Goal: Task Accomplishment & Management: Complete application form

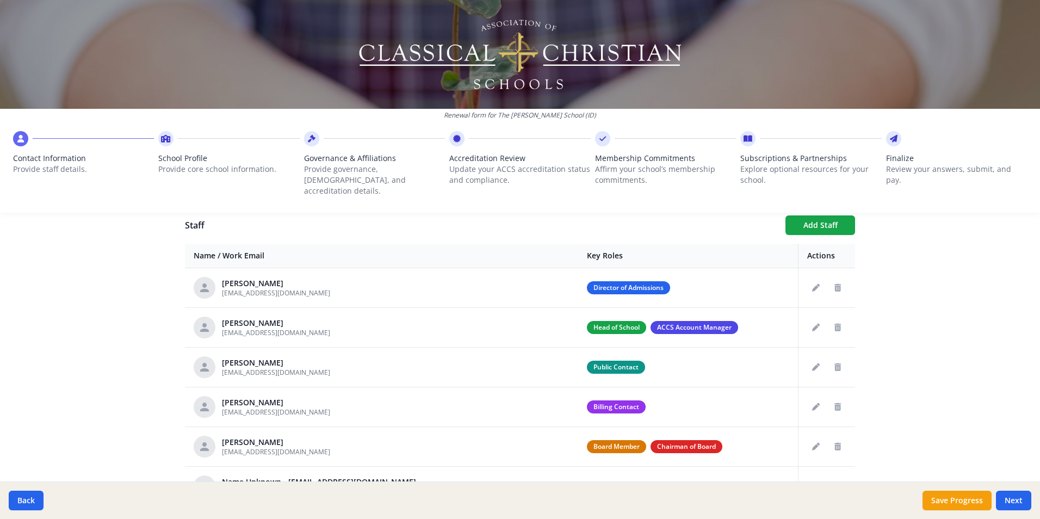
scroll to position [435, 0]
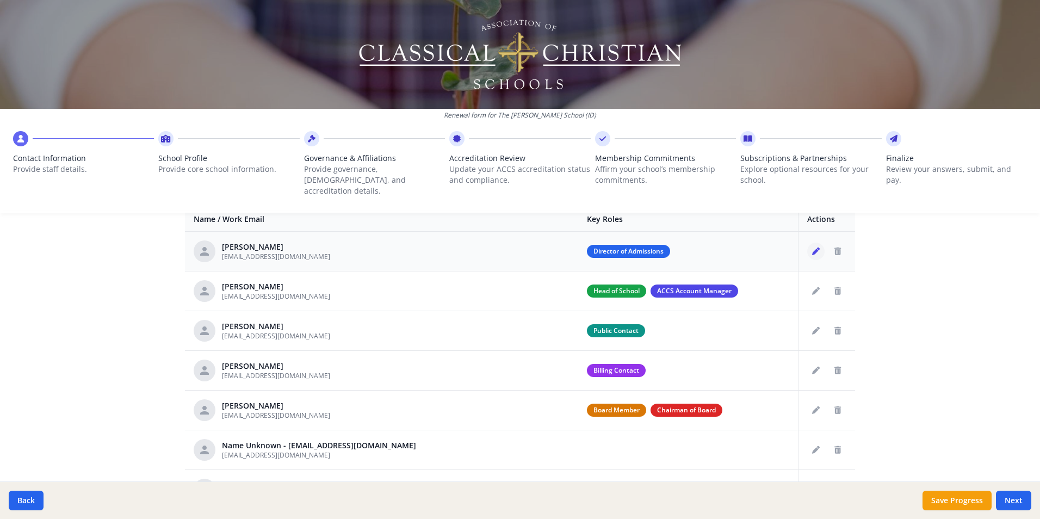
click at [812, 247] on icon "Edit staff" at bounding box center [816, 251] width 8 height 8
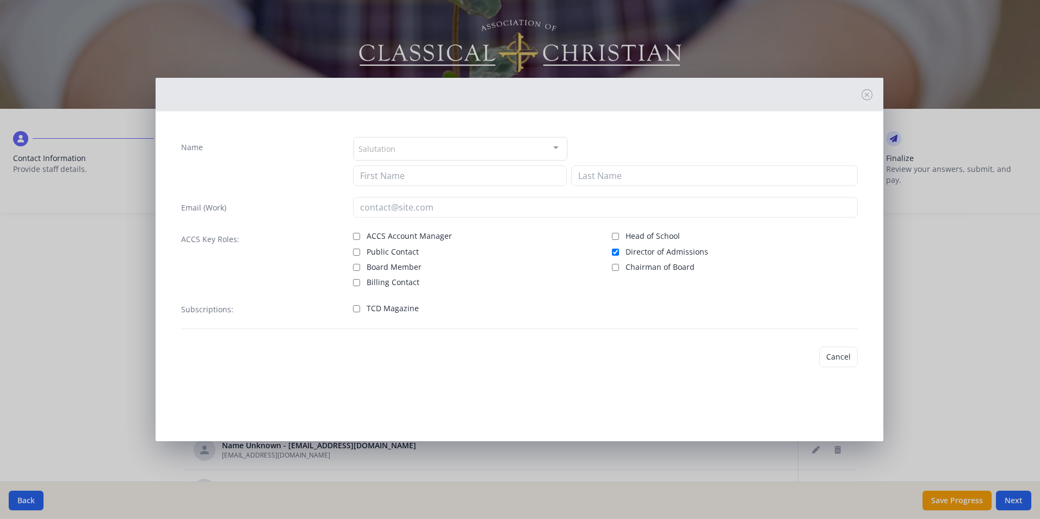
type input "[PERSON_NAME]"
type input "Hymer"
type input "[EMAIL_ADDRESS][DOMAIN_NAME]"
checkbox input "true"
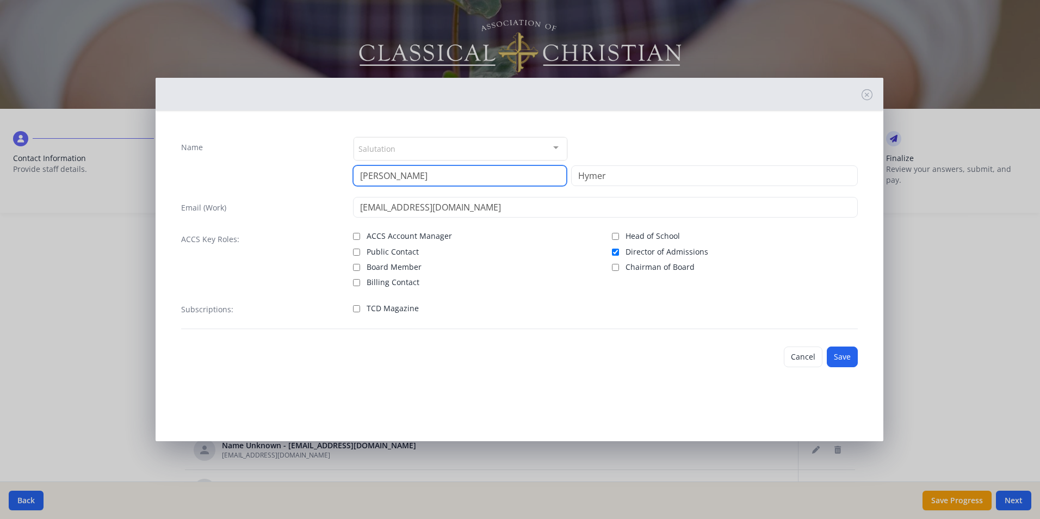
drag, startPoint x: 400, startPoint y: 177, endPoint x: 355, endPoint y: 178, distance: 45.2
click at [355, 178] on input "[PERSON_NAME]" at bounding box center [460, 175] width 214 height 21
type input "Allie"
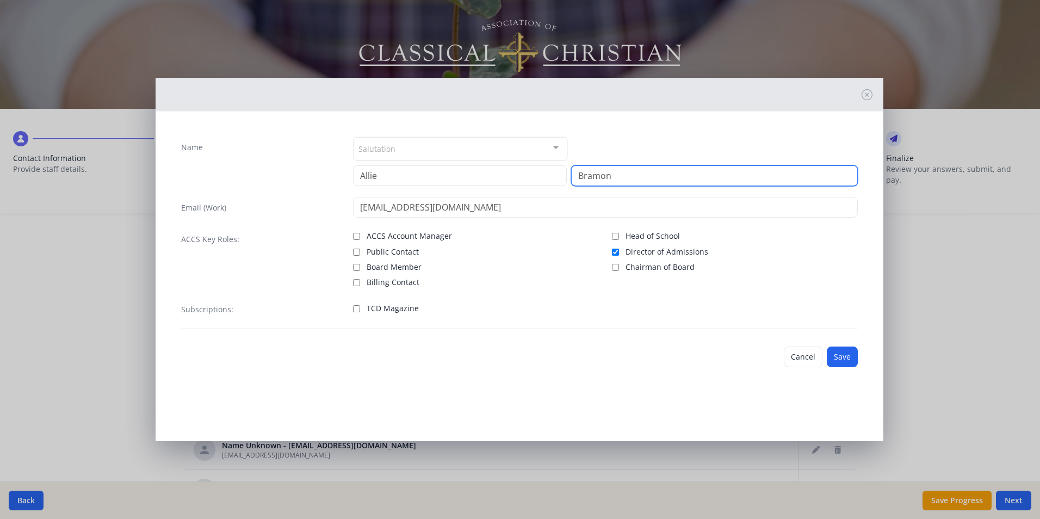
type input "Bramon"
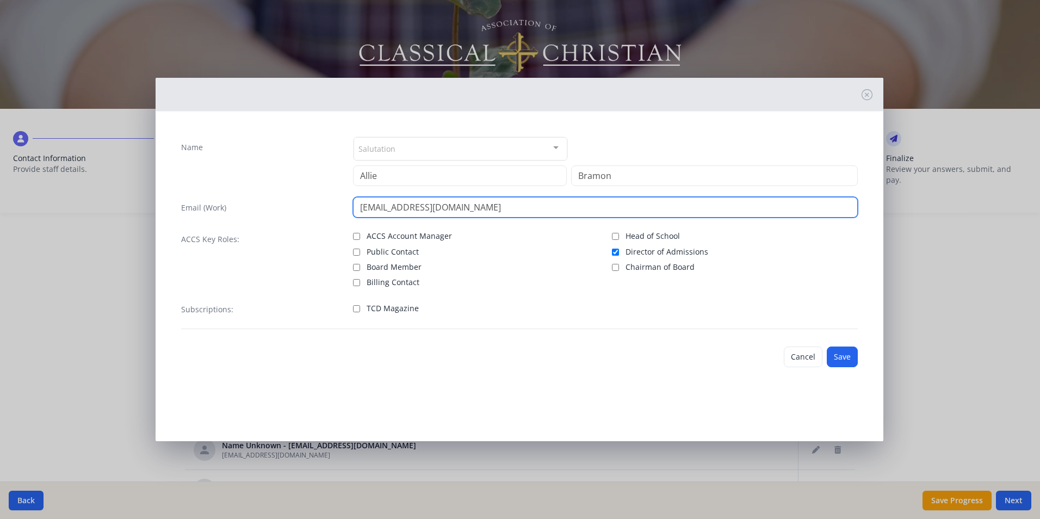
drag, startPoint x: 389, startPoint y: 206, endPoint x: 356, endPoint y: 207, distance: 33.2
click at [356, 207] on input "[EMAIL_ADDRESS][DOMAIN_NAME]" at bounding box center [605, 207] width 505 height 21
type input "[EMAIL_ADDRESS][DOMAIN_NAME]"
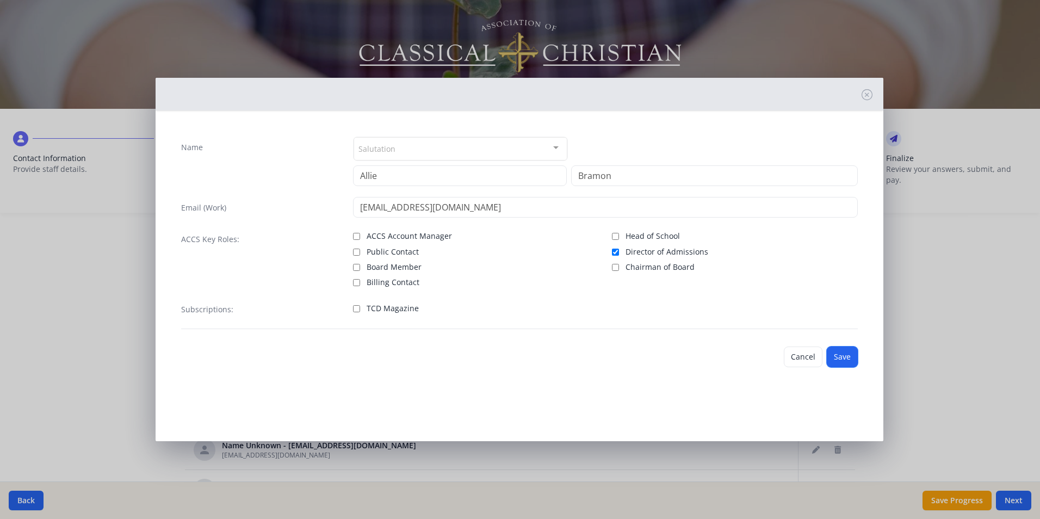
click at [843, 352] on button "Save" at bounding box center [842, 356] width 31 height 21
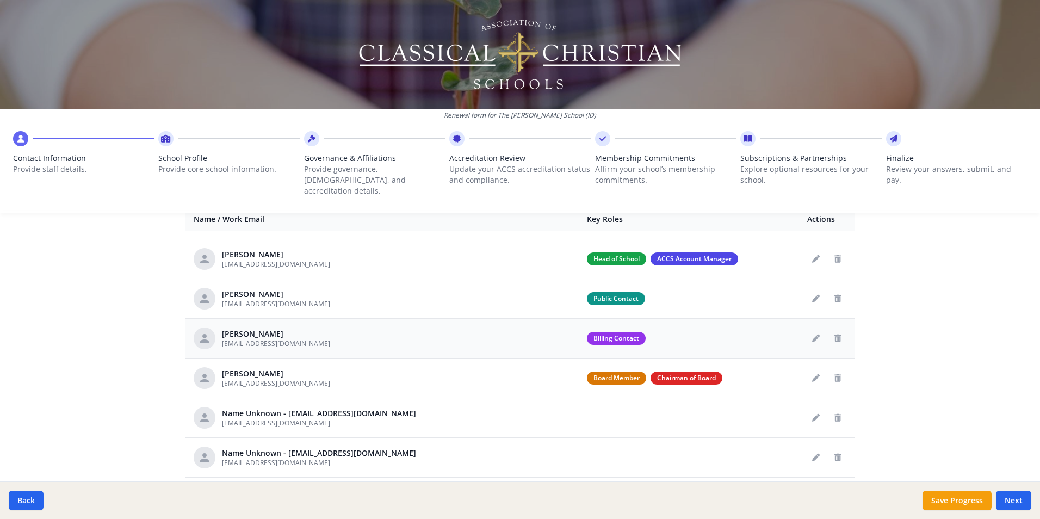
scroll to position [0, 0]
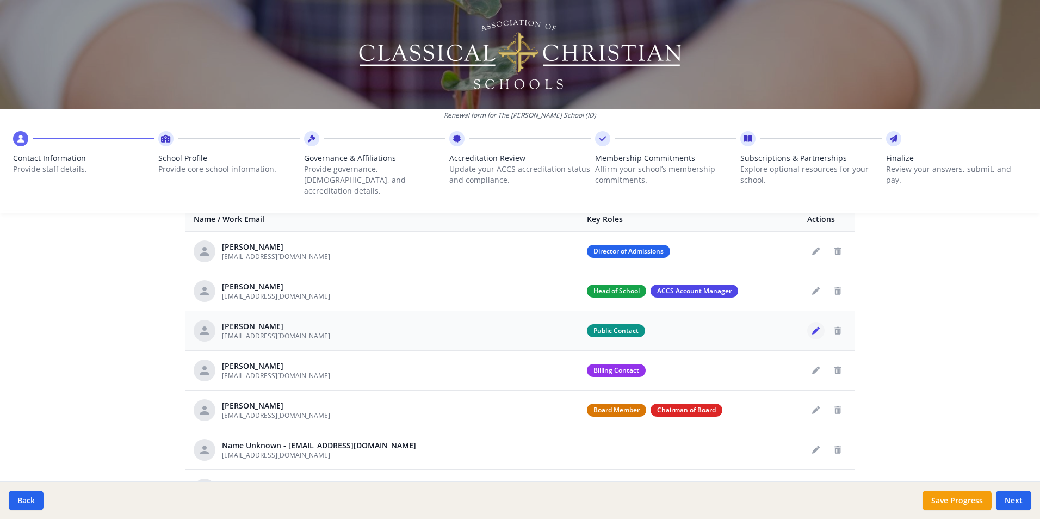
click at [812, 327] on icon "Edit staff" at bounding box center [816, 331] width 8 height 8
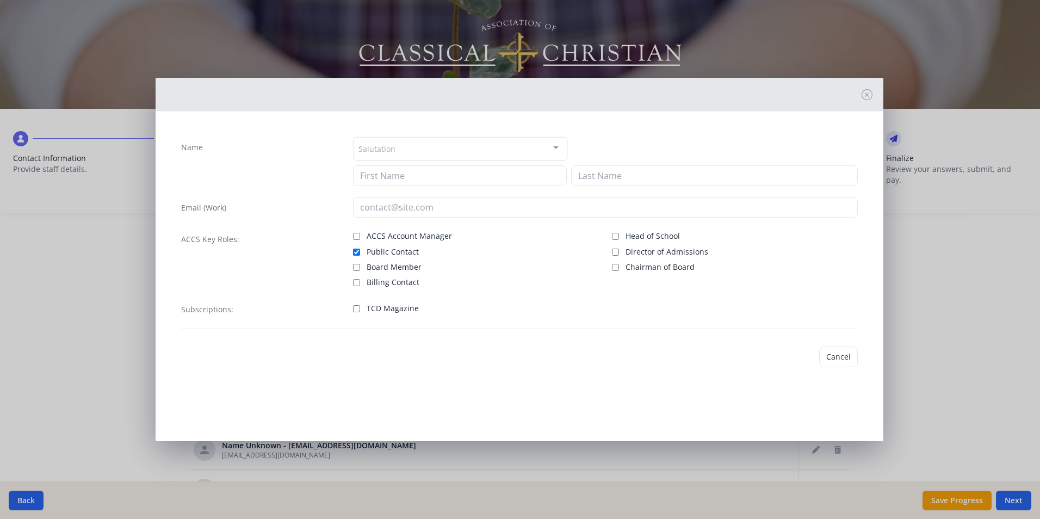
type input "[PERSON_NAME]"
type input "[EMAIL_ADDRESS][DOMAIN_NAME]"
checkbox input "true"
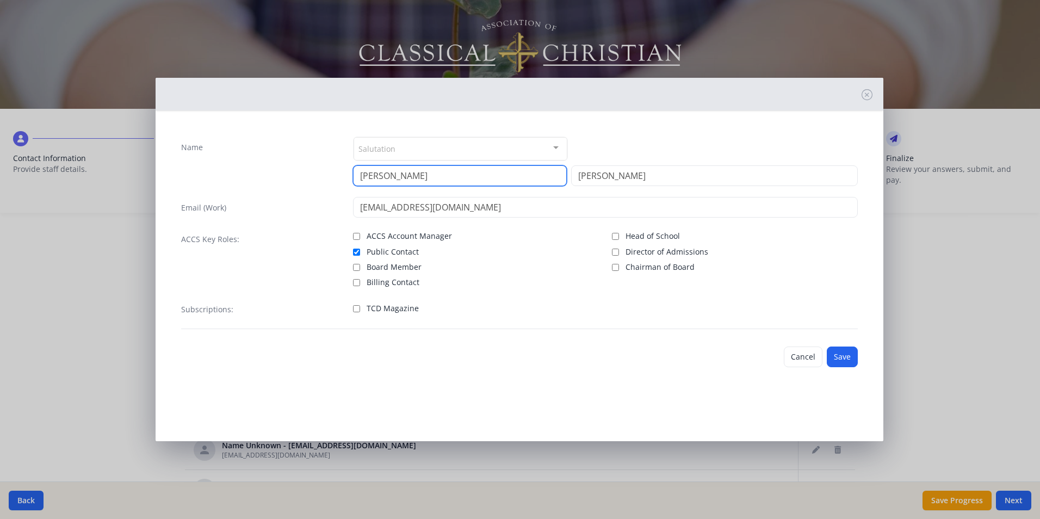
drag, startPoint x: 408, startPoint y: 174, endPoint x: 352, endPoint y: 169, distance: 55.7
click at [359, 170] on input "[PERSON_NAME]" at bounding box center [460, 175] width 214 height 21
type input "[PERSON_NAME]"
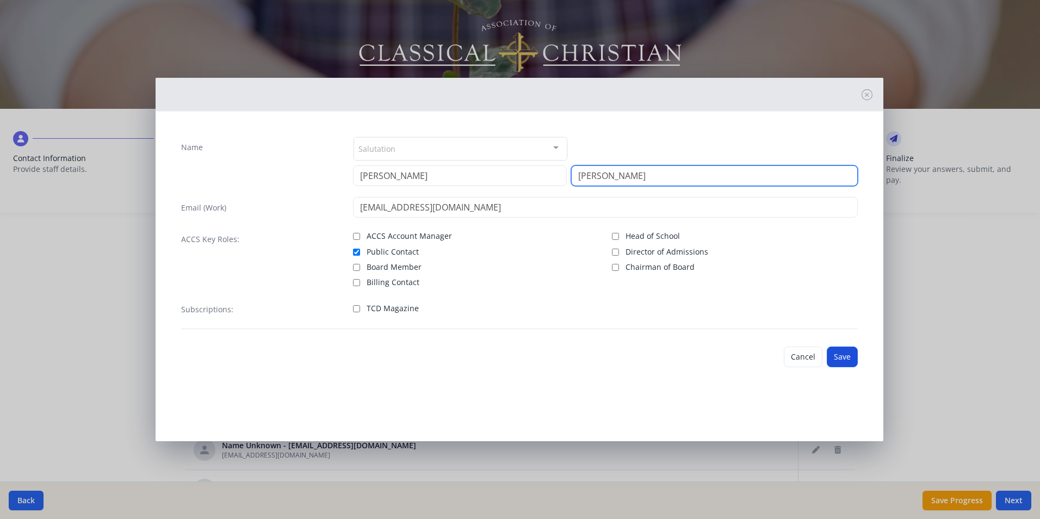
type input "[PERSON_NAME]"
click at [845, 357] on button "Save" at bounding box center [842, 356] width 31 height 21
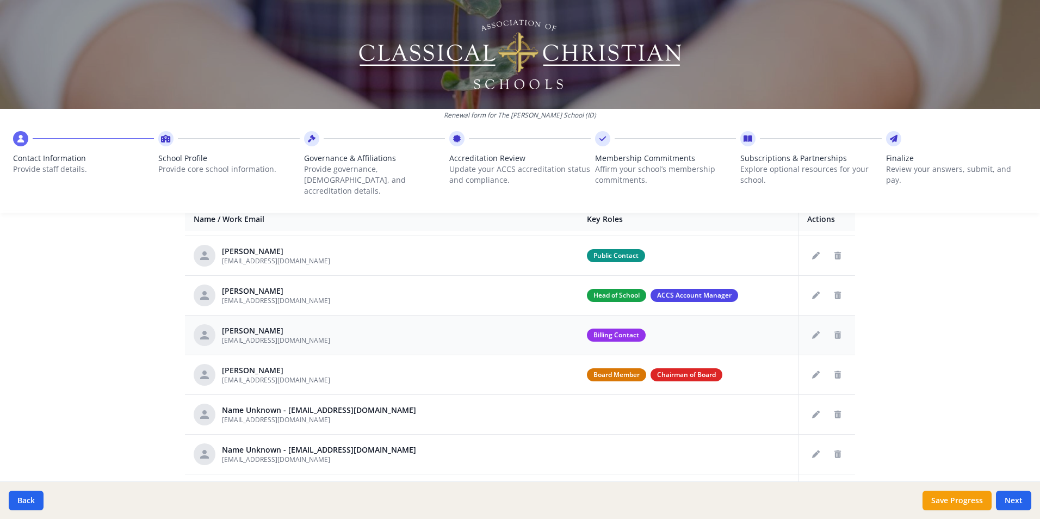
scroll to position [54, 0]
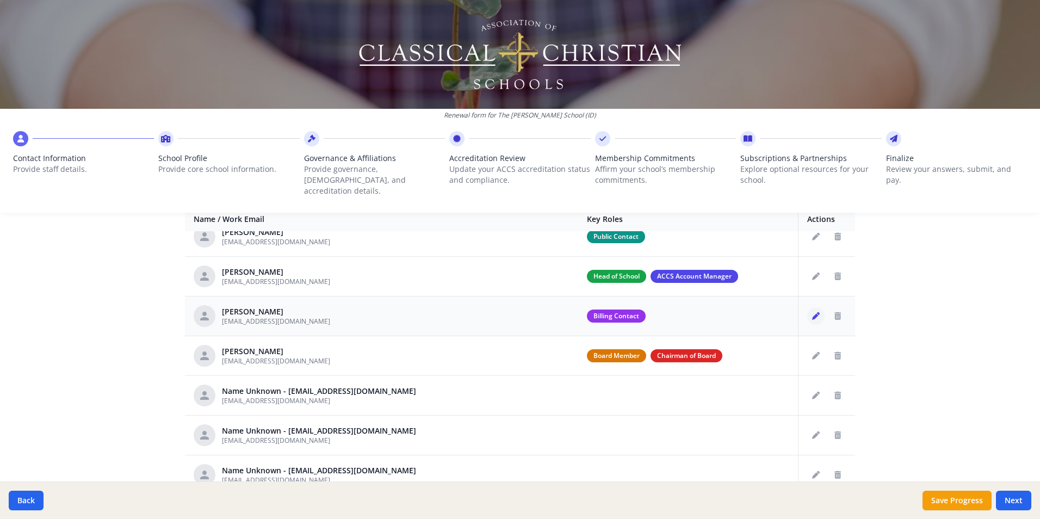
click at [812, 312] on icon "Edit staff" at bounding box center [816, 316] width 8 height 8
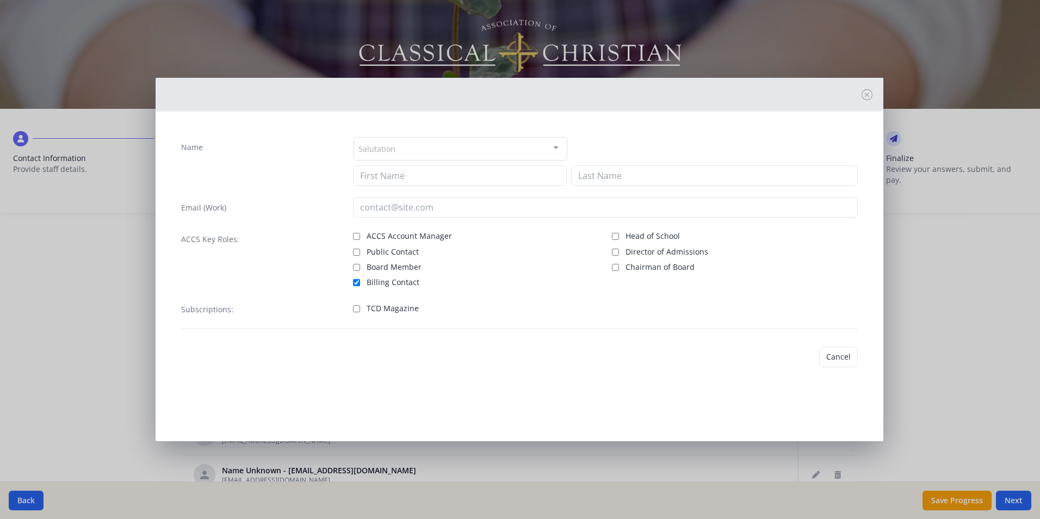
type input "[PERSON_NAME]"
type input "[EMAIL_ADDRESS][DOMAIN_NAME]"
checkbox input "true"
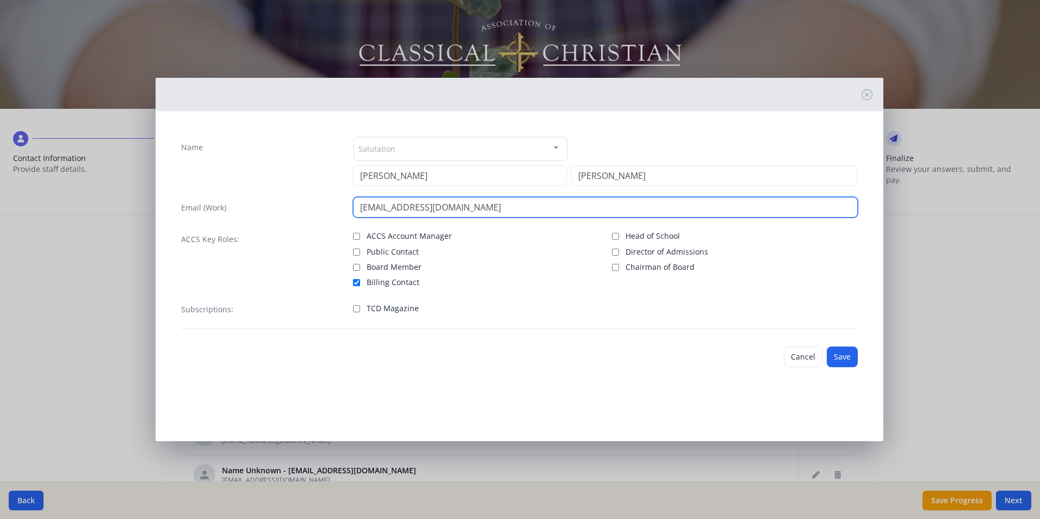
drag, startPoint x: 393, startPoint y: 207, endPoint x: 354, endPoint y: 204, distance: 39.8
click at [354, 204] on input "[EMAIL_ADDRESS][DOMAIN_NAME]" at bounding box center [605, 207] width 505 height 21
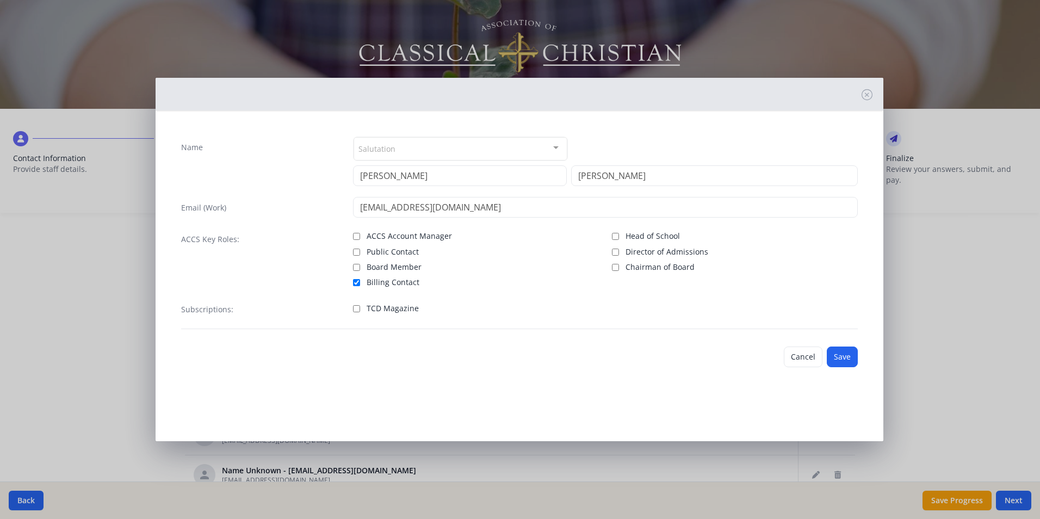
click at [869, 88] on div at bounding box center [520, 94] width 728 height 33
click at [865, 97] on icon at bounding box center [867, 94] width 11 height 11
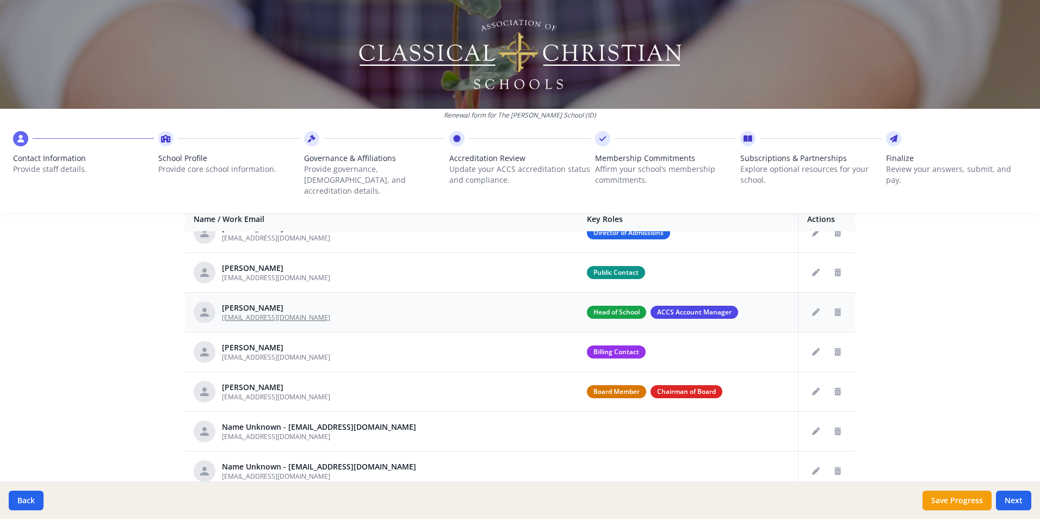
scroll to position [0, 0]
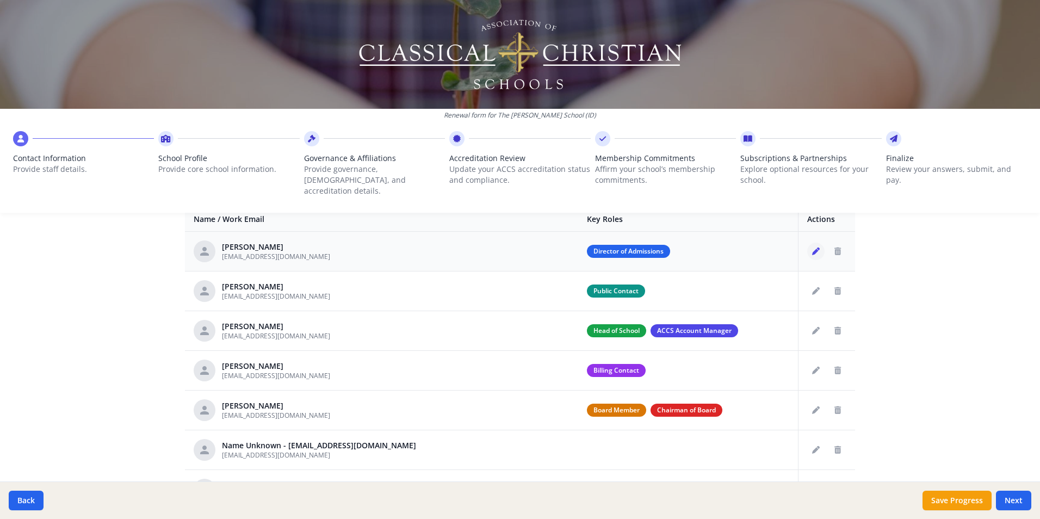
click at [812, 247] on icon "Edit staff" at bounding box center [816, 251] width 8 height 8
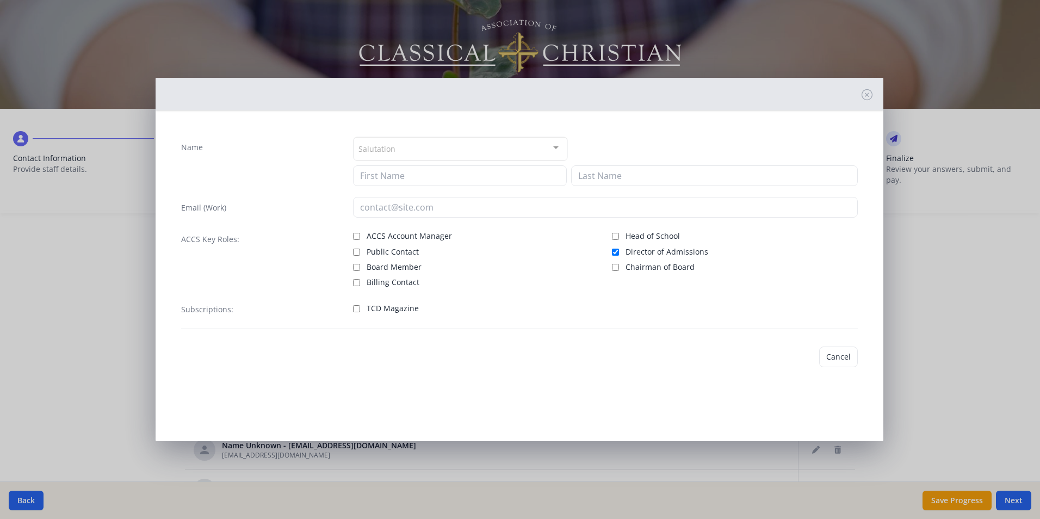
type input "Allie"
type input "Bramon"
type input "[EMAIL_ADDRESS][DOMAIN_NAME]"
checkbox input "true"
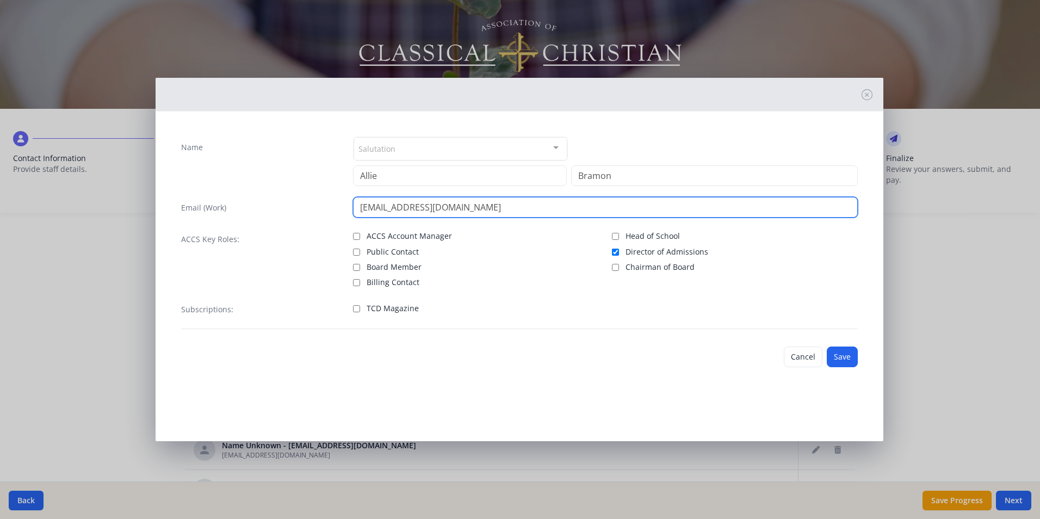
drag, startPoint x: 397, startPoint y: 205, endPoint x: 336, endPoint y: 206, distance: 60.4
click at [336, 206] on div "Email (Work) [EMAIL_ADDRESS][DOMAIN_NAME]" at bounding box center [519, 207] width 677 height 21
type input "[EMAIL_ADDRESS][DOMAIN_NAME]"
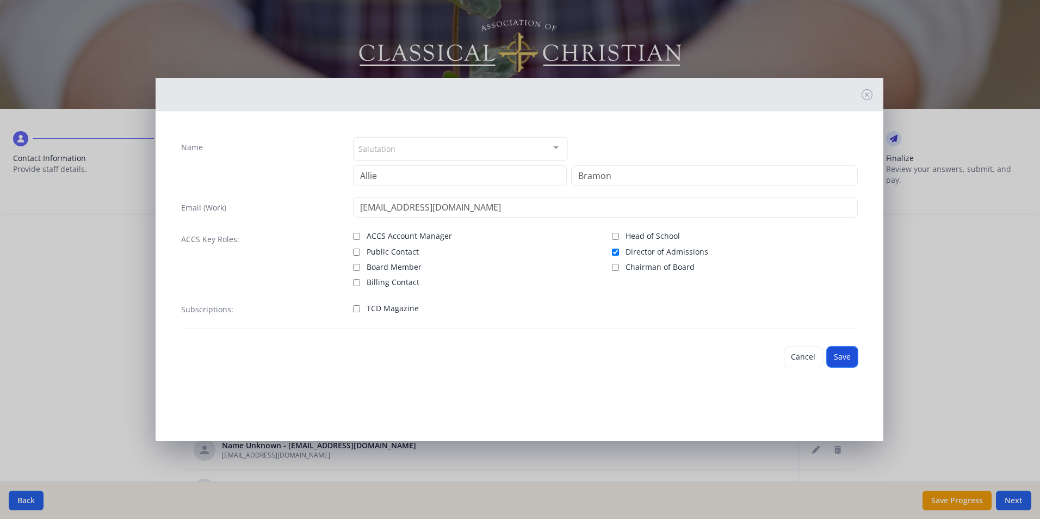
click at [840, 352] on button "Save" at bounding box center [842, 356] width 31 height 21
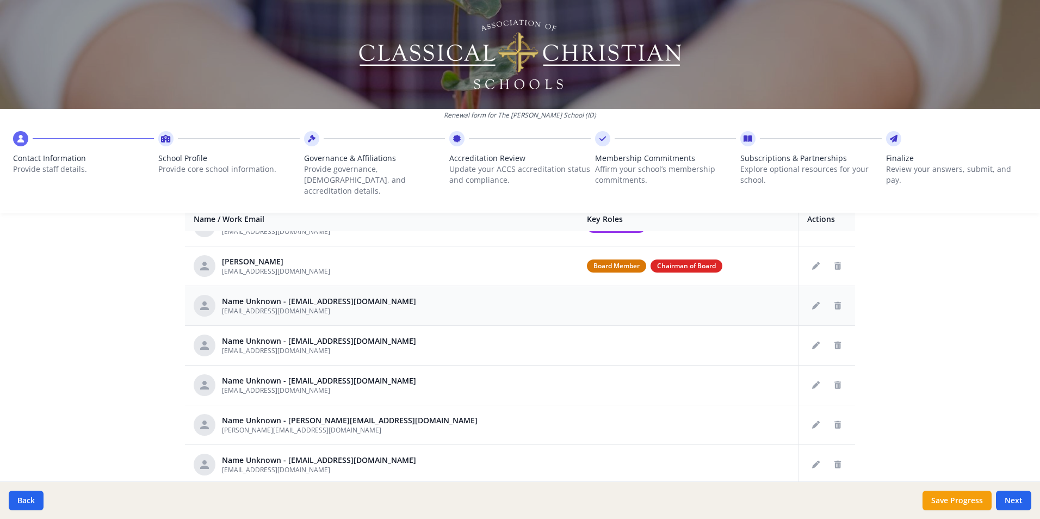
scroll to position [163, 0]
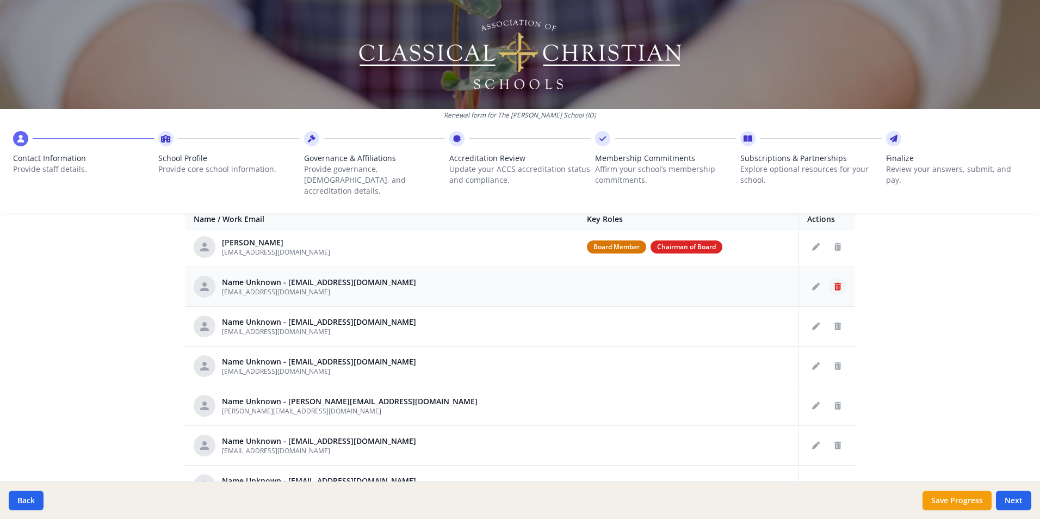
click at [834, 283] on icon "Delete staff" at bounding box center [837, 287] width 7 height 8
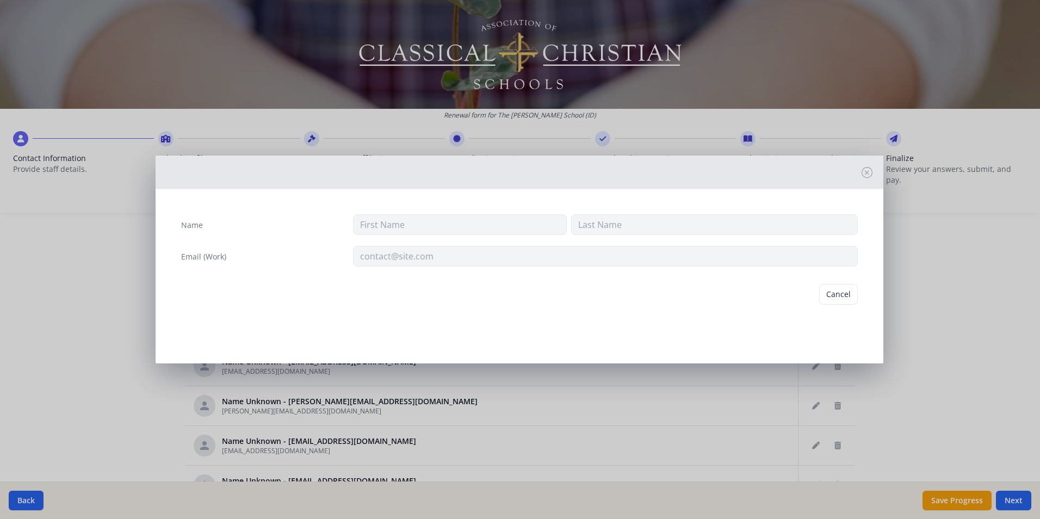
type input "[EMAIL_ADDRESS][DOMAIN_NAME]"
click at [869, 171] on icon at bounding box center [867, 172] width 11 height 11
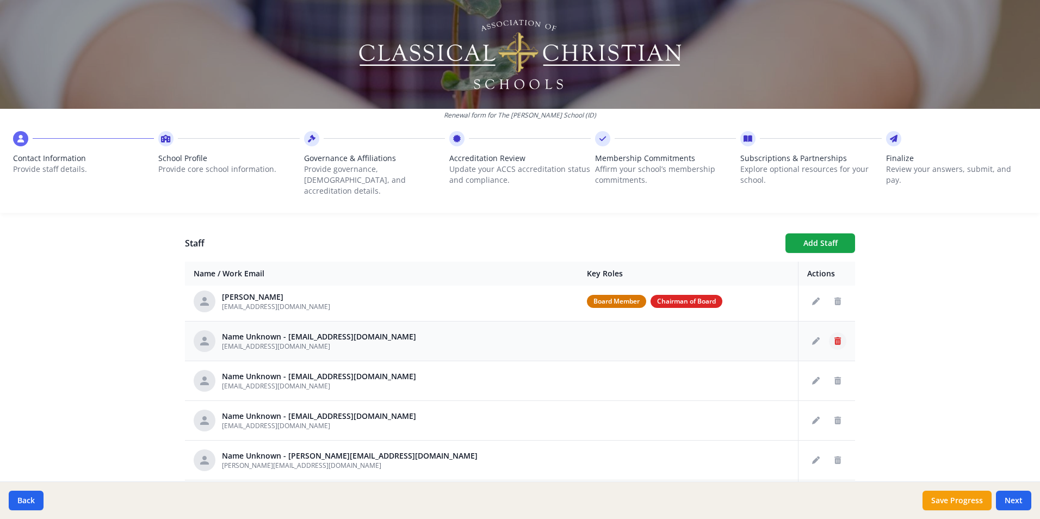
click at [834, 337] on icon "Delete staff" at bounding box center [837, 341] width 7 height 8
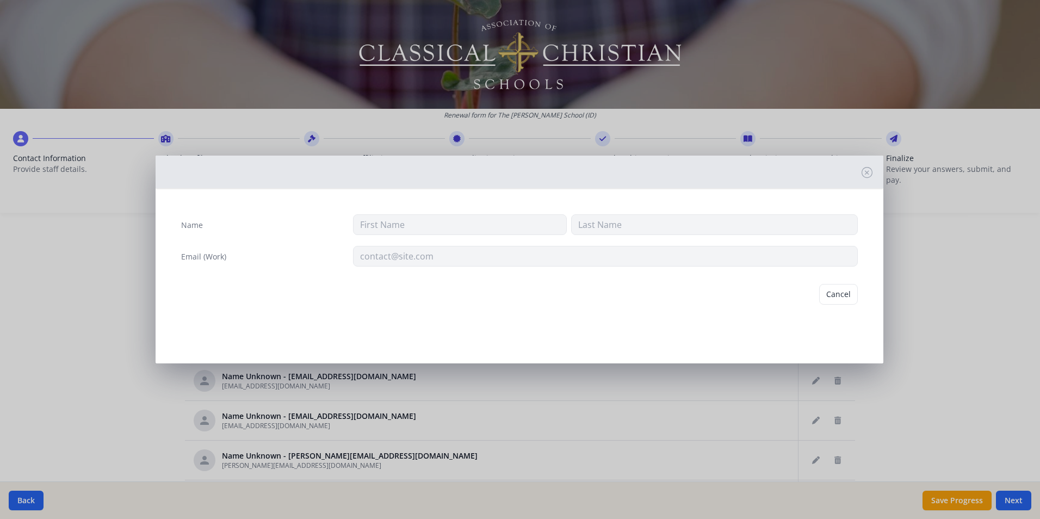
type input "[EMAIL_ADDRESS][DOMAIN_NAME]"
click at [837, 293] on button "Delete" at bounding box center [839, 294] width 38 height 21
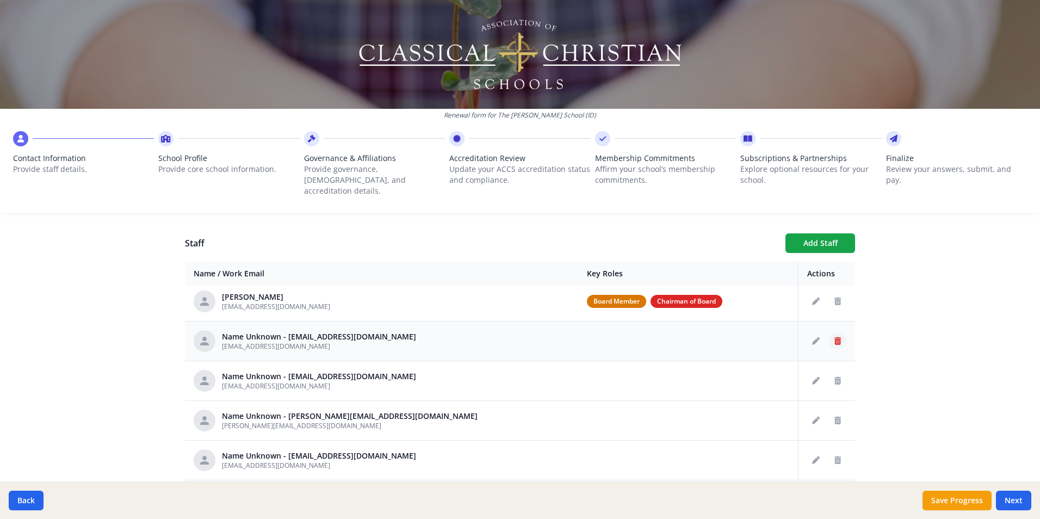
click at [830, 332] on button "Delete staff" at bounding box center [837, 340] width 17 height 17
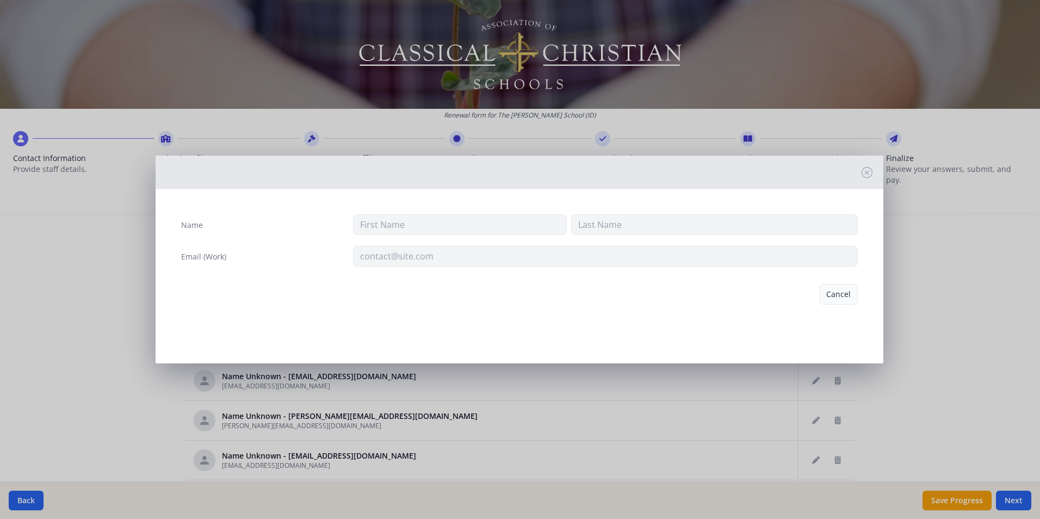
type input "[EMAIL_ADDRESS][DOMAIN_NAME]"
click at [833, 295] on button "Delete" at bounding box center [839, 294] width 38 height 21
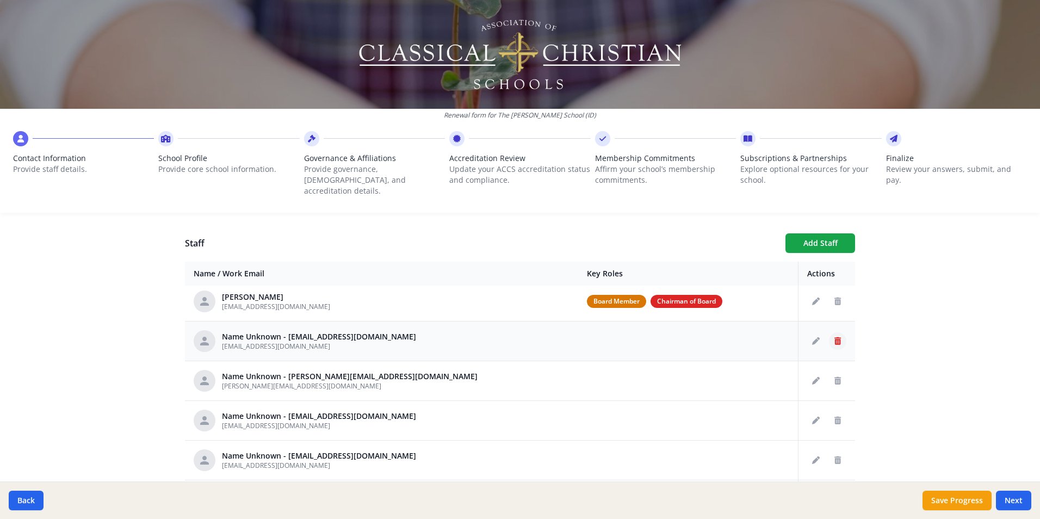
click at [834, 337] on icon "Delete staff" at bounding box center [837, 341] width 7 height 8
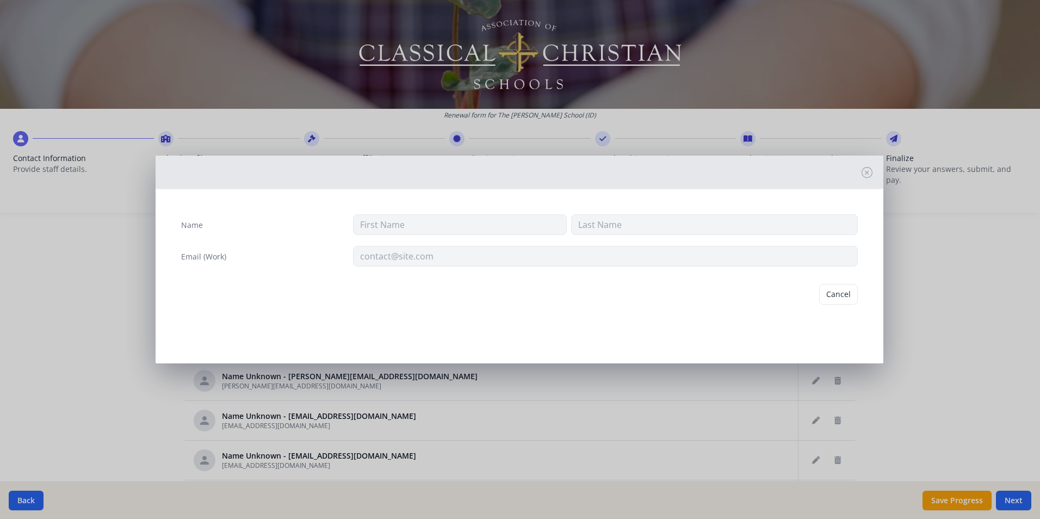
type input "[EMAIL_ADDRESS][DOMAIN_NAME]"
click at [834, 295] on button "Delete" at bounding box center [839, 294] width 38 height 21
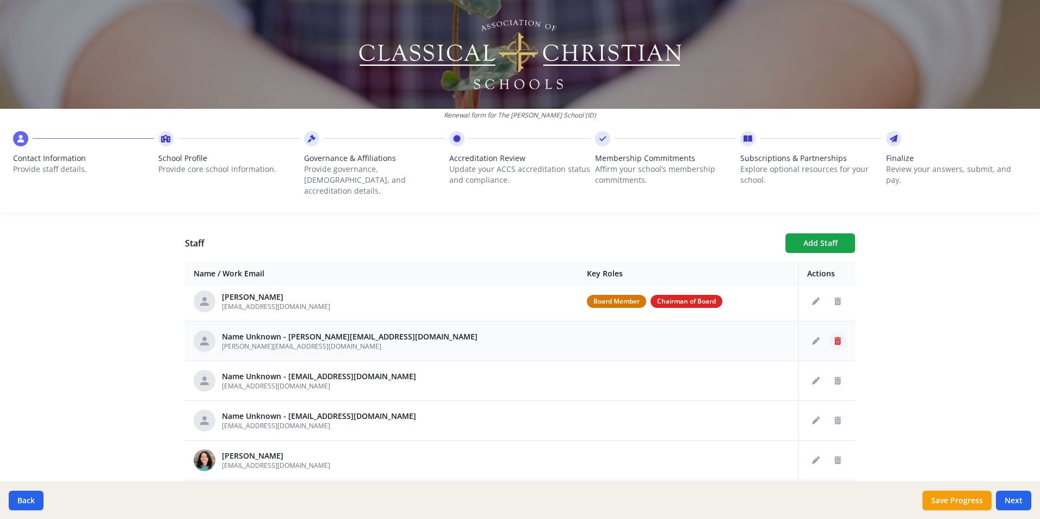
click at [834, 337] on icon "Delete staff" at bounding box center [837, 341] width 7 height 8
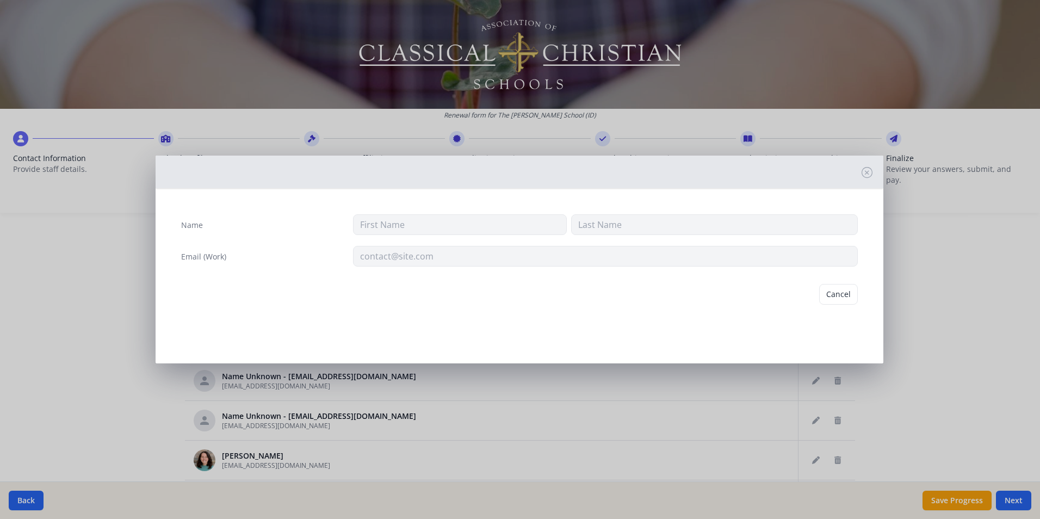
type input "[PERSON_NAME][EMAIL_ADDRESS][DOMAIN_NAME]"
click at [840, 292] on button "Delete" at bounding box center [839, 294] width 38 height 21
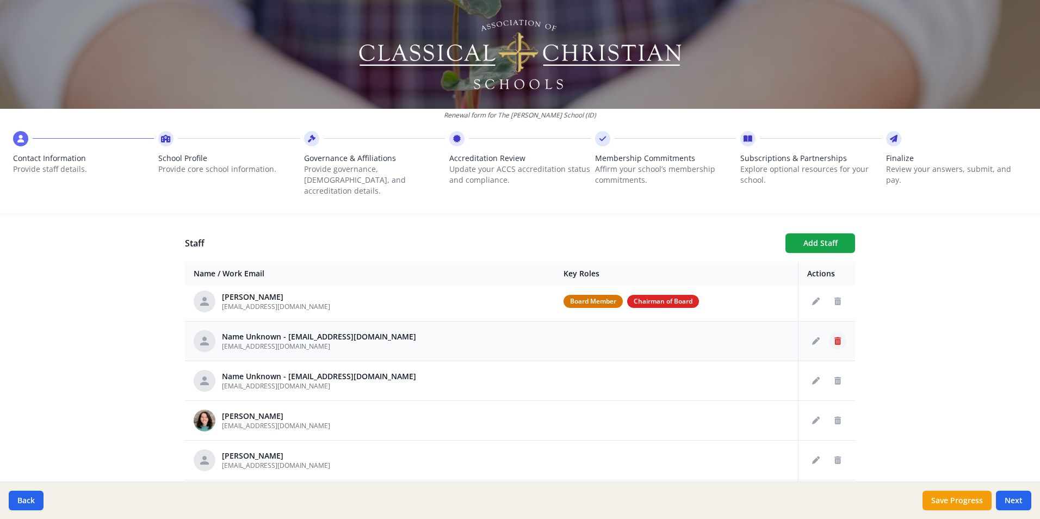
click at [834, 337] on icon "Delete staff" at bounding box center [837, 341] width 7 height 8
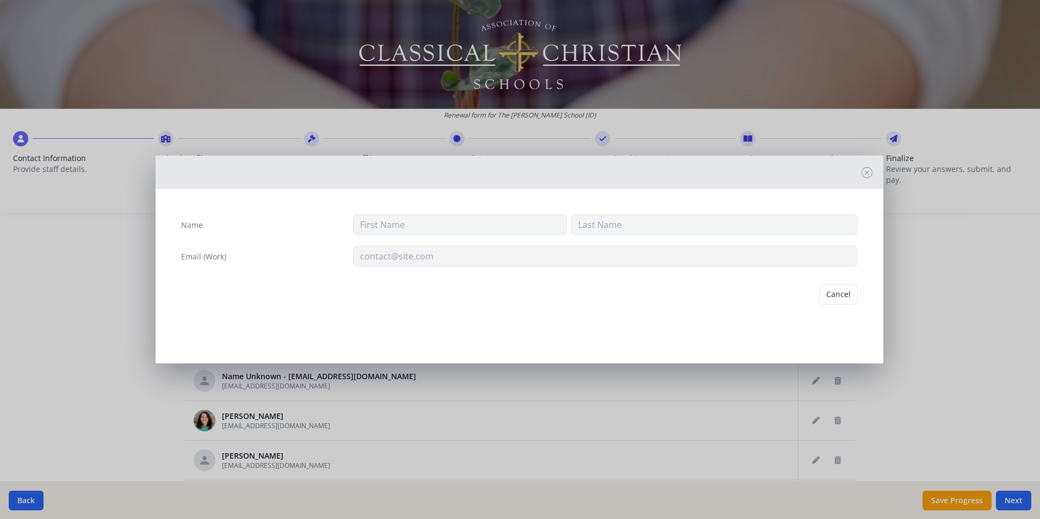
type input "[EMAIL_ADDRESS][DOMAIN_NAME]"
click at [835, 295] on button "Delete" at bounding box center [839, 294] width 38 height 21
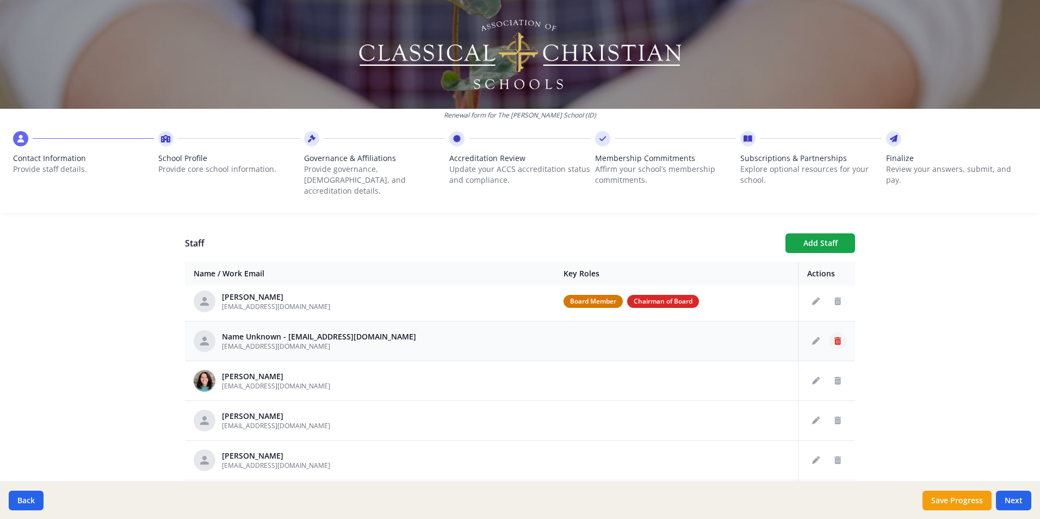
click at [834, 337] on icon "Delete staff" at bounding box center [837, 341] width 7 height 8
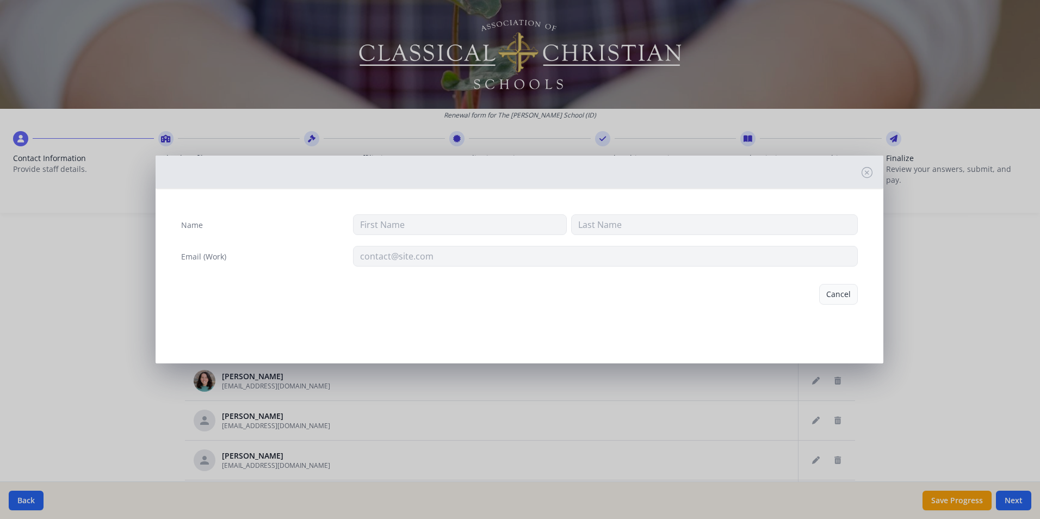
type input "[EMAIL_ADDRESS][DOMAIN_NAME]"
click at [846, 292] on button "Delete" at bounding box center [839, 294] width 38 height 21
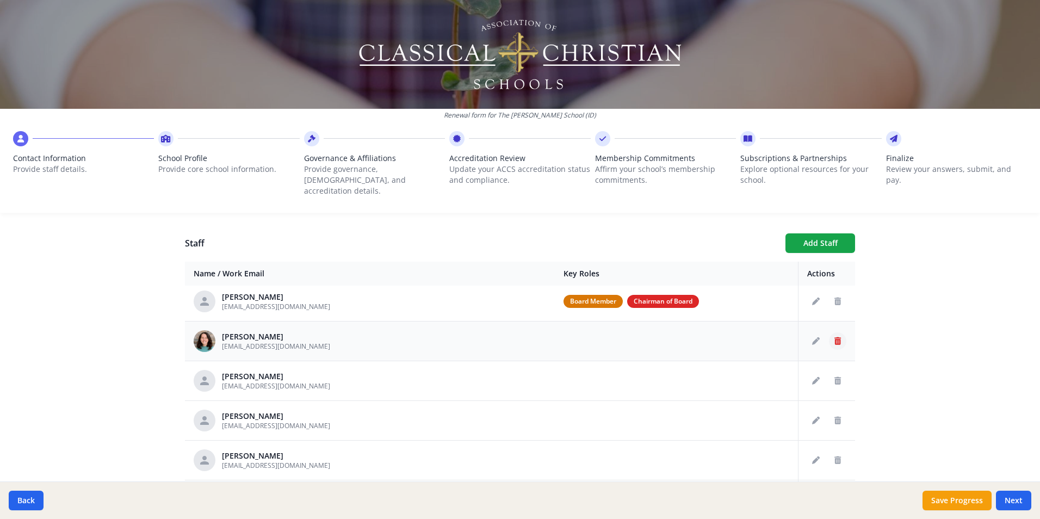
click at [834, 337] on icon "Delete staff" at bounding box center [837, 341] width 7 height 8
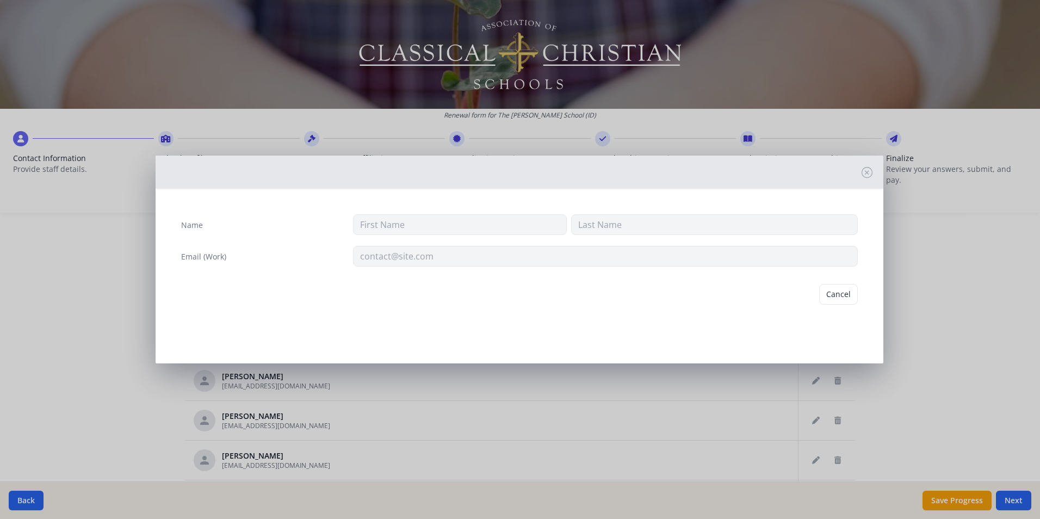
type input "[PERSON_NAME]"
type input "[EMAIL_ADDRESS][DOMAIN_NAME]"
click at [839, 301] on button "Delete" at bounding box center [839, 294] width 38 height 21
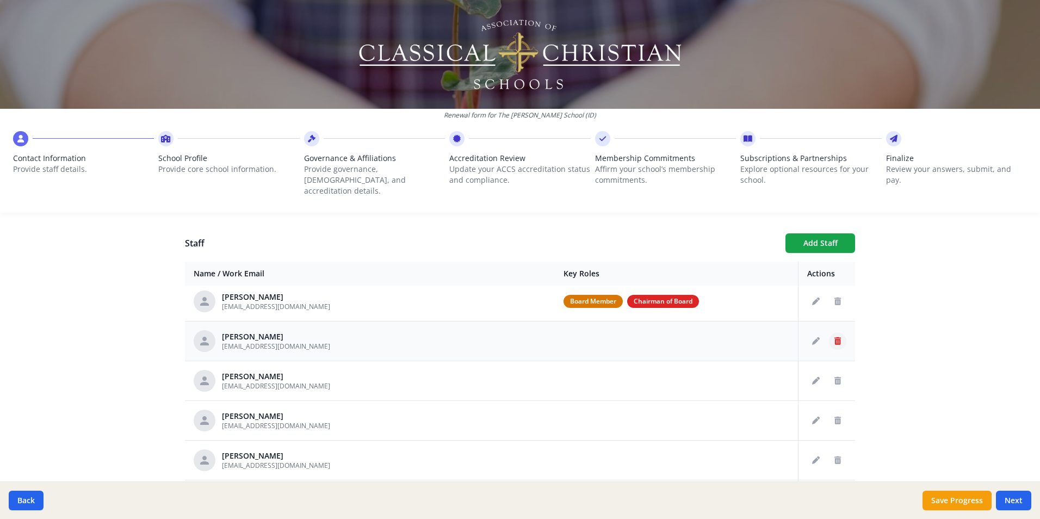
click at [834, 337] on icon "Delete staff" at bounding box center [837, 341] width 7 height 8
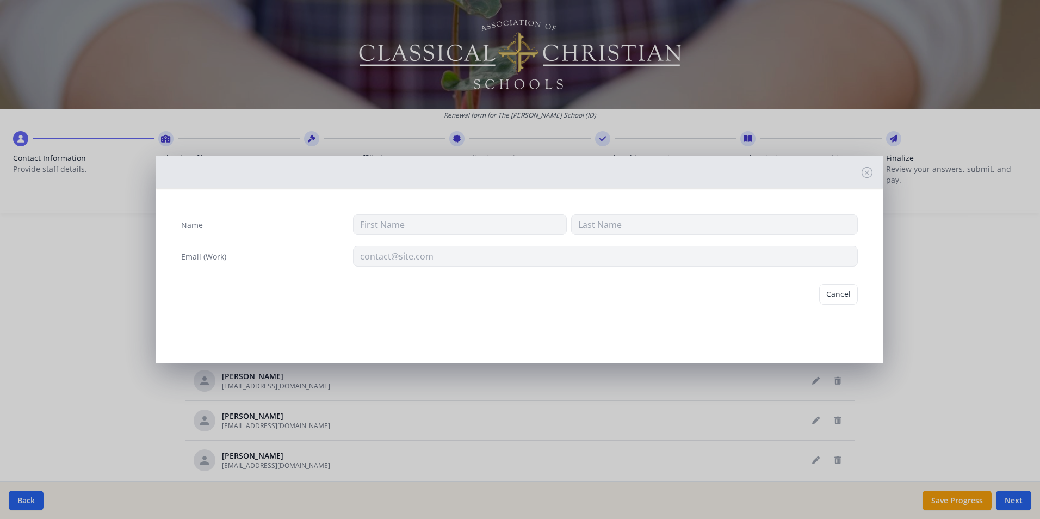
type input "[PERSON_NAME]"
type input "[EMAIL_ADDRESS][DOMAIN_NAME]"
click at [834, 298] on button "Delete" at bounding box center [839, 294] width 38 height 21
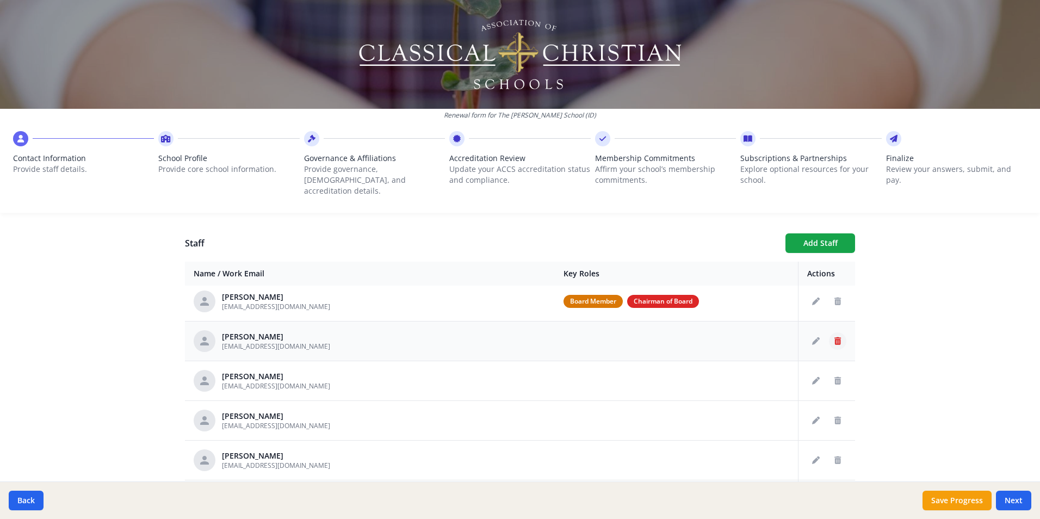
click at [834, 337] on icon "Delete staff" at bounding box center [837, 341] width 7 height 8
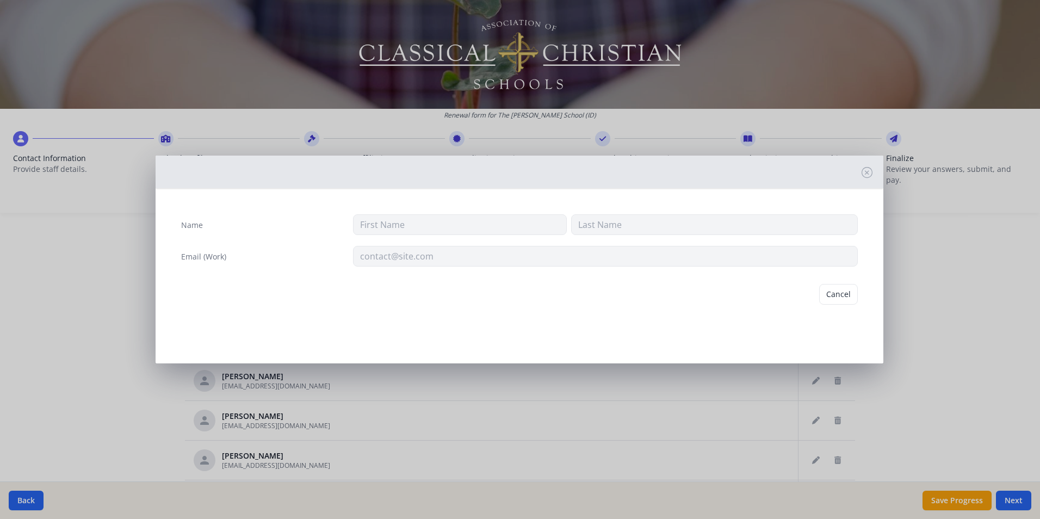
type input "Cara"
type input "Aspesi"
type input "[EMAIL_ADDRESS][DOMAIN_NAME]"
click at [837, 292] on button "Delete" at bounding box center [839, 294] width 38 height 21
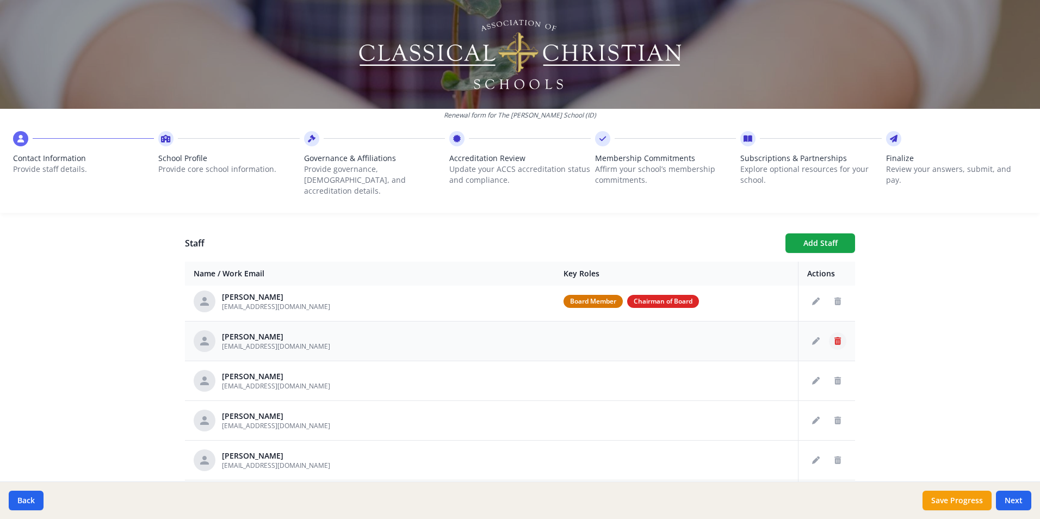
click at [834, 337] on icon "Delete staff" at bounding box center [837, 341] width 7 height 8
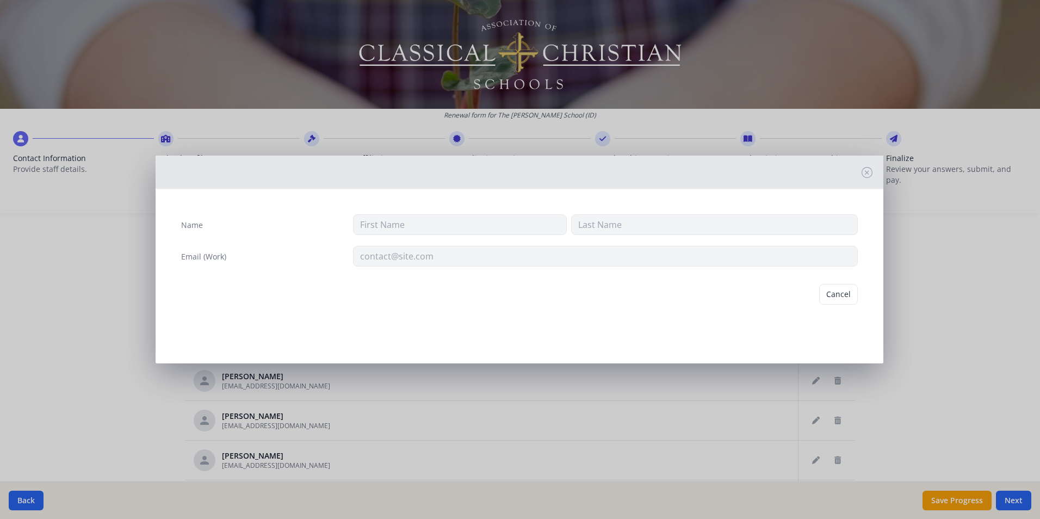
type input "[PERSON_NAME]"
type input "[EMAIL_ADDRESS][DOMAIN_NAME]"
click at [835, 297] on button "Delete" at bounding box center [839, 294] width 38 height 21
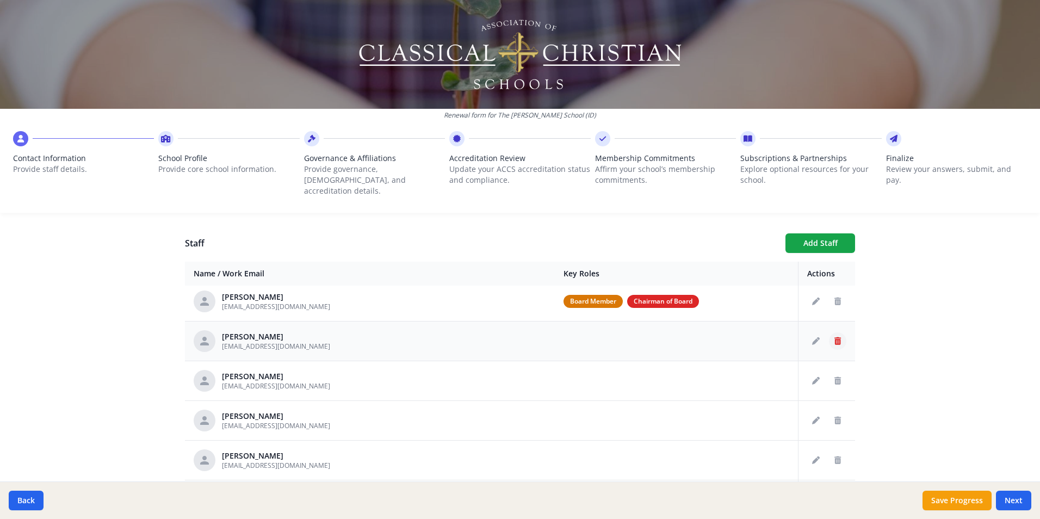
click at [834, 337] on icon "Delete staff" at bounding box center [837, 341] width 7 height 8
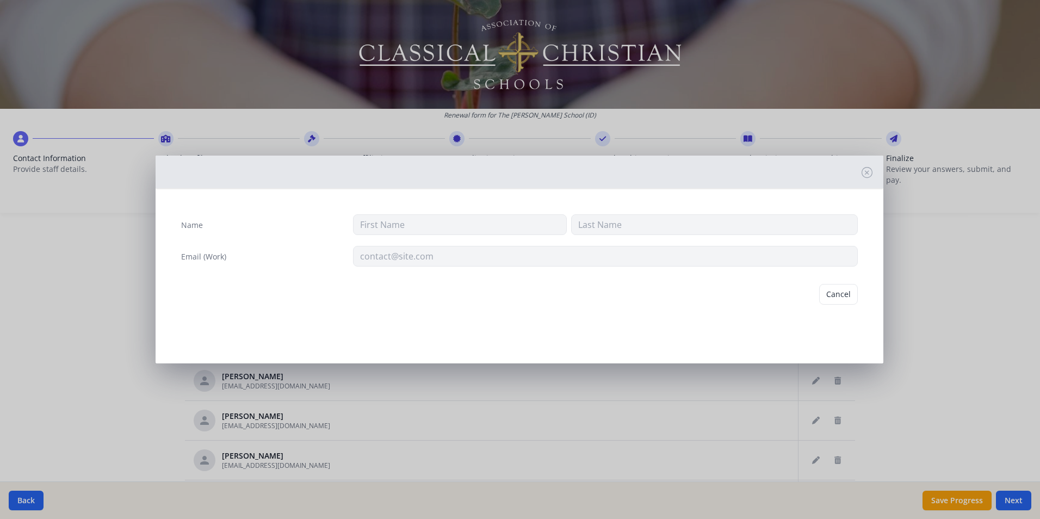
type input "[PERSON_NAME]"
type input "[EMAIL_ADDRESS][DOMAIN_NAME]"
click at [834, 298] on button "Delete" at bounding box center [839, 294] width 38 height 21
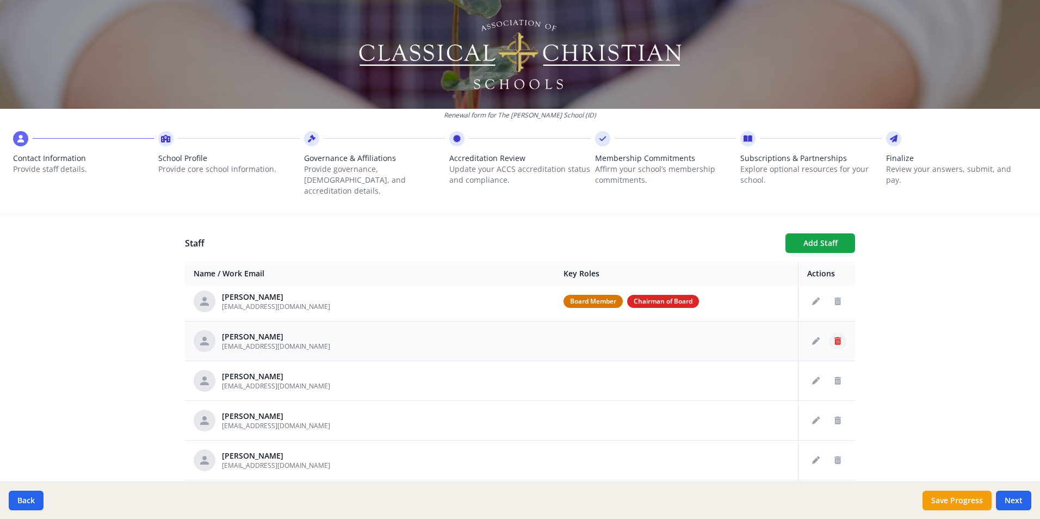
click at [834, 337] on icon "Delete staff" at bounding box center [837, 341] width 7 height 8
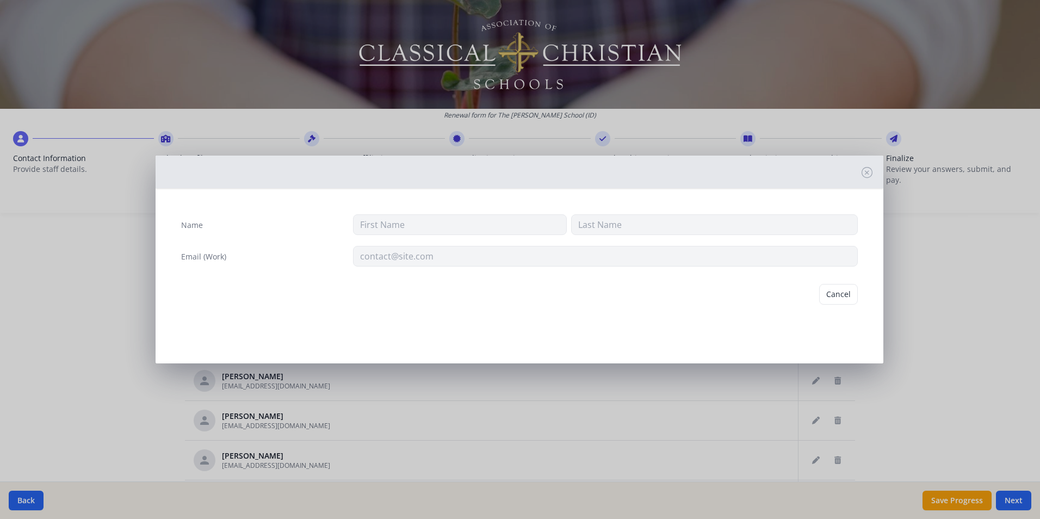
type input "Abby"
type input "[PERSON_NAME]"
type input "[EMAIL_ADDRESS][DOMAIN_NAME]"
click at [838, 296] on button "Delete" at bounding box center [839, 294] width 38 height 21
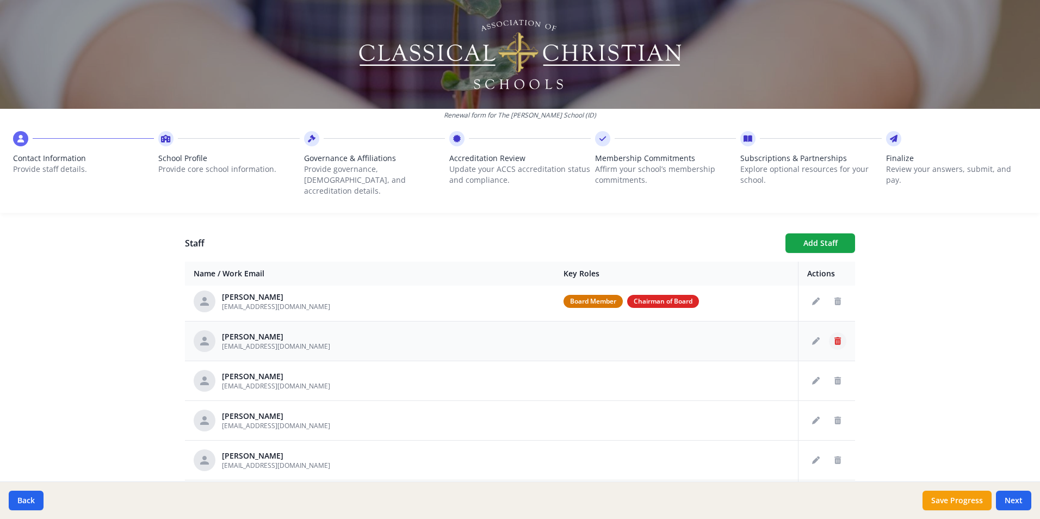
click at [834, 337] on icon "Delete staff" at bounding box center [837, 341] width 7 height 8
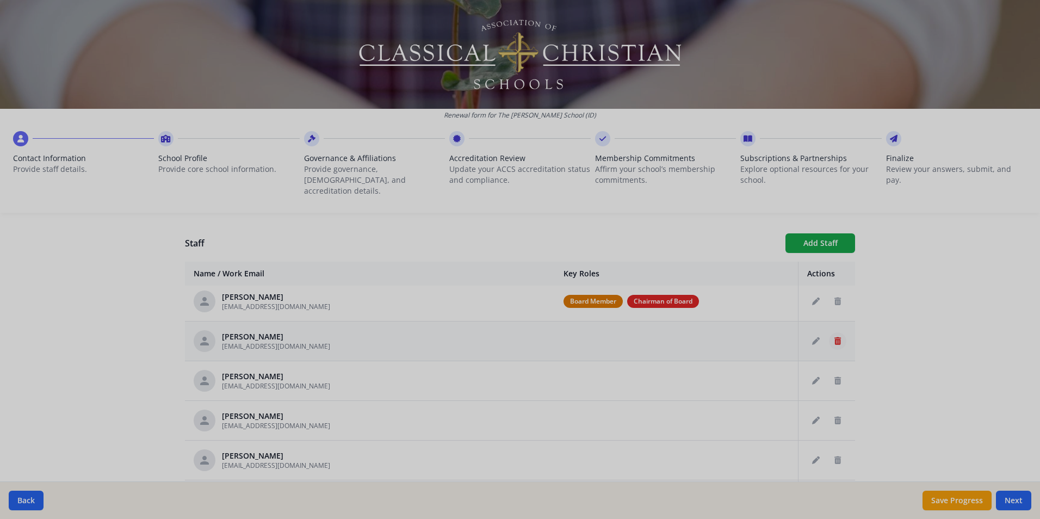
type input "[PERSON_NAME]"
type input "[EMAIL_ADDRESS][DOMAIN_NAME]"
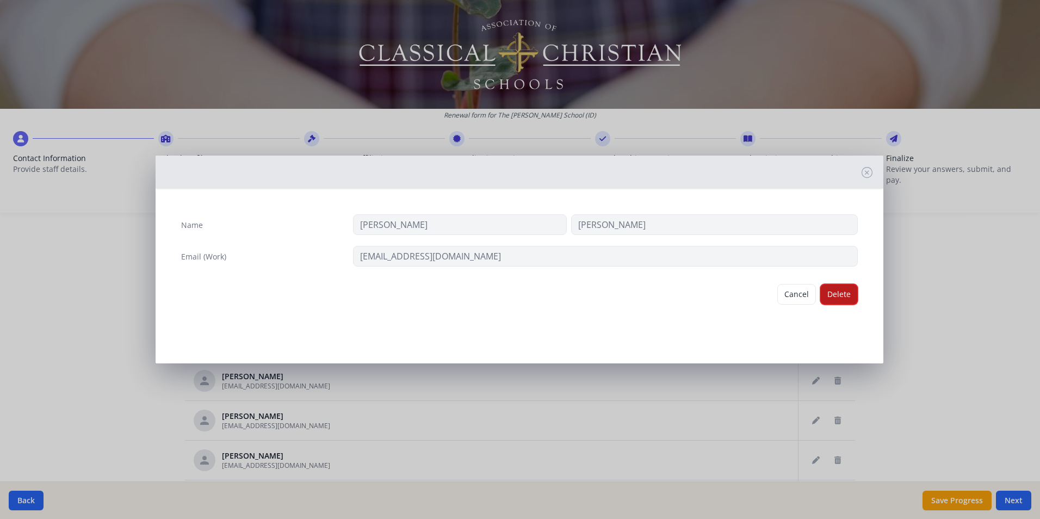
click at [836, 296] on button "Delete" at bounding box center [839, 294] width 38 height 21
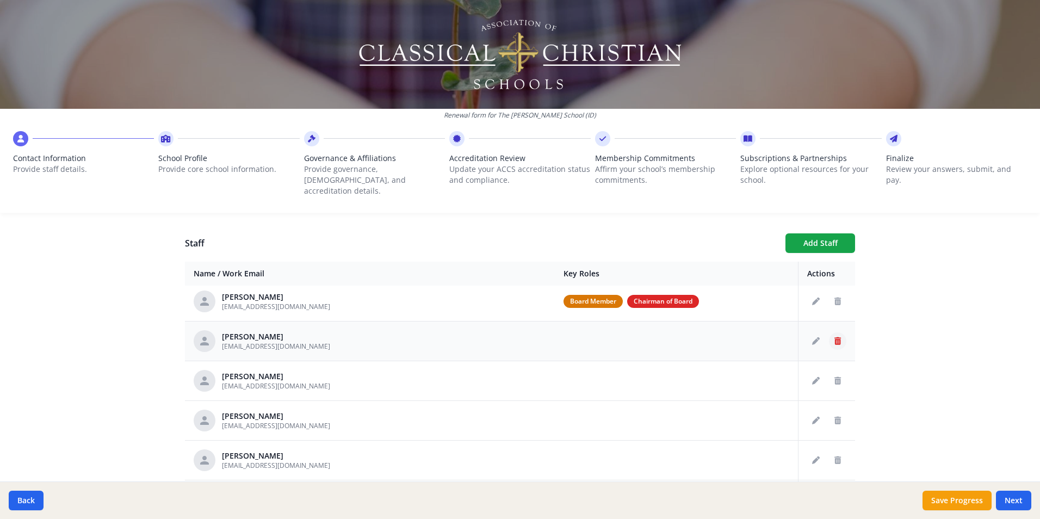
click at [834, 337] on icon "Delete staff" at bounding box center [837, 341] width 7 height 8
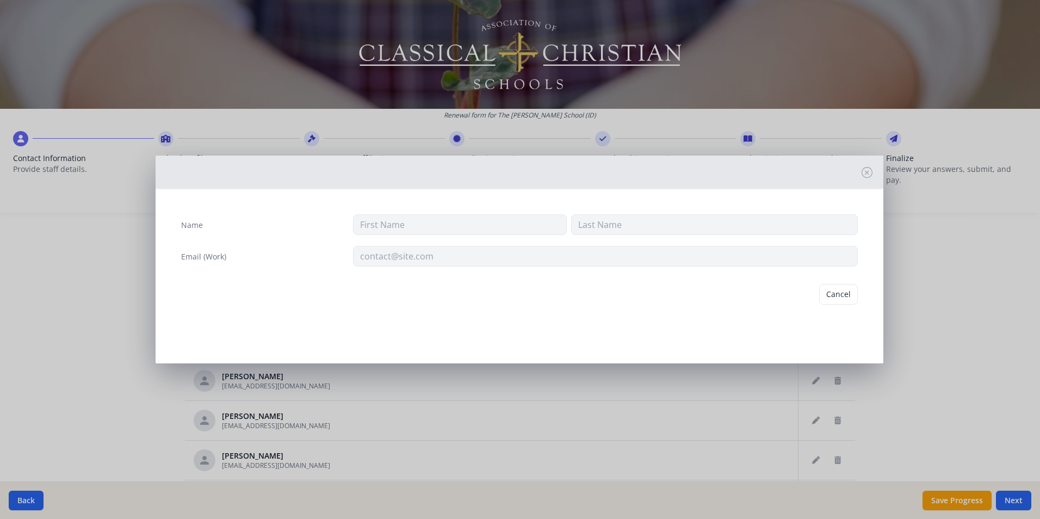
type input "[PERSON_NAME]"
type input "[EMAIL_ADDRESS][DOMAIN_NAME]"
click at [837, 299] on button "Delete" at bounding box center [839, 294] width 38 height 21
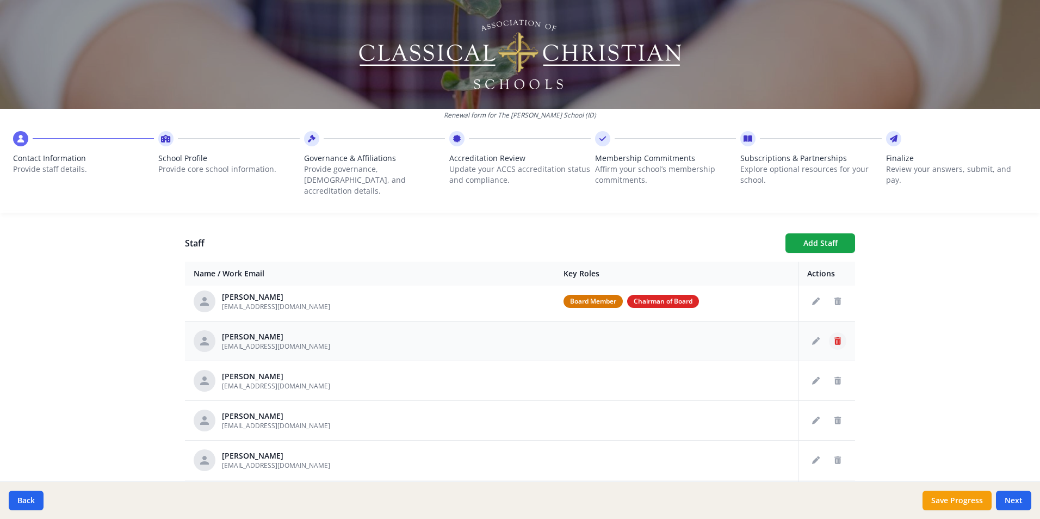
click at [834, 337] on icon "Delete staff" at bounding box center [837, 341] width 7 height 8
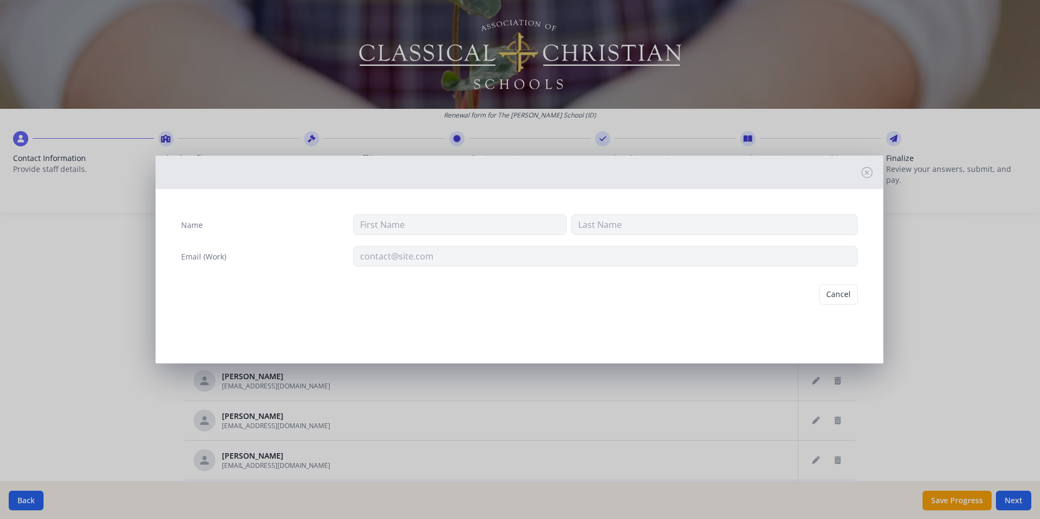
type input "[PERSON_NAME]"
type input "[EMAIL_ADDRESS][DOMAIN_NAME]"
click at [838, 295] on button "Delete" at bounding box center [839, 294] width 38 height 21
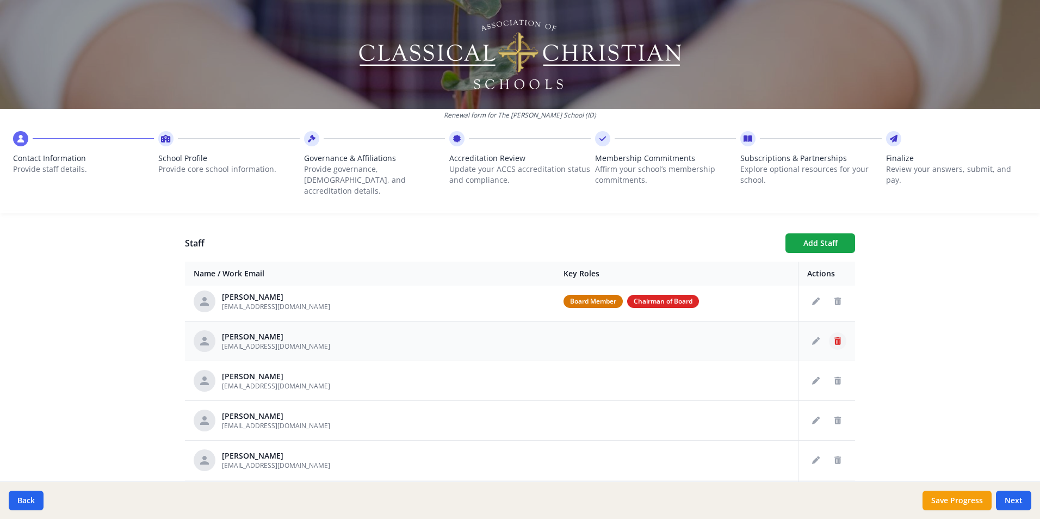
click at [834, 337] on icon "Delete staff" at bounding box center [837, 341] width 7 height 8
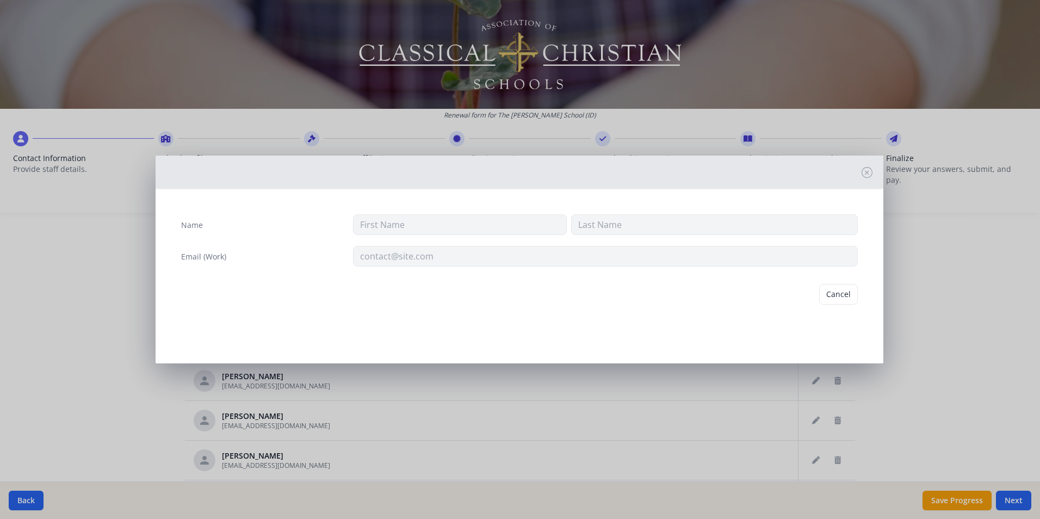
type input "[PERSON_NAME]"
type input "[EMAIL_ADDRESS][DOMAIN_NAME]"
click at [839, 293] on button "Delete" at bounding box center [839, 294] width 38 height 21
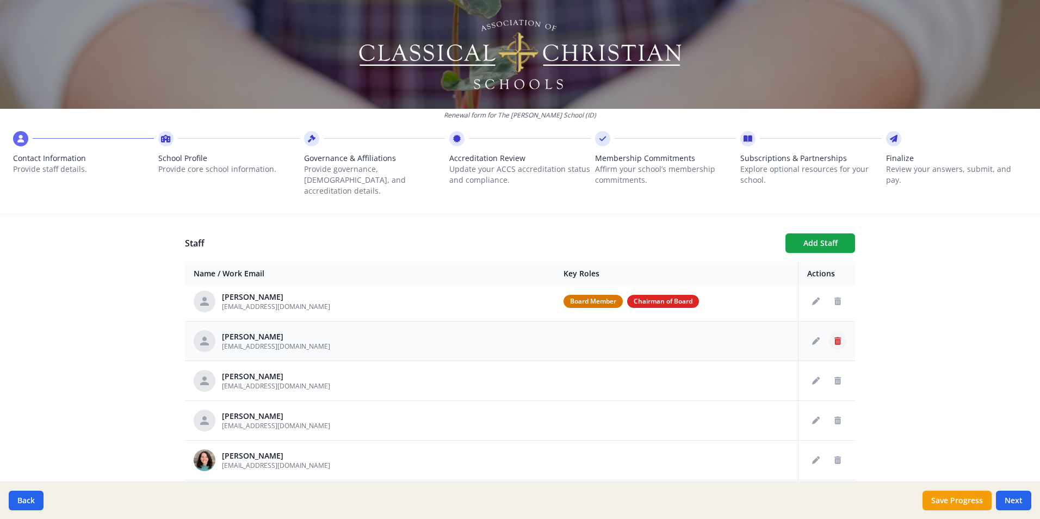
click at [834, 337] on icon "Delete staff" at bounding box center [837, 341] width 7 height 8
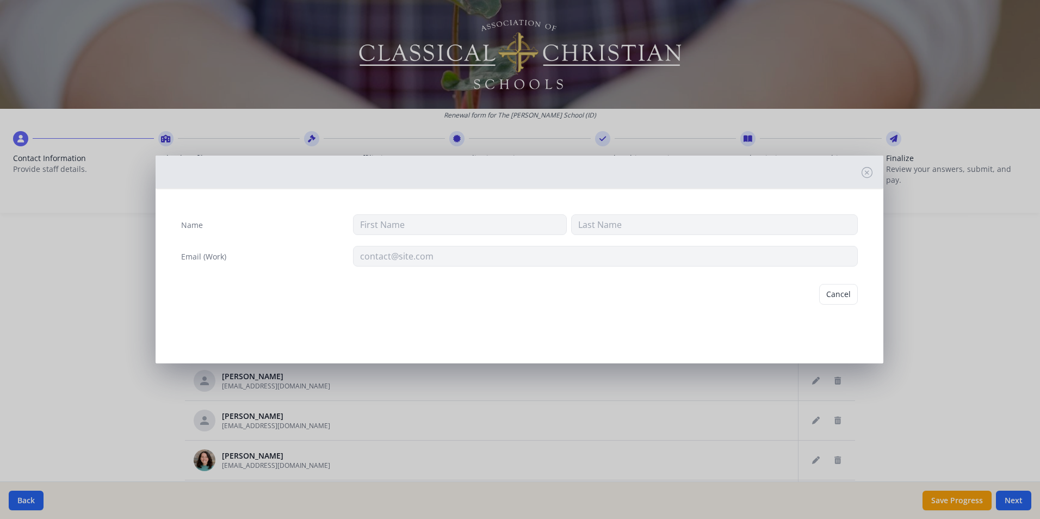
type input "[PERSON_NAME]"
type input "[EMAIL_ADDRESS][DOMAIN_NAME]"
click at [831, 295] on button "Delete" at bounding box center [839, 294] width 38 height 21
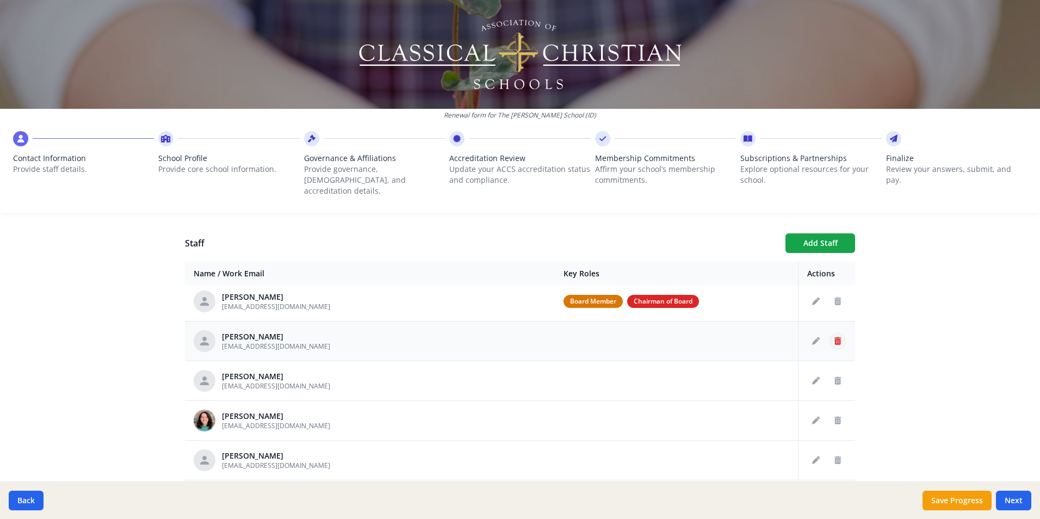
click at [834, 337] on icon "Delete staff" at bounding box center [837, 341] width 7 height 8
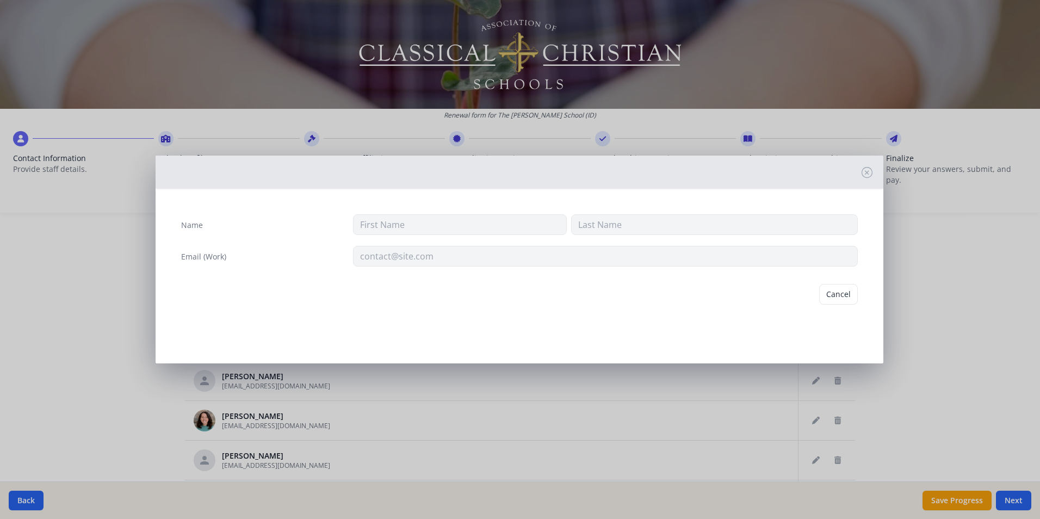
type input "Jaya"
type input "[PERSON_NAME]"
type input "[EMAIL_ADDRESS][DOMAIN_NAME]"
click at [845, 299] on button "Delete" at bounding box center [839, 294] width 38 height 21
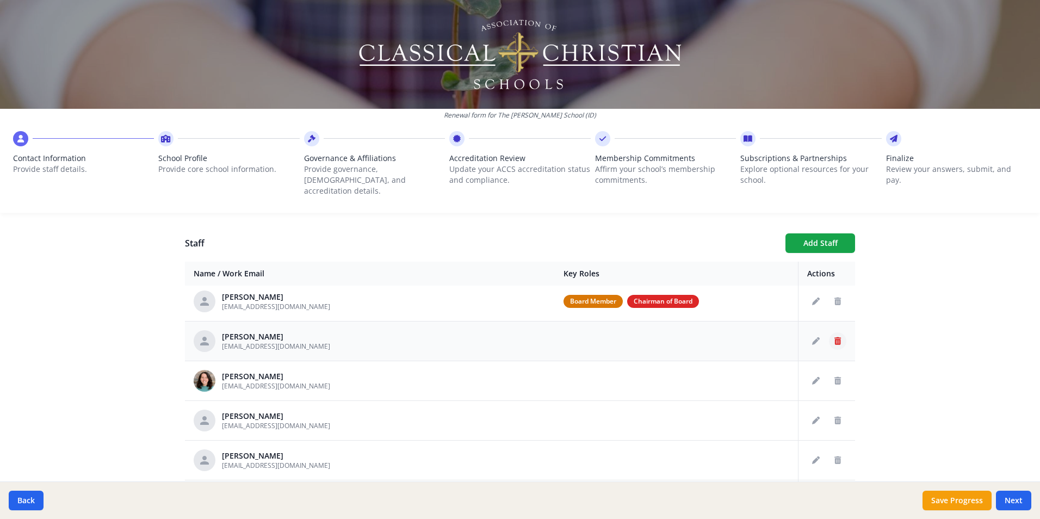
click at [834, 337] on icon "Delete staff" at bounding box center [837, 341] width 7 height 8
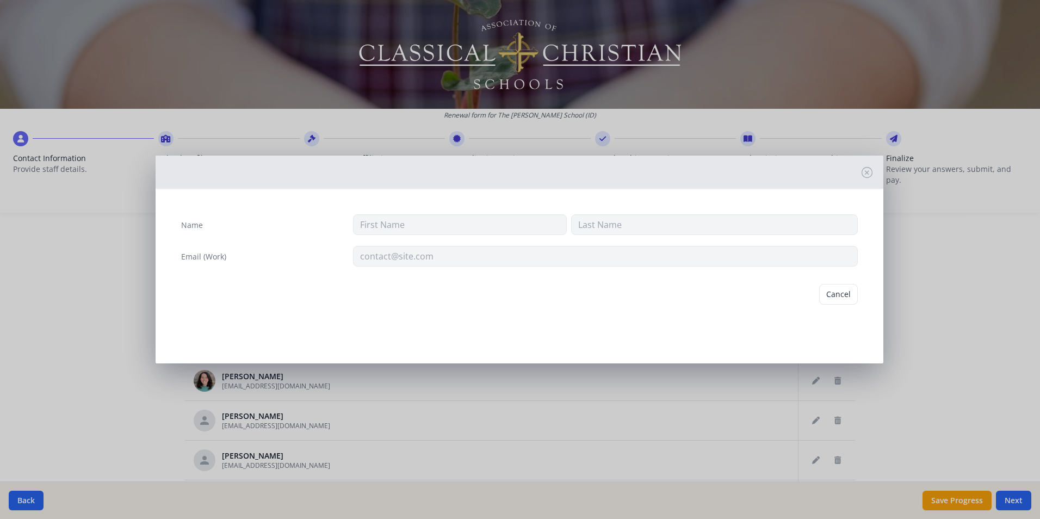
type input "[PERSON_NAME]"
type input "[EMAIL_ADDRESS][DOMAIN_NAME]"
click at [833, 298] on button "Delete" at bounding box center [839, 294] width 38 height 21
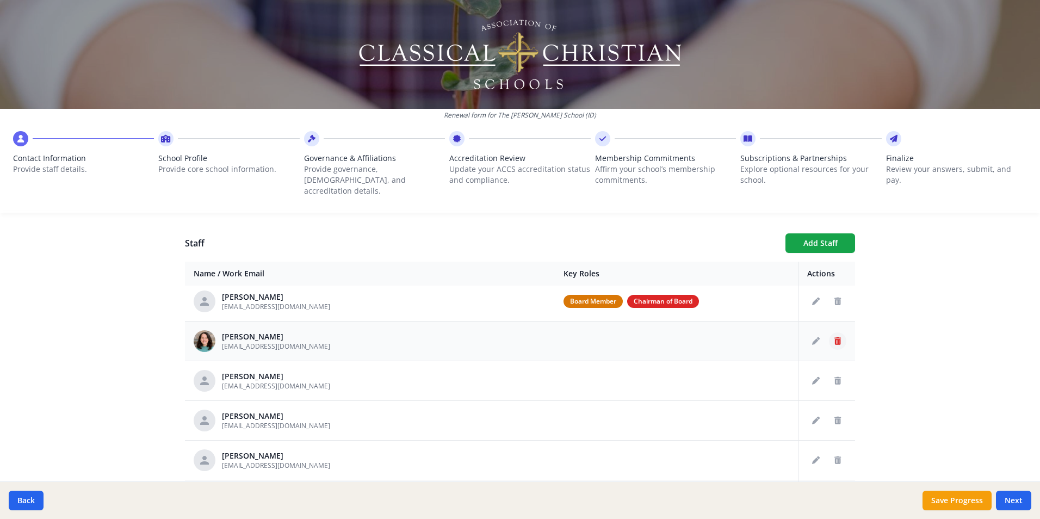
click at [834, 337] on icon "Delete staff" at bounding box center [837, 341] width 7 height 8
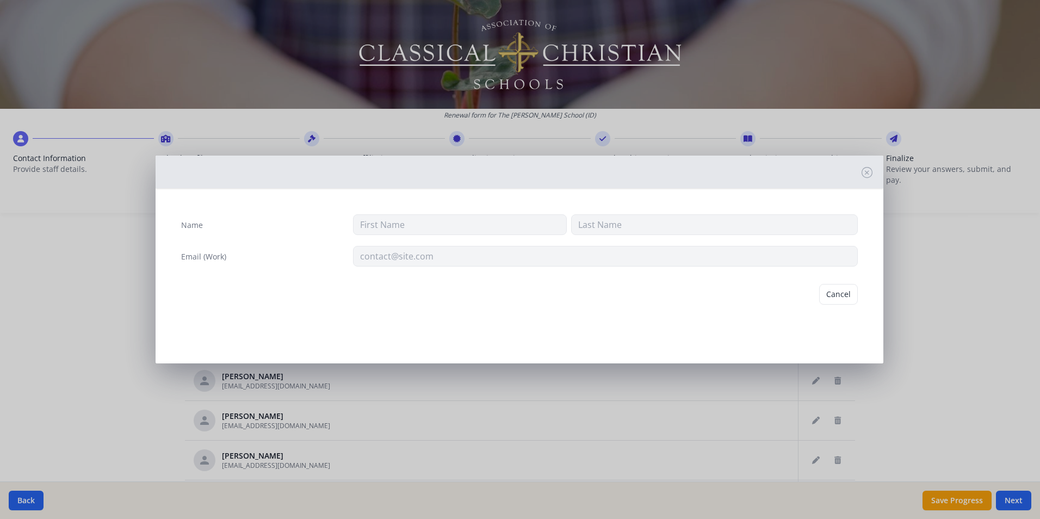
type input "[PERSON_NAME]"
type input "[EMAIL_ADDRESS][DOMAIN_NAME]"
click at [836, 294] on button "Delete" at bounding box center [839, 294] width 38 height 21
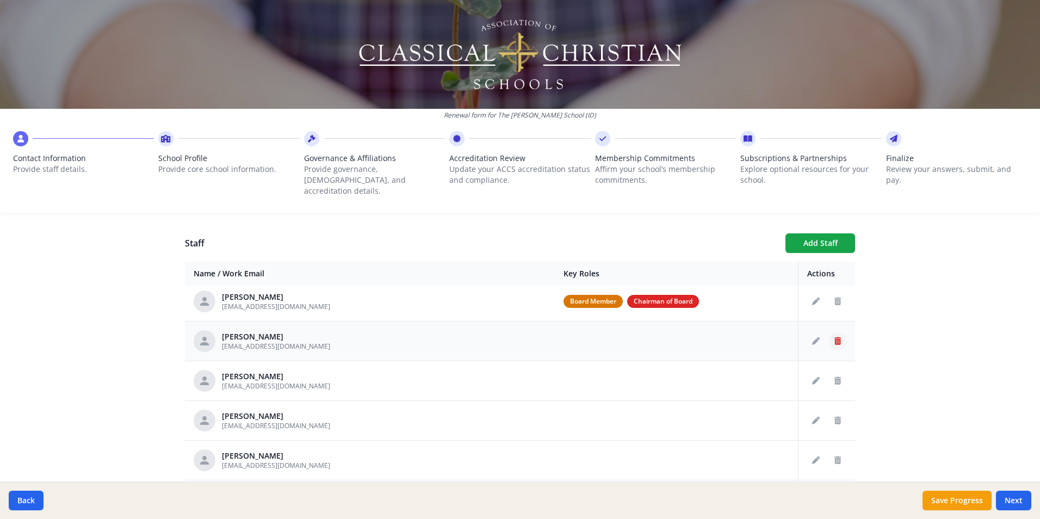
click at [834, 337] on icon "Delete staff" at bounding box center [837, 341] width 7 height 8
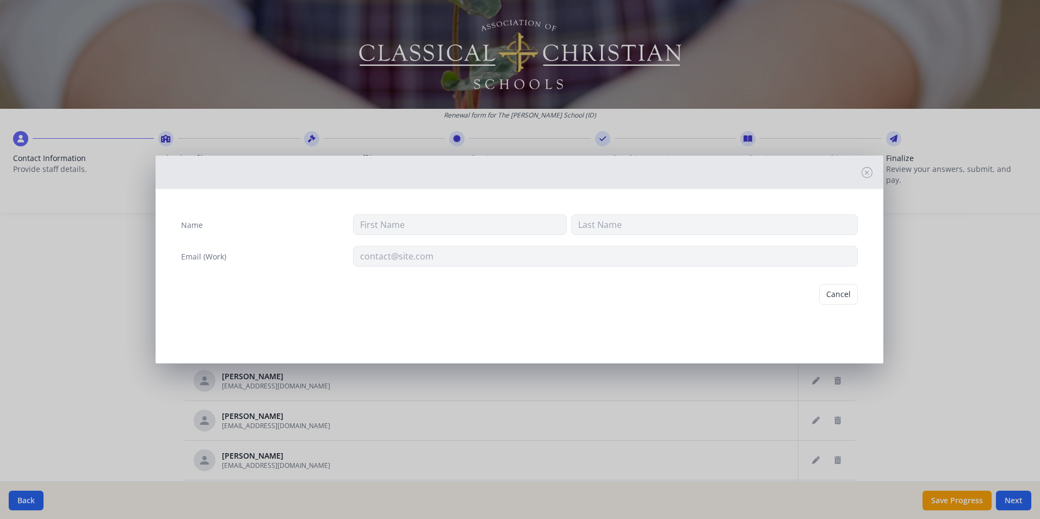
type input "[PERSON_NAME]"
type input "[EMAIL_ADDRESS][DOMAIN_NAME]"
click at [837, 302] on button "Delete" at bounding box center [839, 294] width 38 height 21
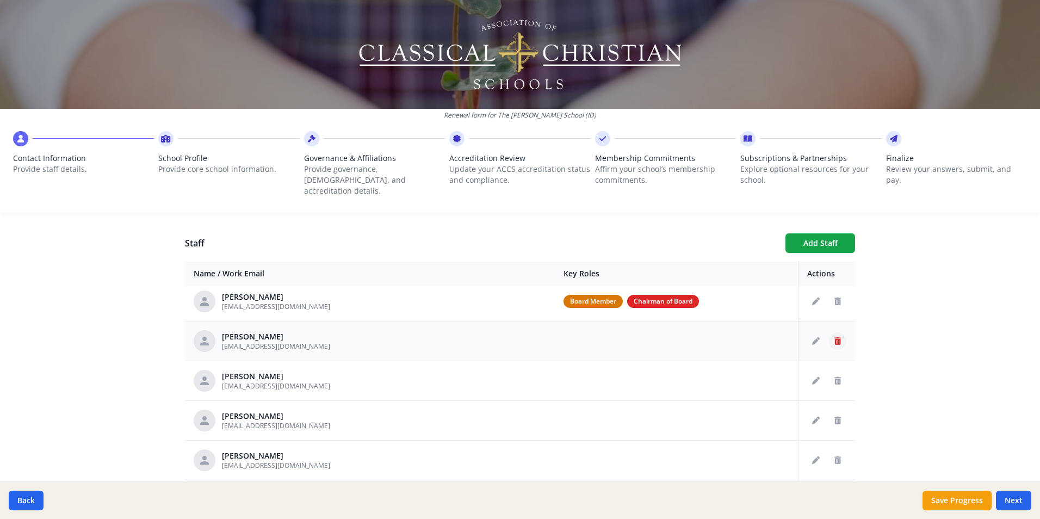
click at [834, 337] on icon "Delete staff" at bounding box center [837, 341] width 7 height 8
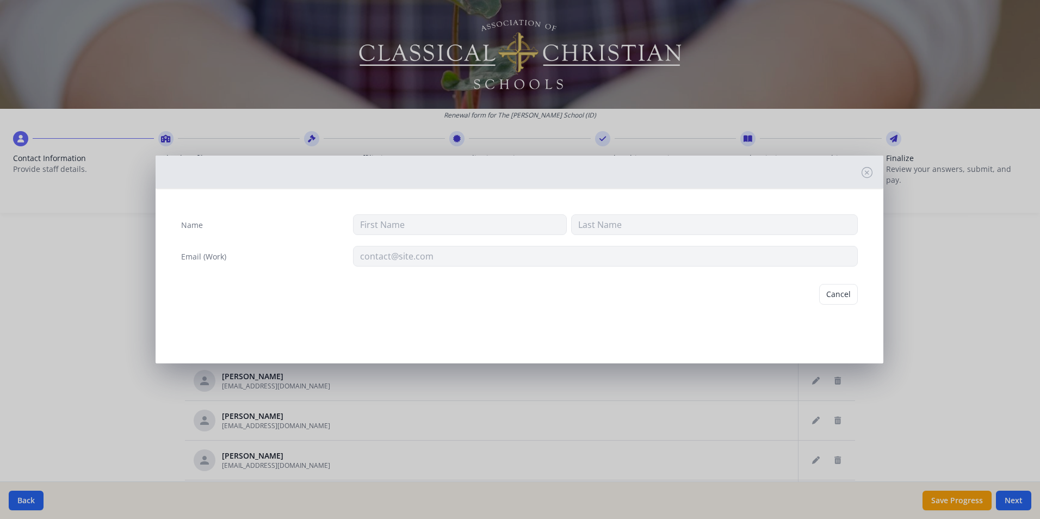
type input "[PERSON_NAME]"
type input "[EMAIL_ADDRESS][DOMAIN_NAME]"
click at [831, 301] on button "Delete" at bounding box center [839, 294] width 38 height 21
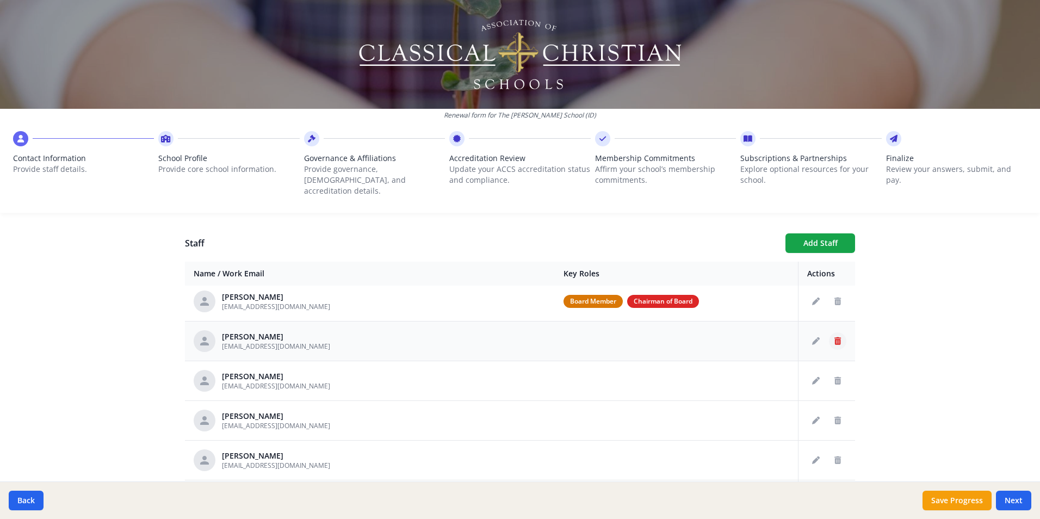
click at [834, 337] on icon "Delete staff" at bounding box center [837, 341] width 7 height 8
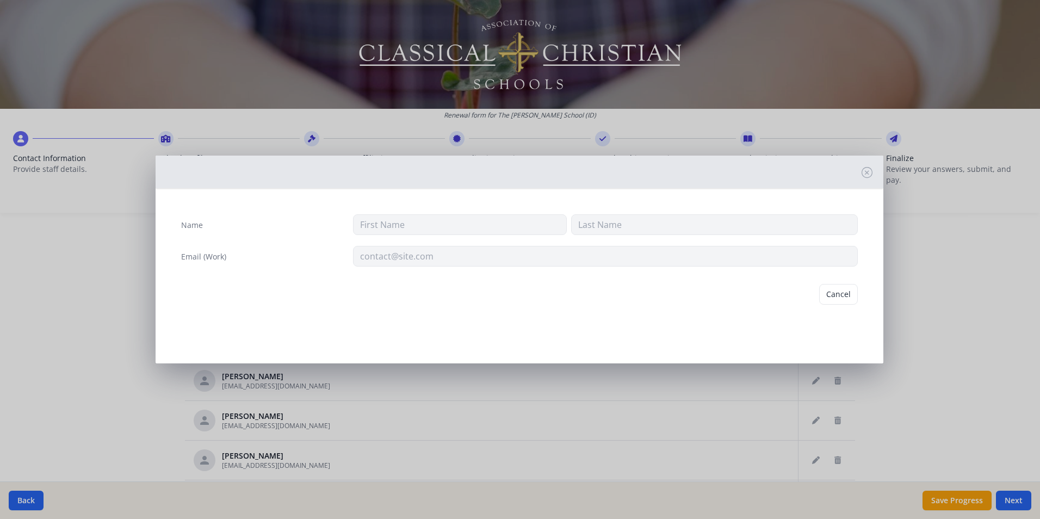
type input "[PERSON_NAME]"
type input "Branch"
type input "[EMAIL_ADDRESS][DOMAIN_NAME]"
click at [832, 295] on button "Delete" at bounding box center [839, 294] width 38 height 21
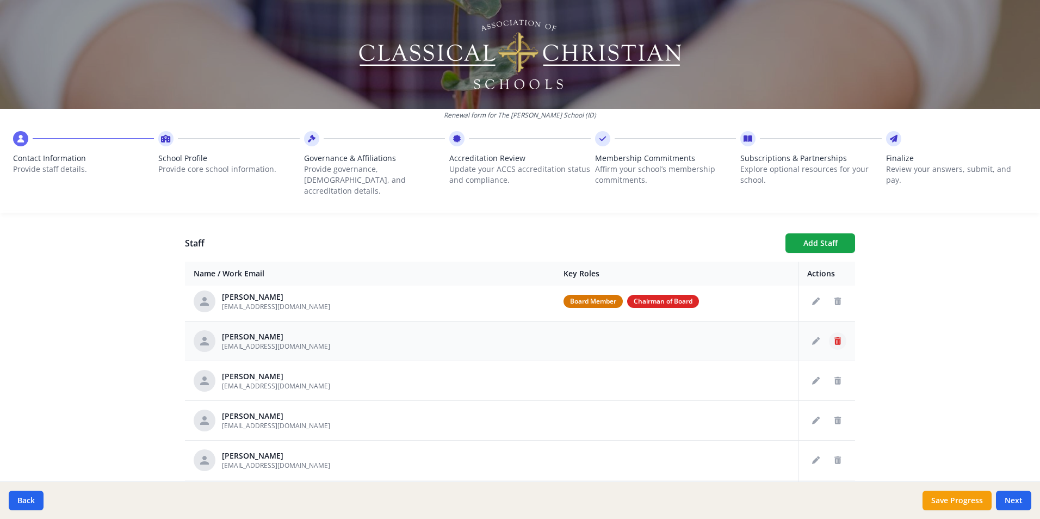
click at [834, 337] on icon "Delete staff" at bounding box center [837, 341] width 7 height 8
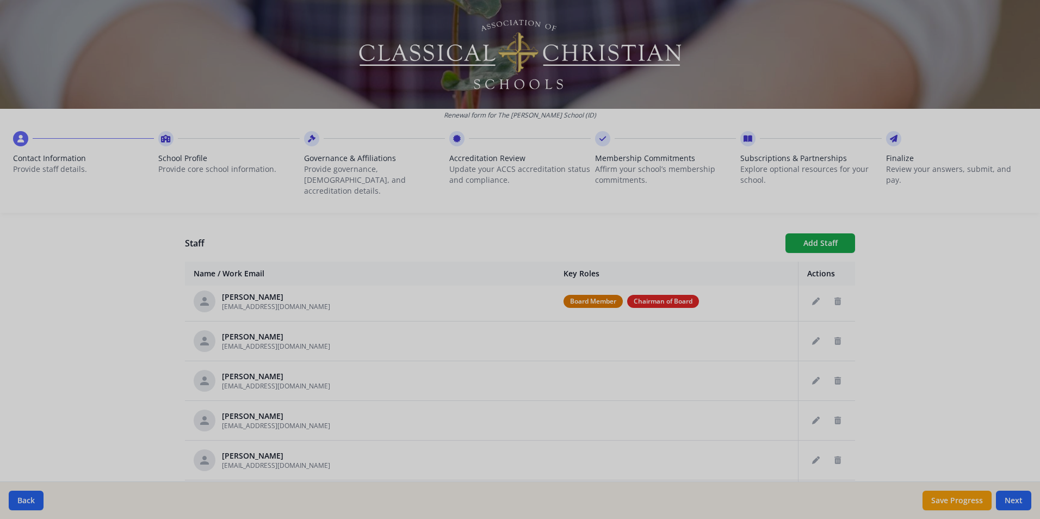
type input "[PERSON_NAME]"
type input "[EMAIL_ADDRESS][DOMAIN_NAME]"
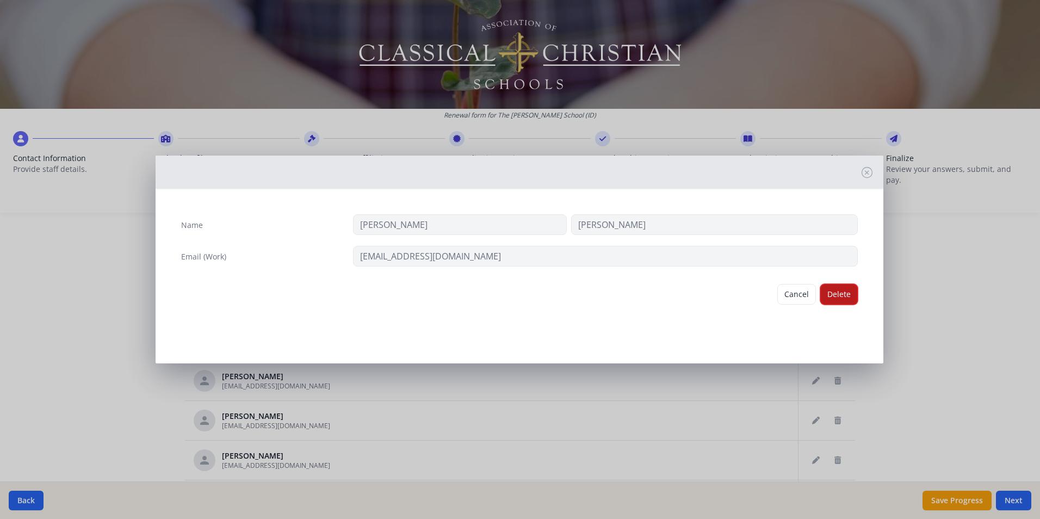
click at [838, 298] on button "Delete" at bounding box center [839, 294] width 38 height 21
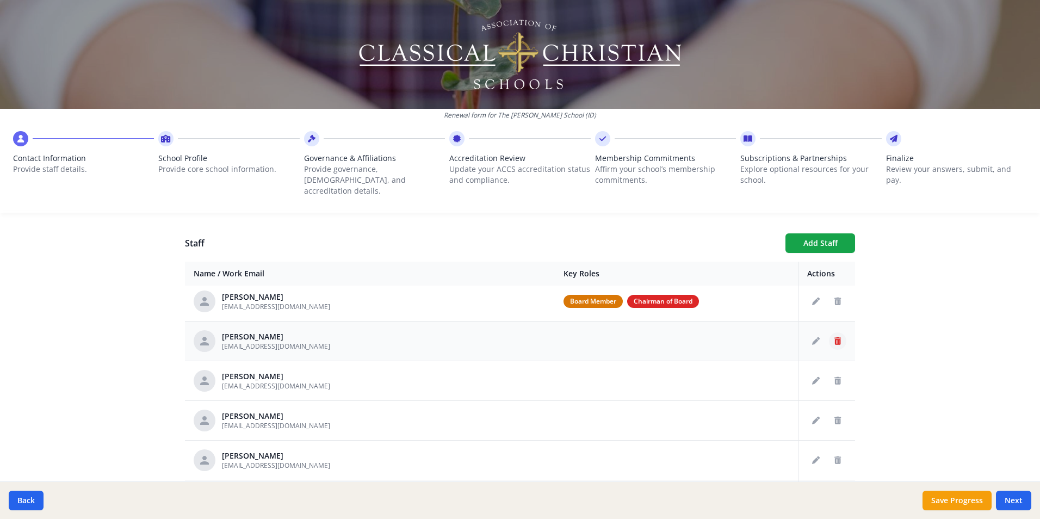
click at [834, 337] on icon "Delete staff" at bounding box center [837, 341] width 7 height 8
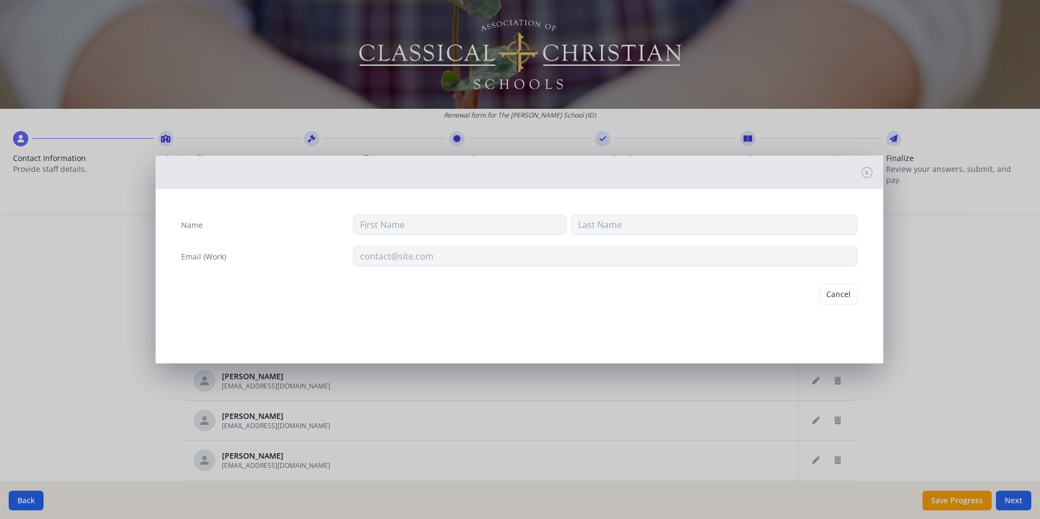
type input "[PERSON_NAME]"
type input "Brown"
type input "[EMAIL_ADDRESS][DOMAIN_NAME]"
click at [836, 292] on button "Delete" at bounding box center [839, 294] width 38 height 21
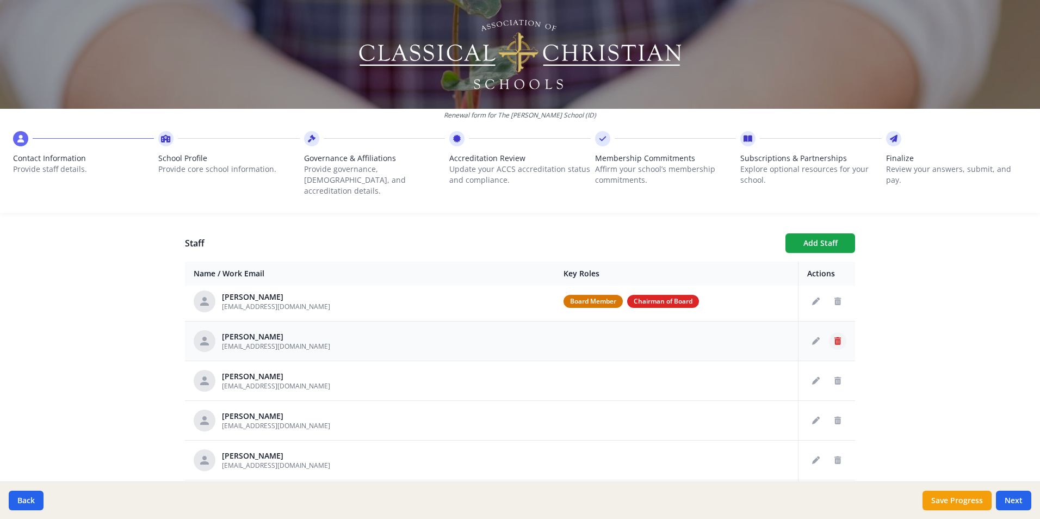
click at [834, 337] on icon "Delete staff" at bounding box center [837, 341] width 7 height 8
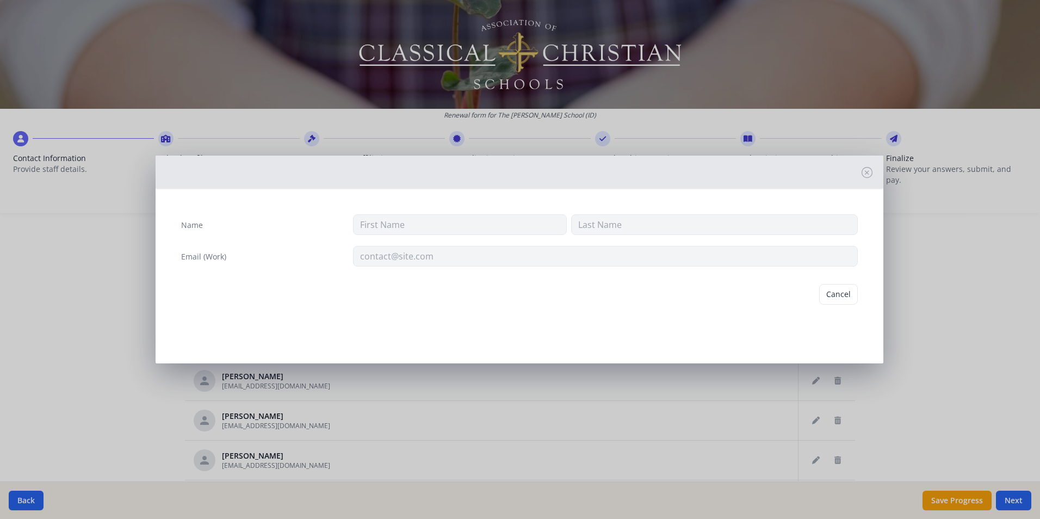
type input "[PERSON_NAME]"
type input "[EMAIL_ADDRESS][DOMAIN_NAME]"
click at [836, 293] on button "Delete" at bounding box center [839, 294] width 38 height 21
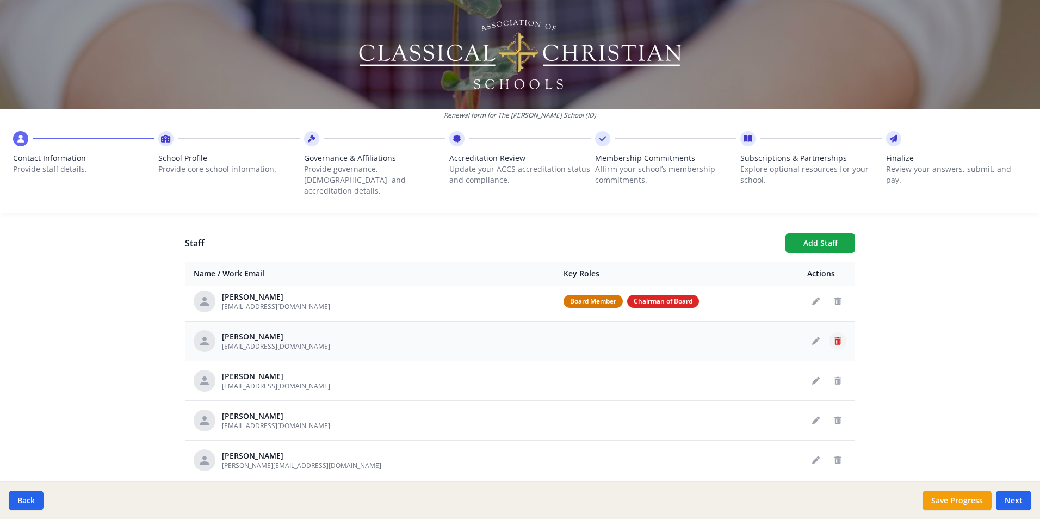
click at [834, 337] on icon "Delete staff" at bounding box center [837, 341] width 7 height 8
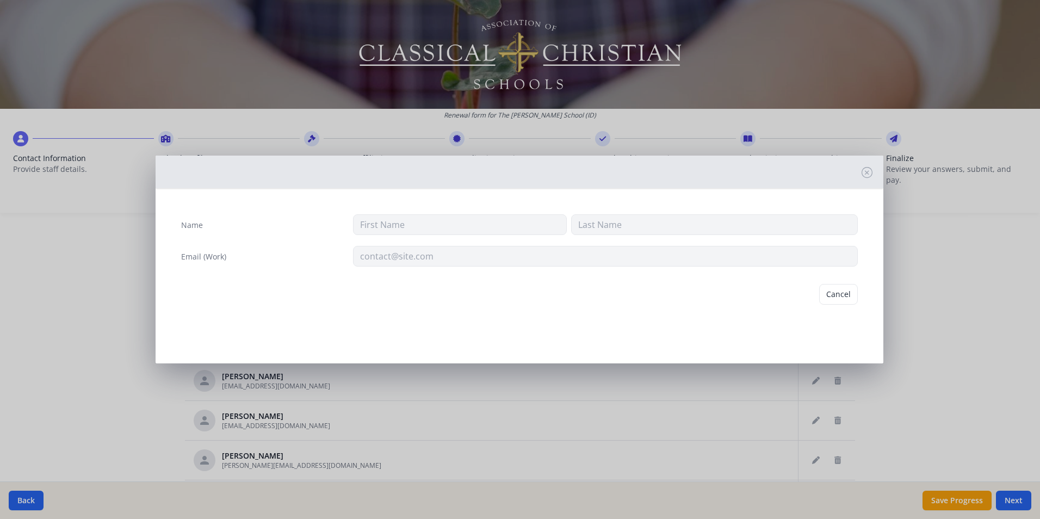
type input "[PERSON_NAME]"
type input "[EMAIL_ADDRESS][DOMAIN_NAME]"
click at [841, 298] on button "Delete" at bounding box center [839, 294] width 38 height 21
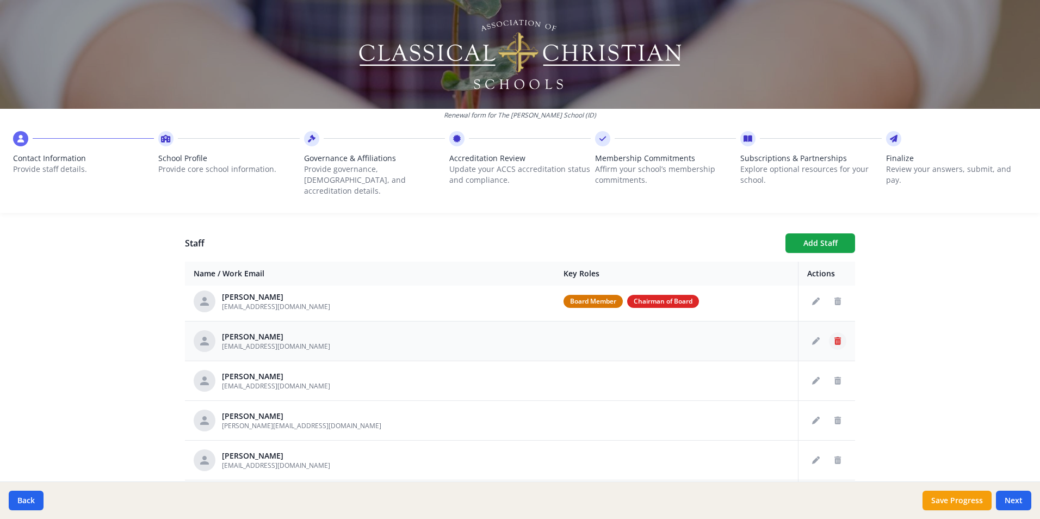
click at [834, 337] on icon "Delete staff" at bounding box center [837, 341] width 7 height 8
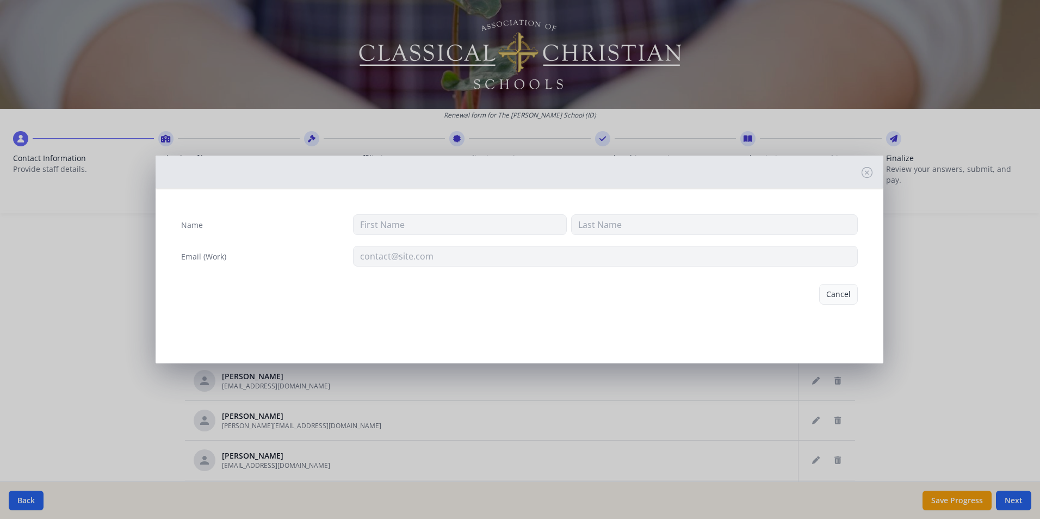
type input "[PERSON_NAME]"
type input "[EMAIL_ADDRESS][DOMAIN_NAME]"
click at [838, 298] on button "Delete" at bounding box center [839, 294] width 38 height 21
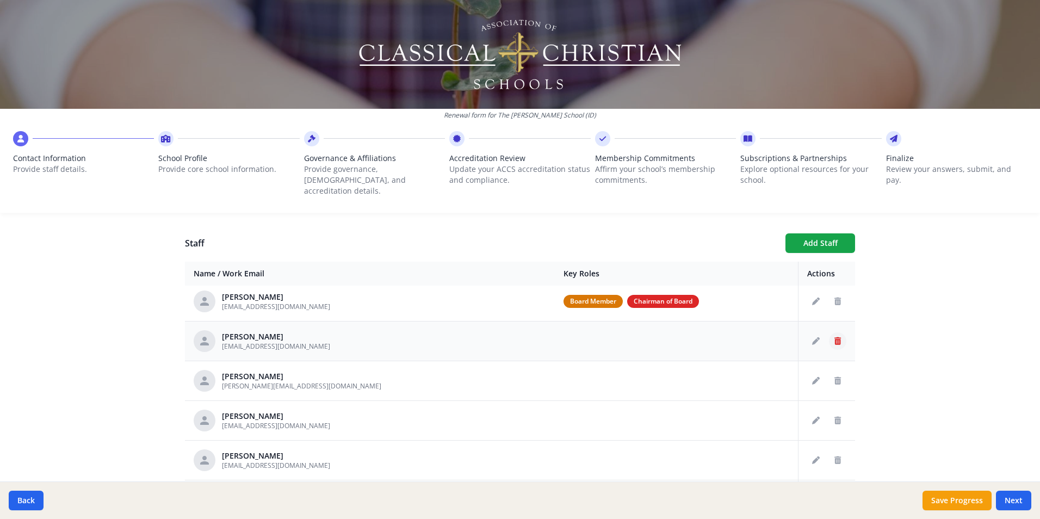
click at [834, 337] on icon "Delete staff" at bounding box center [837, 341] width 7 height 8
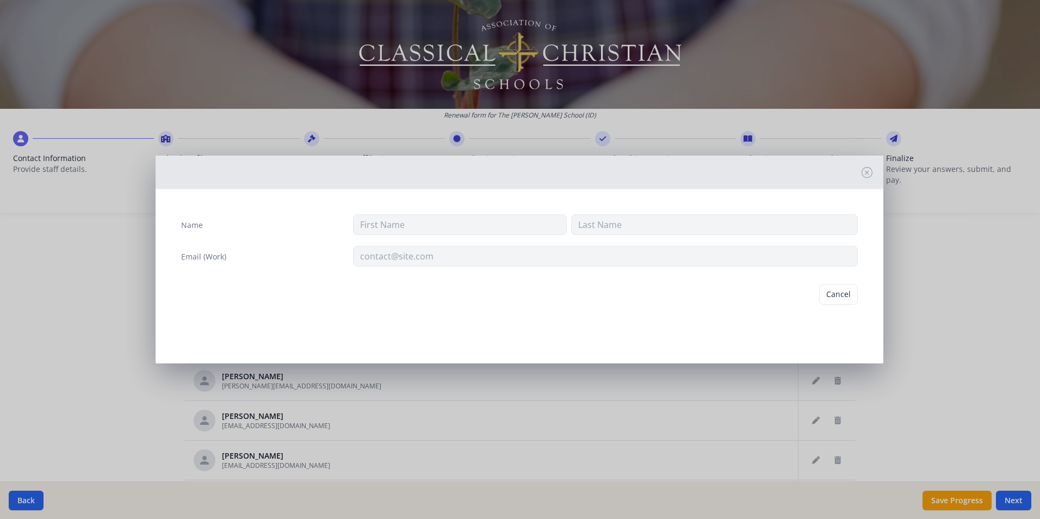
type input "[PERSON_NAME]"
type input "[EMAIL_ADDRESS][DOMAIN_NAME]"
click at [837, 297] on button "Delete" at bounding box center [839, 294] width 38 height 21
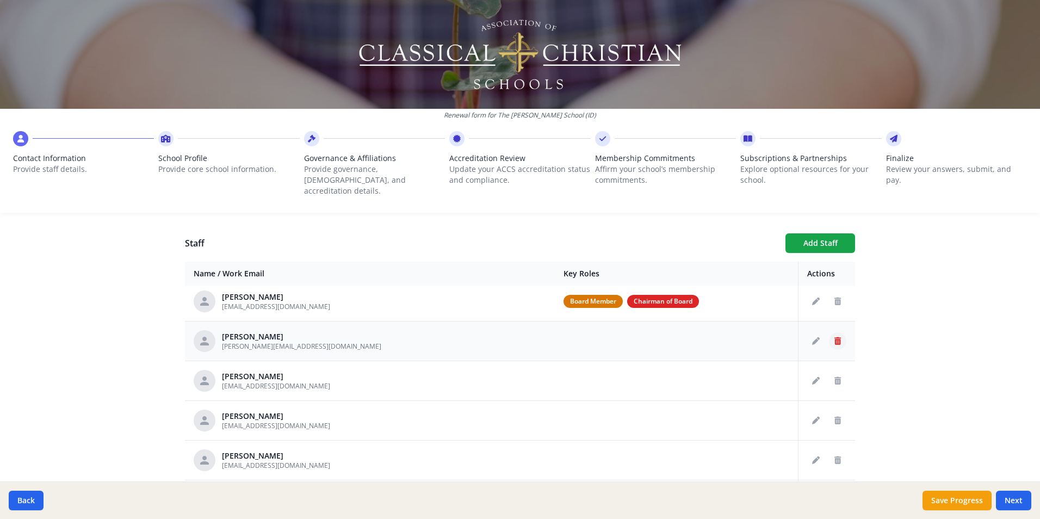
click at [834, 337] on icon "Delete staff" at bounding box center [837, 341] width 7 height 8
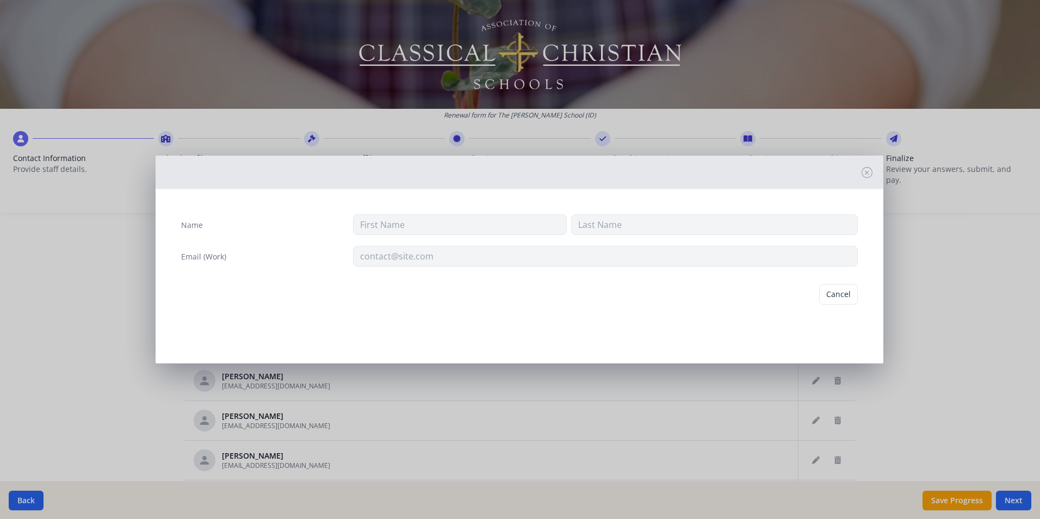
type input "[PERSON_NAME]"
type input "[PERSON_NAME][EMAIL_ADDRESS][DOMAIN_NAME]"
click at [831, 298] on button "Delete" at bounding box center [839, 294] width 38 height 21
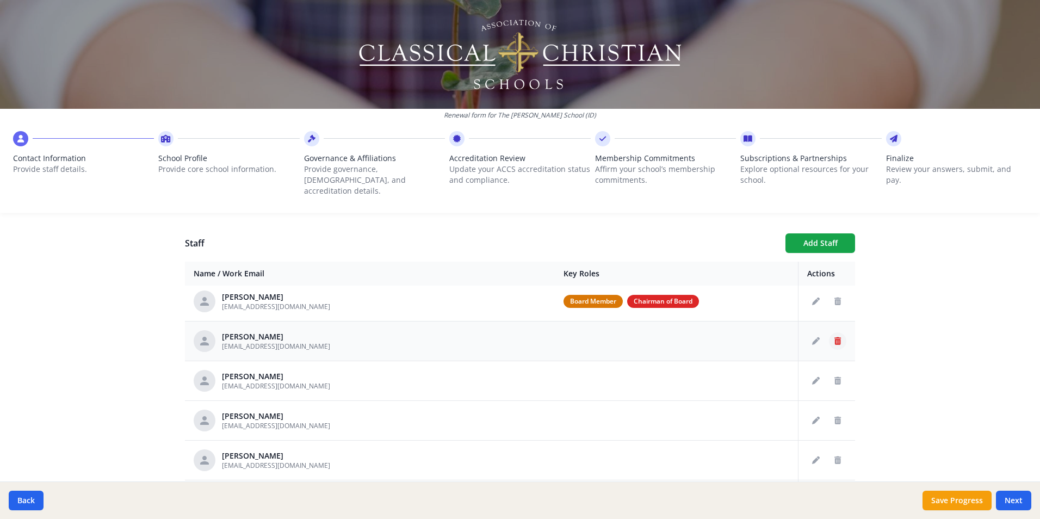
click at [834, 337] on icon "Delete staff" at bounding box center [837, 341] width 7 height 8
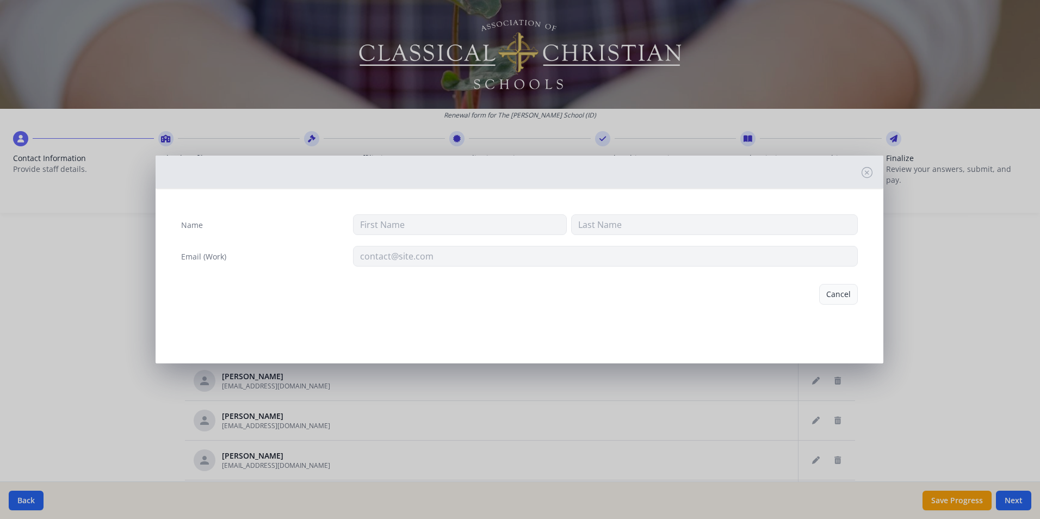
type input "[PERSON_NAME]"
type input "[EMAIL_ADDRESS][DOMAIN_NAME]"
click at [837, 296] on button "Delete" at bounding box center [839, 294] width 38 height 21
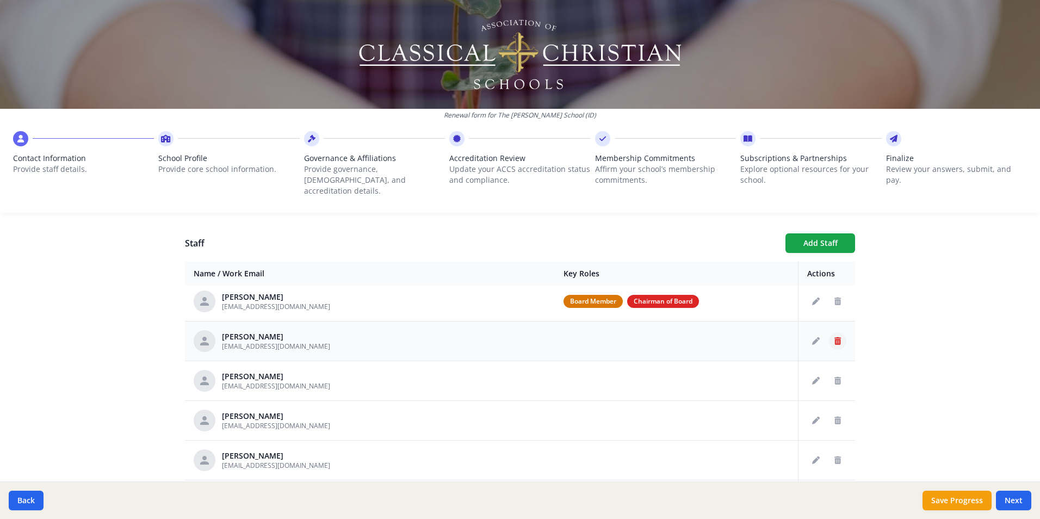
click at [834, 337] on icon "Delete staff" at bounding box center [837, 341] width 7 height 8
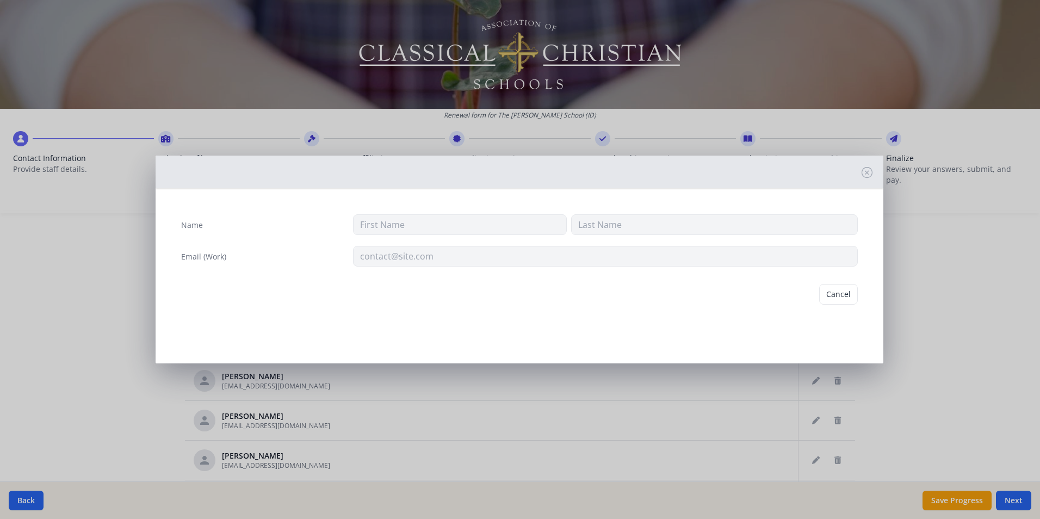
type input "[PERSON_NAME]"
type input "[EMAIL_ADDRESS][DOMAIN_NAME]"
click at [830, 296] on button "Delete" at bounding box center [839, 294] width 38 height 21
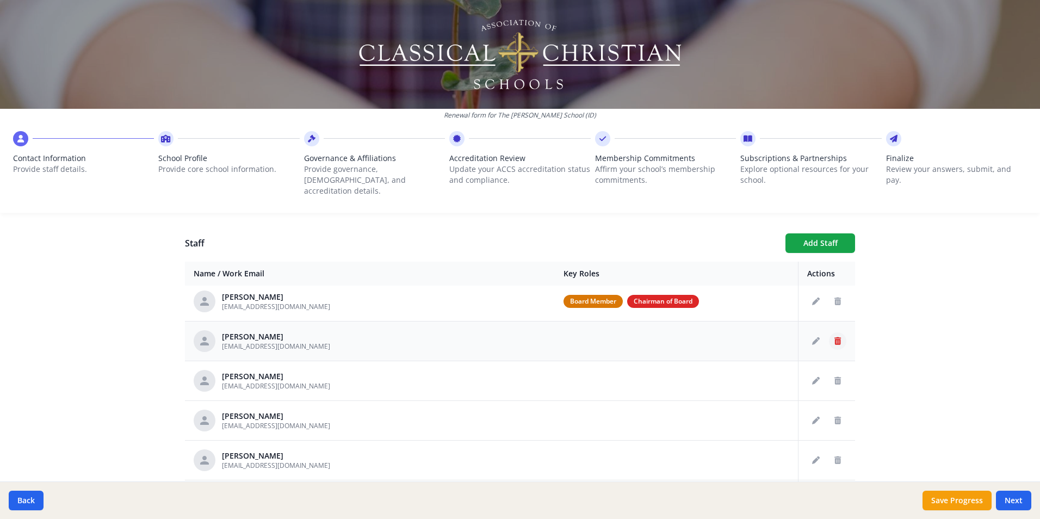
click at [834, 337] on icon "Delete staff" at bounding box center [837, 341] width 7 height 8
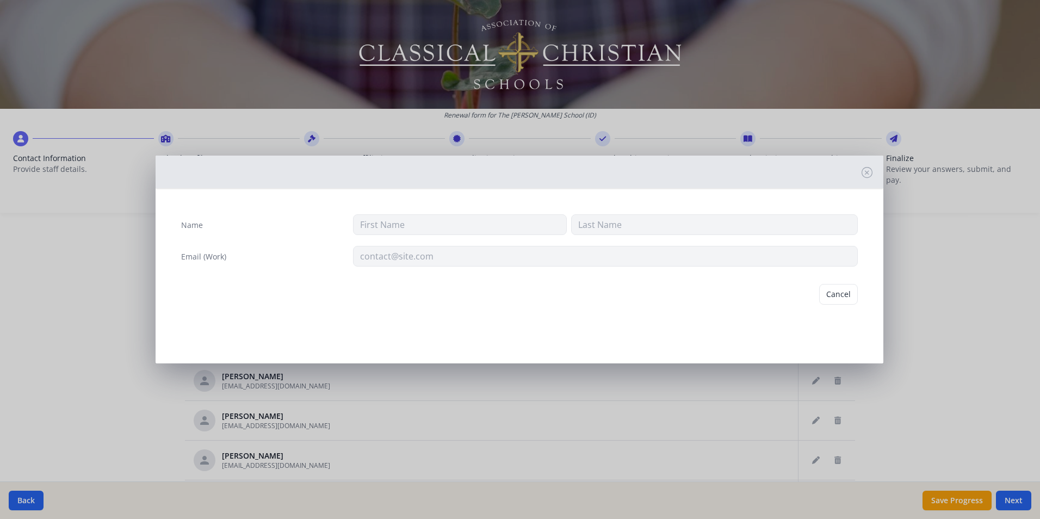
type input "[PERSON_NAME]"
type input "Cherry"
type input "[EMAIL_ADDRESS][DOMAIN_NAME]"
click at [835, 296] on button "Delete" at bounding box center [839, 294] width 38 height 21
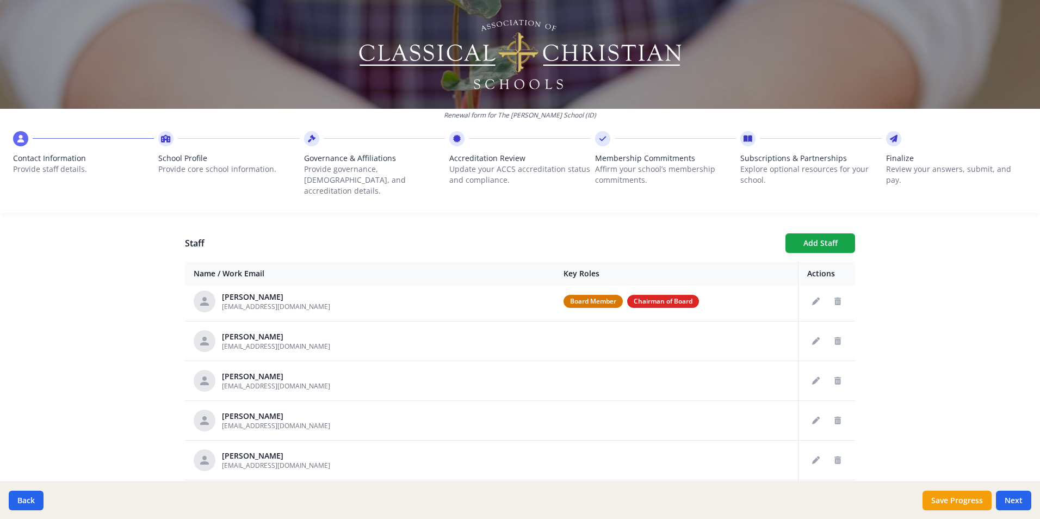
click at [834, 337] on icon "Delete staff" at bounding box center [837, 341] width 7 height 8
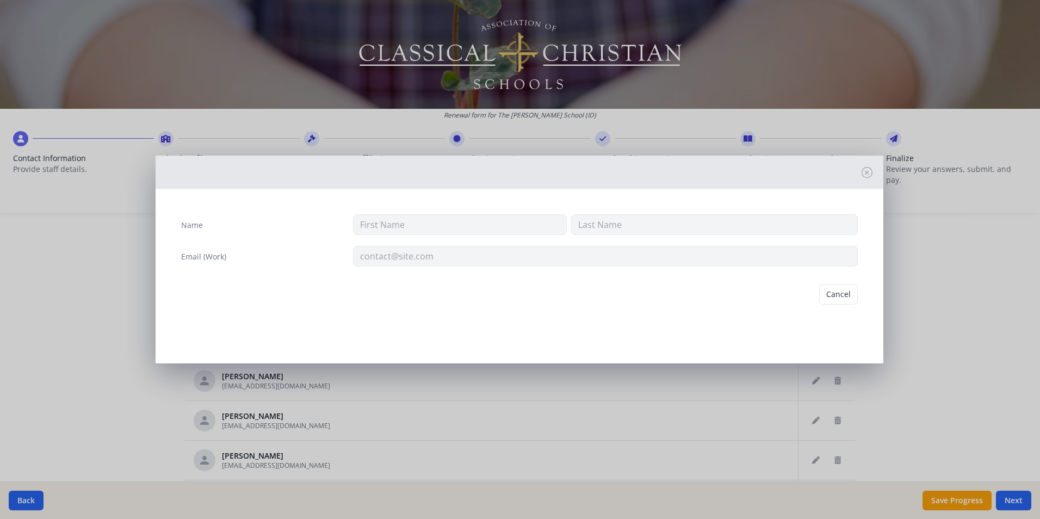
type input "Victoria"
type input "Choules"
type input "[EMAIL_ADDRESS][DOMAIN_NAME]"
click at [835, 298] on button "Delete" at bounding box center [839, 294] width 38 height 21
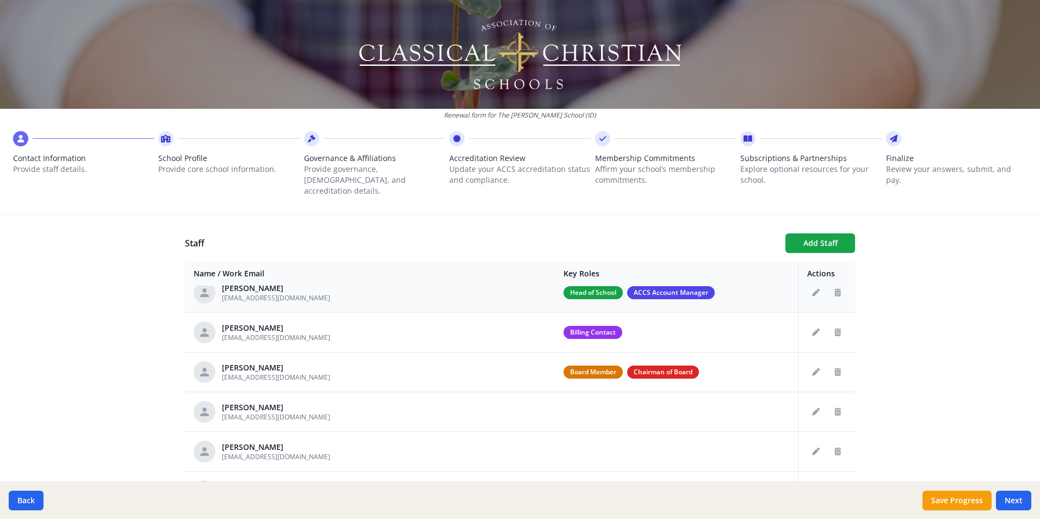
scroll to position [109, 0]
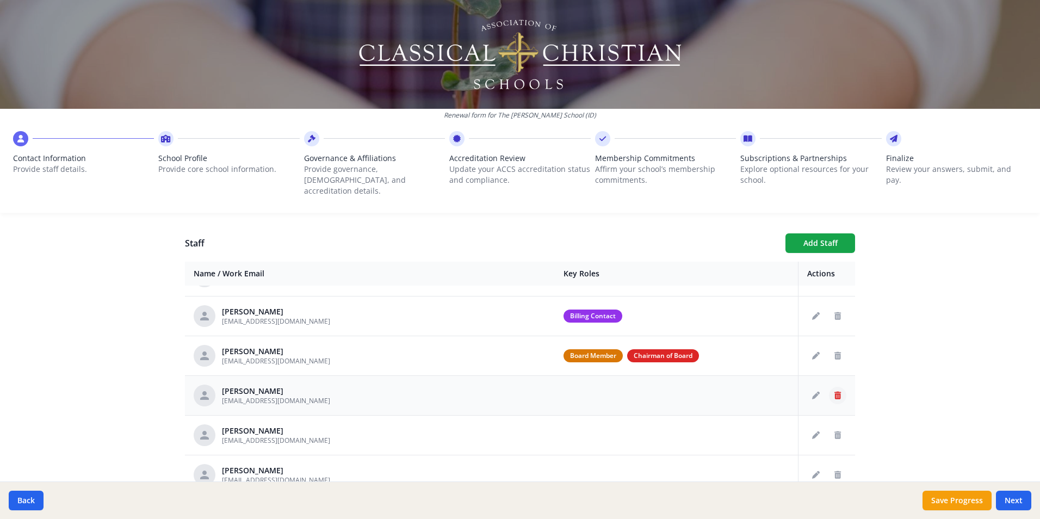
click at [834, 392] on icon "Delete staff" at bounding box center [837, 396] width 7 height 8
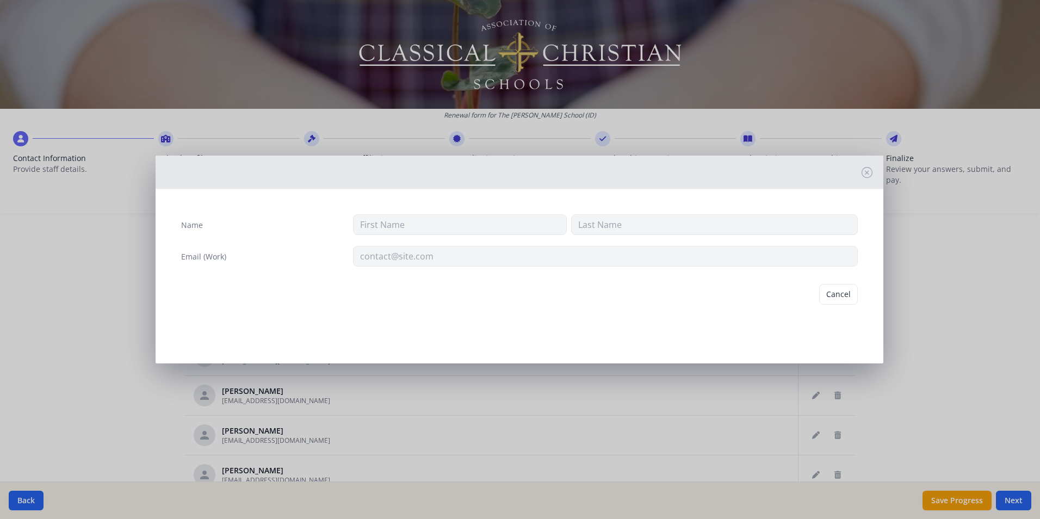
type input "[PERSON_NAME]"
type input "[EMAIL_ADDRESS][DOMAIN_NAME]"
click at [830, 300] on button "Delete" at bounding box center [839, 294] width 38 height 21
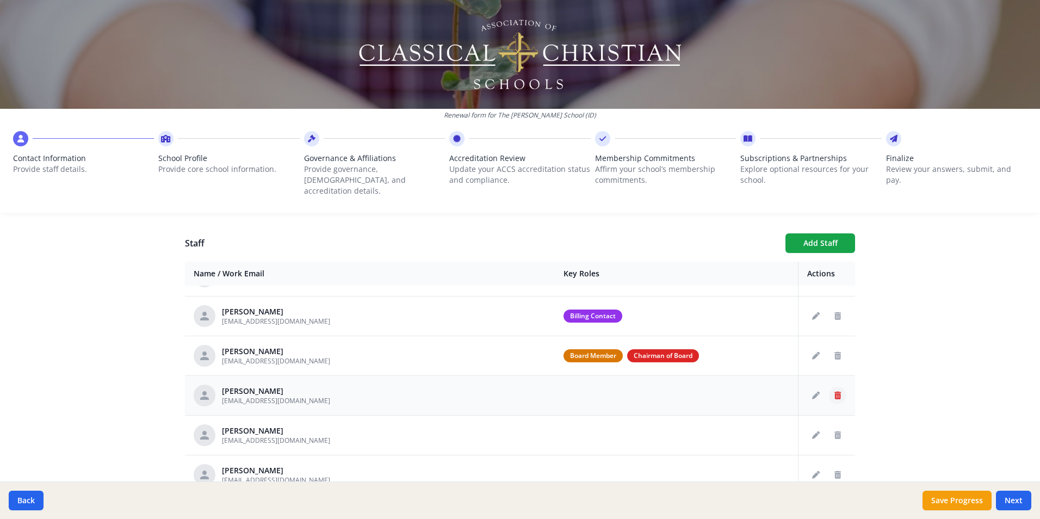
click at [834, 392] on icon "Delete staff" at bounding box center [837, 396] width 7 height 8
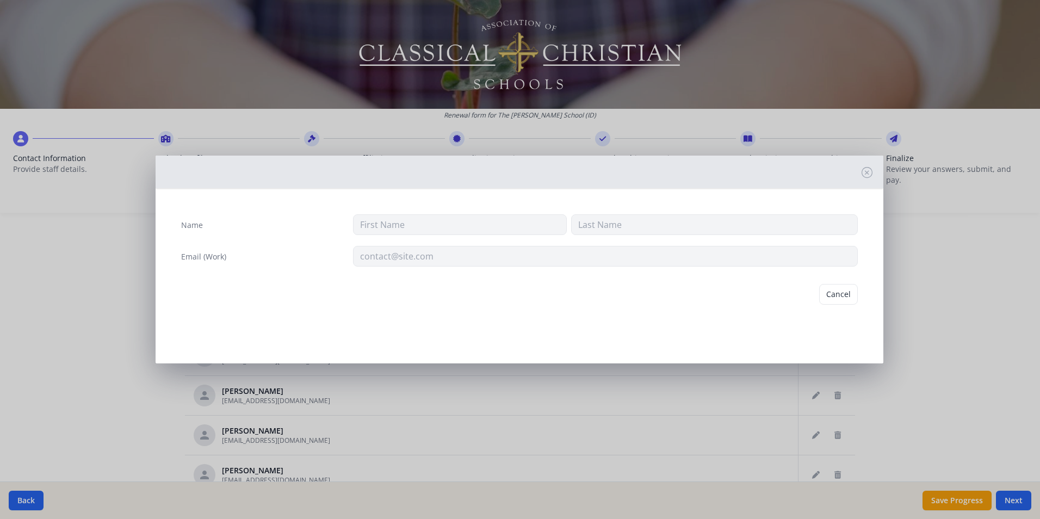
type input "[PERSON_NAME]"
type input "[EMAIL_ADDRESS][DOMAIN_NAME]"
click at [838, 297] on button "Delete" at bounding box center [839, 294] width 38 height 21
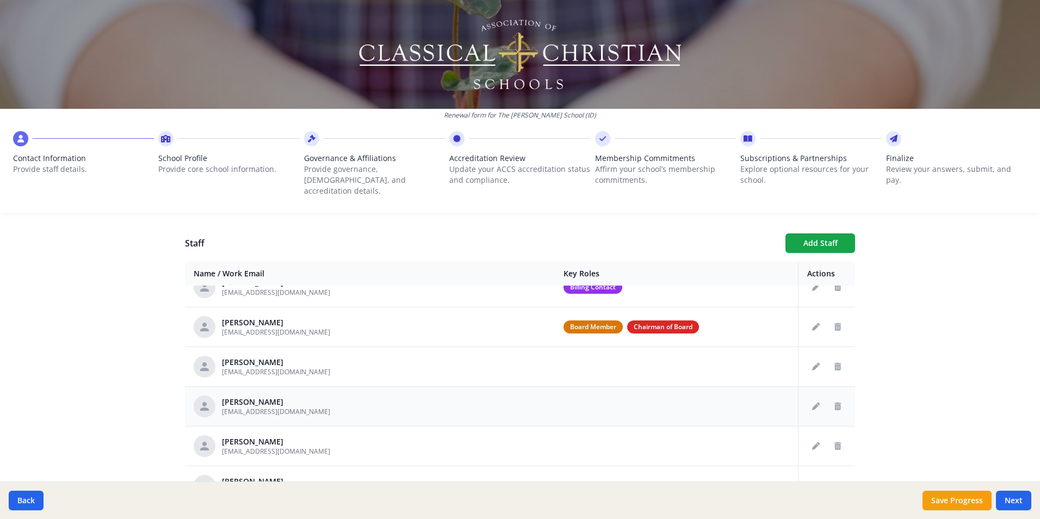
scroll to position [163, 0]
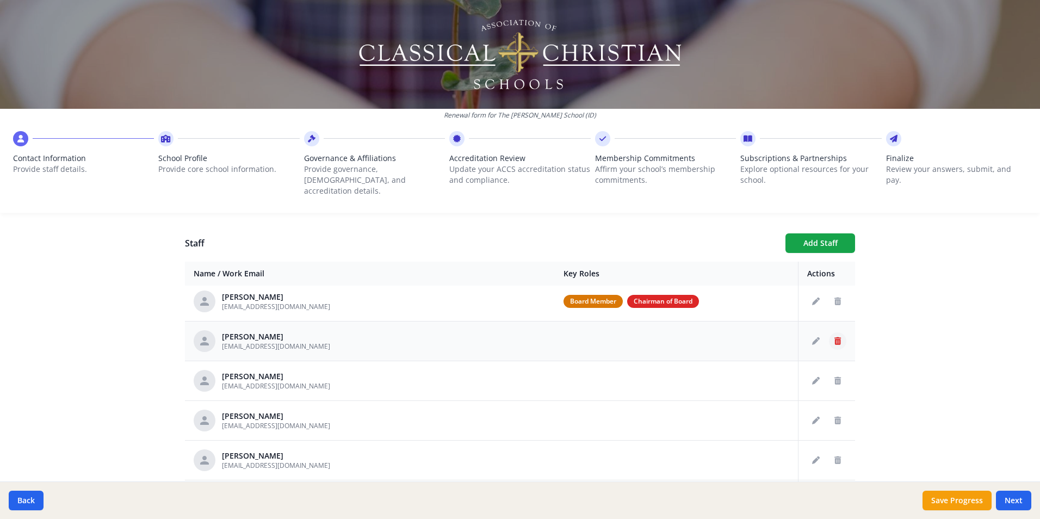
click at [830, 332] on button "Delete staff" at bounding box center [837, 340] width 17 height 17
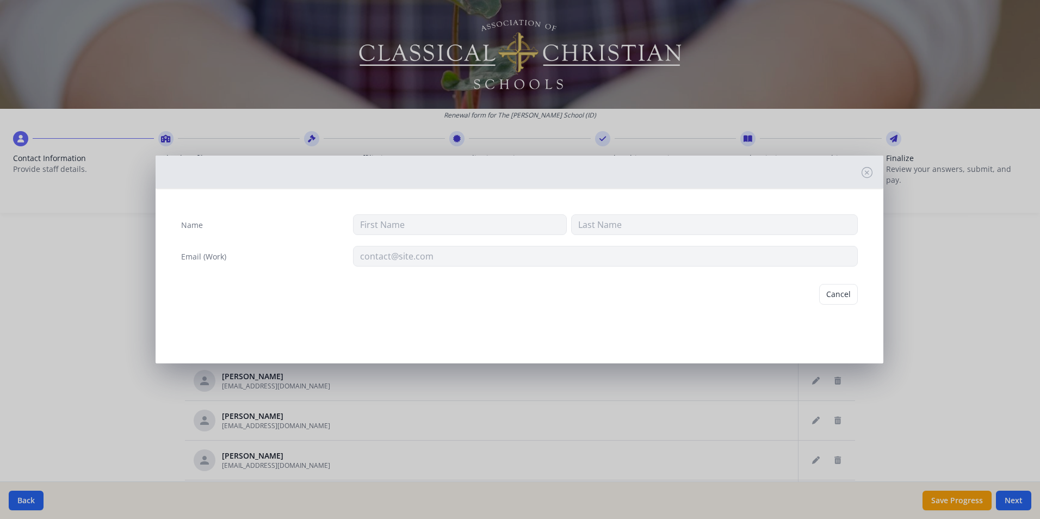
type input "[PERSON_NAME]"
type input "[EMAIL_ADDRESS][DOMAIN_NAME]"
click at [834, 293] on button "Delete" at bounding box center [839, 294] width 38 height 21
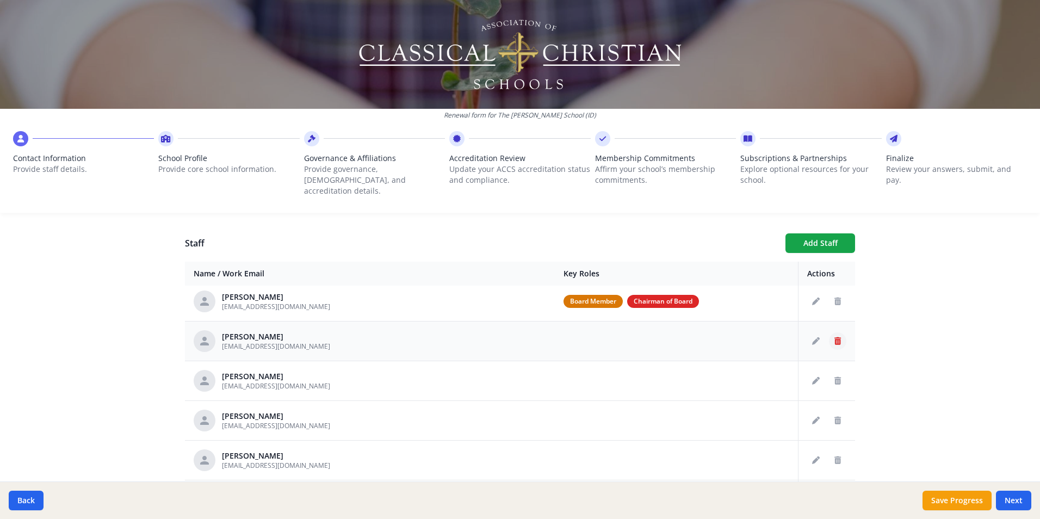
click at [834, 337] on icon "Delete staff" at bounding box center [837, 341] width 7 height 8
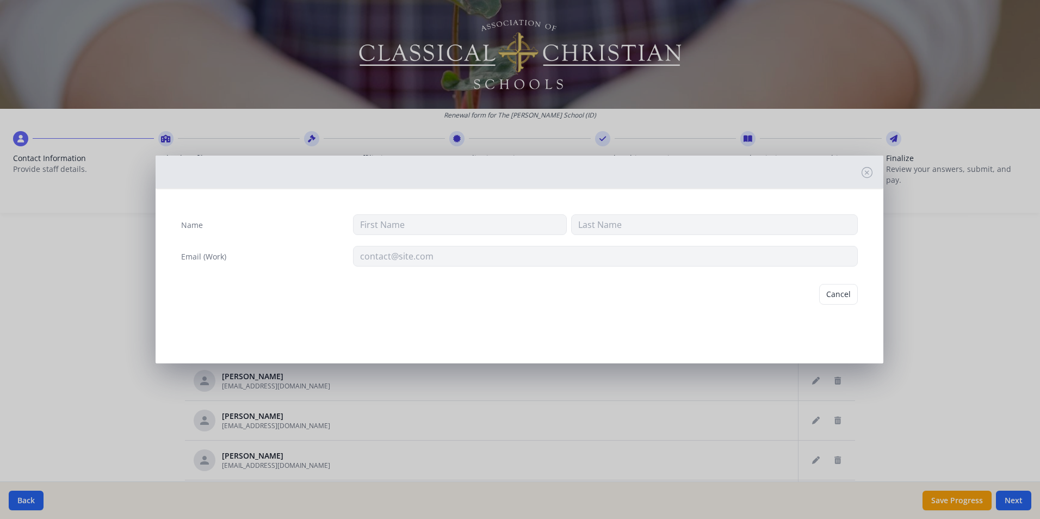
type input "[PERSON_NAME]"
type input "[EMAIL_ADDRESS][DOMAIN_NAME]"
click at [827, 295] on button "Delete" at bounding box center [839, 294] width 38 height 21
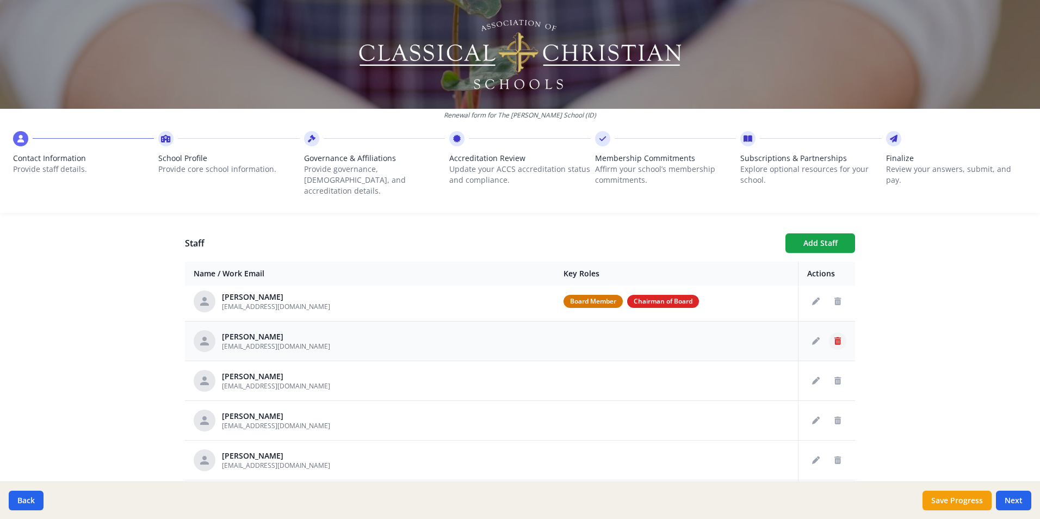
click at [834, 337] on icon "Delete staff" at bounding box center [837, 341] width 7 height 8
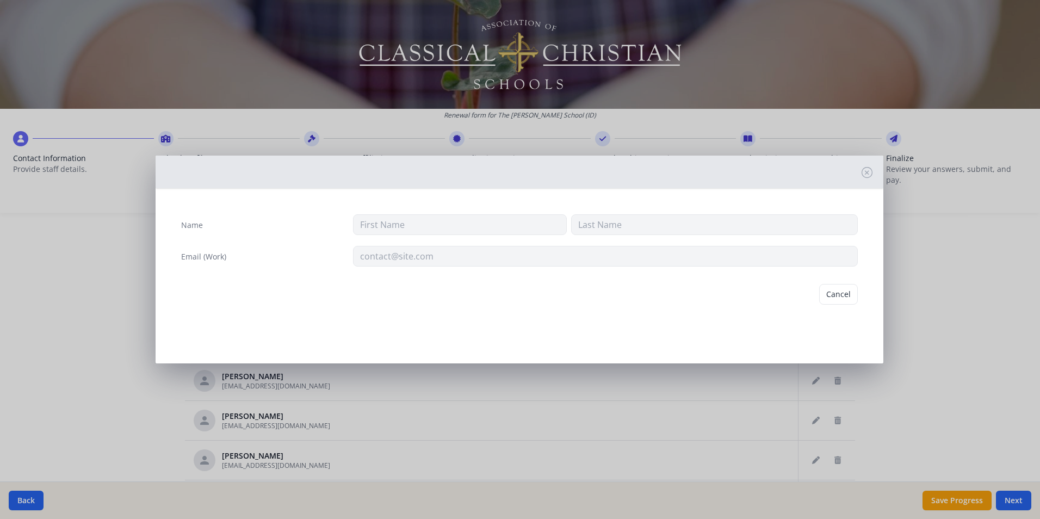
type input "Larissa"
type input "[PERSON_NAME]"
type input "[EMAIL_ADDRESS][DOMAIN_NAME]"
click at [831, 298] on button "Delete" at bounding box center [839, 294] width 38 height 21
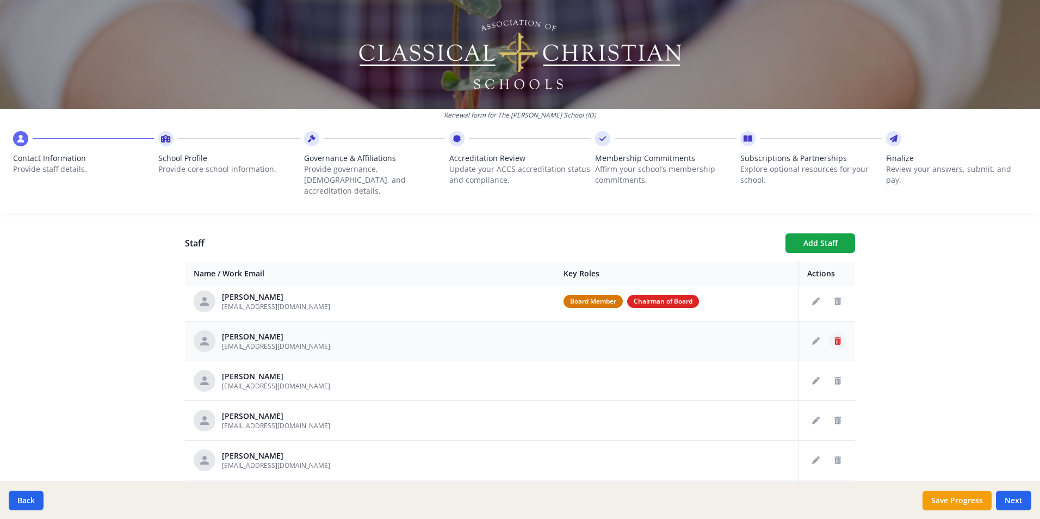
click at [834, 337] on icon "Delete staff" at bounding box center [837, 341] width 7 height 8
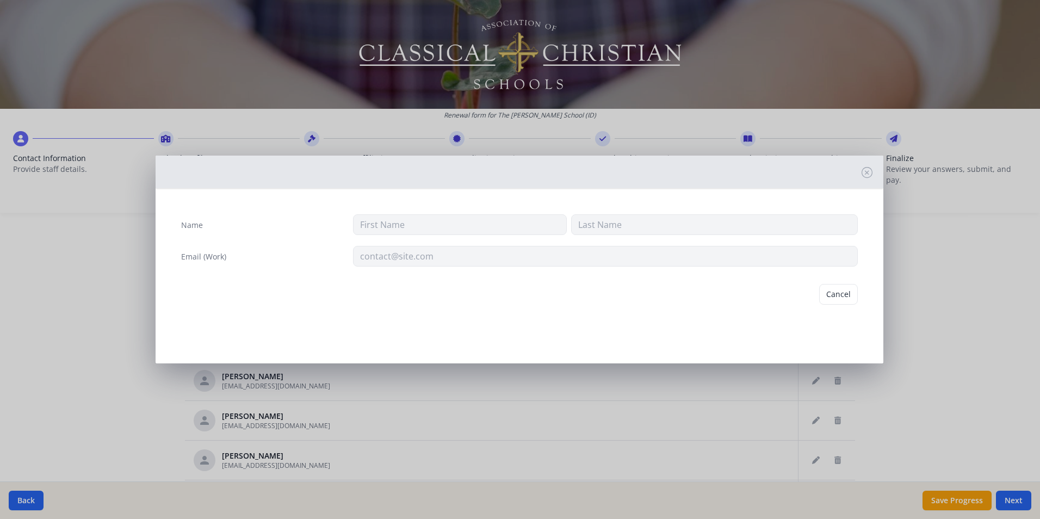
type input "[PERSON_NAME]"
type input "Dotters"
type input "[EMAIL_ADDRESS][DOMAIN_NAME]"
click at [831, 298] on button "Delete" at bounding box center [839, 294] width 38 height 21
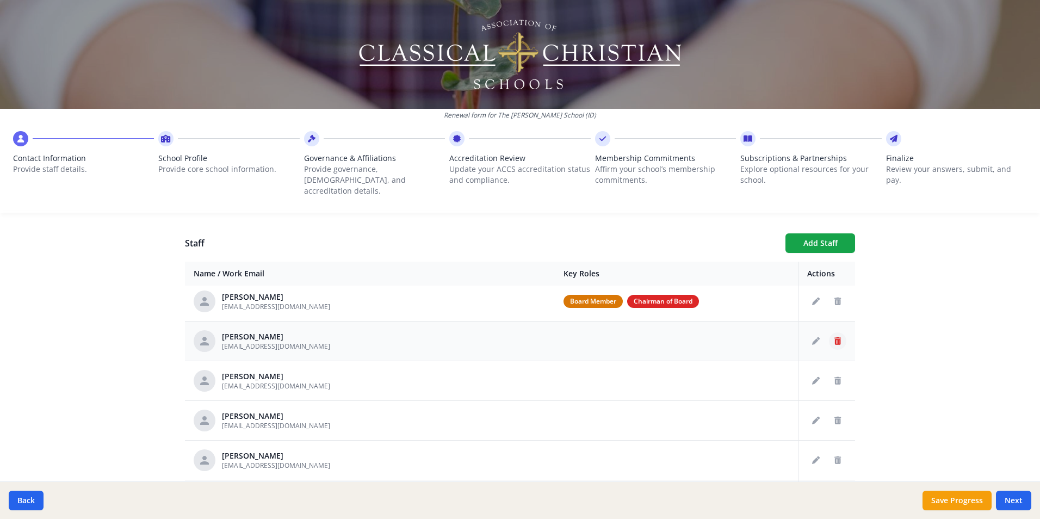
click at [834, 337] on icon "Delete staff" at bounding box center [837, 341] width 7 height 8
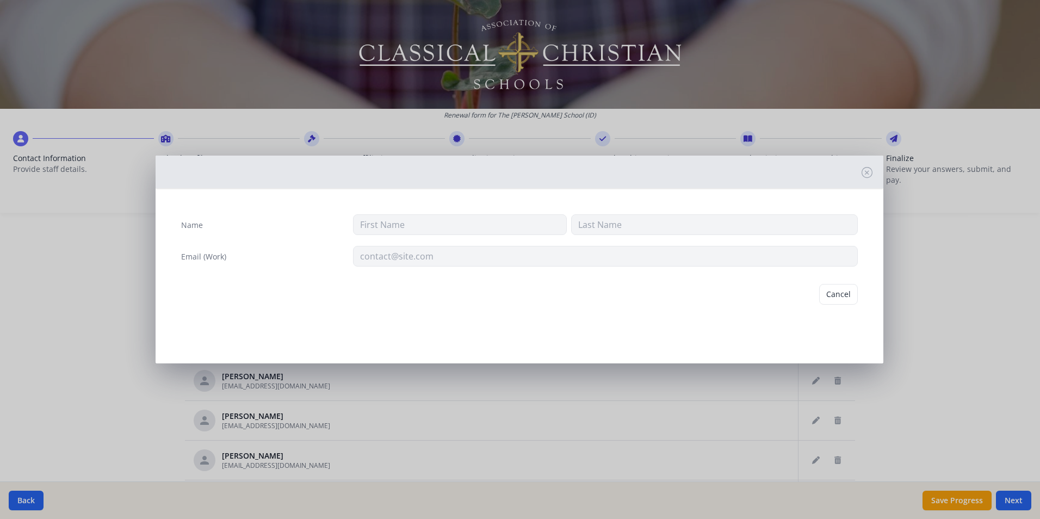
type input "[PERSON_NAME]"
type input "[EMAIL_ADDRESS][DOMAIN_NAME]"
click at [838, 296] on button "Delete" at bounding box center [839, 294] width 38 height 21
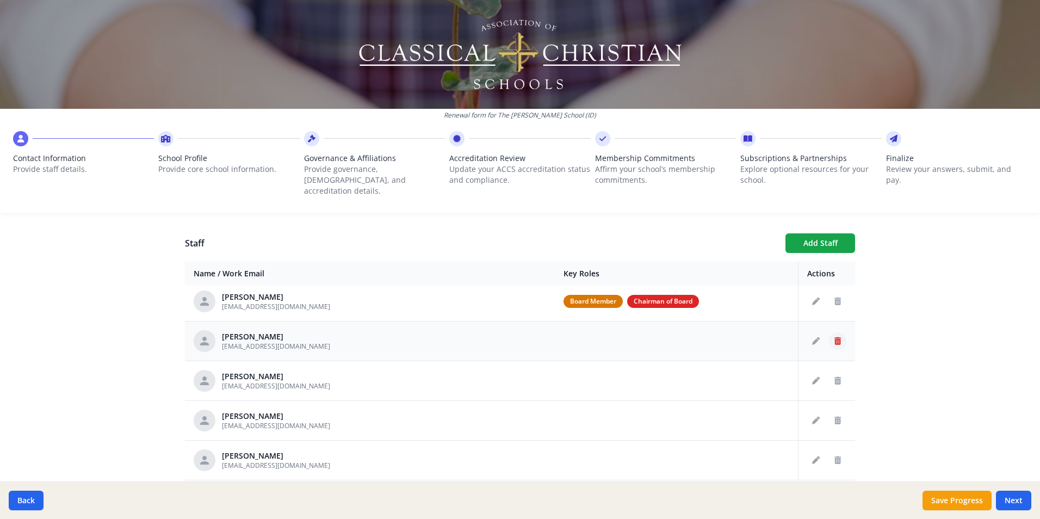
click at [834, 337] on icon "Delete staff" at bounding box center [837, 341] width 7 height 8
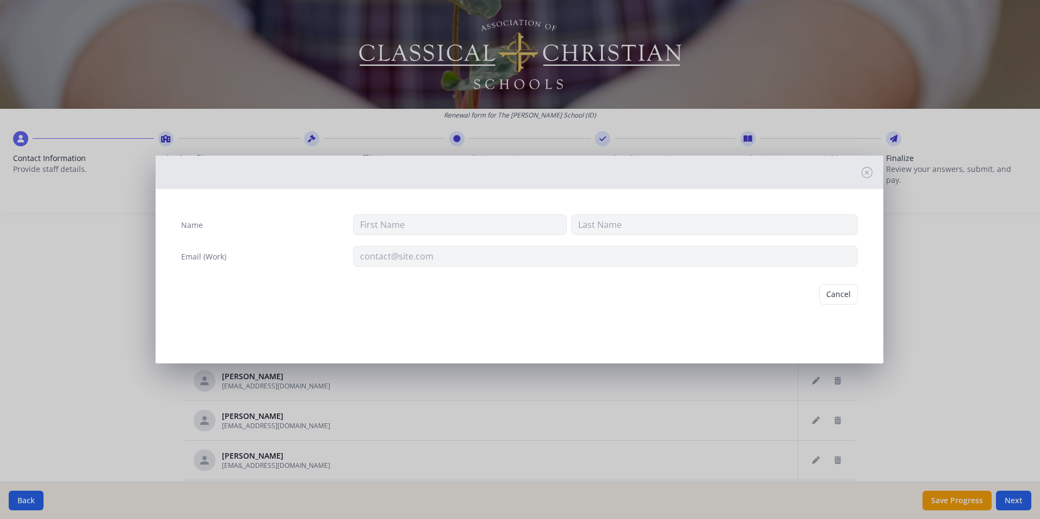
type input "[PERSON_NAME]"
type input "[EMAIL_ADDRESS][DOMAIN_NAME]"
click at [840, 293] on button "Delete" at bounding box center [839, 294] width 38 height 21
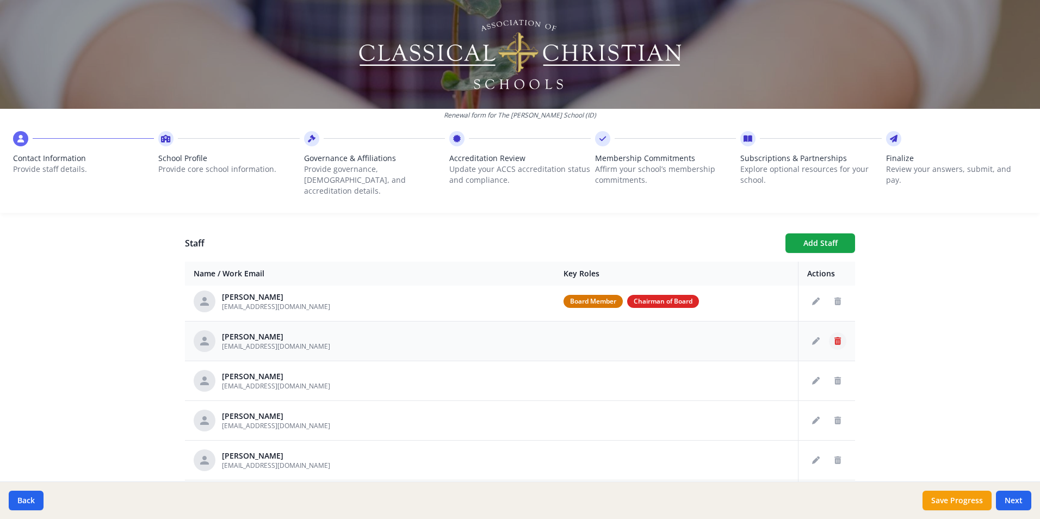
click at [834, 337] on icon "Delete staff" at bounding box center [837, 341] width 7 height 8
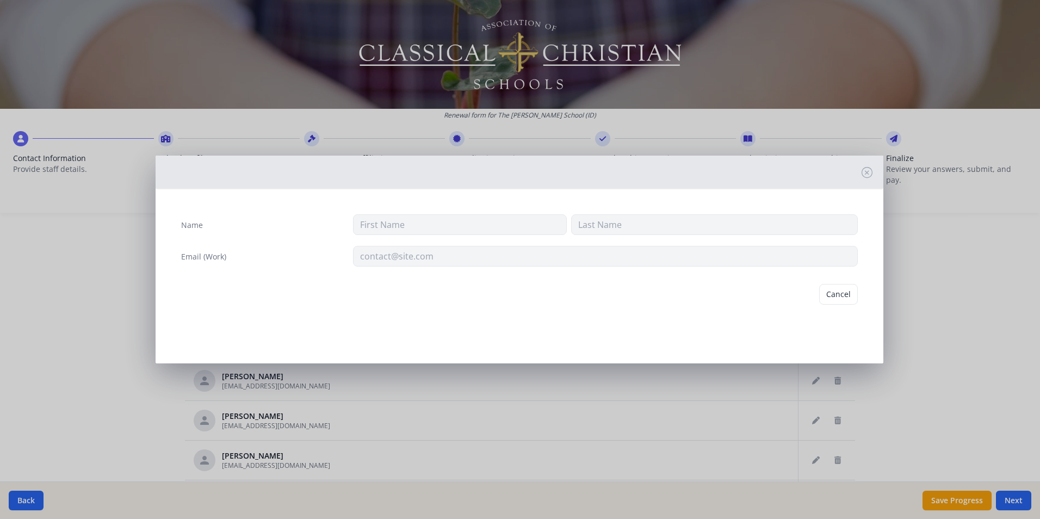
type input "Mia"
type input "[PERSON_NAME]"
type input "[EMAIL_ADDRESS][DOMAIN_NAME]"
click at [834, 299] on button "Delete" at bounding box center [839, 294] width 38 height 21
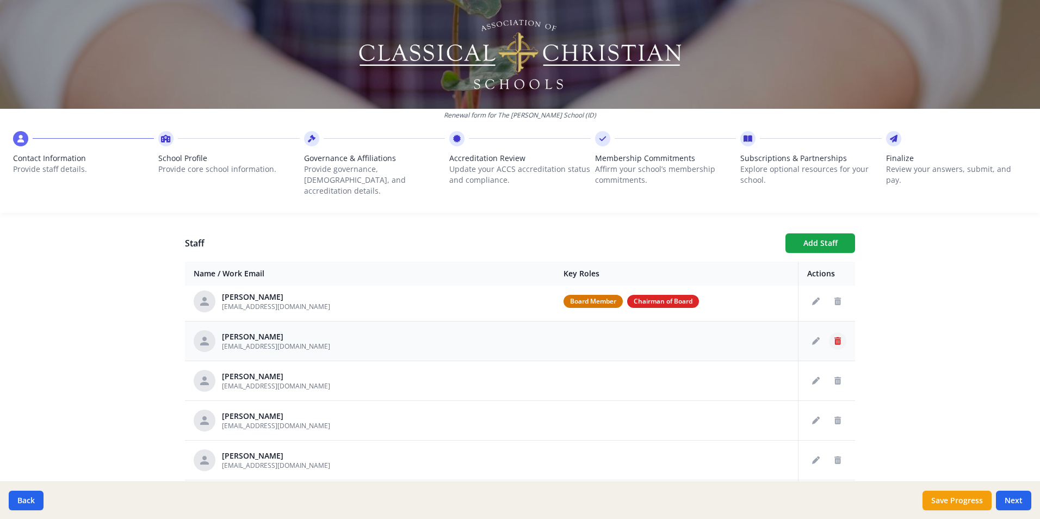
click at [834, 337] on icon "Delete staff" at bounding box center [837, 341] width 7 height 8
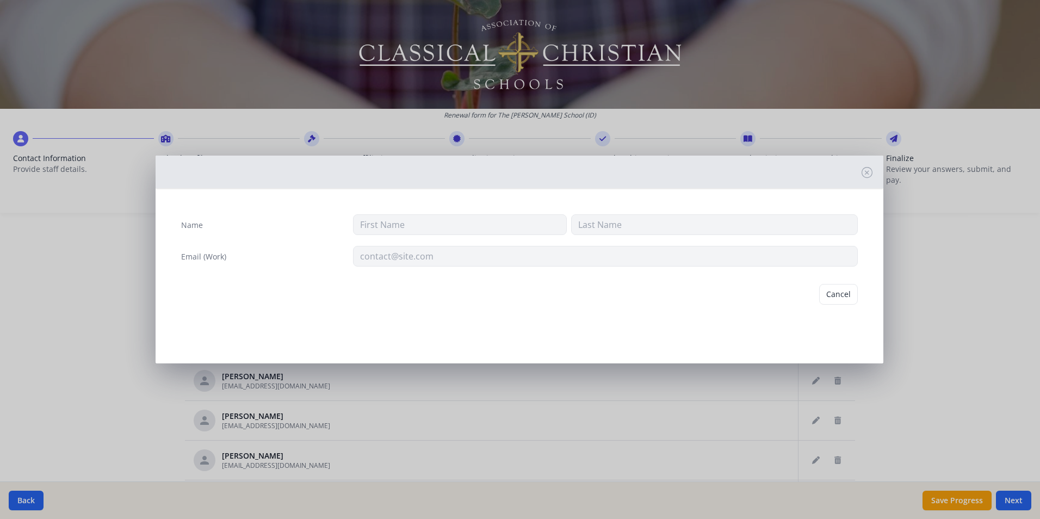
type input "[PERSON_NAME]"
type input "Elisher"
type input "[EMAIL_ADDRESS][DOMAIN_NAME]"
click at [836, 290] on button "Delete" at bounding box center [839, 294] width 38 height 21
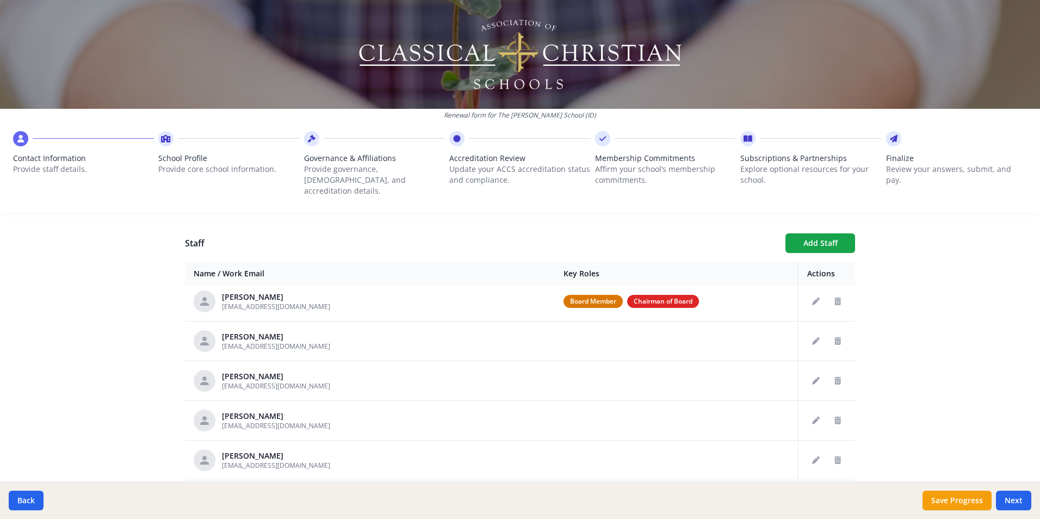
click at [834, 337] on icon "Delete staff" at bounding box center [837, 341] width 7 height 8
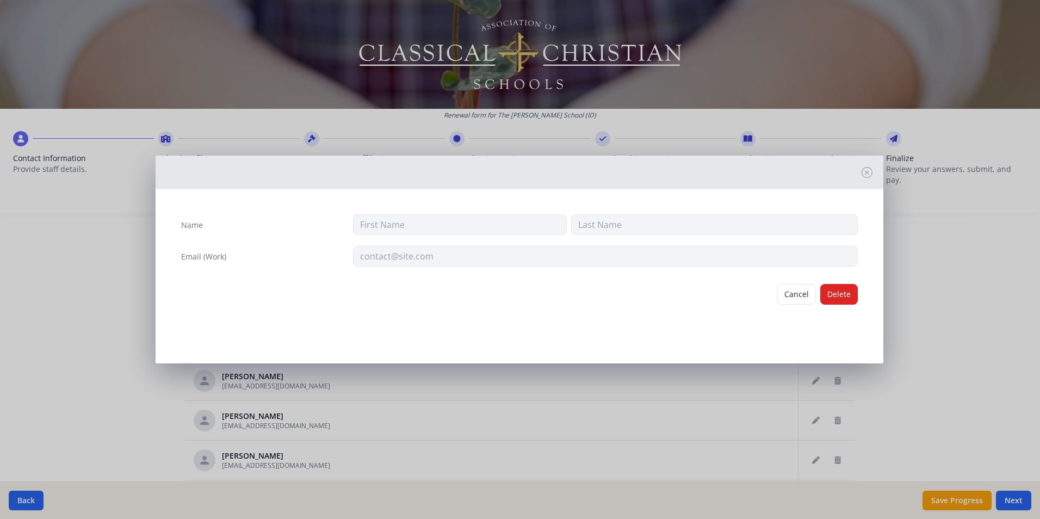
type input "Oksana"
type input "[PERSON_NAME]"
type input "[EMAIL_ADDRESS][DOMAIN_NAME]"
click at [835, 298] on button "Delete" at bounding box center [839, 294] width 38 height 21
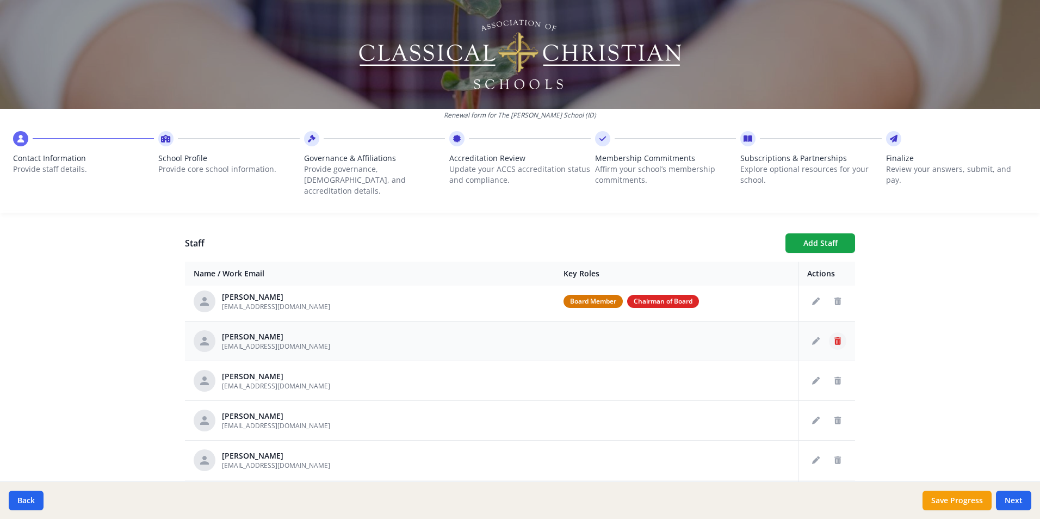
click at [829, 332] on button "Delete staff" at bounding box center [837, 340] width 17 height 17
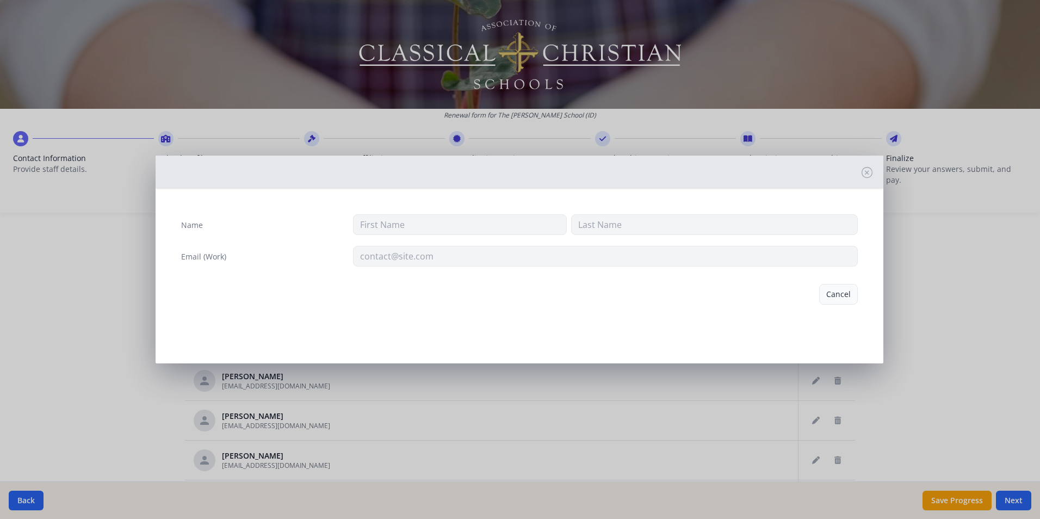
type input "[PERSON_NAME]"
type input "[EMAIL_ADDRESS][DOMAIN_NAME]"
click at [834, 295] on button "Delete" at bounding box center [839, 294] width 38 height 21
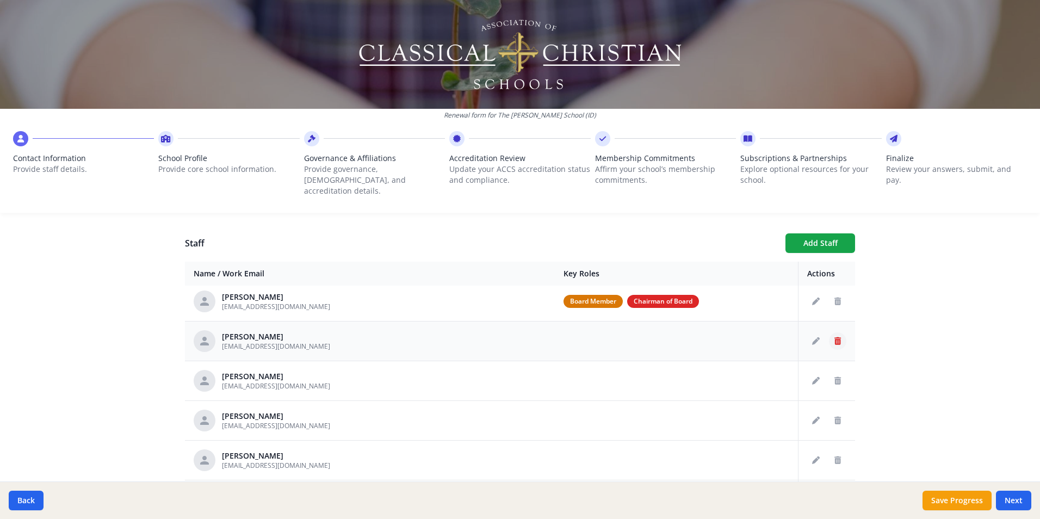
click at [834, 337] on icon "Delete staff" at bounding box center [837, 341] width 7 height 8
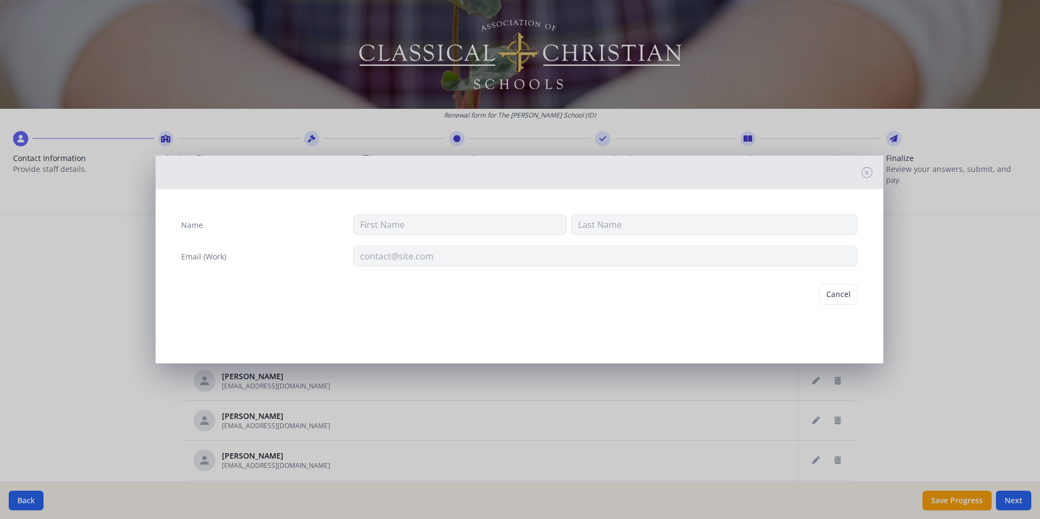
type input "[PERSON_NAME]"
type input "Fish"
type input "[EMAIL_ADDRESS][DOMAIN_NAME]"
click at [837, 290] on button "Delete" at bounding box center [839, 294] width 38 height 21
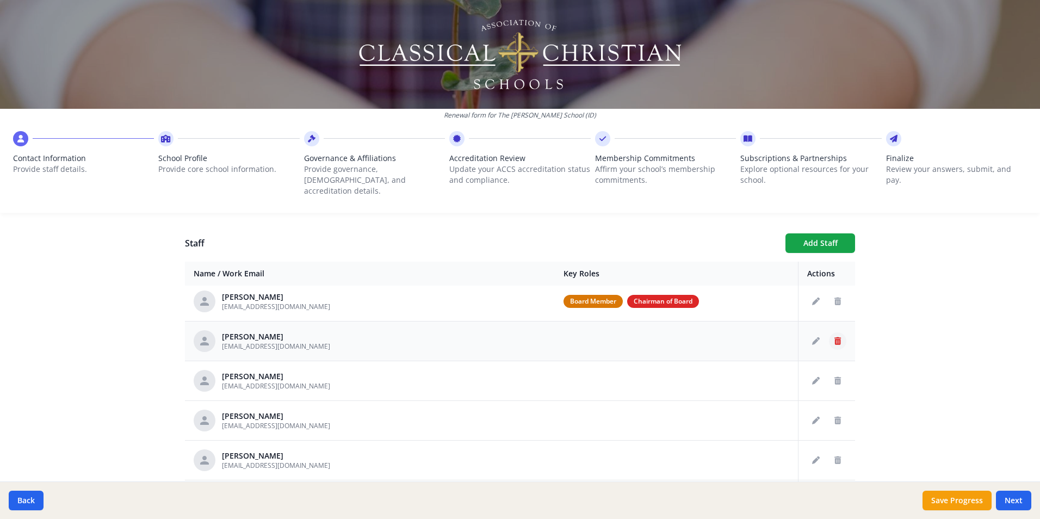
click at [834, 337] on icon "Delete staff" at bounding box center [837, 341] width 7 height 8
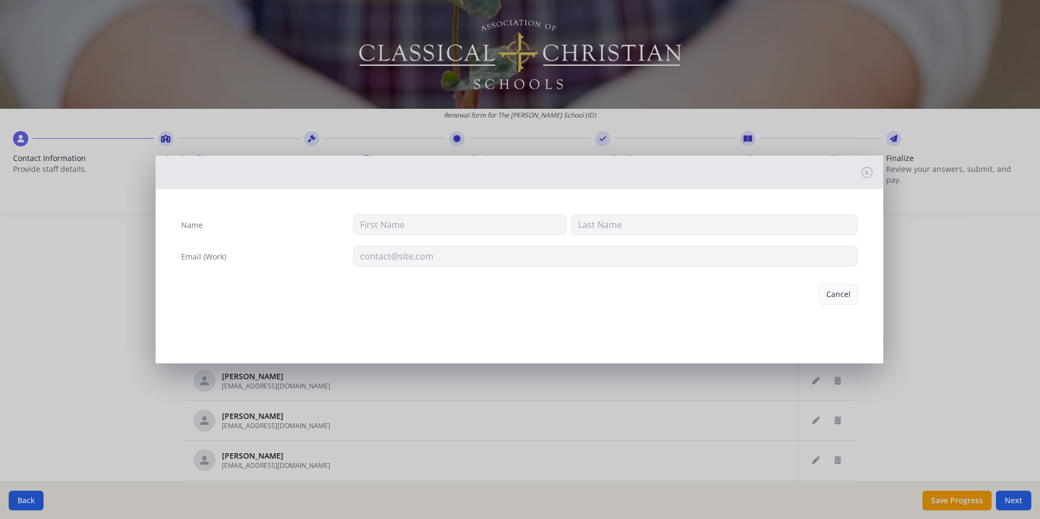
type input "[PERSON_NAME]"
type input "[EMAIL_ADDRESS][DOMAIN_NAME]"
click at [835, 294] on button "Delete" at bounding box center [839, 294] width 38 height 21
click at [775, 333] on div "Name [PERSON_NAME] Email (Work) [EMAIL_ADDRESS][DOMAIN_NAME]" at bounding box center [520, 260] width 728 height 208
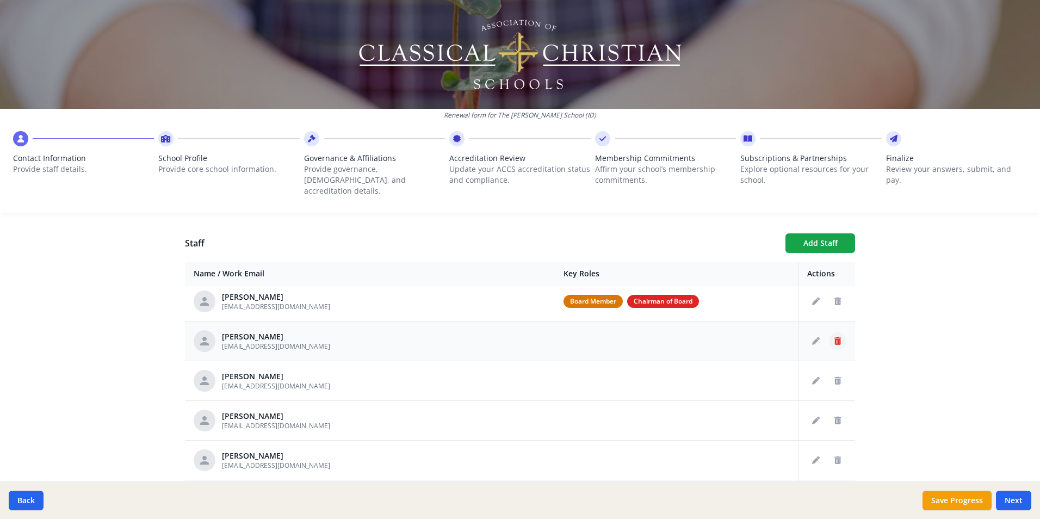
click at [834, 337] on icon "Delete staff" at bounding box center [837, 341] width 7 height 8
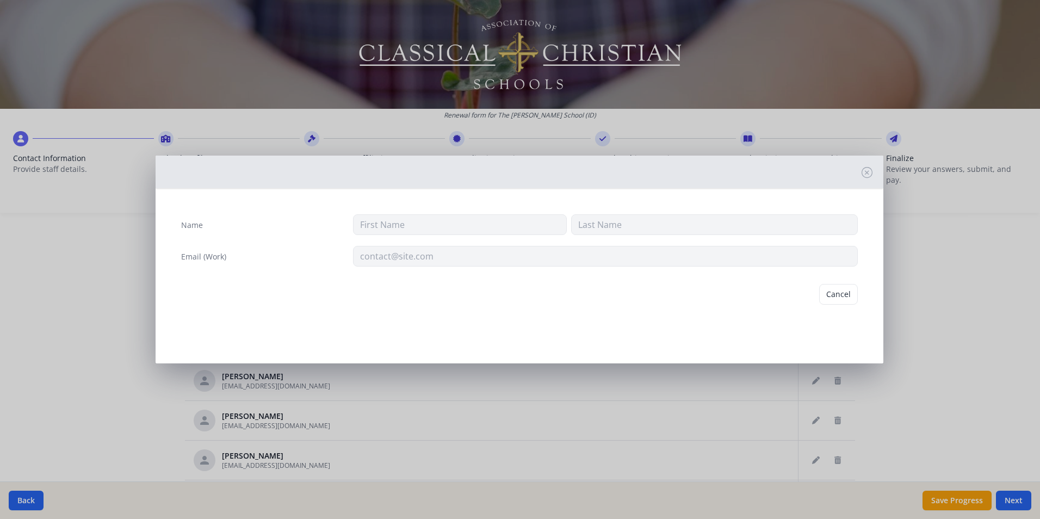
type input "[PERSON_NAME]"
type input "[EMAIL_ADDRESS][DOMAIN_NAME]"
click at [838, 291] on button "Delete" at bounding box center [839, 294] width 38 height 21
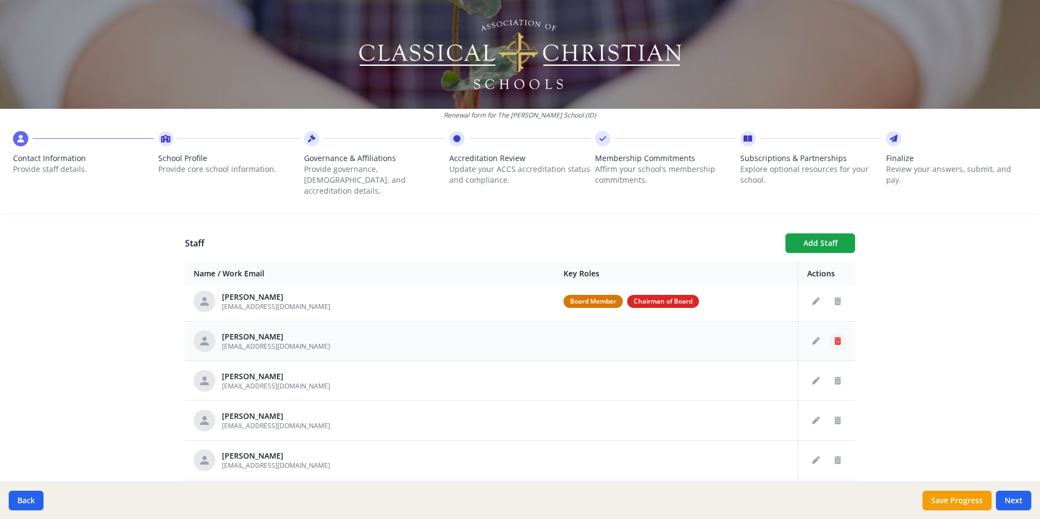
click at [834, 337] on icon "Delete staff" at bounding box center [837, 341] width 7 height 8
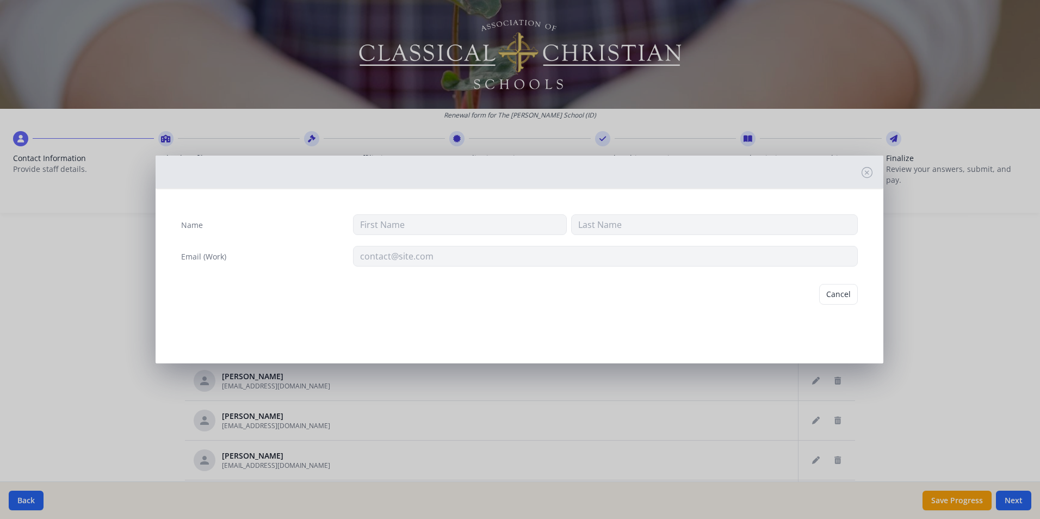
type input "[PERSON_NAME]"
type input "[EMAIL_ADDRESS][DOMAIN_NAME]"
click at [840, 293] on button "Delete" at bounding box center [839, 294] width 38 height 21
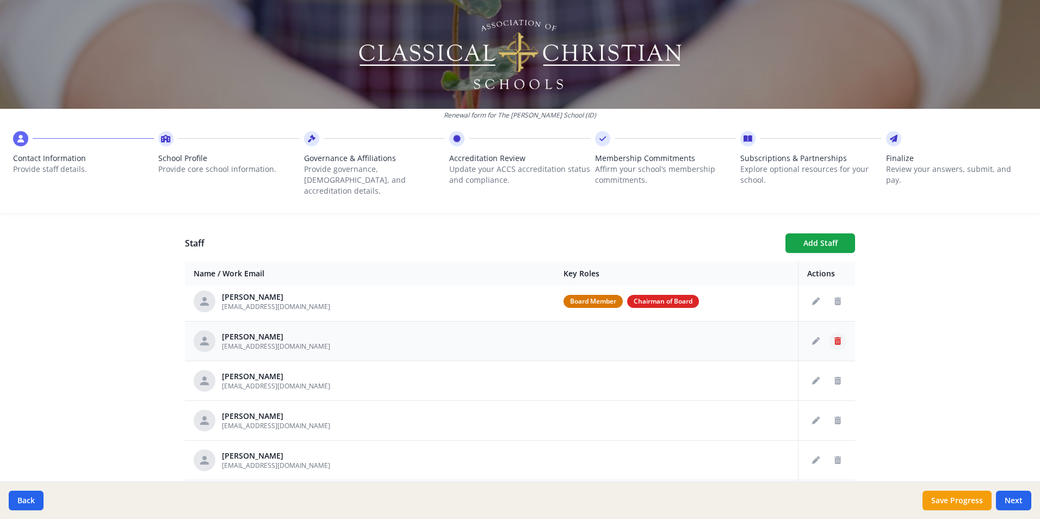
click at [834, 337] on icon "Delete staff" at bounding box center [837, 341] width 7 height 8
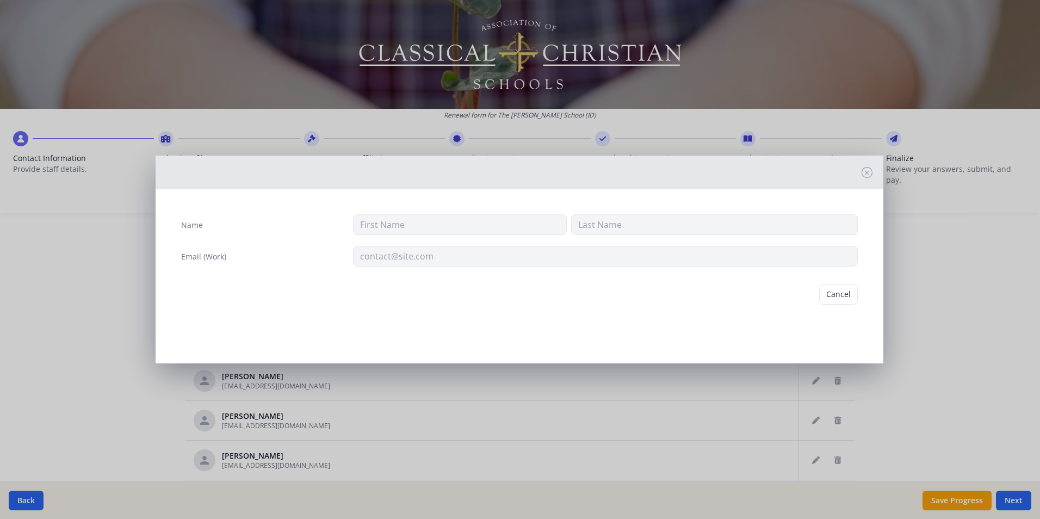
type input "[PERSON_NAME]"
type input "Gerber"
type input "[EMAIL_ADDRESS][DOMAIN_NAME]"
click at [849, 287] on button "Delete" at bounding box center [839, 294] width 38 height 21
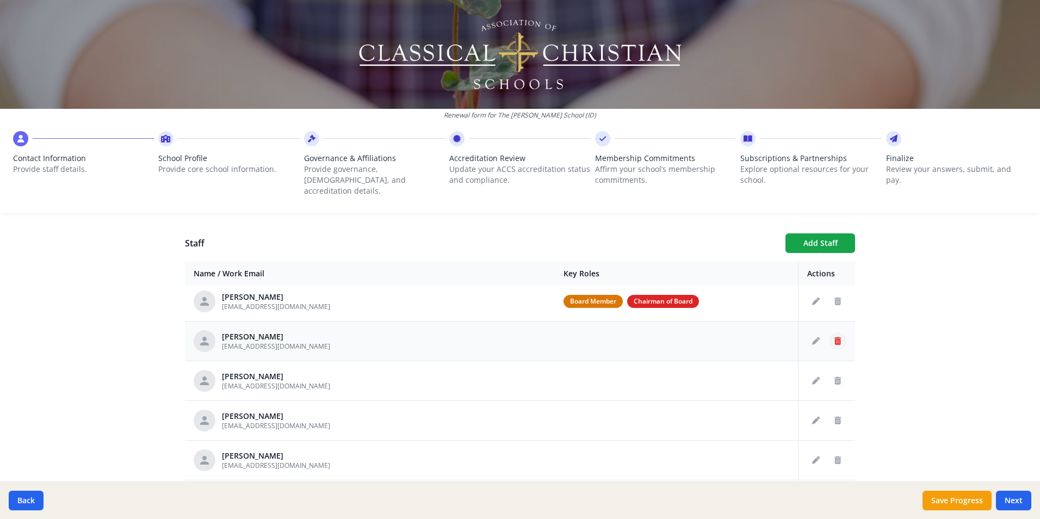
click at [834, 337] on icon "Delete staff" at bounding box center [837, 341] width 7 height 8
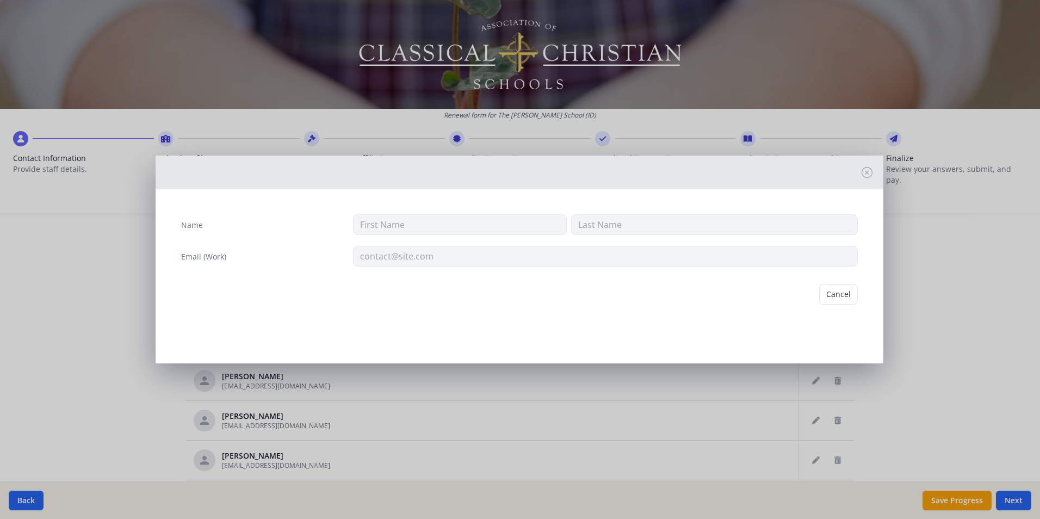
type input "[PERSON_NAME]"
type input "[EMAIL_ADDRESS][DOMAIN_NAME]"
click at [834, 293] on button "Delete" at bounding box center [839, 294] width 38 height 21
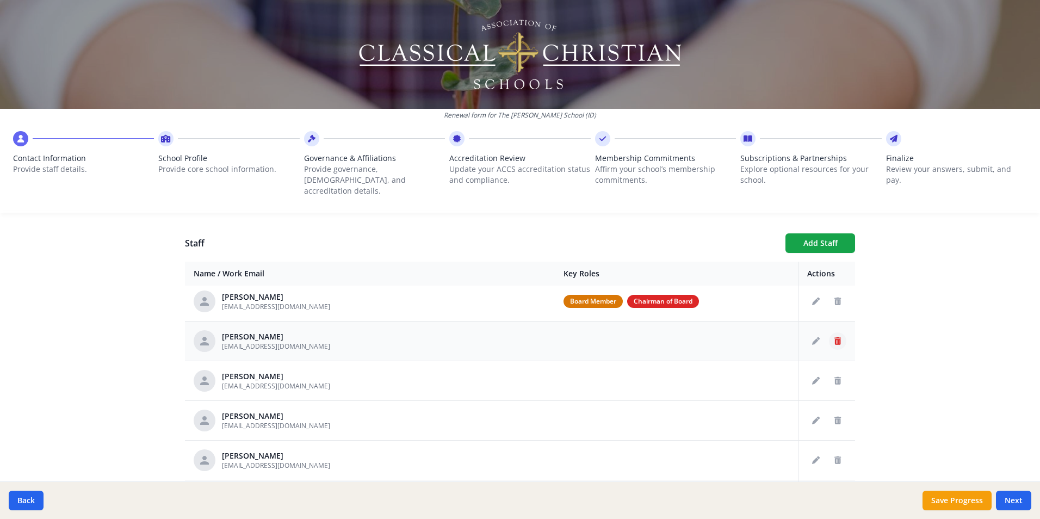
click at [834, 337] on icon "Delete staff" at bounding box center [837, 341] width 7 height 8
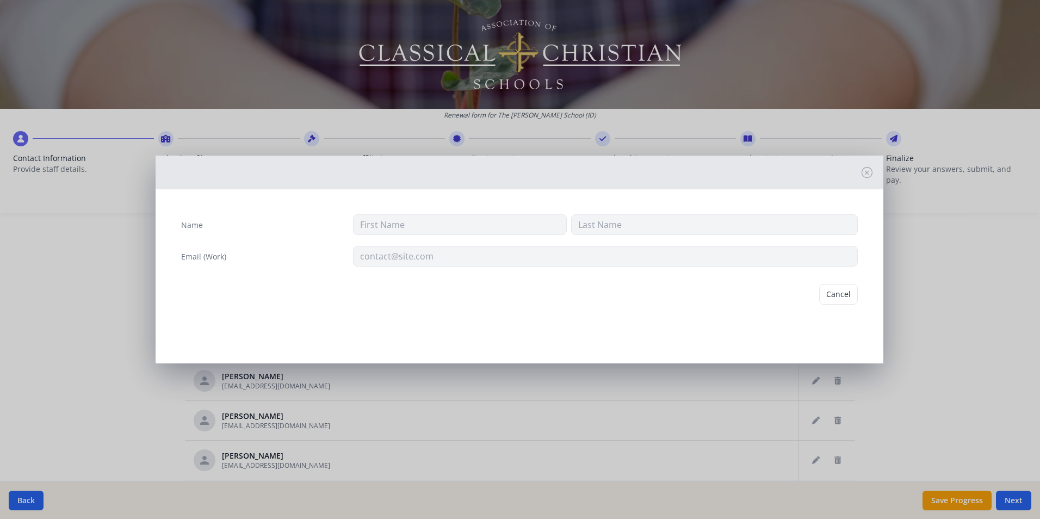
type input "[PERSON_NAME]"
type input "[EMAIL_ADDRESS][DOMAIN_NAME]"
click at [833, 290] on button "Delete" at bounding box center [839, 294] width 38 height 21
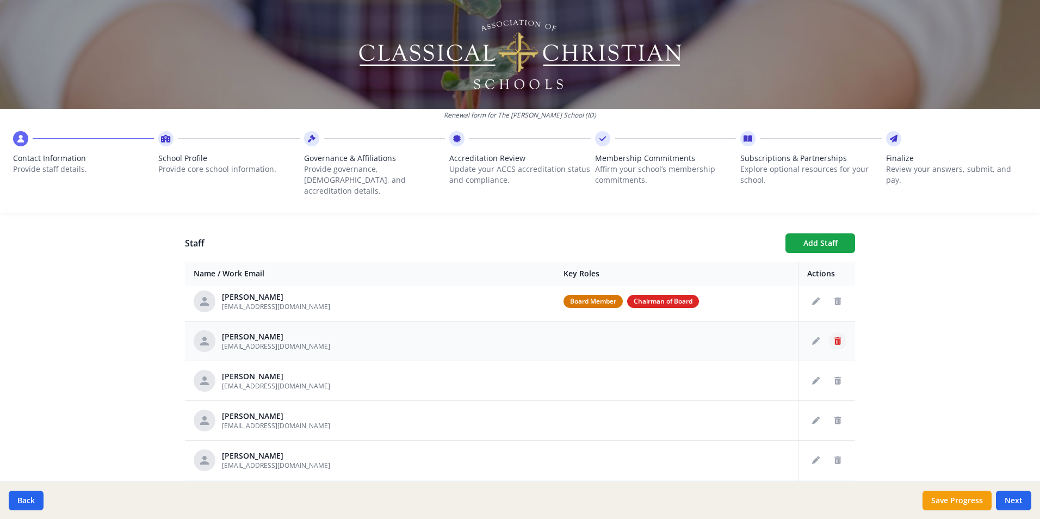
click at [834, 337] on icon "Delete staff" at bounding box center [837, 341] width 7 height 8
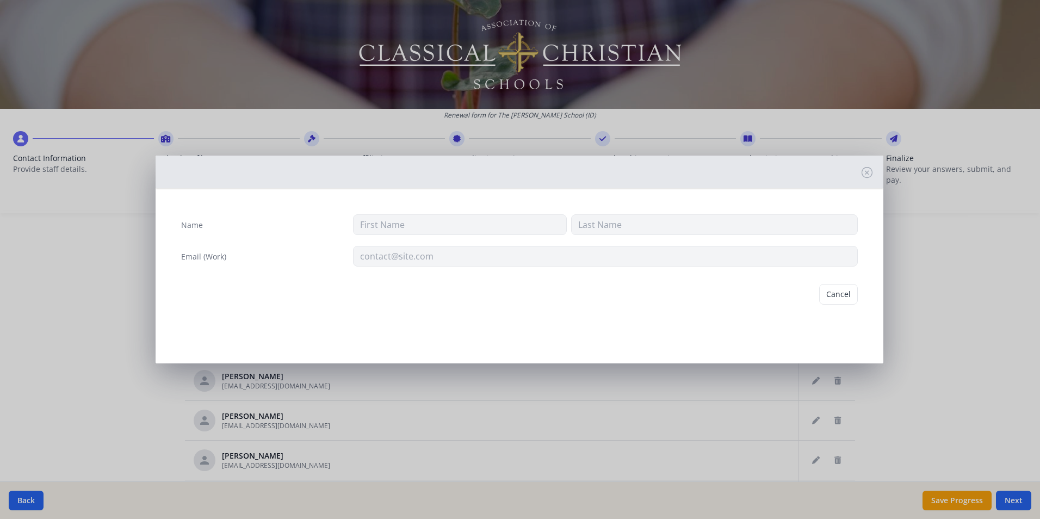
type input "[PERSON_NAME]"
type input "[EMAIL_ADDRESS][DOMAIN_NAME]"
click at [837, 291] on button "Delete" at bounding box center [839, 294] width 38 height 21
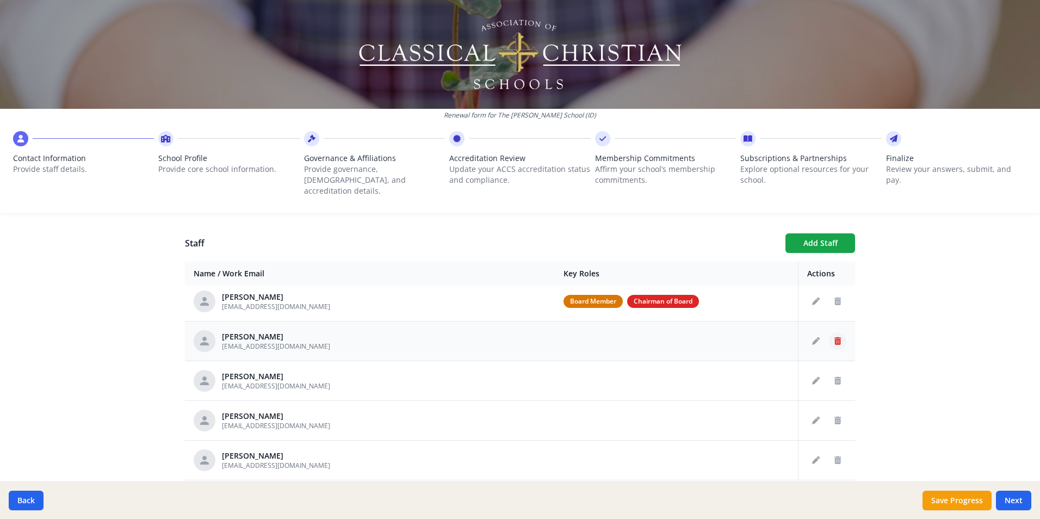
click at [834, 337] on icon "Delete staff" at bounding box center [837, 341] width 7 height 8
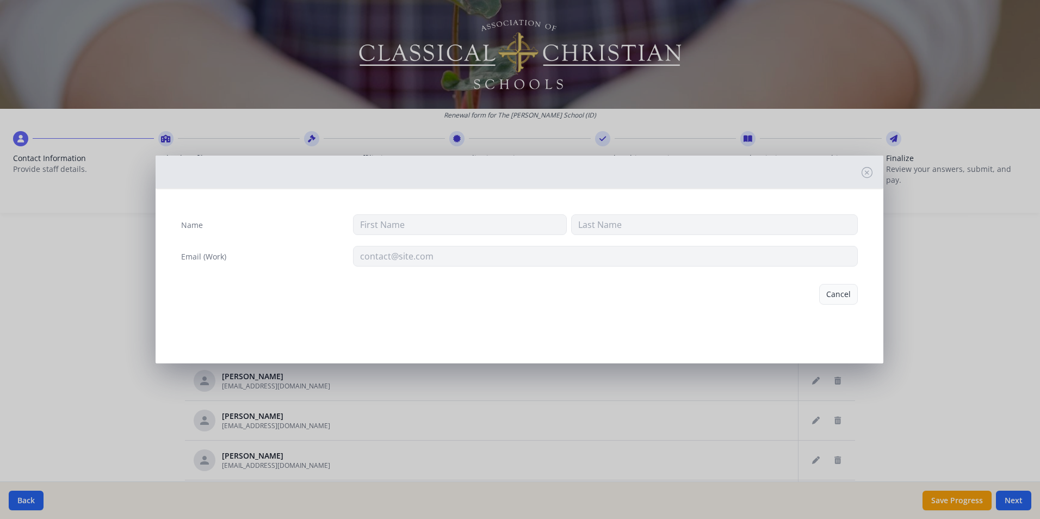
type input "[PERSON_NAME]"
type input "[EMAIL_ADDRESS][DOMAIN_NAME]"
click at [835, 298] on button "Delete" at bounding box center [839, 294] width 38 height 21
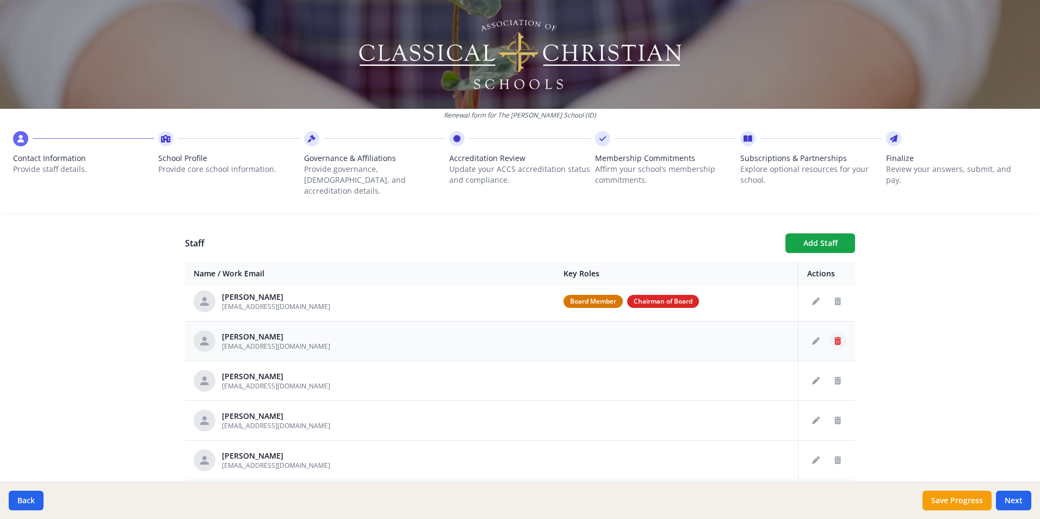
click at [830, 332] on button "Delete staff" at bounding box center [837, 340] width 17 height 17
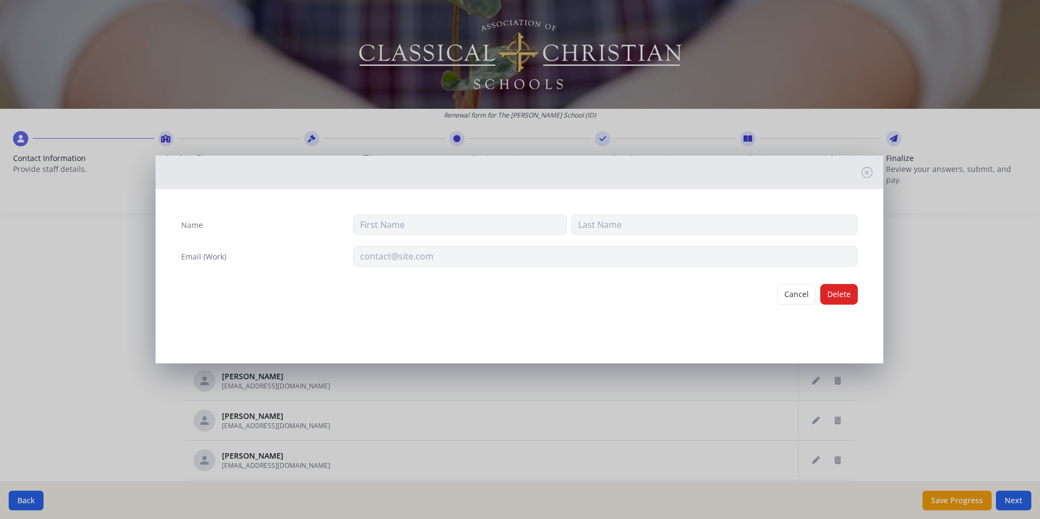
type input "[PERSON_NAME]"
type input "Green"
type input "[EMAIL_ADDRESS][DOMAIN_NAME]"
click at [834, 298] on button "Delete" at bounding box center [839, 294] width 38 height 21
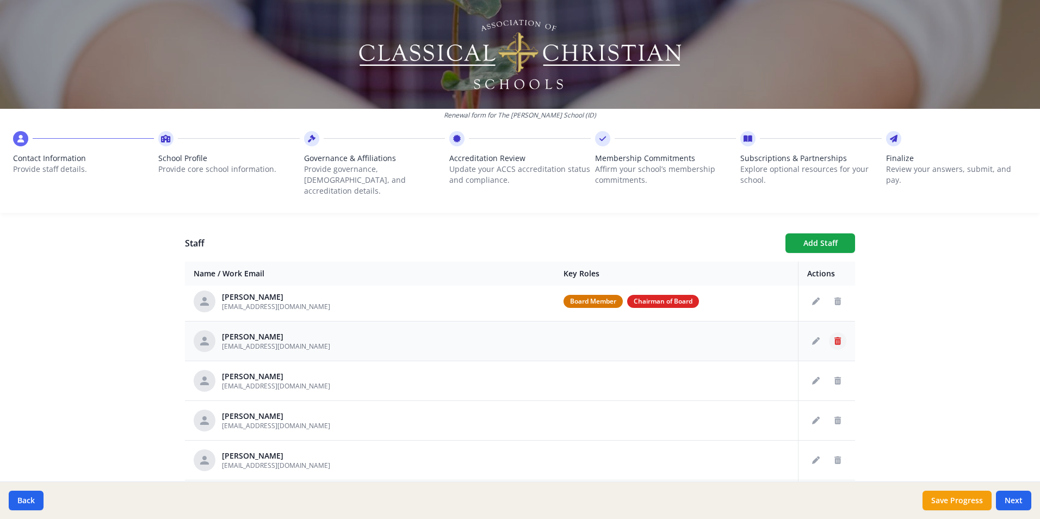
click at [834, 337] on icon "Delete staff" at bounding box center [837, 341] width 7 height 8
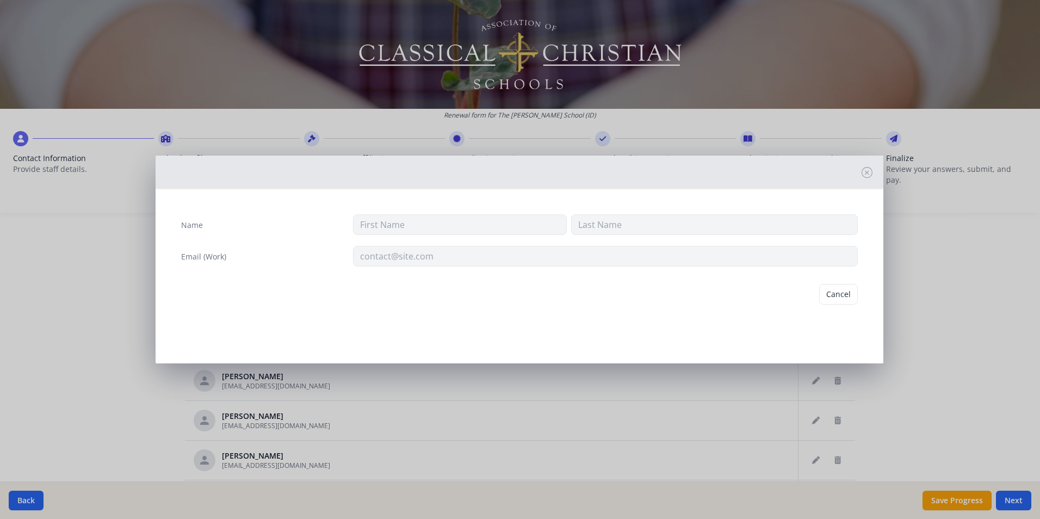
type input "[PERSON_NAME]"
type input "Greener"
type input "[EMAIL_ADDRESS][DOMAIN_NAME]"
click at [838, 290] on button "Delete" at bounding box center [839, 294] width 38 height 21
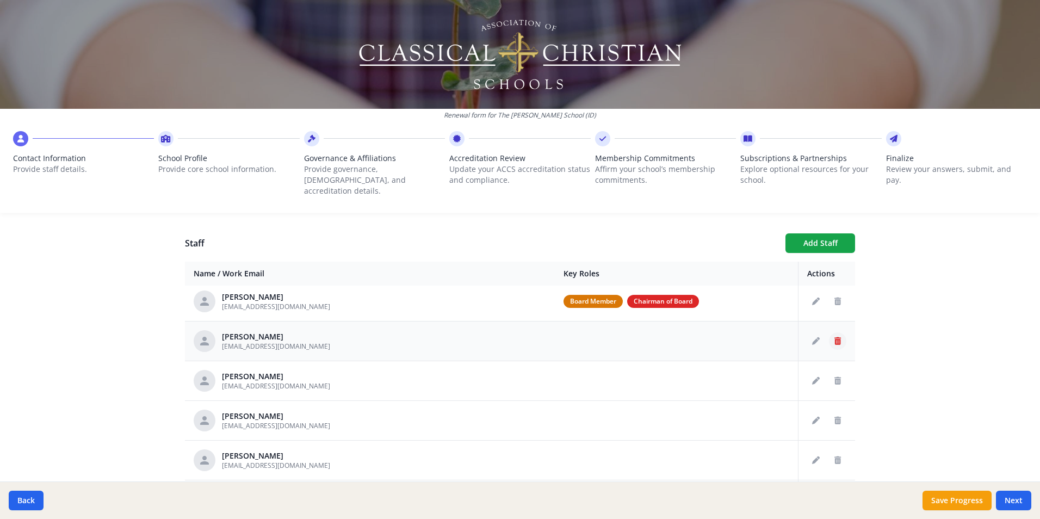
click at [834, 337] on icon "Delete staff" at bounding box center [837, 341] width 7 height 8
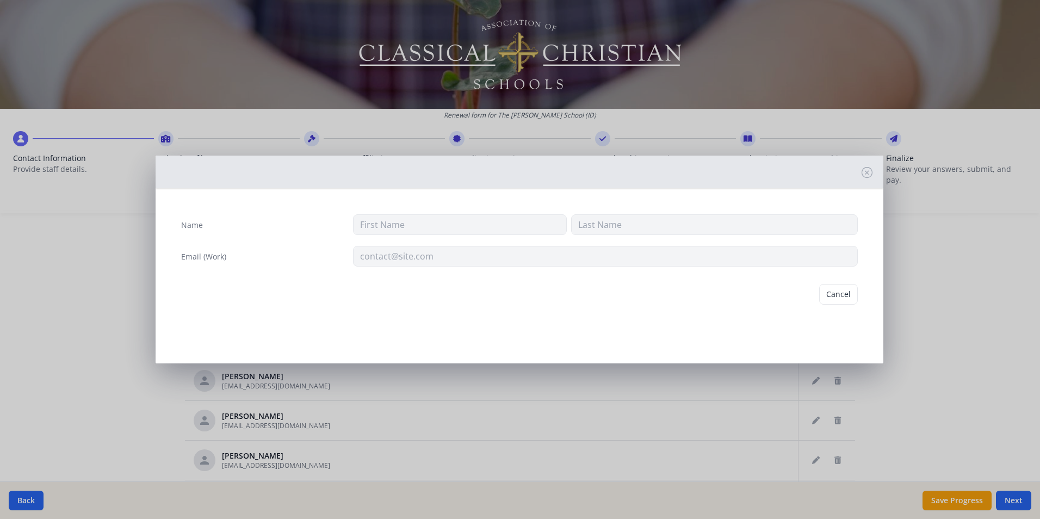
type input "[PERSON_NAME]"
type input "Hanaoka"
type input "[EMAIL_ADDRESS][DOMAIN_NAME]"
click at [835, 299] on button "Delete" at bounding box center [839, 294] width 38 height 21
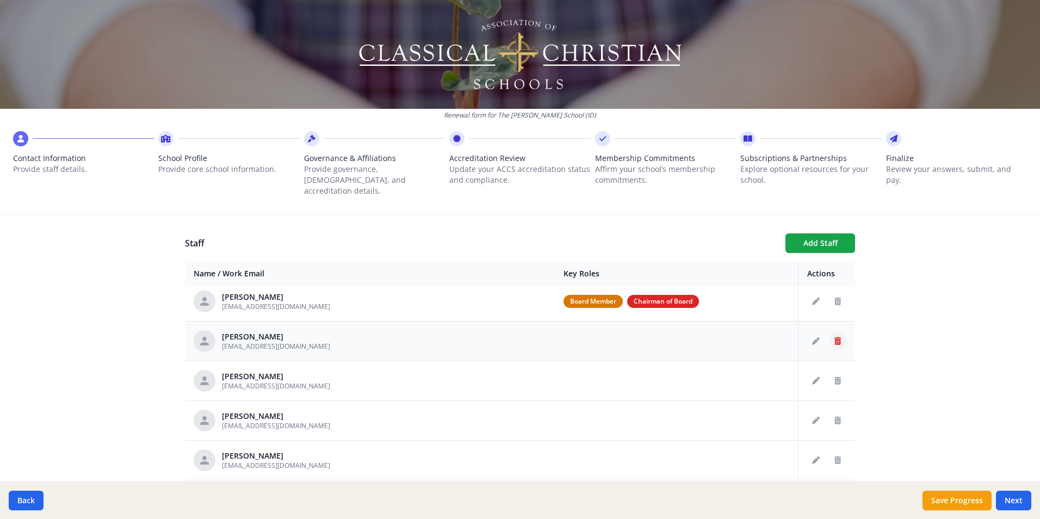
click at [834, 337] on icon "Delete staff" at bounding box center [837, 341] width 7 height 8
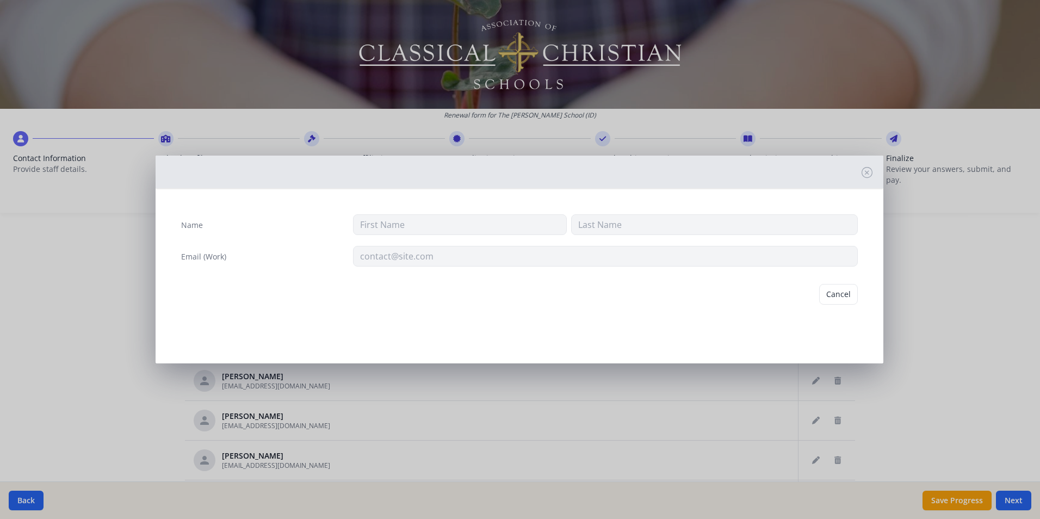
type input "[PERSON_NAME]"
type input "[EMAIL_ADDRESS][DOMAIN_NAME]"
click at [828, 295] on button "Delete" at bounding box center [839, 294] width 38 height 21
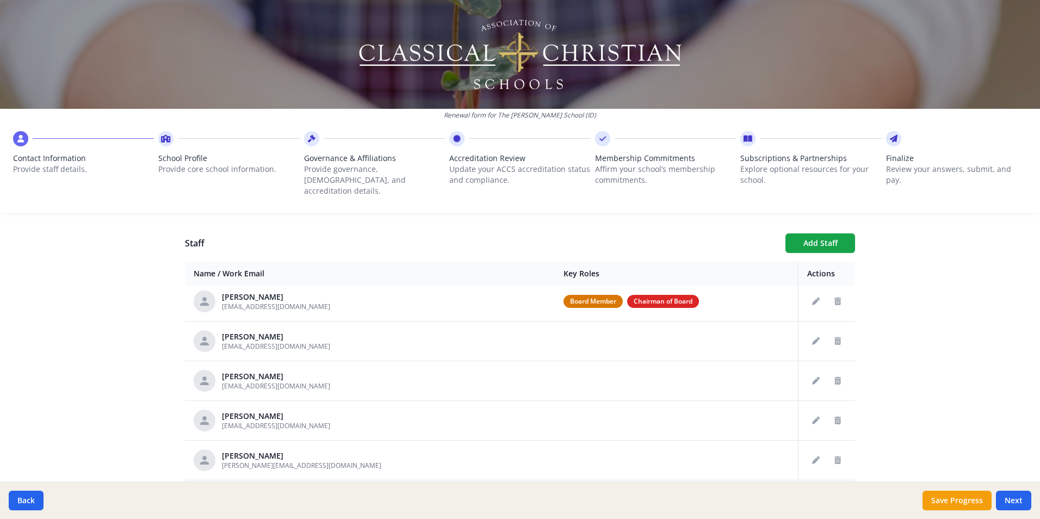
click at [834, 337] on icon "Delete staff" at bounding box center [837, 341] width 7 height 8
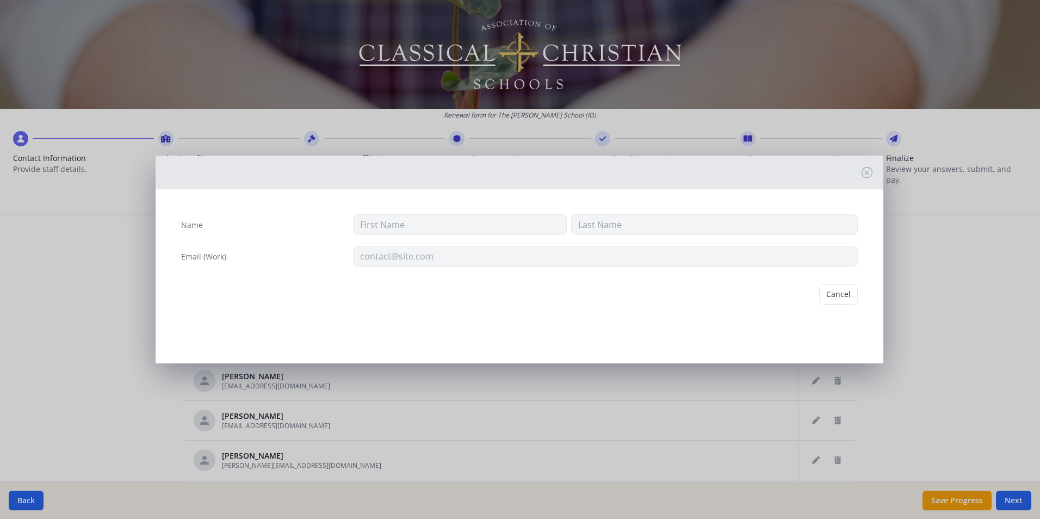
type input "[PERSON_NAME]"
type input "[EMAIL_ADDRESS][DOMAIN_NAME]"
click at [834, 296] on button "Delete" at bounding box center [839, 294] width 38 height 21
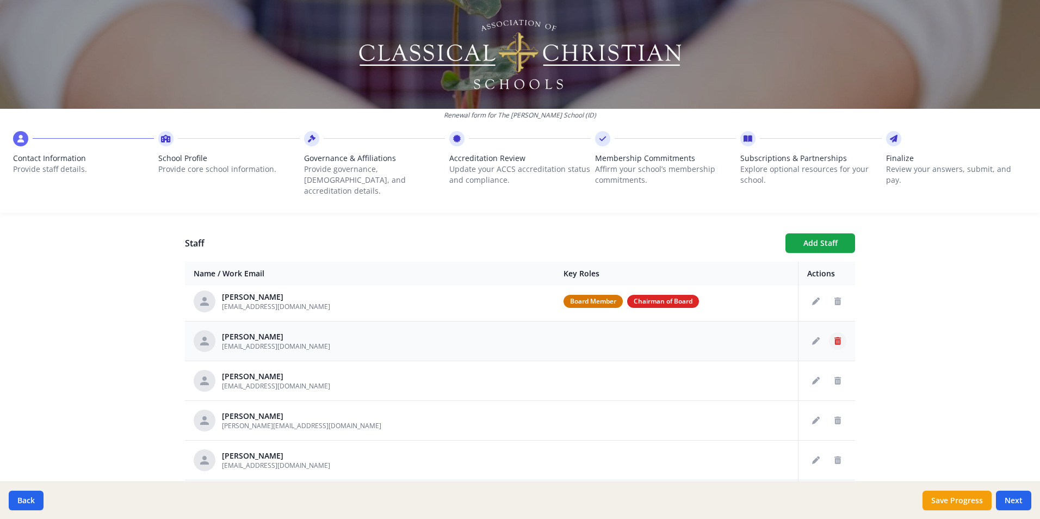
click at [834, 337] on icon "Delete staff" at bounding box center [837, 341] width 7 height 8
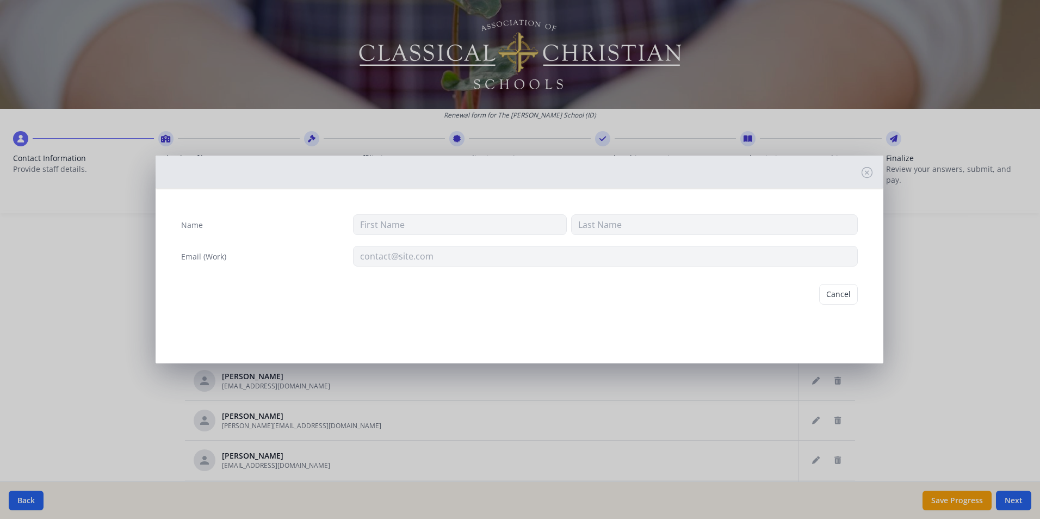
type input "[PERSON_NAME]"
type input "Hilsee"
type input "[EMAIL_ADDRESS][DOMAIN_NAME]"
click at [834, 295] on button "Delete" at bounding box center [839, 294] width 38 height 21
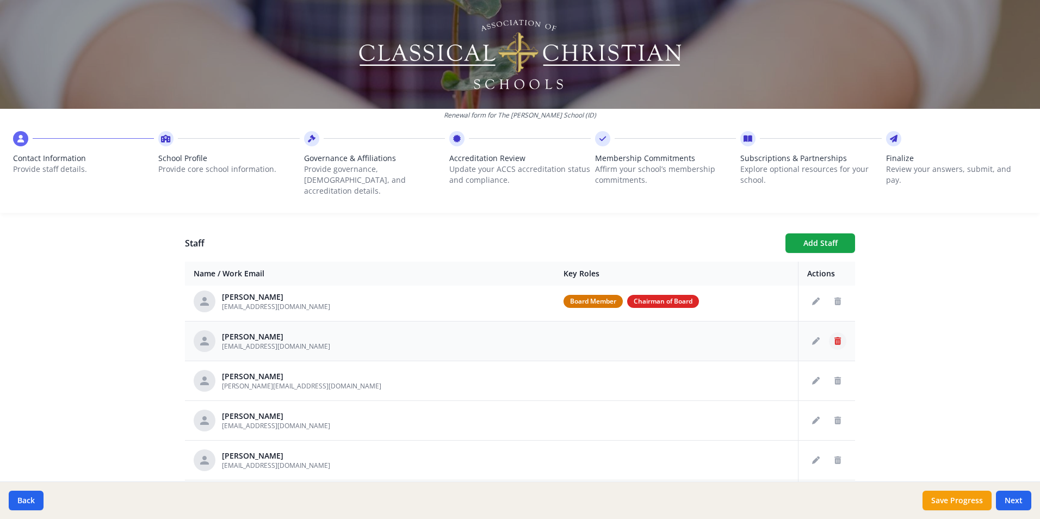
click at [834, 337] on icon "Delete staff" at bounding box center [837, 341] width 7 height 8
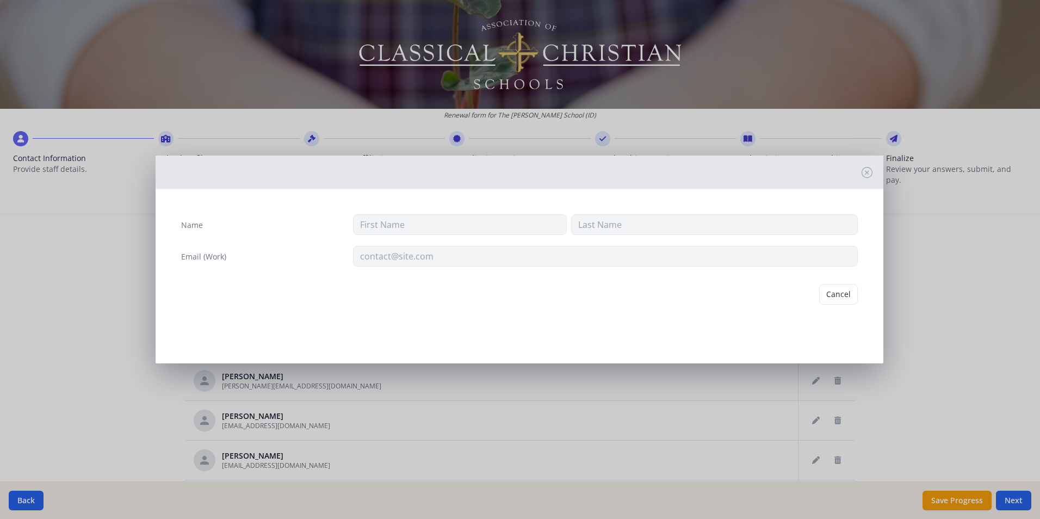
type input "[PERSON_NAME]"
type input "[EMAIL_ADDRESS][DOMAIN_NAME]"
click at [833, 299] on button "Delete" at bounding box center [839, 294] width 38 height 21
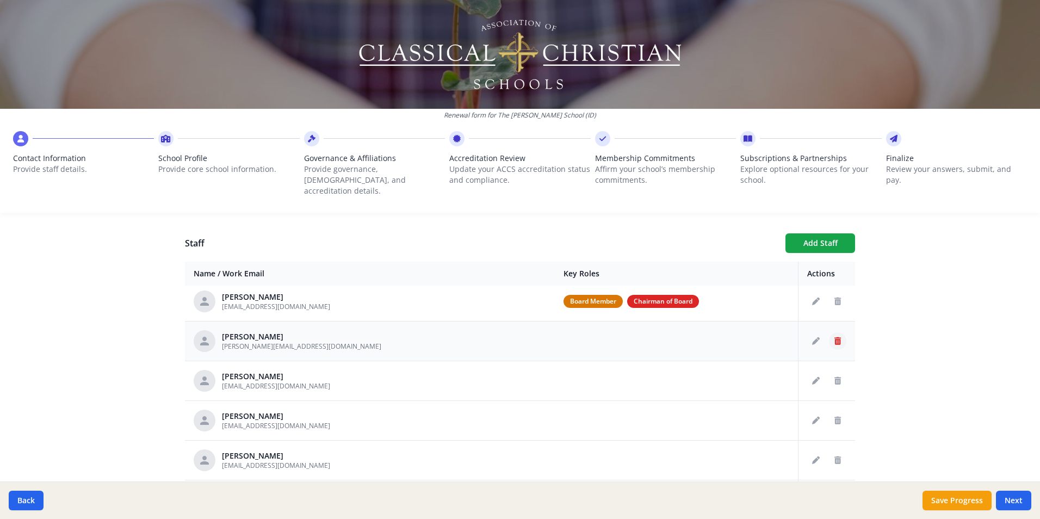
click at [834, 337] on icon "Delete staff" at bounding box center [837, 341] width 7 height 8
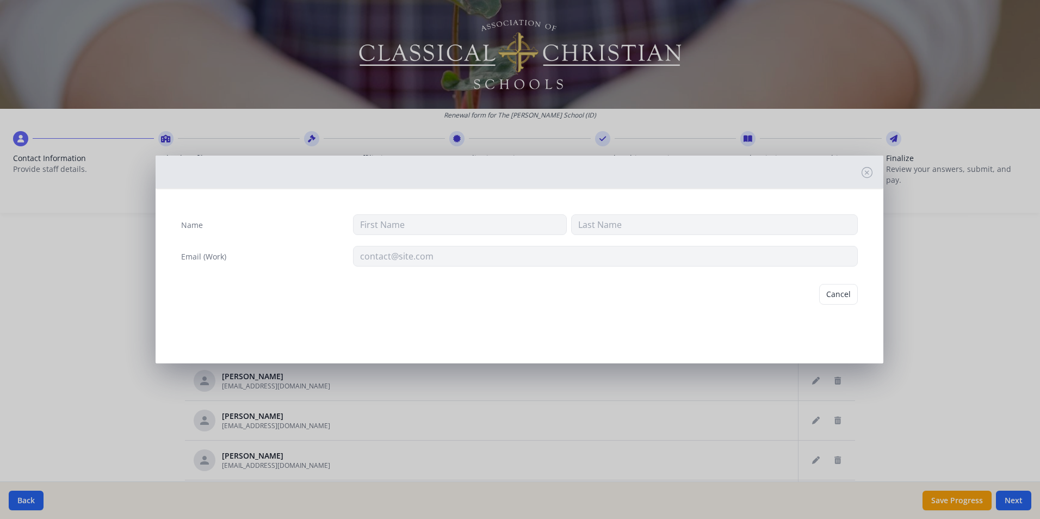
type input "[PERSON_NAME]"
type input "[PERSON_NAME][EMAIL_ADDRESS][DOMAIN_NAME]"
click at [838, 296] on button "Delete" at bounding box center [839, 294] width 38 height 21
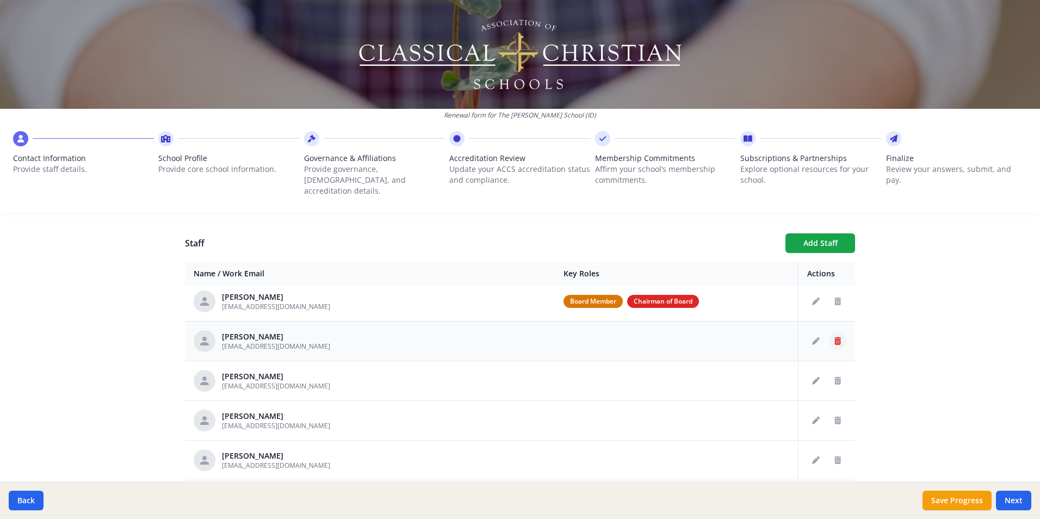
click at [834, 337] on icon "Delete staff" at bounding box center [837, 341] width 7 height 8
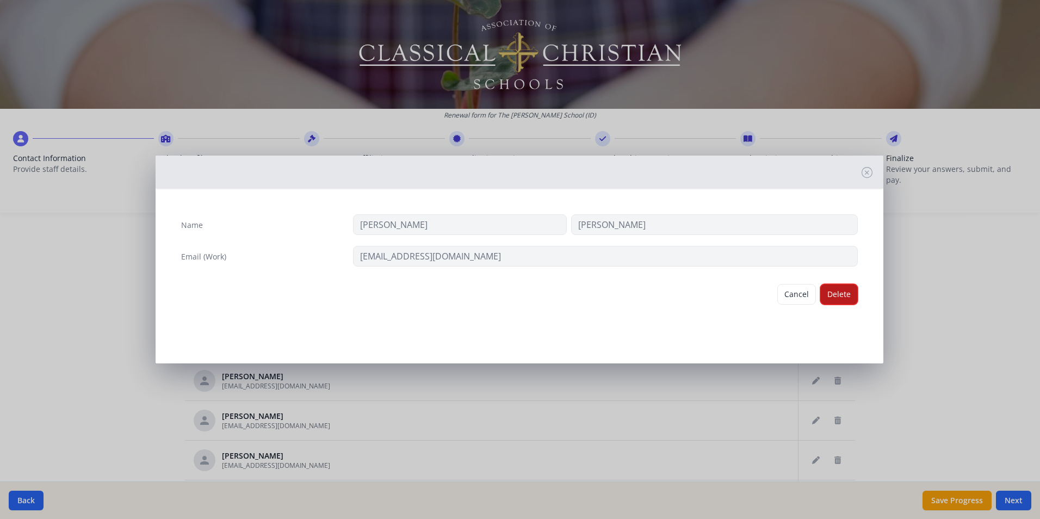
click at [829, 297] on button "Delete" at bounding box center [839, 294] width 38 height 21
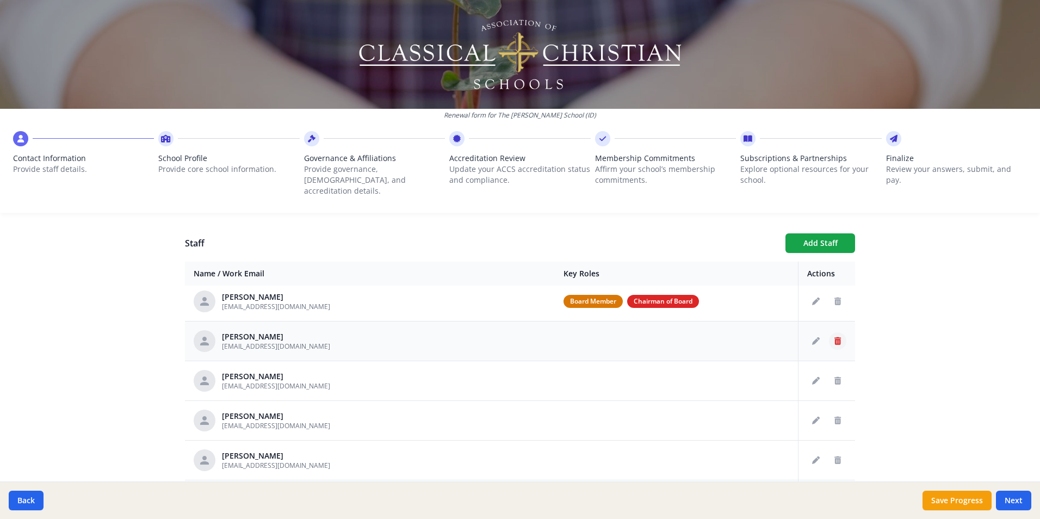
click at [834, 337] on icon "Delete staff" at bounding box center [837, 341] width 7 height 8
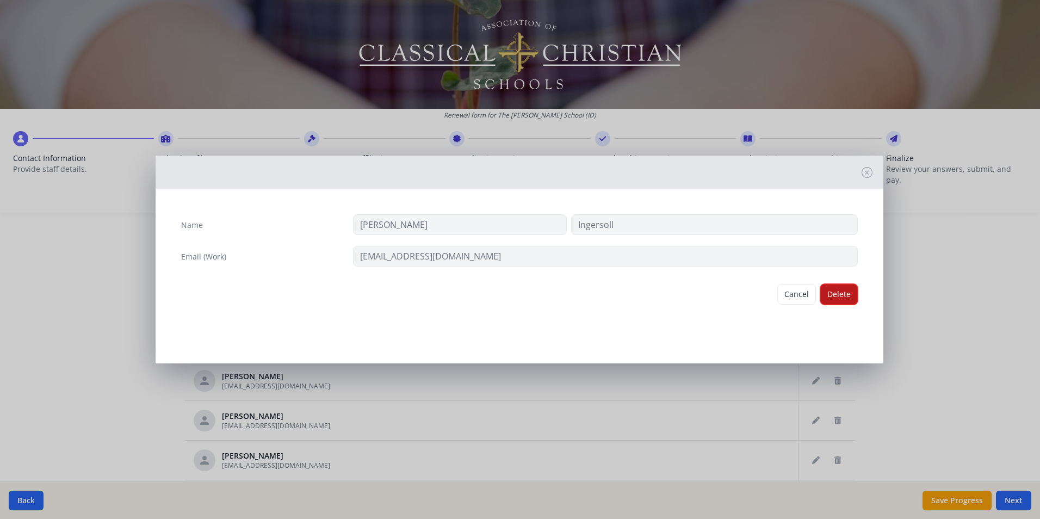
click at [834, 299] on button "Delete" at bounding box center [839, 294] width 38 height 21
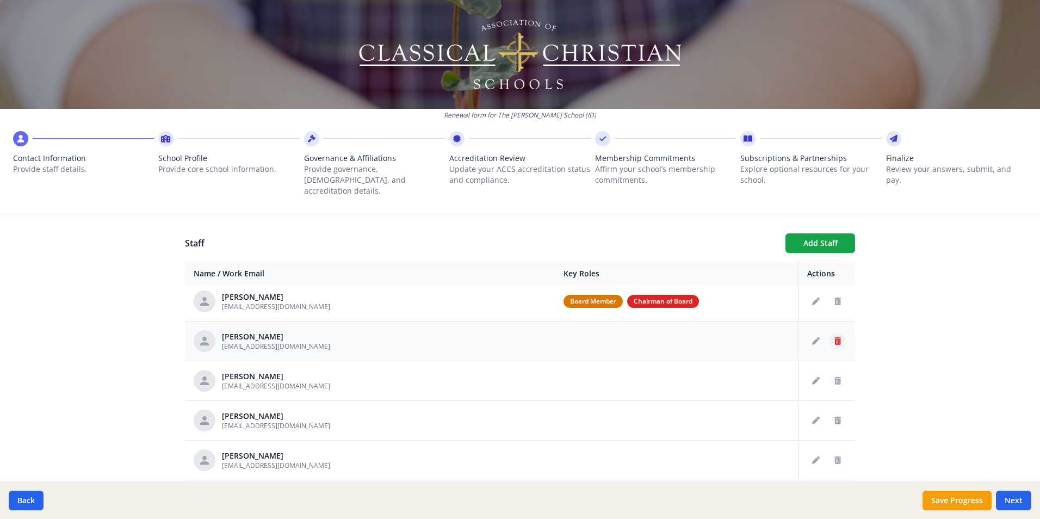
click at [834, 337] on icon "Delete staff" at bounding box center [837, 341] width 7 height 8
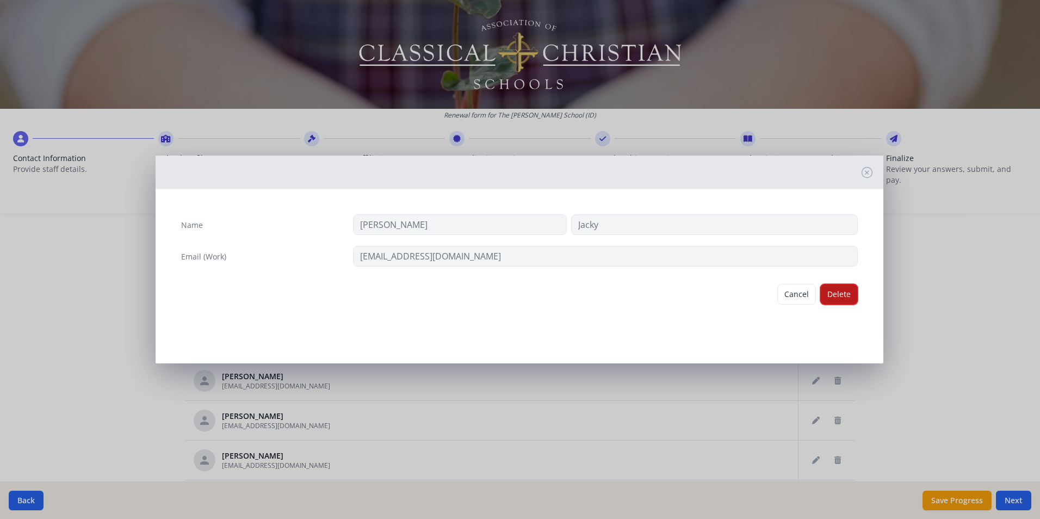
click at [837, 296] on button "Delete" at bounding box center [839, 294] width 38 height 21
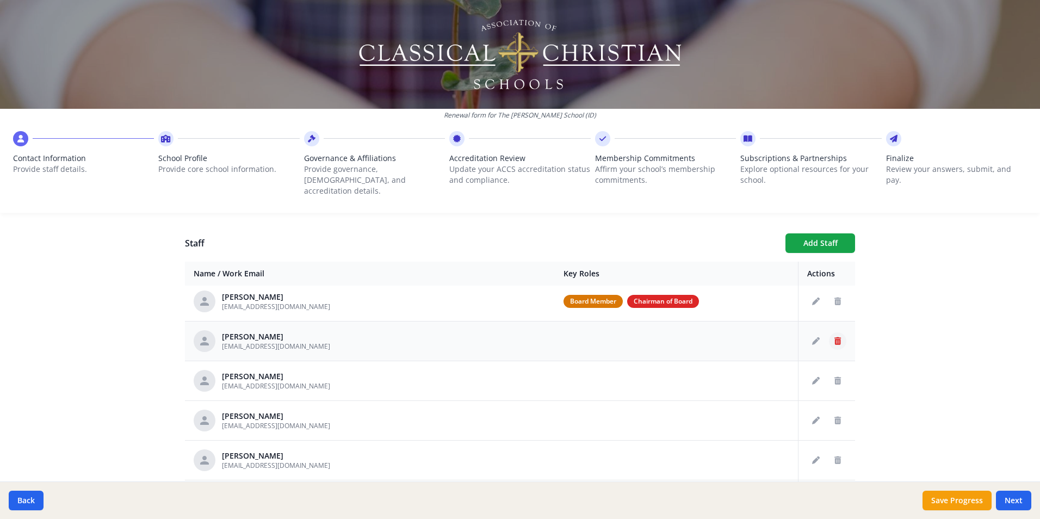
click at [834, 337] on icon "Delete staff" at bounding box center [837, 341] width 7 height 8
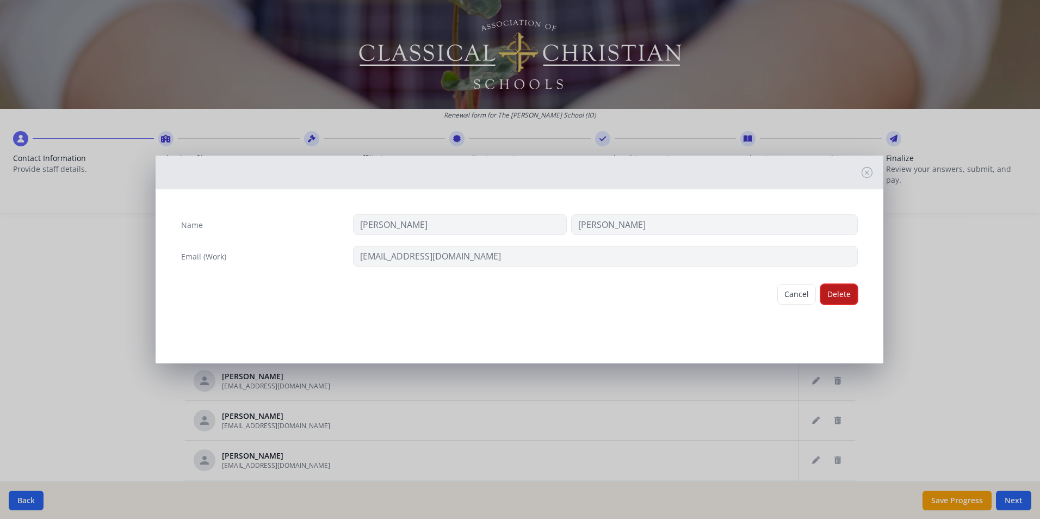
click at [839, 297] on button "Delete" at bounding box center [839, 294] width 38 height 21
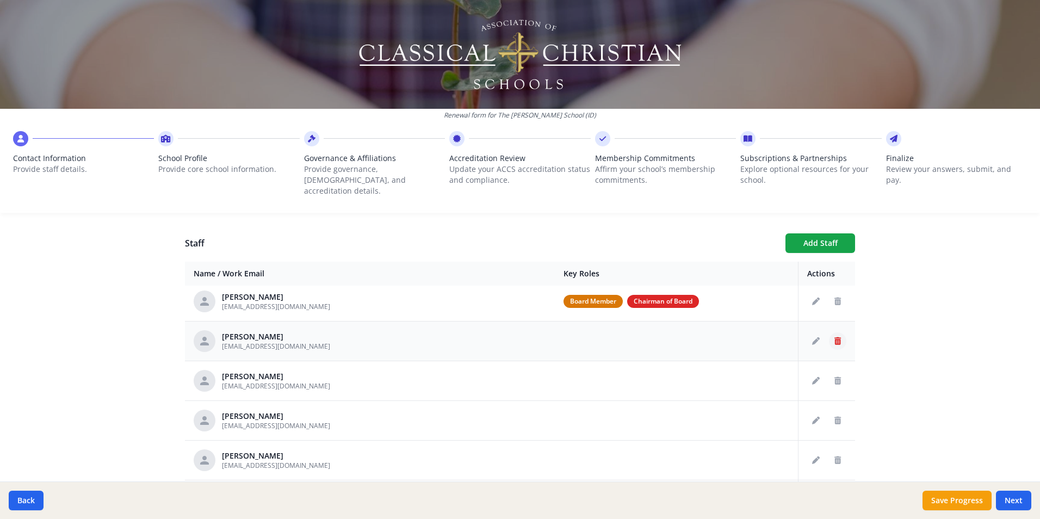
click at [834, 337] on icon "Delete staff" at bounding box center [837, 341] width 7 height 8
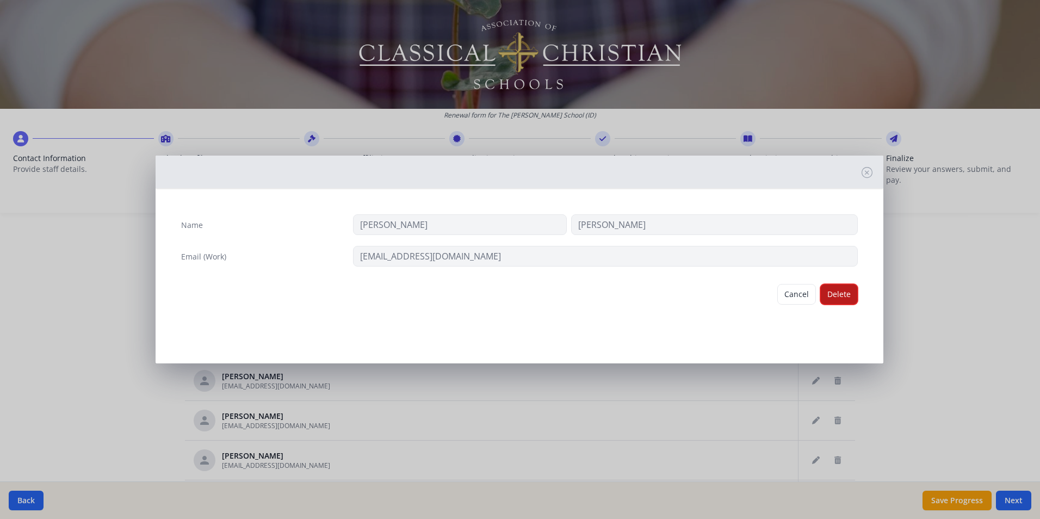
click at [834, 294] on button "Delete" at bounding box center [839, 294] width 38 height 21
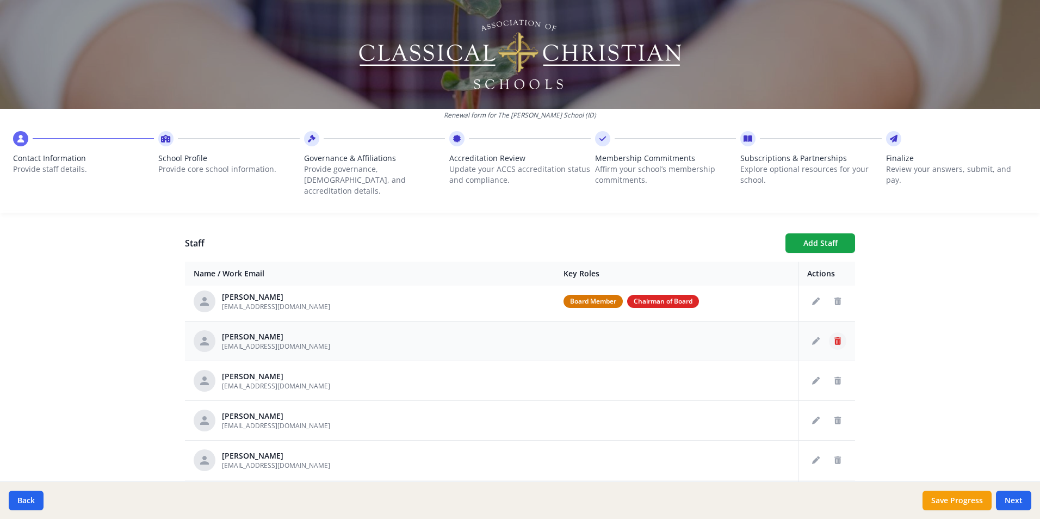
click at [834, 337] on icon "Delete staff" at bounding box center [837, 341] width 7 height 8
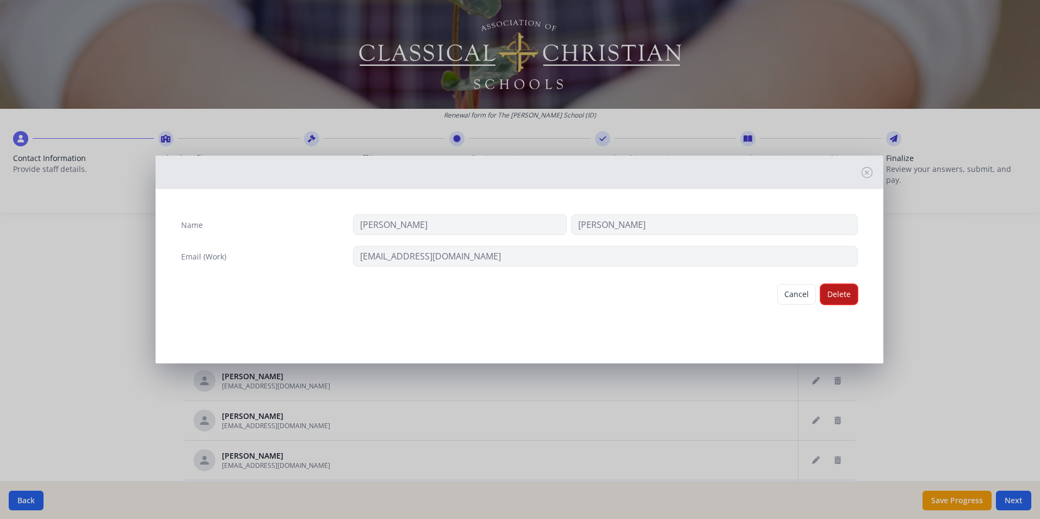
click at [833, 296] on button "Delete" at bounding box center [839, 294] width 38 height 21
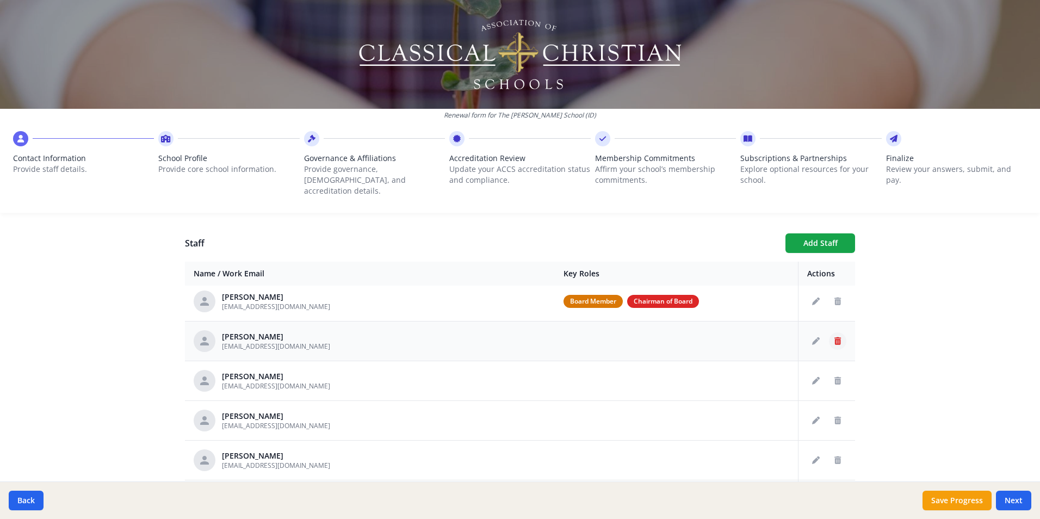
click at [834, 337] on icon "Delete staff" at bounding box center [837, 341] width 7 height 8
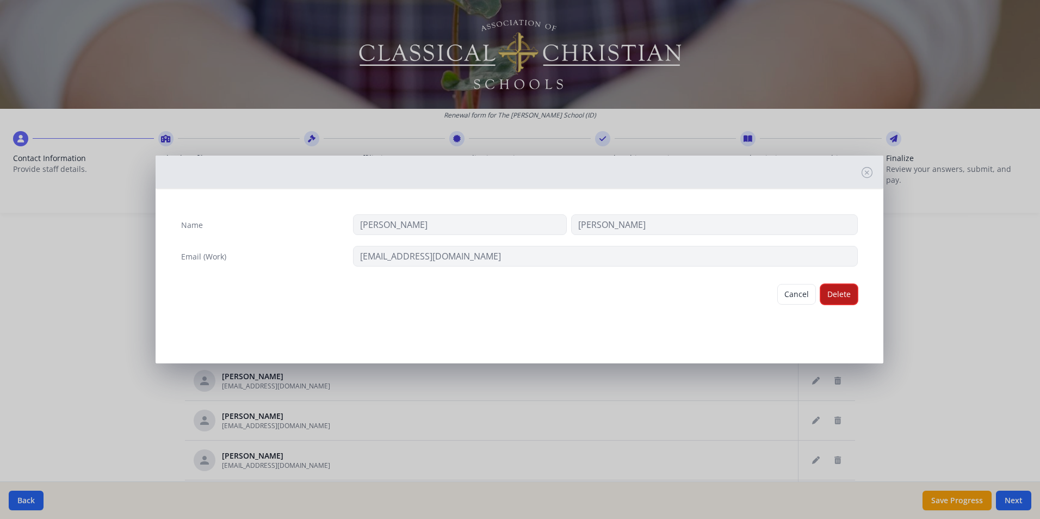
click at [840, 300] on button "Delete" at bounding box center [839, 294] width 38 height 21
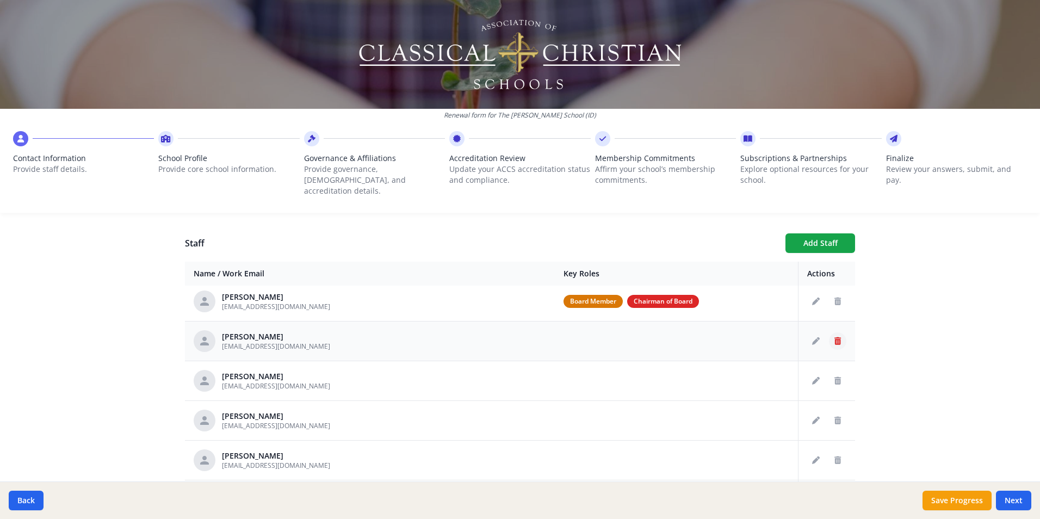
click at [834, 337] on icon "Delete staff" at bounding box center [837, 341] width 7 height 8
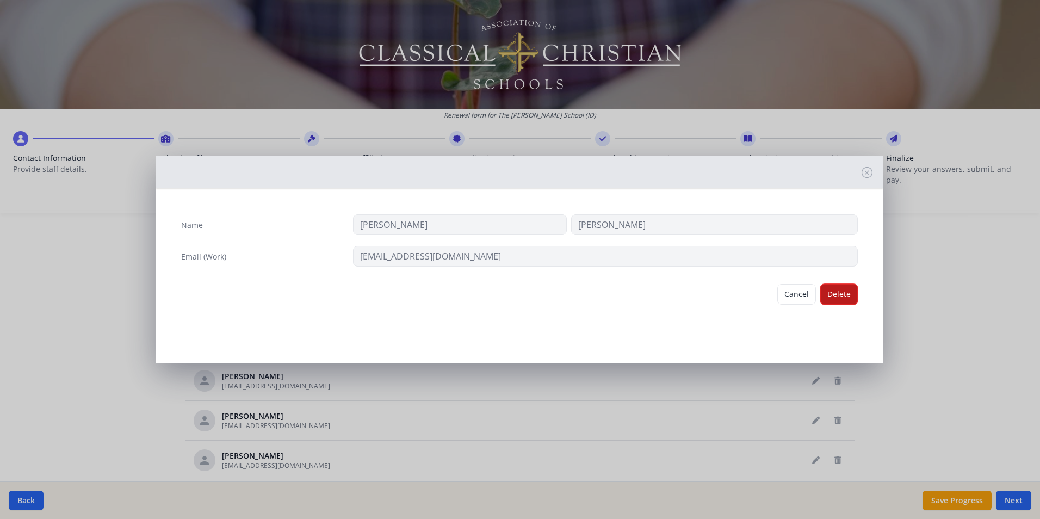
click at [838, 295] on button "Delete" at bounding box center [839, 294] width 38 height 21
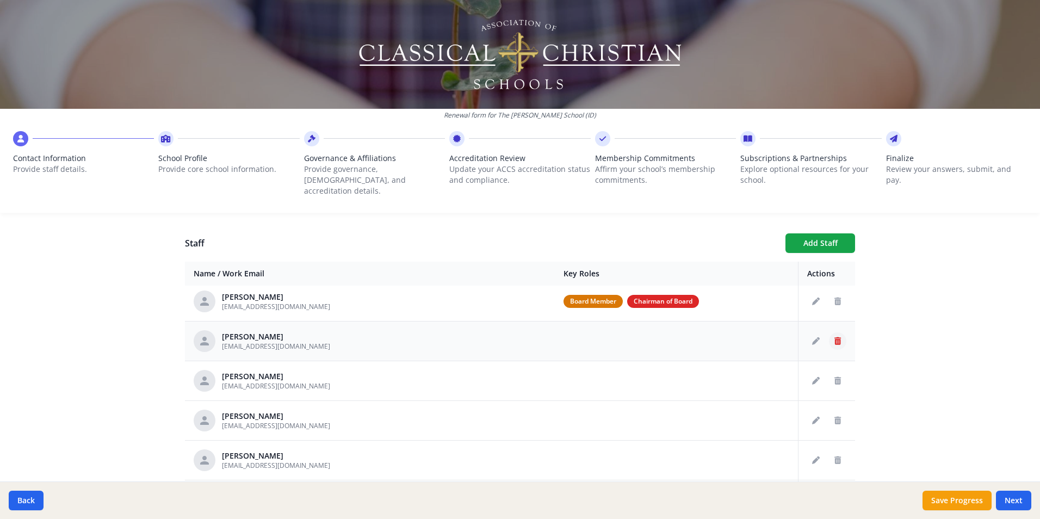
click at [834, 337] on icon "Delete staff" at bounding box center [837, 341] width 7 height 8
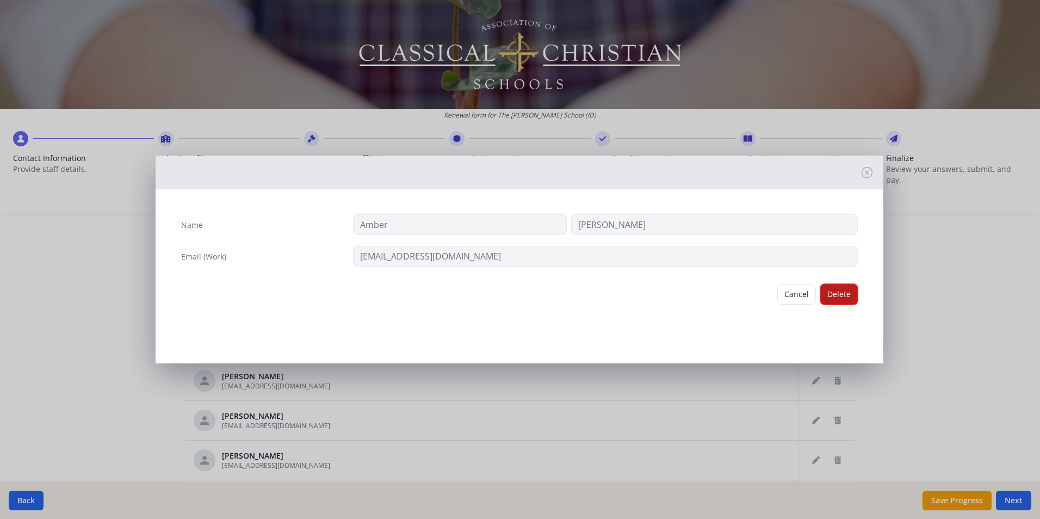
click at [837, 295] on button "Delete" at bounding box center [839, 294] width 38 height 21
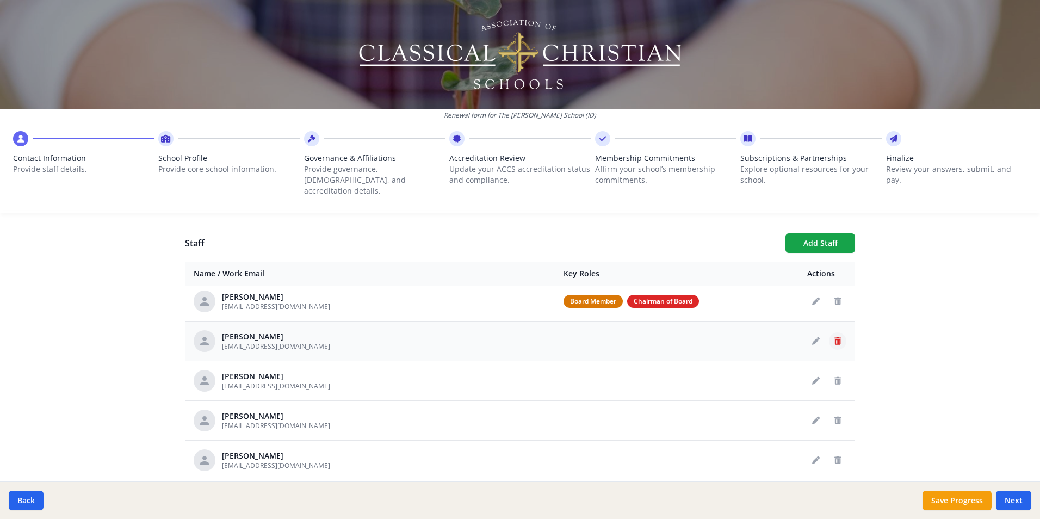
click at [834, 337] on icon "Delete staff" at bounding box center [837, 341] width 7 height 8
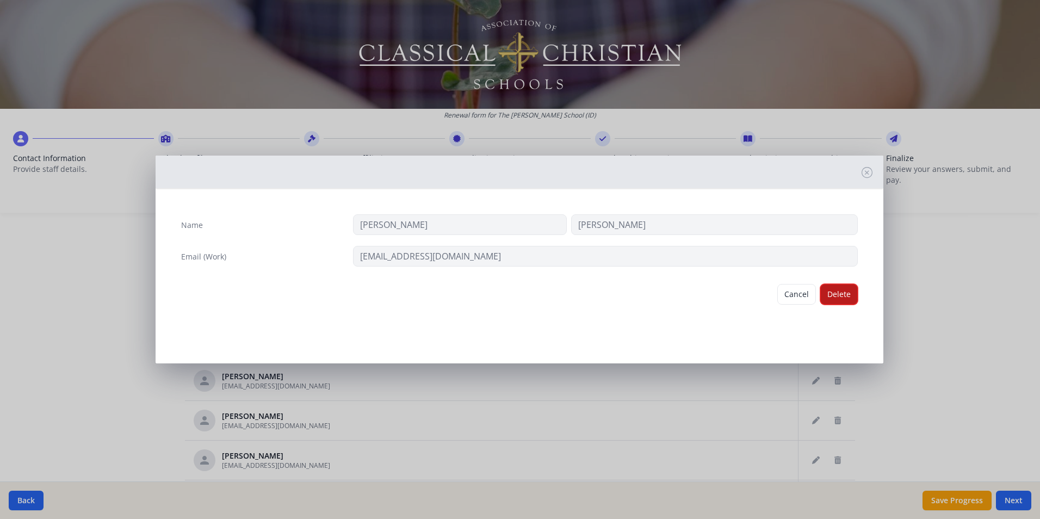
click at [830, 295] on button "Delete" at bounding box center [839, 294] width 38 height 21
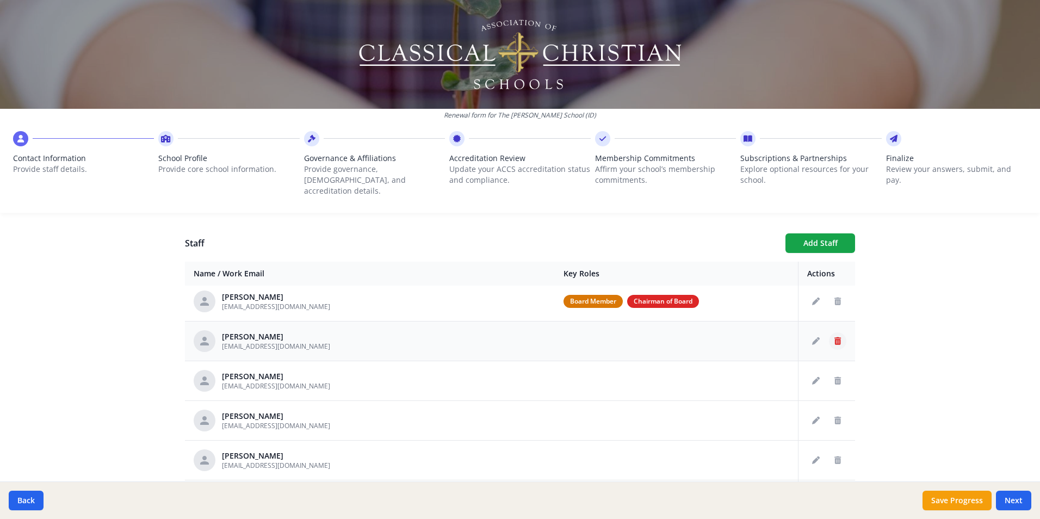
click at [834, 337] on icon "Delete staff" at bounding box center [837, 341] width 7 height 8
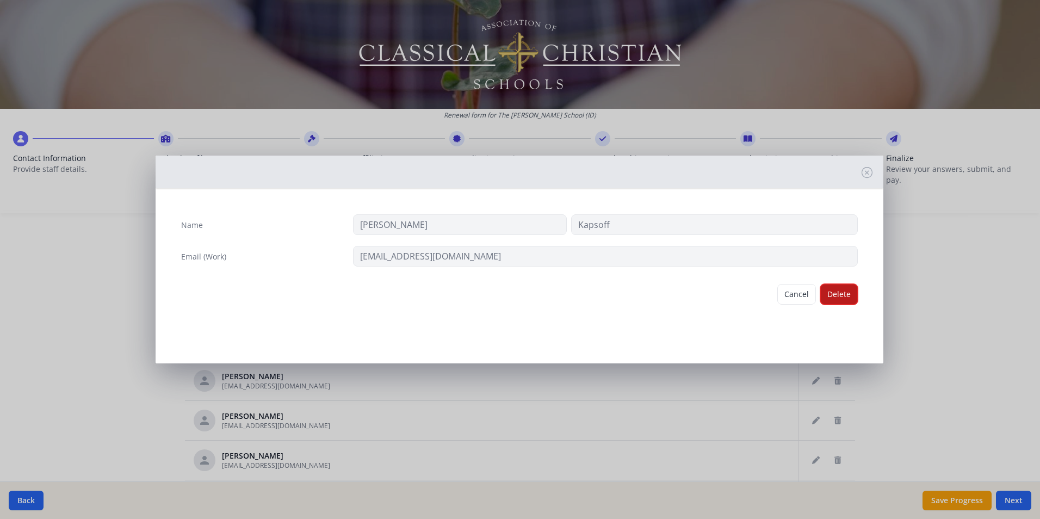
click at [830, 298] on button "Delete" at bounding box center [839, 294] width 38 height 21
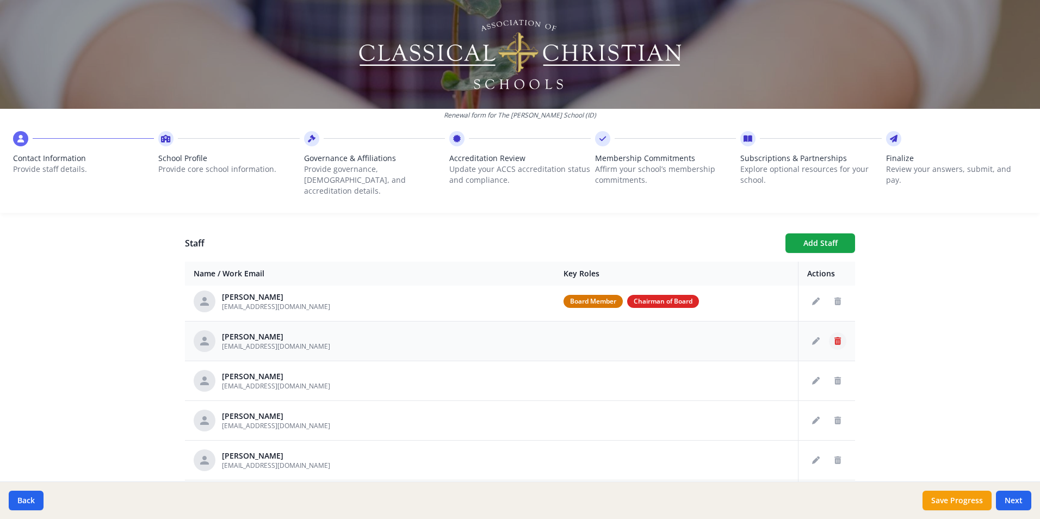
click at [834, 337] on icon "Delete staff" at bounding box center [837, 341] width 7 height 8
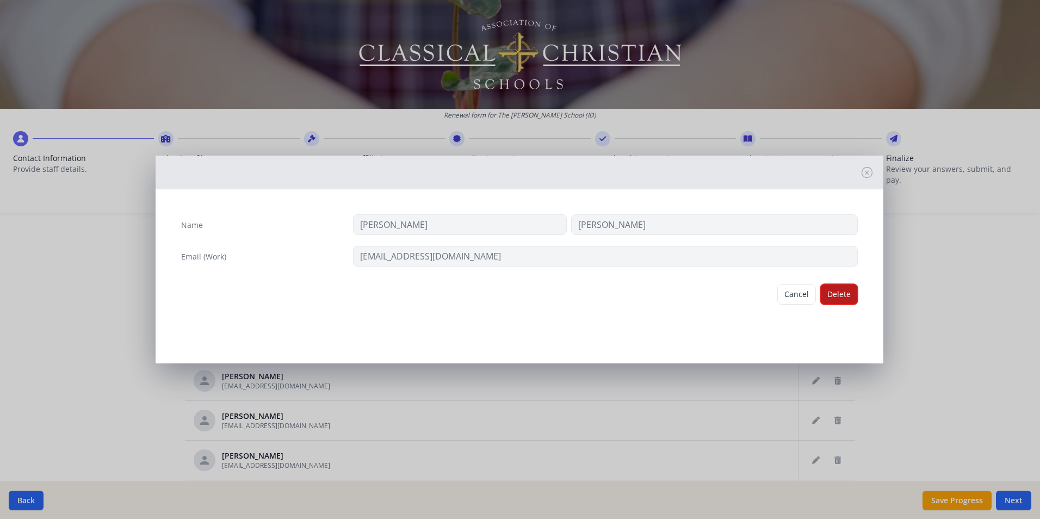
click at [835, 292] on button "Delete" at bounding box center [839, 294] width 38 height 21
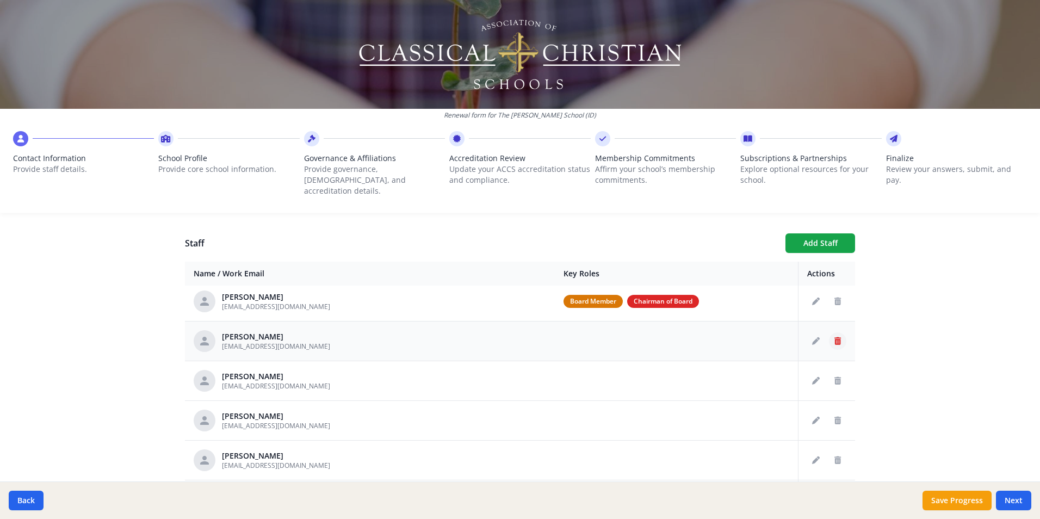
click at [834, 337] on icon "Delete staff" at bounding box center [837, 341] width 7 height 8
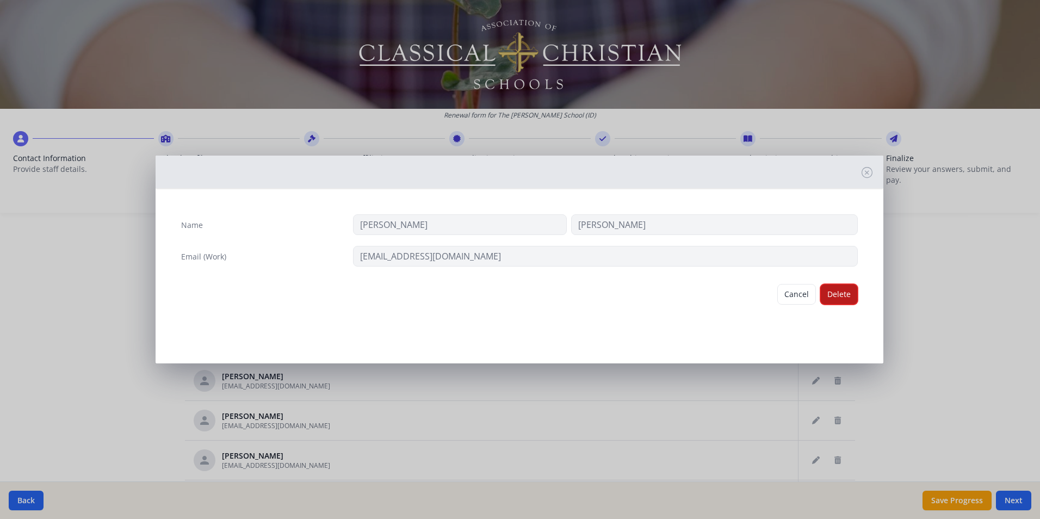
click at [834, 299] on button "Delete" at bounding box center [839, 294] width 38 height 21
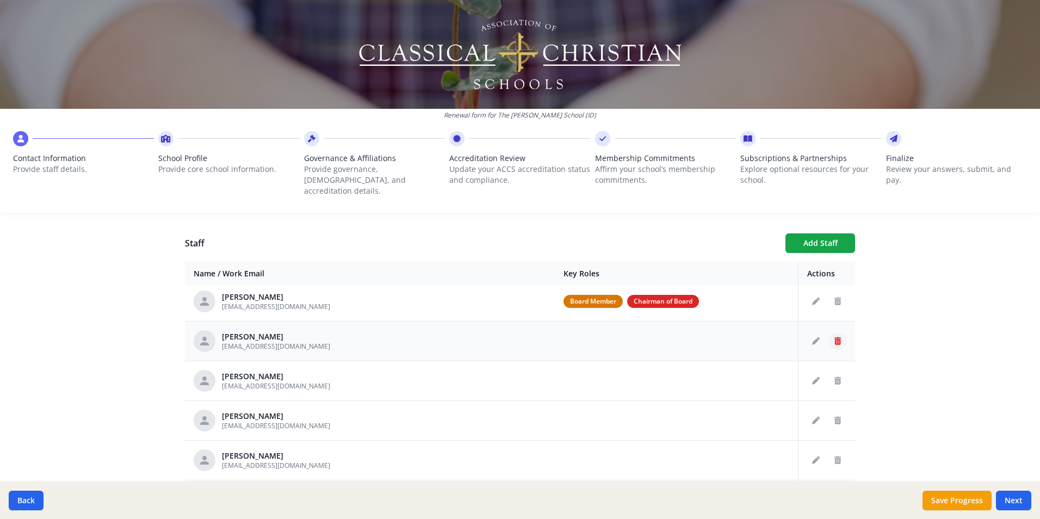
click at [834, 337] on icon "Delete staff" at bounding box center [837, 341] width 7 height 8
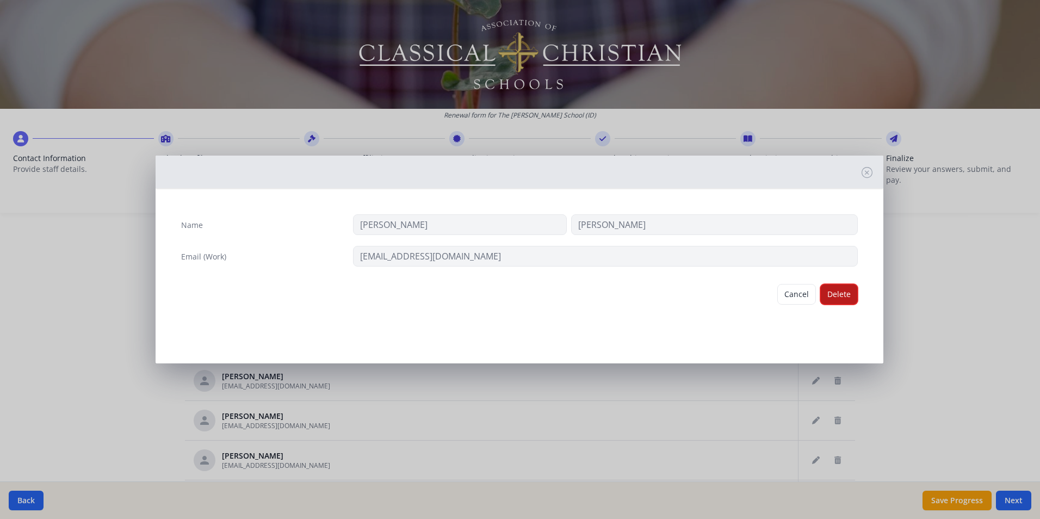
click at [834, 294] on button "Delete" at bounding box center [839, 294] width 38 height 21
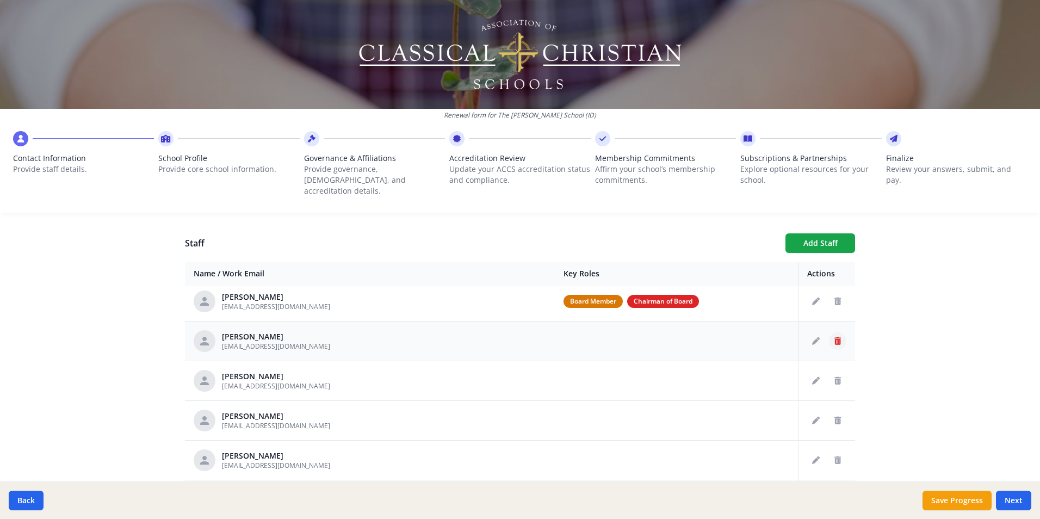
click at [834, 337] on icon "Delete staff" at bounding box center [837, 341] width 7 height 8
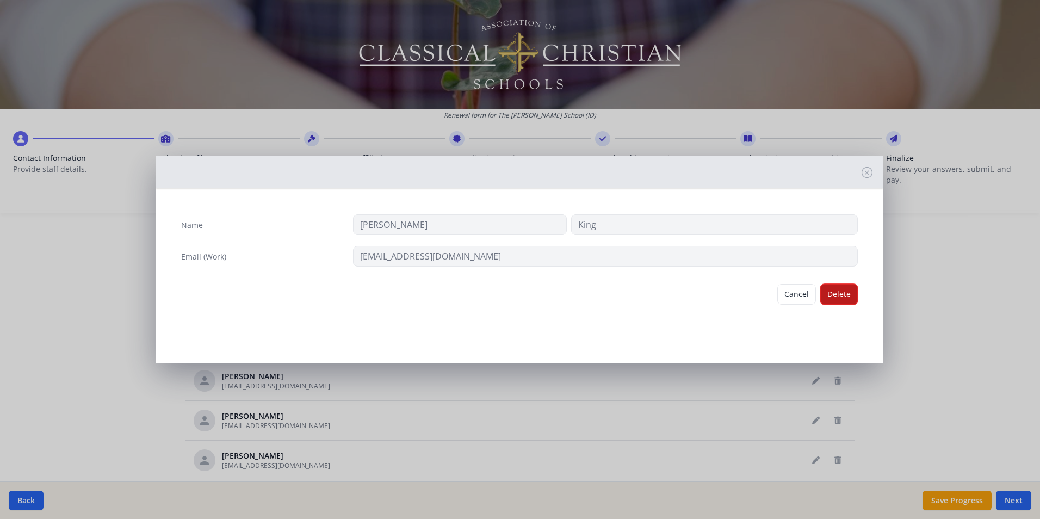
click at [834, 294] on button "Delete" at bounding box center [839, 294] width 38 height 21
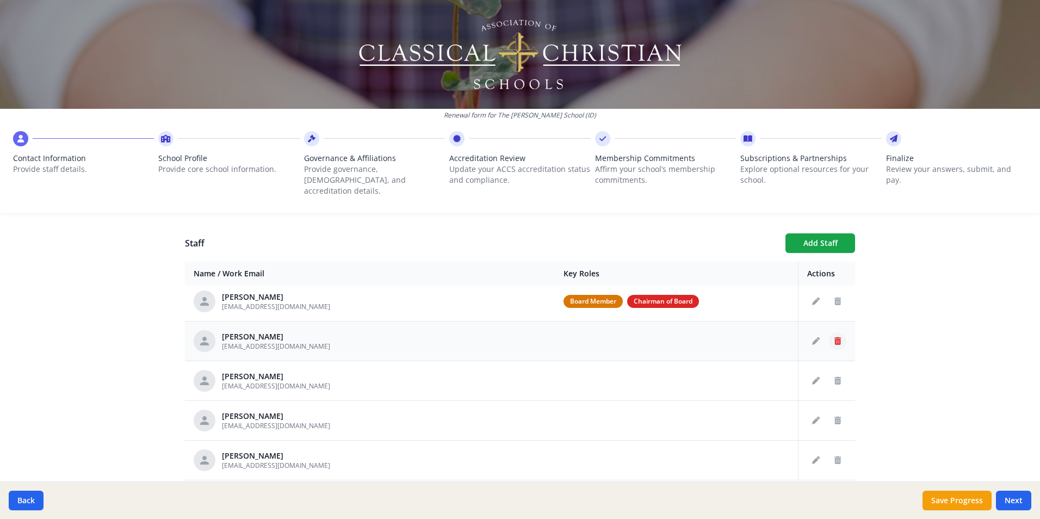
click at [834, 337] on icon "Delete staff" at bounding box center [837, 341] width 7 height 8
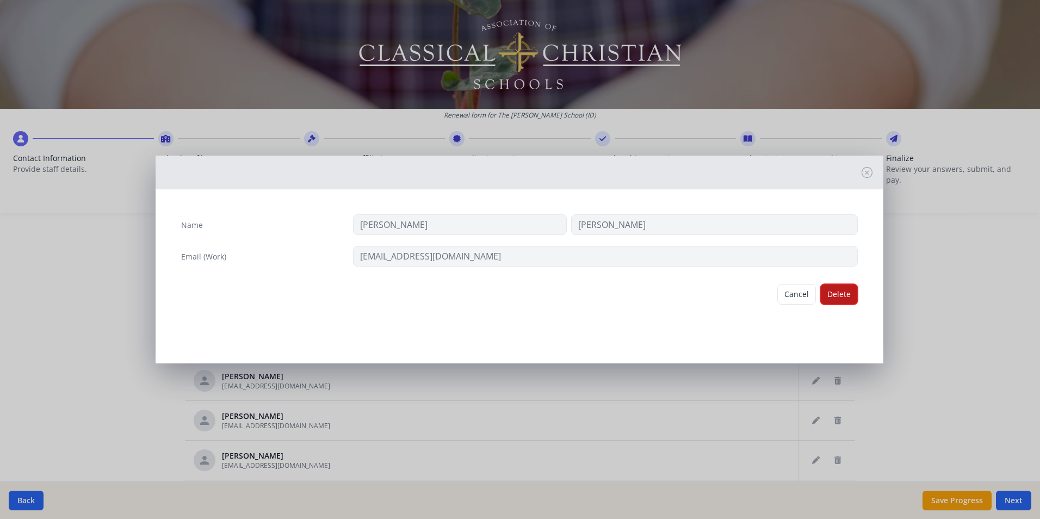
click at [841, 298] on button "Delete" at bounding box center [839, 294] width 38 height 21
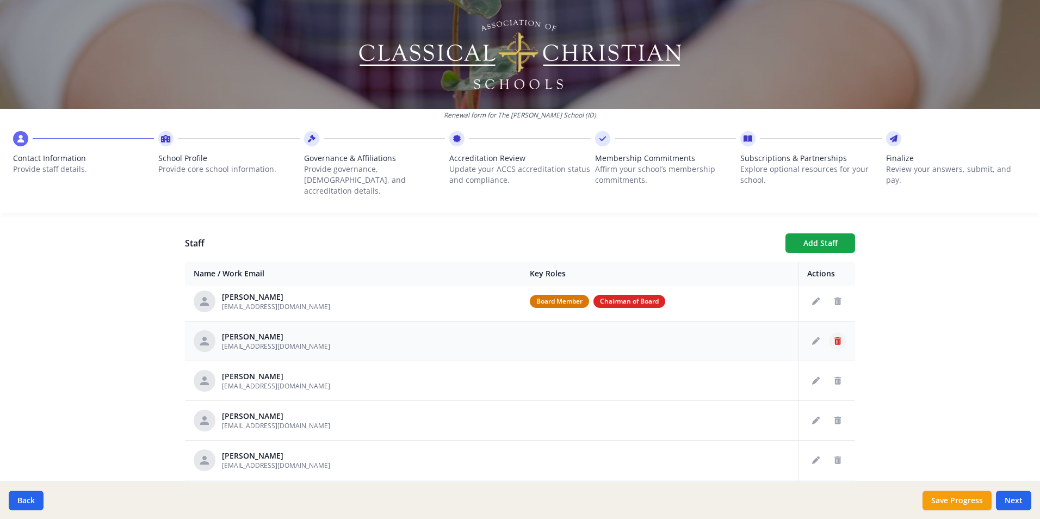
click at [834, 337] on icon "Delete staff" at bounding box center [837, 341] width 7 height 8
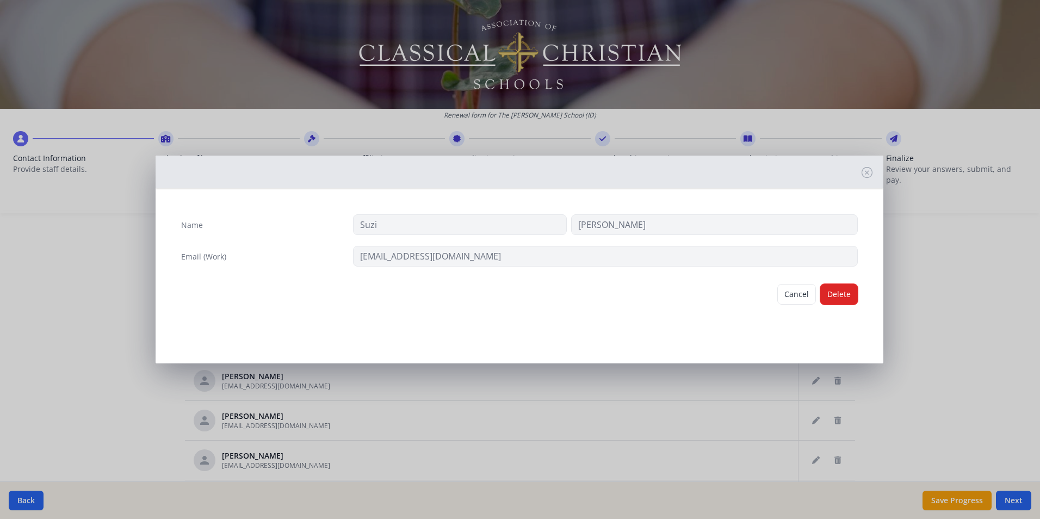
click at [828, 293] on button "Delete" at bounding box center [839, 294] width 38 height 21
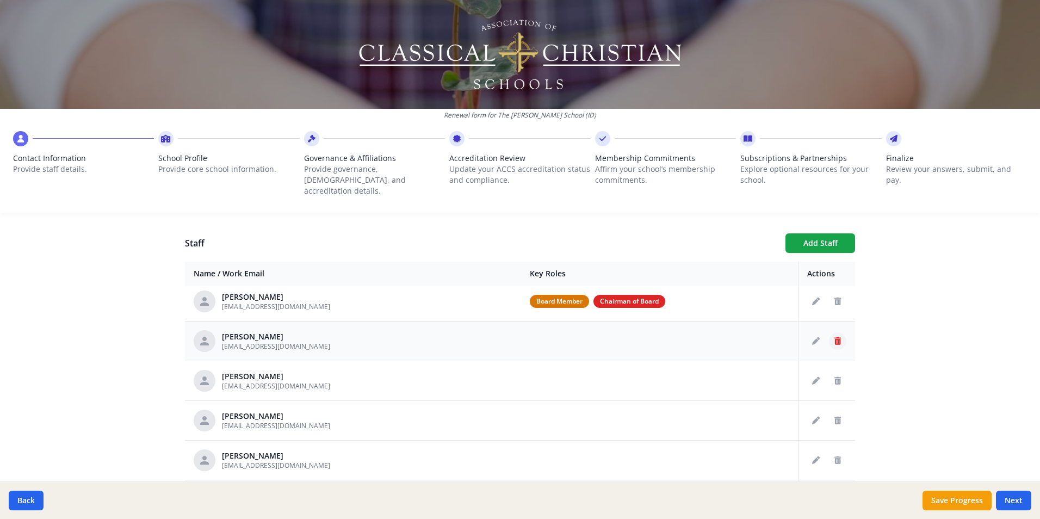
click at [834, 337] on icon "Delete staff" at bounding box center [837, 341] width 7 height 8
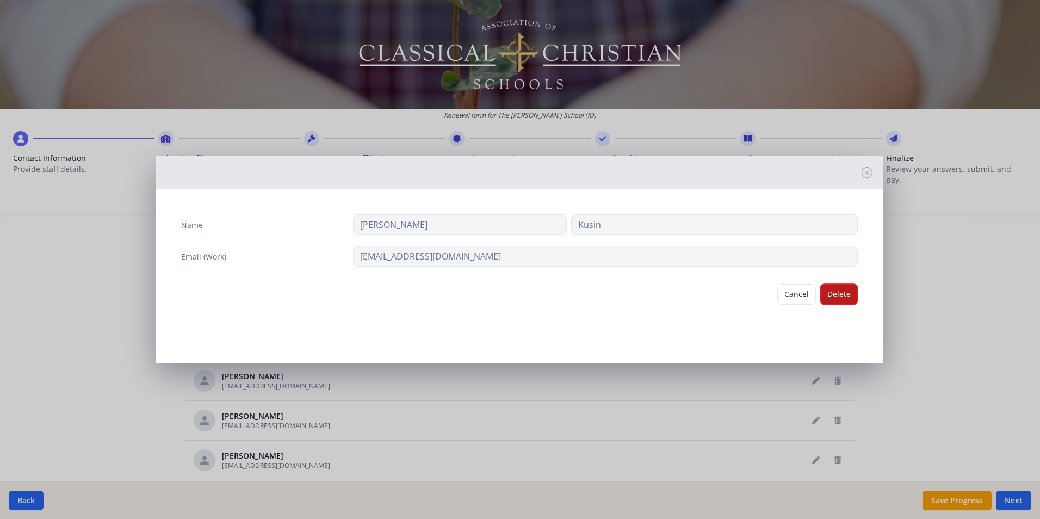
click at [838, 295] on button "Delete" at bounding box center [839, 294] width 38 height 21
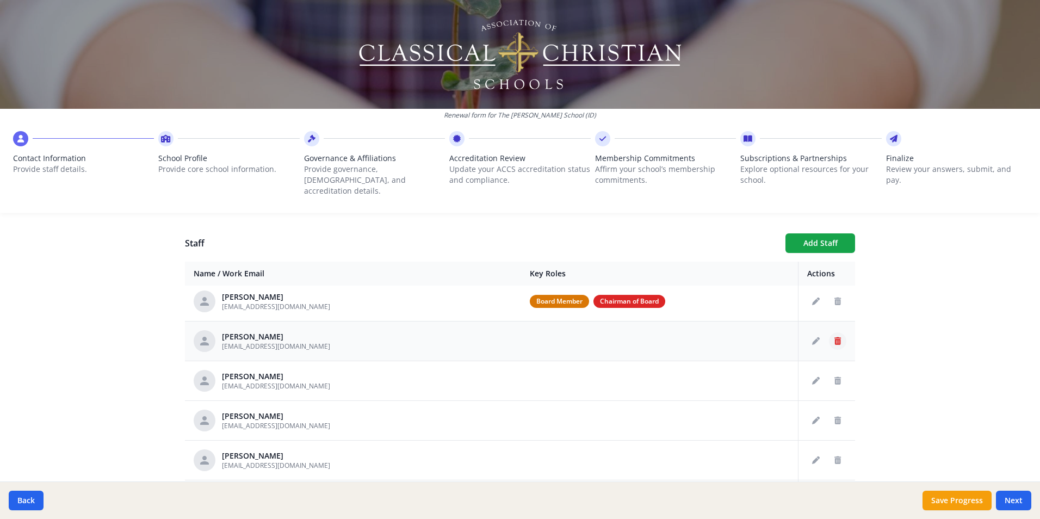
click at [829, 332] on button "Delete staff" at bounding box center [837, 340] width 17 height 17
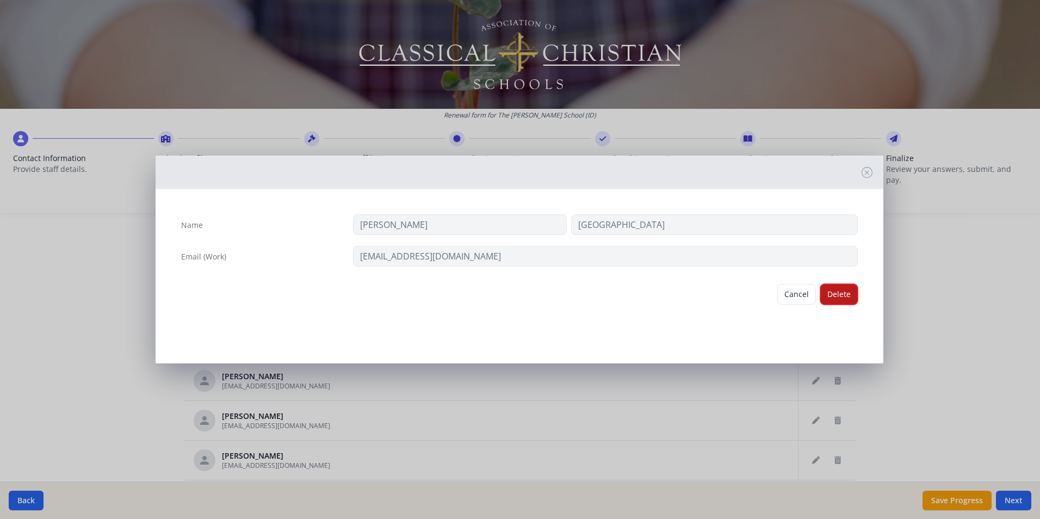
click at [827, 294] on button "Delete" at bounding box center [839, 294] width 38 height 21
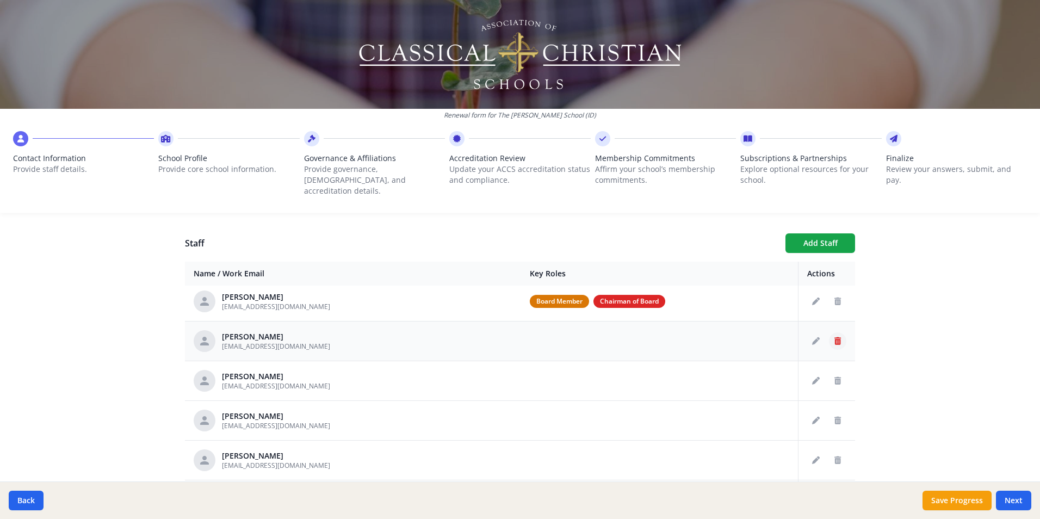
click at [834, 337] on icon "Delete staff" at bounding box center [837, 341] width 7 height 8
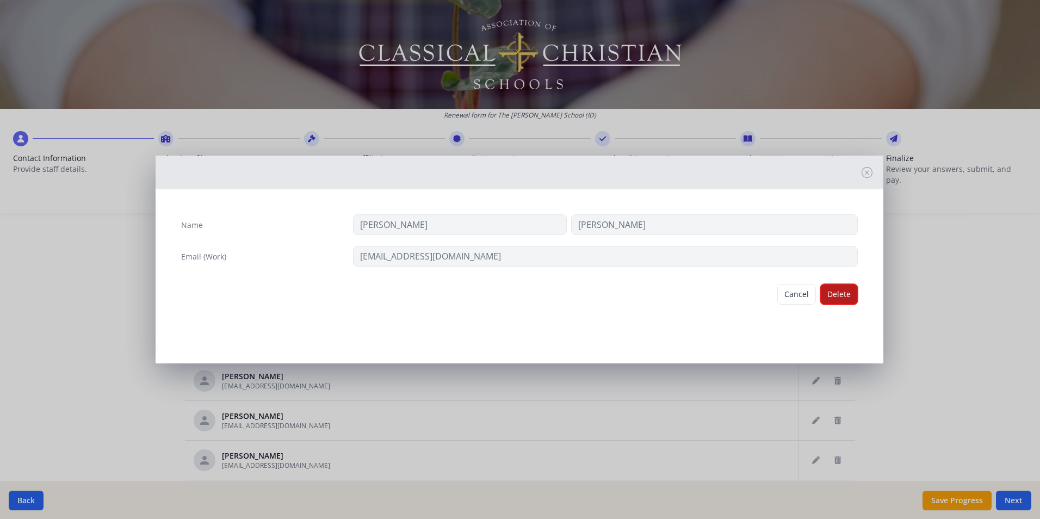
click at [837, 297] on button "Delete" at bounding box center [839, 294] width 38 height 21
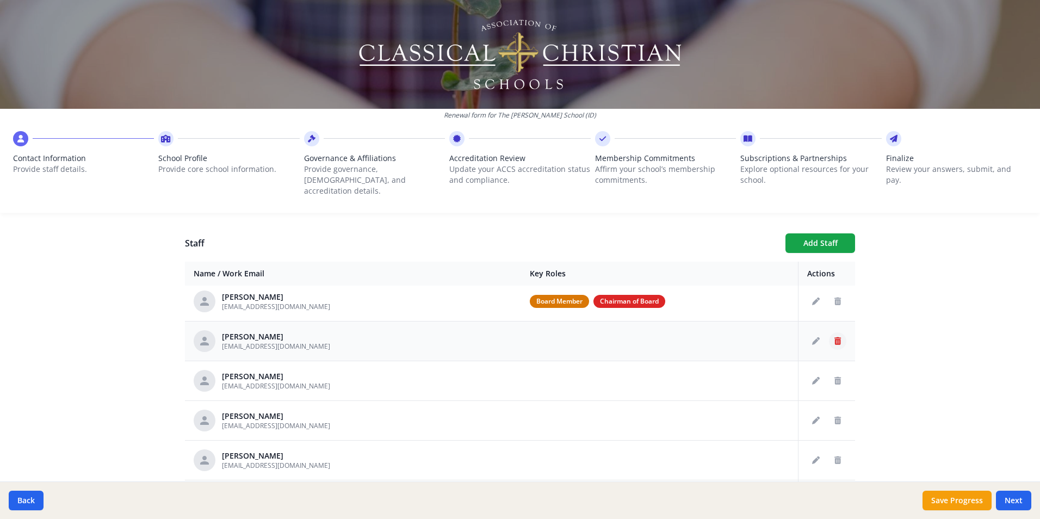
click at [834, 337] on icon "Delete staff" at bounding box center [837, 341] width 7 height 8
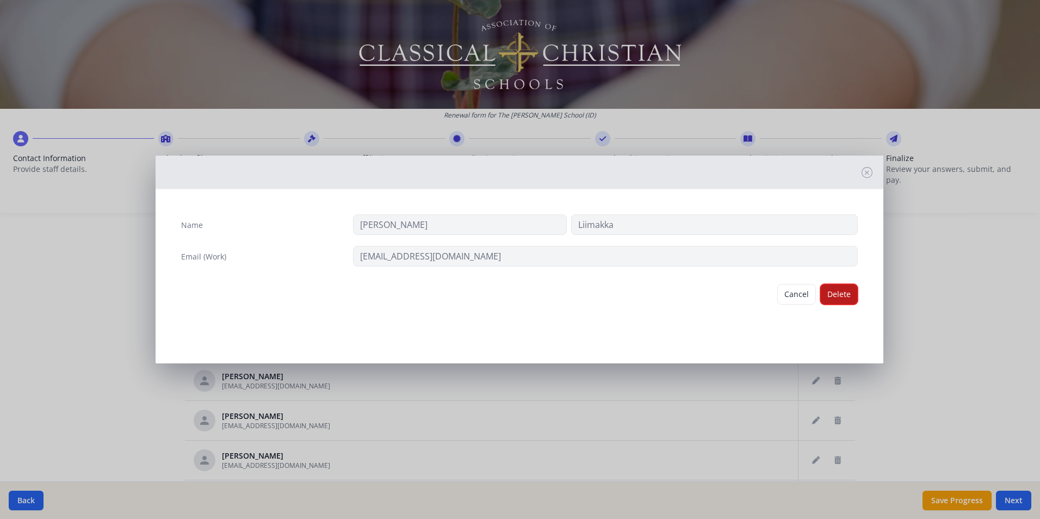
click at [837, 294] on button "Delete" at bounding box center [839, 294] width 38 height 21
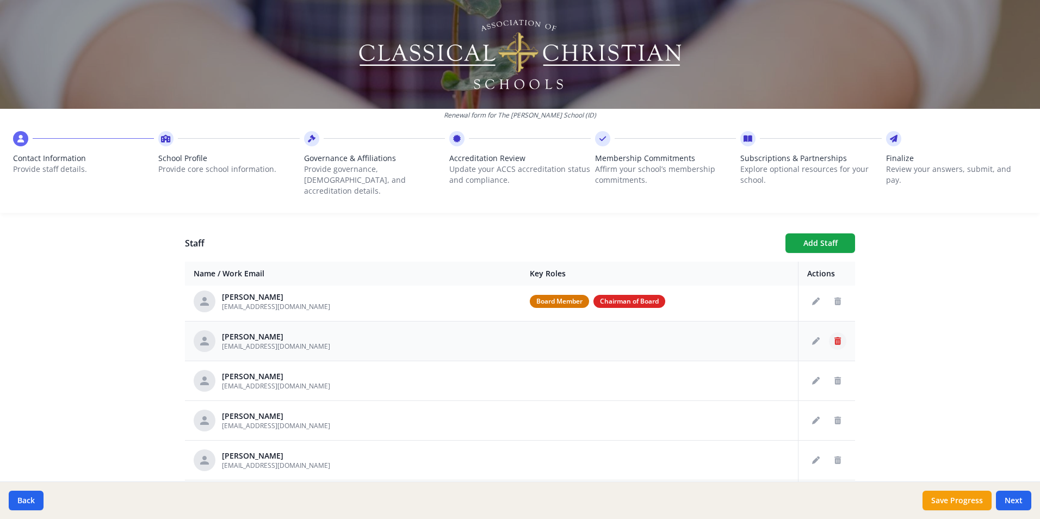
click at [834, 337] on icon "Delete staff" at bounding box center [837, 341] width 7 height 8
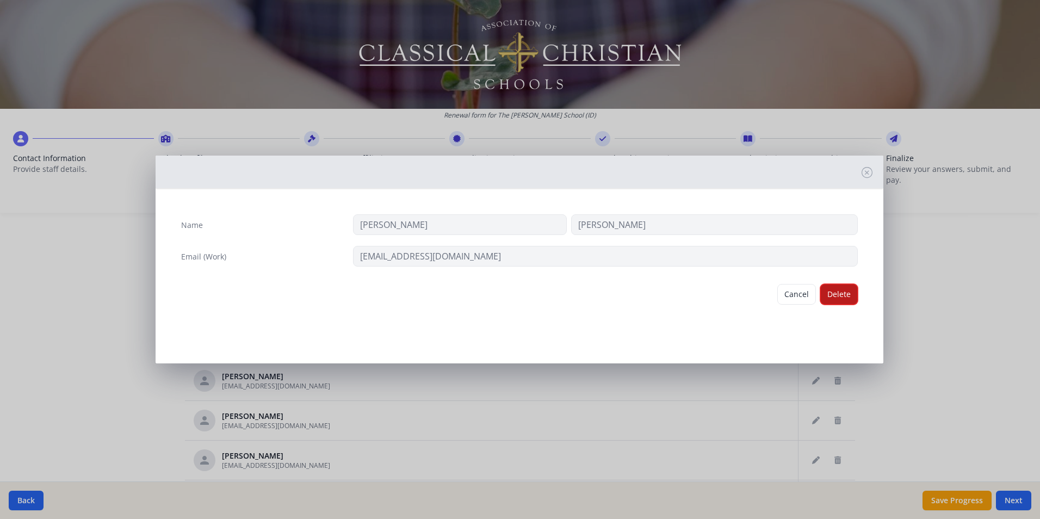
click at [837, 298] on button "Delete" at bounding box center [839, 294] width 38 height 21
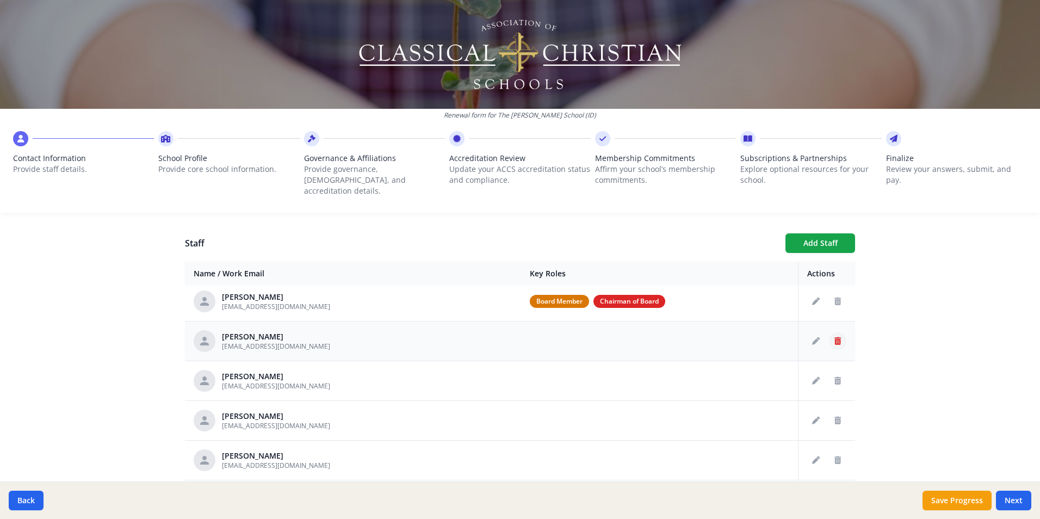
click at [834, 337] on icon "Delete staff" at bounding box center [837, 341] width 7 height 8
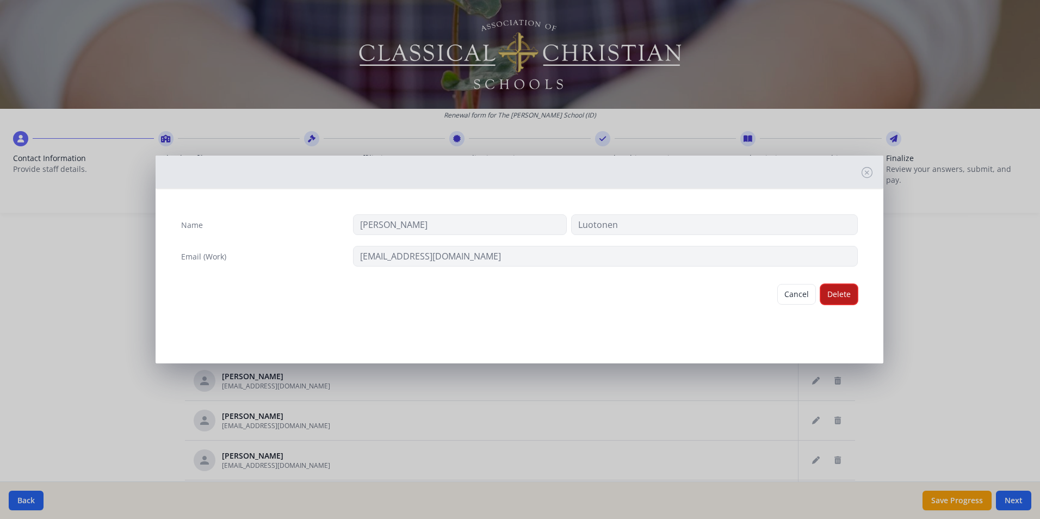
click at [845, 294] on button "Delete" at bounding box center [839, 294] width 38 height 21
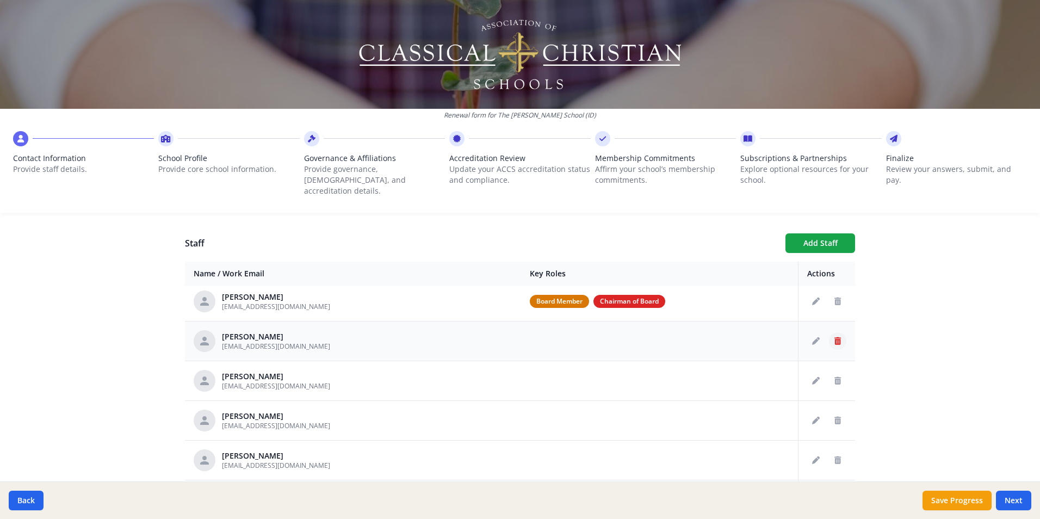
click at [834, 337] on icon "Delete staff" at bounding box center [837, 341] width 7 height 8
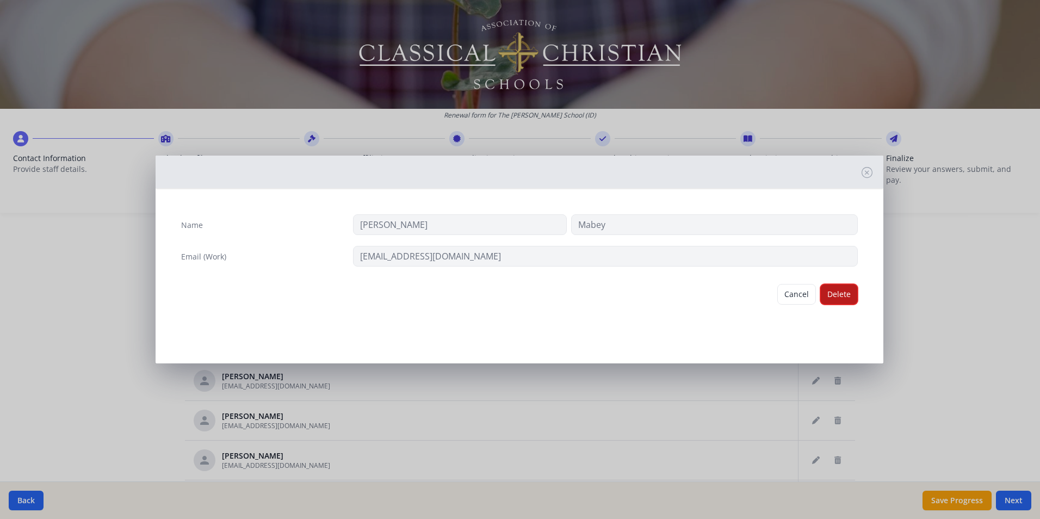
click at [835, 293] on button "Delete" at bounding box center [839, 294] width 38 height 21
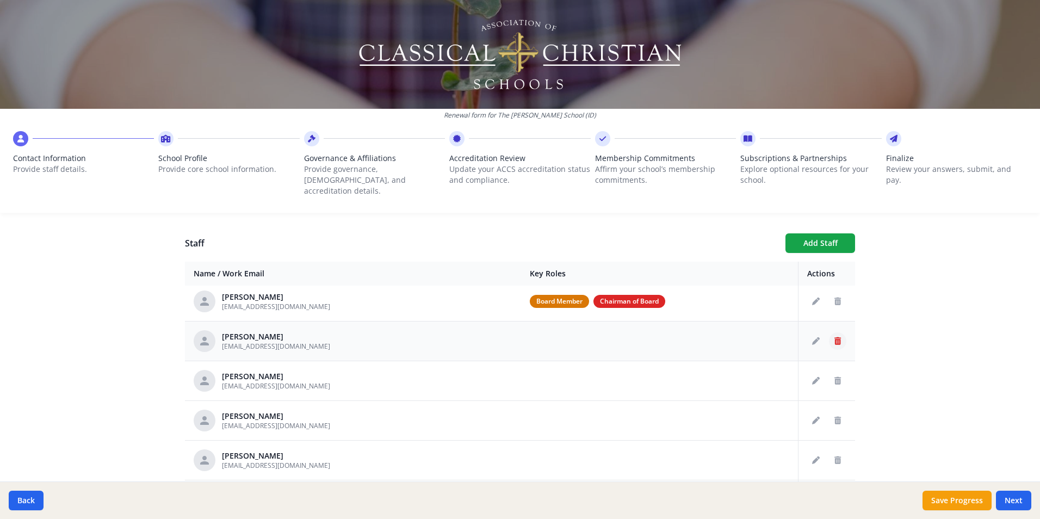
click at [834, 337] on icon "Delete staff" at bounding box center [837, 341] width 7 height 8
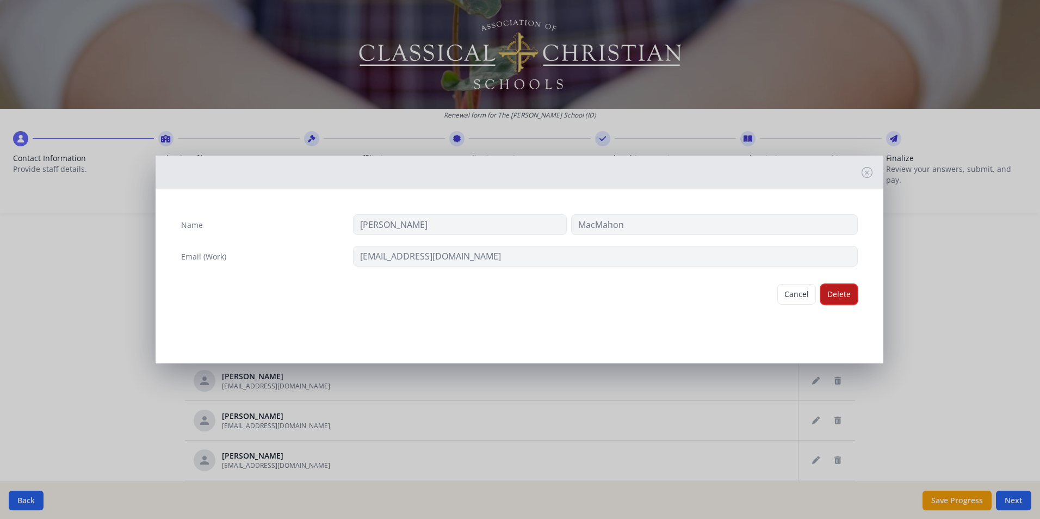
click at [837, 299] on button "Delete" at bounding box center [839, 294] width 38 height 21
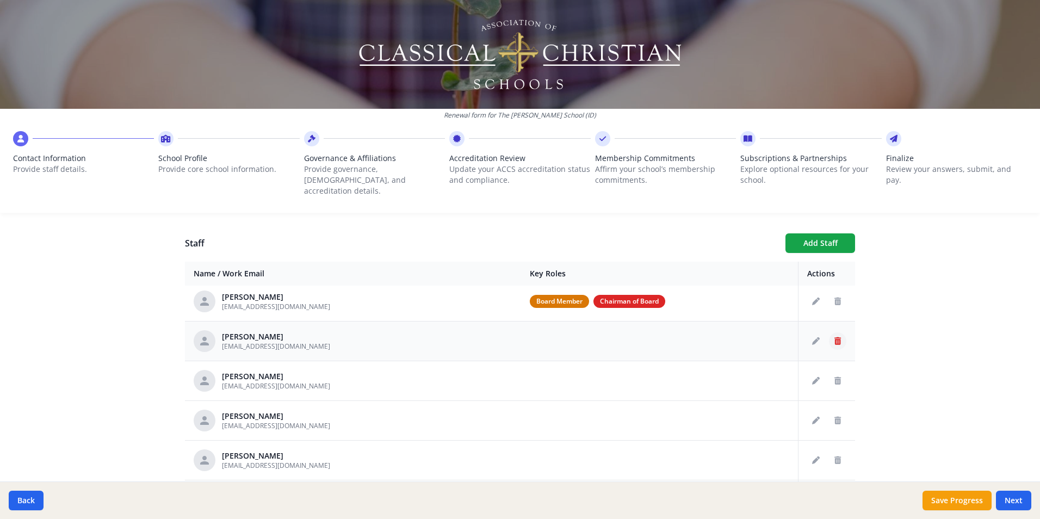
click at [834, 337] on icon "Delete staff" at bounding box center [837, 341] width 7 height 8
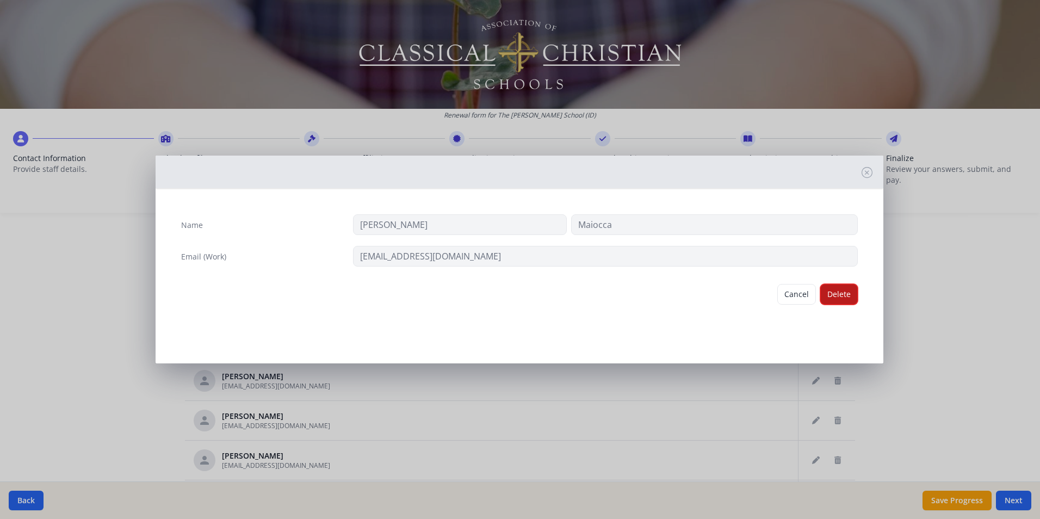
click at [838, 300] on button "Delete" at bounding box center [839, 294] width 38 height 21
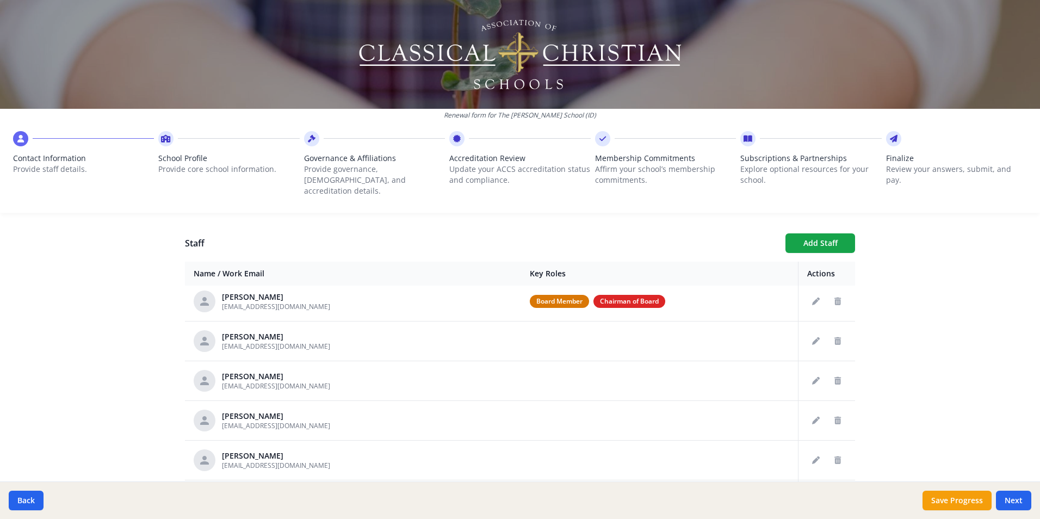
click at [834, 337] on icon "Delete staff" at bounding box center [837, 341] width 7 height 8
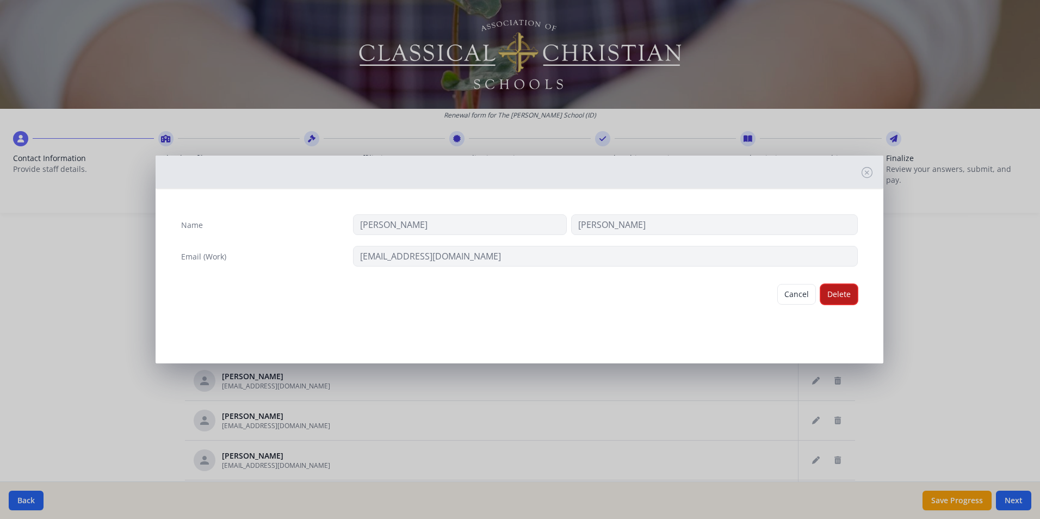
click at [836, 300] on button "Delete" at bounding box center [839, 294] width 38 height 21
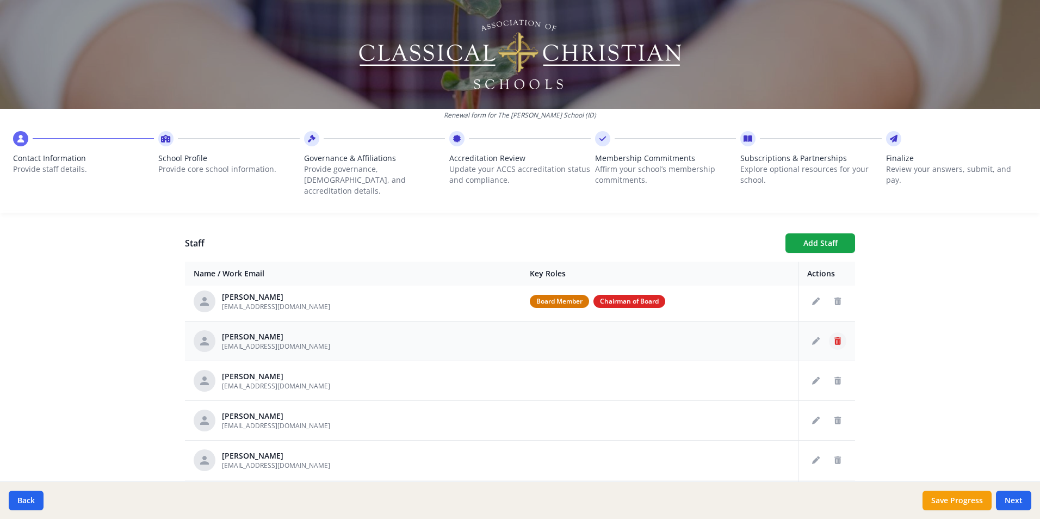
click at [834, 337] on icon "Delete staff" at bounding box center [837, 341] width 7 height 8
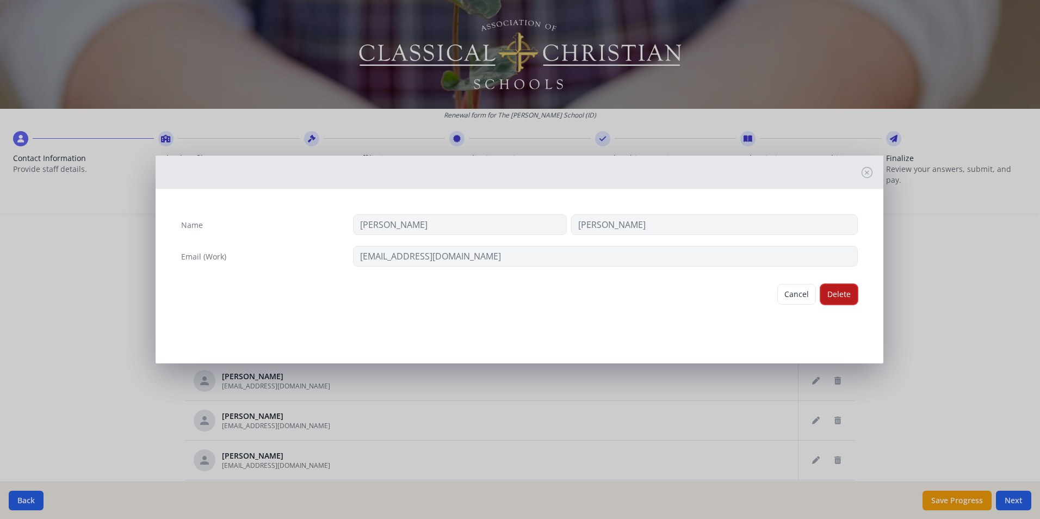
click at [837, 297] on button "Delete" at bounding box center [839, 294] width 38 height 21
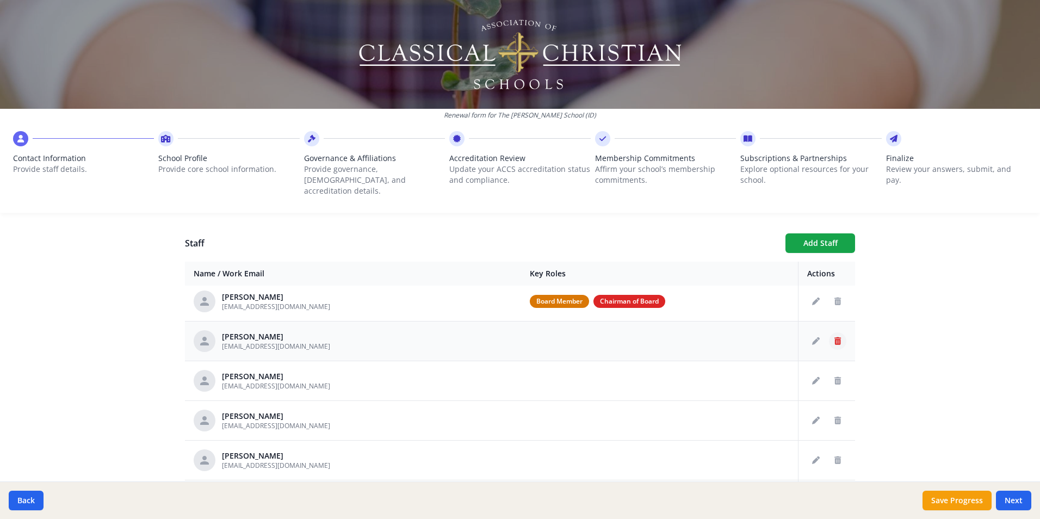
click at [834, 337] on icon "Delete staff" at bounding box center [837, 341] width 7 height 8
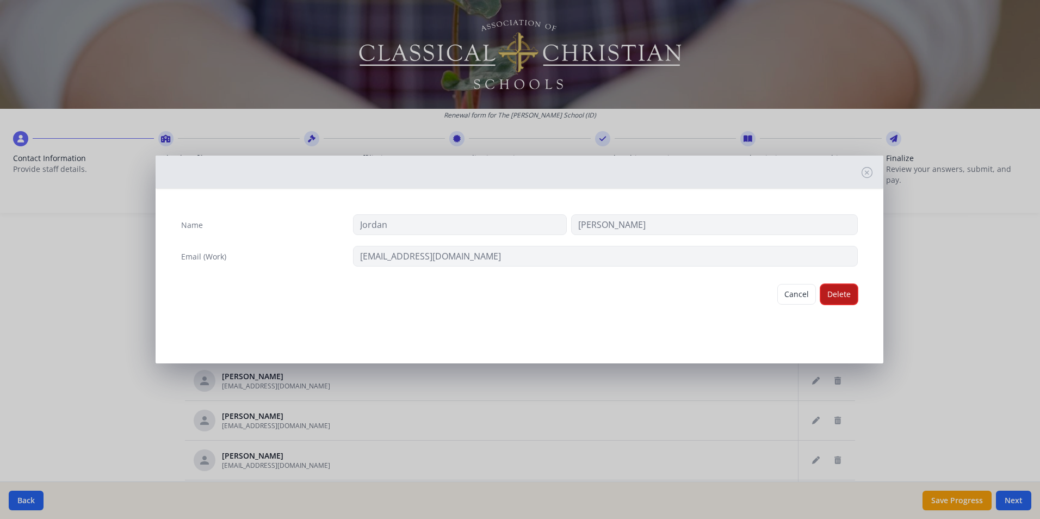
click at [835, 296] on button "Delete" at bounding box center [839, 294] width 38 height 21
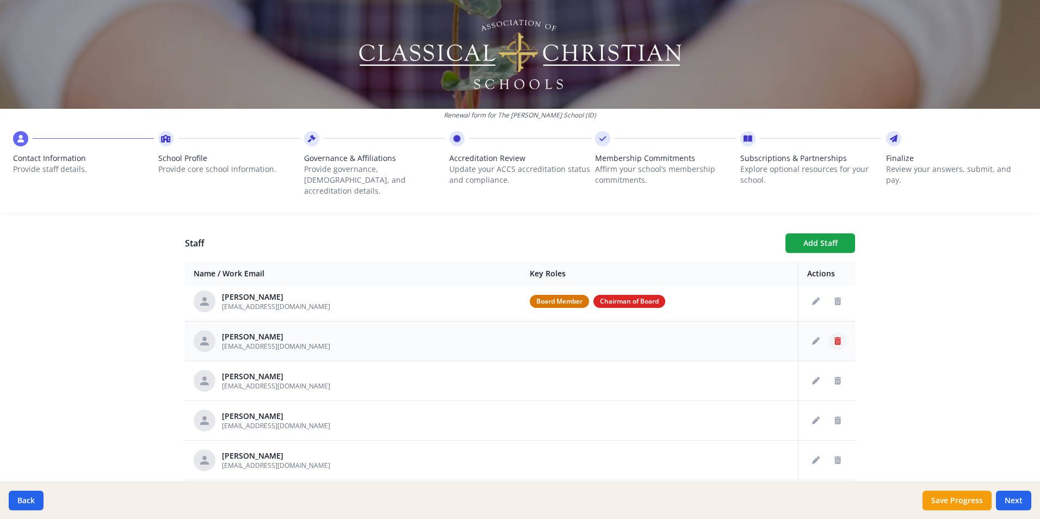
click at [834, 337] on icon "Delete staff" at bounding box center [837, 341] width 7 height 8
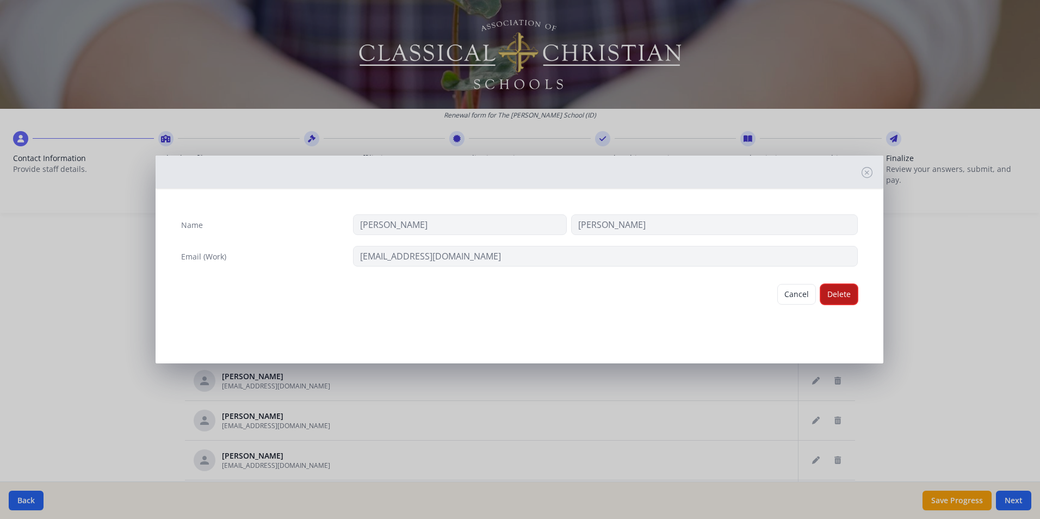
click at [835, 298] on button "Delete" at bounding box center [839, 294] width 38 height 21
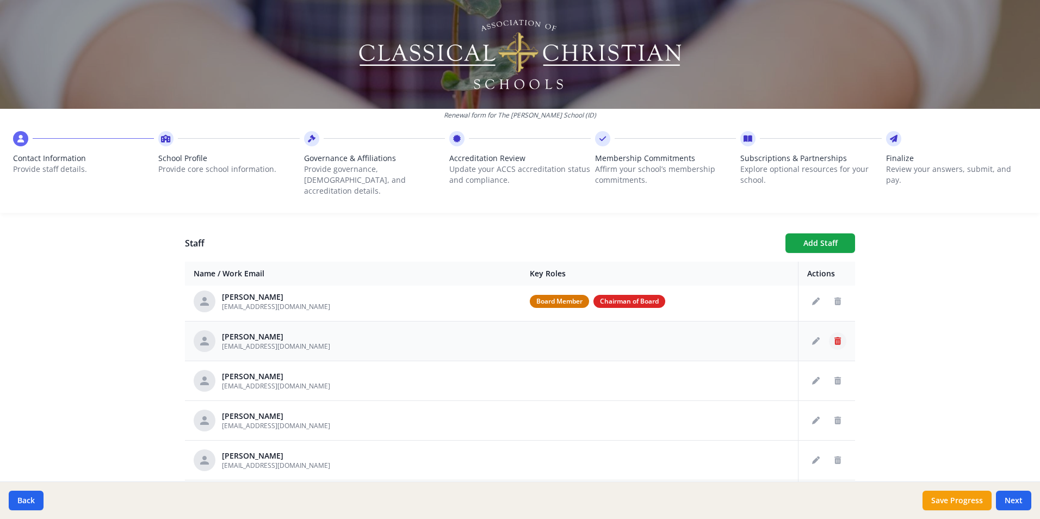
click at [834, 337] on icon "Delete staff" at bounding box center [837, 341] width 7 height 8
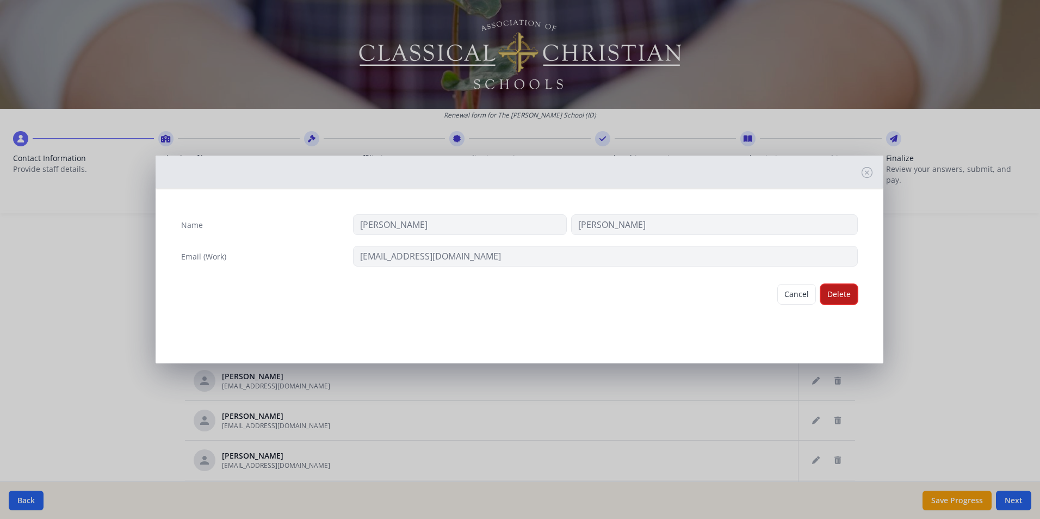
click at [840, 295] on button "Delete" at bounding box center [839, 294] width 38 height 21
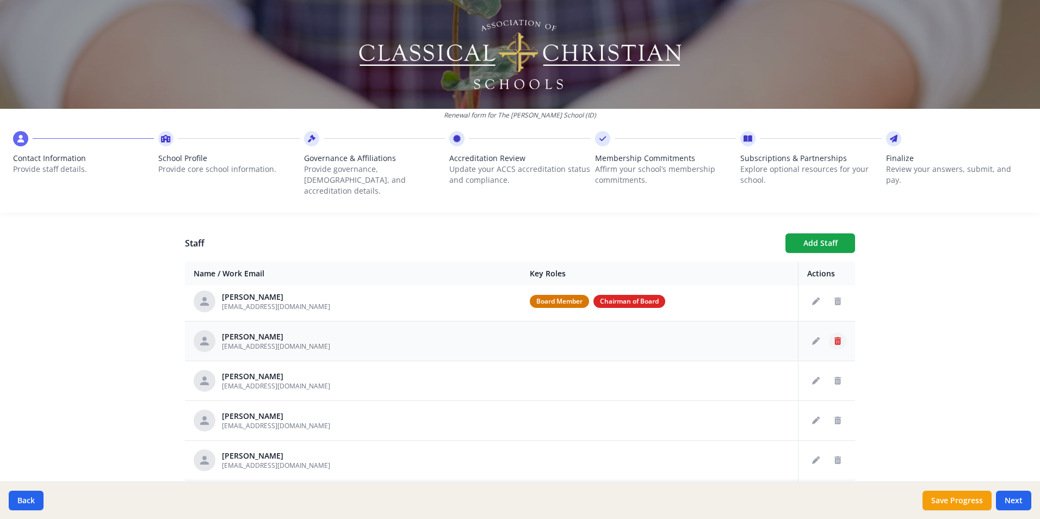
click at [834, 337] on icon "Delete staff" at bounding box center [837, 341] width 7 height 8
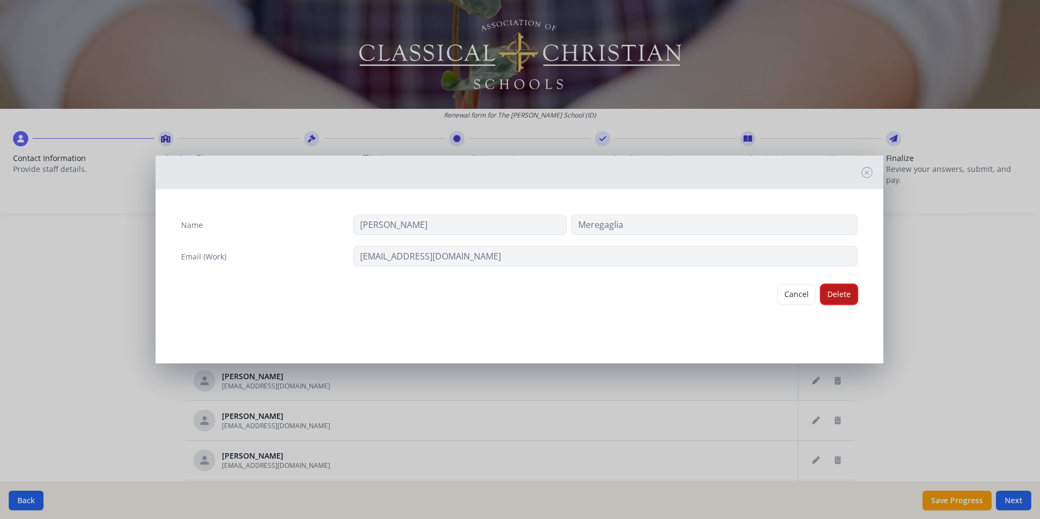
click at [839, 298] on button "Delete" at bounding box center [839, 294] width 38 height 21
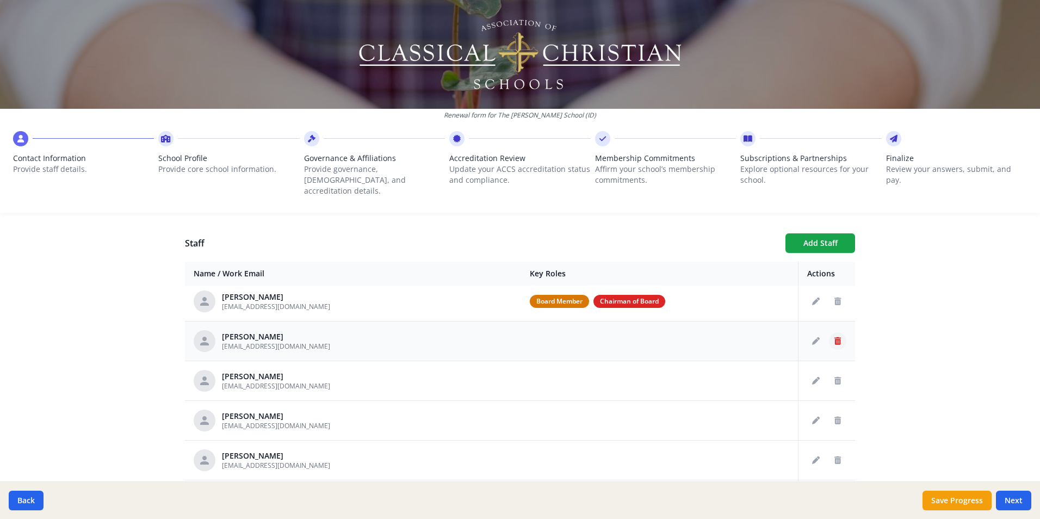
click at [834, 337] on icon "Delete staff" at bounding box center [837, 341] width 7 height 8
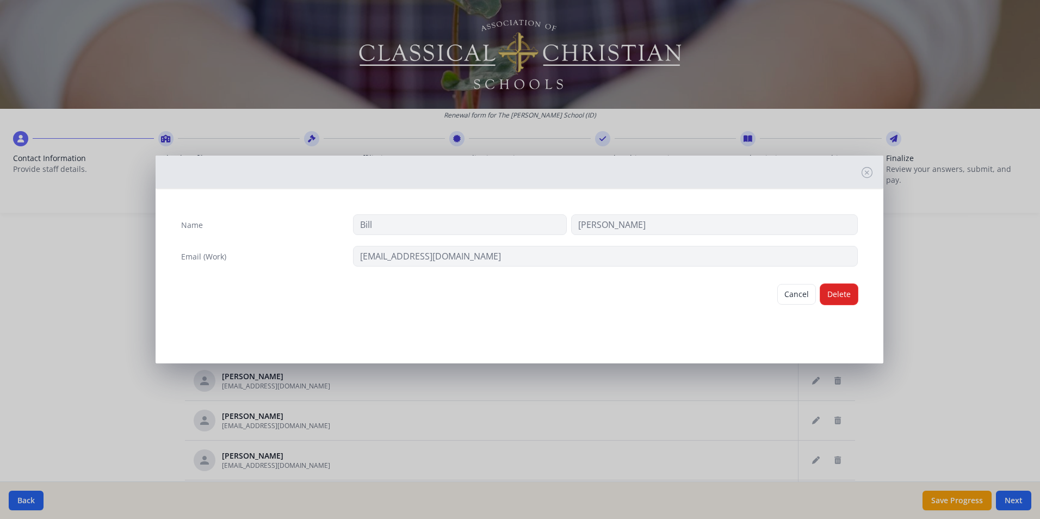
click at [832, 299] on button "Delete" at bounding box center [839, 294] width 38 height 21
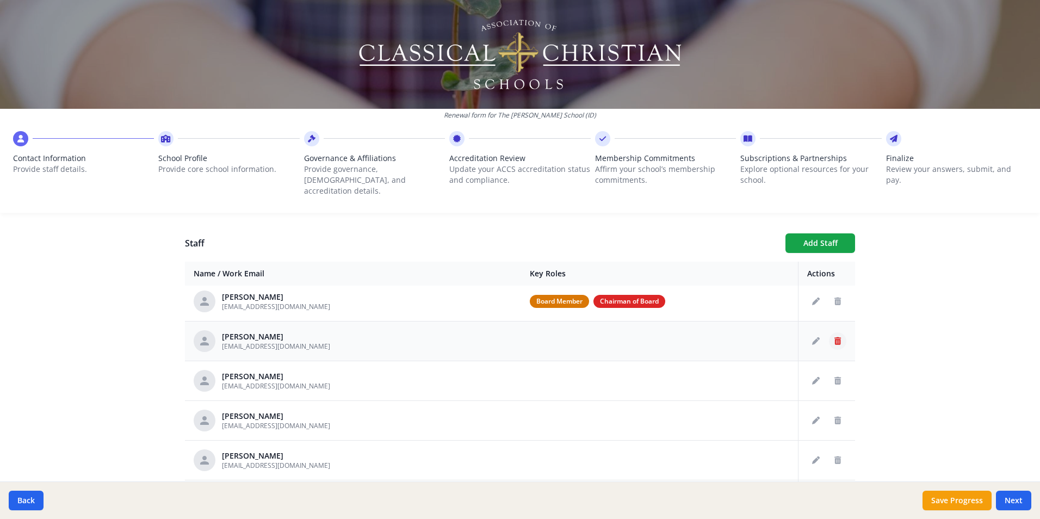
click at [834, 337] on icon "Delete staff" at bounding box center [837, 341] width 7 height 8
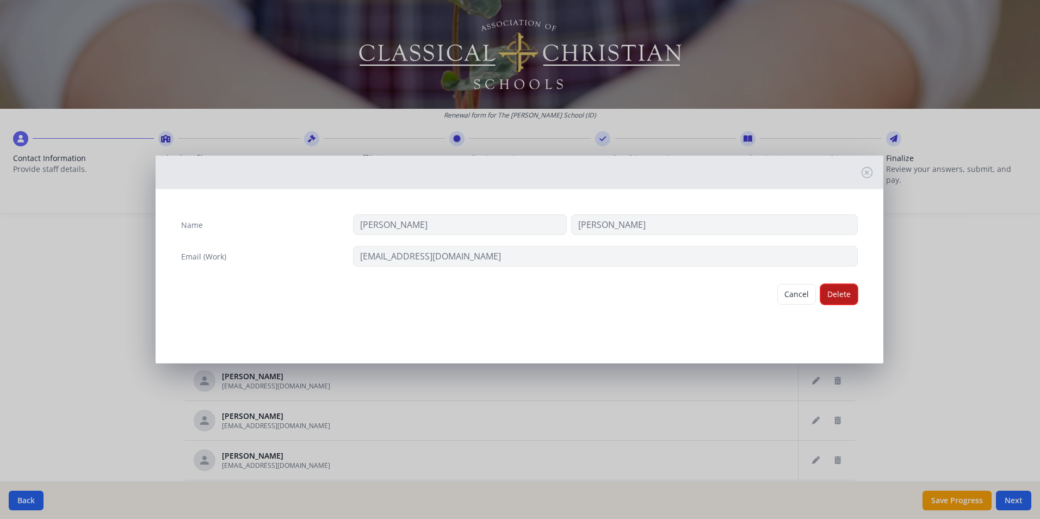
click at [840, 299] on button "Delete" at bounding box center [839, 294] width 38 height 21
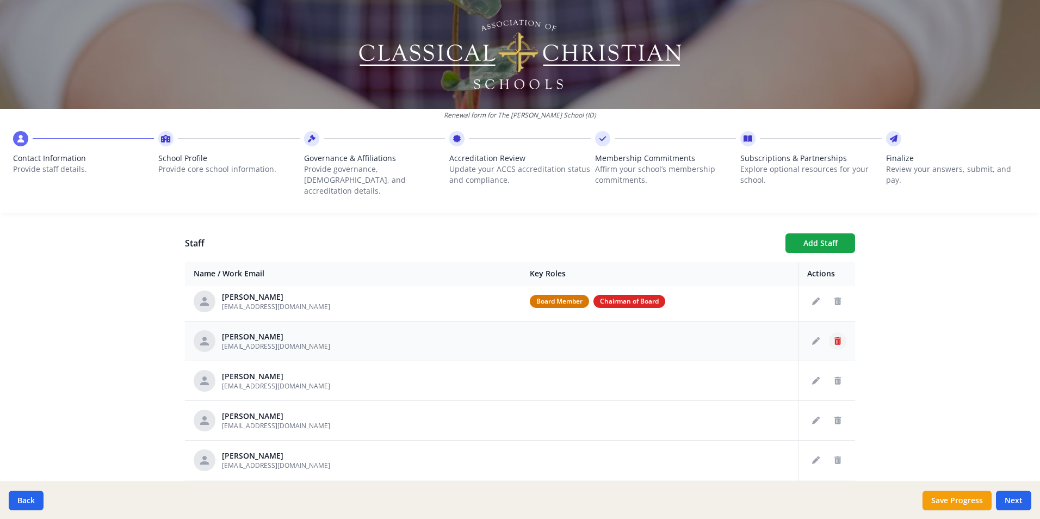
click at [834, 337] on icon "Delete staff" at bounding box center [837, 341] width 7 height 8
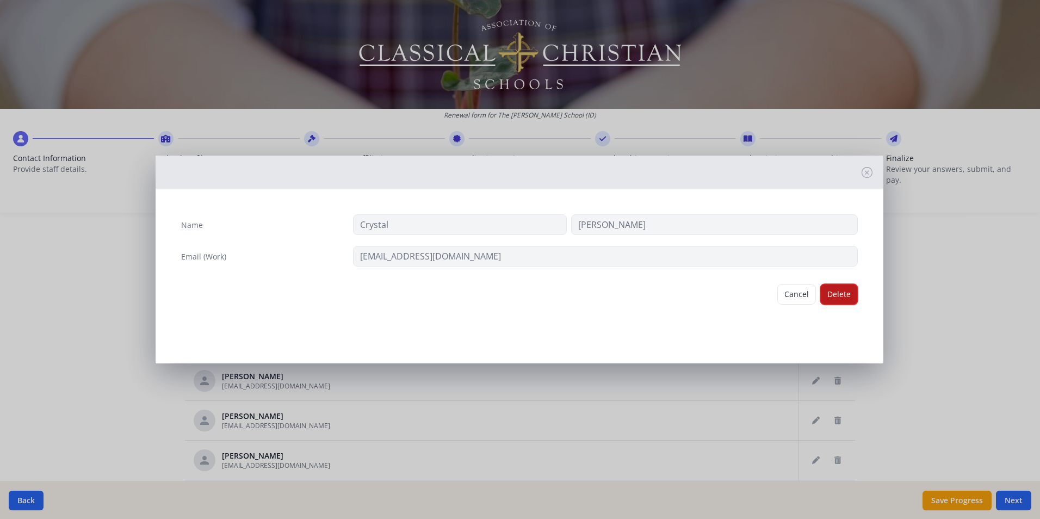
click at [843, 298] on button "Delete" at bounding box center [839, 294] width 38 height 21
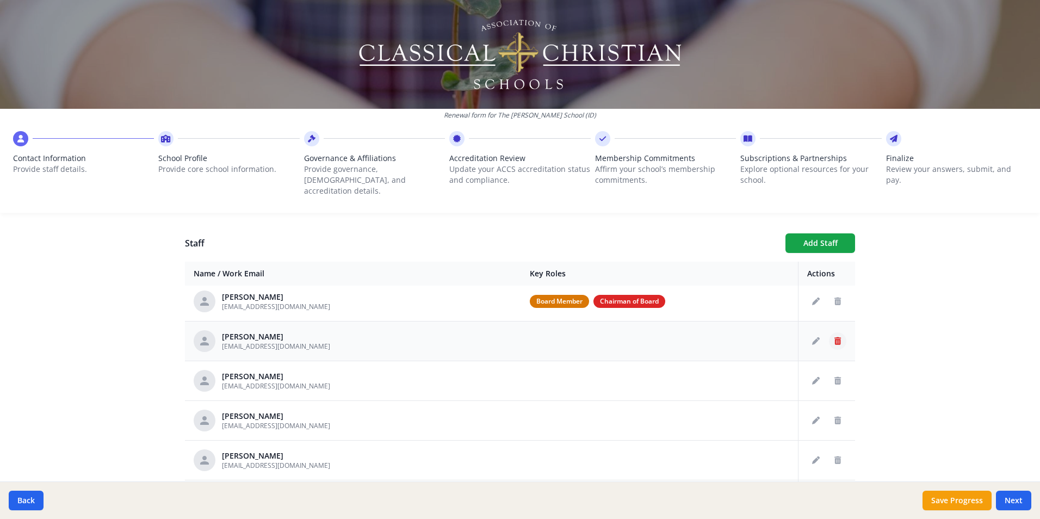
click at [834, 337] on icon "Delete staff" at bounding box center [837, 341] width 7 height 8
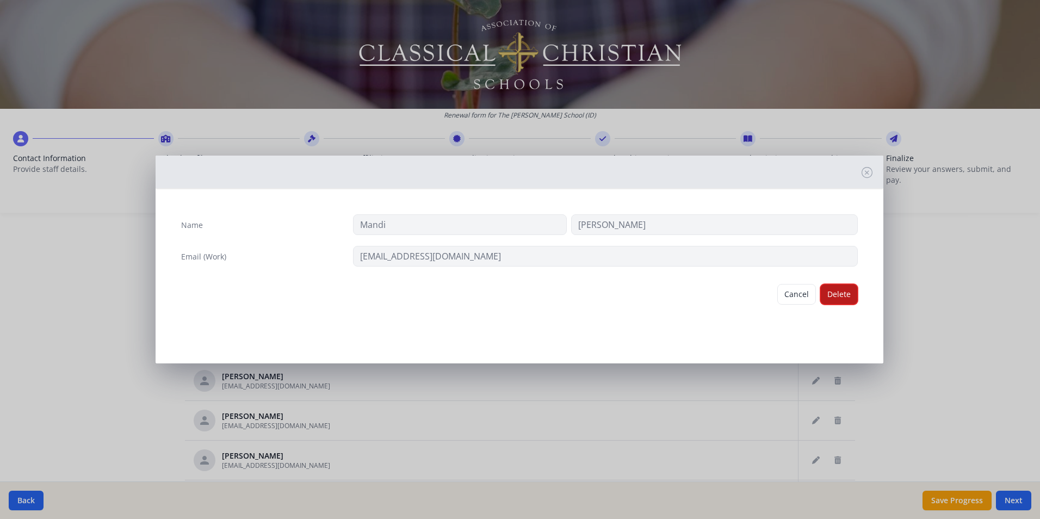
click at [839, 296] on button "Delete" at bounding box center [839, 294] width 38 height 21
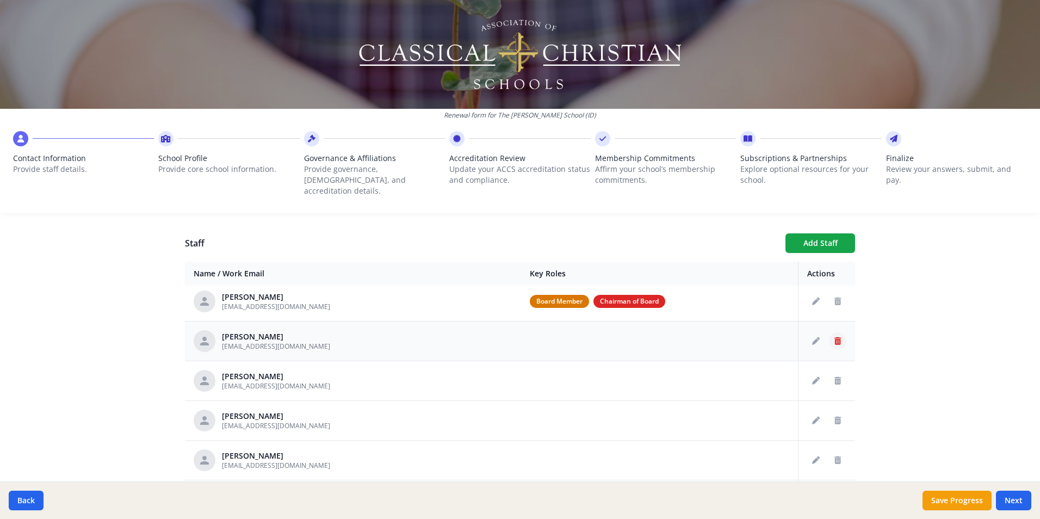
click at [834, 337] on icon "Delete staff" at bounding box center [837, 341] width 7 height 8
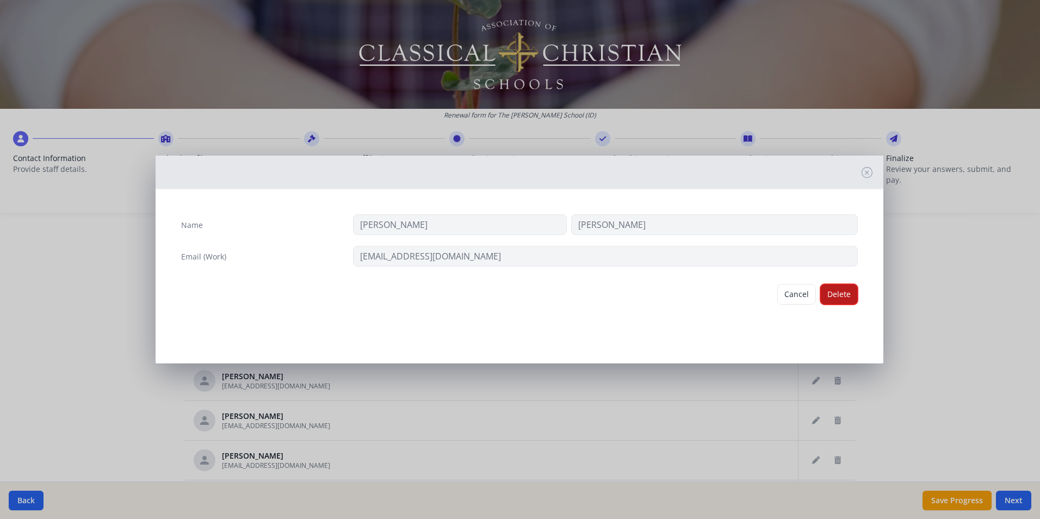
click at [839, 293] on button "Delete" at bounding box center [839, 294] width 38 height 21
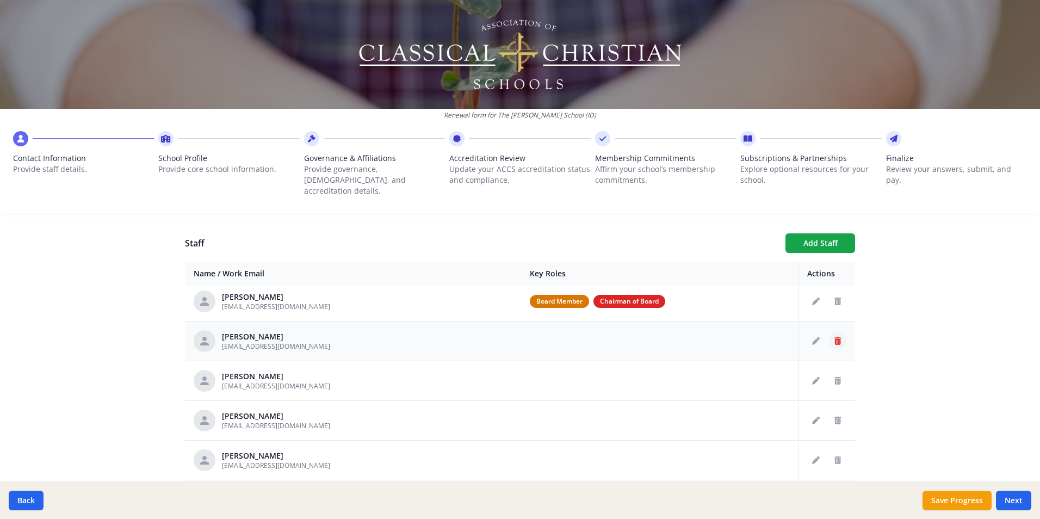
click at [834, 337] on icon "Delete staff" at bounding box center [837, 341] width 7 height 8
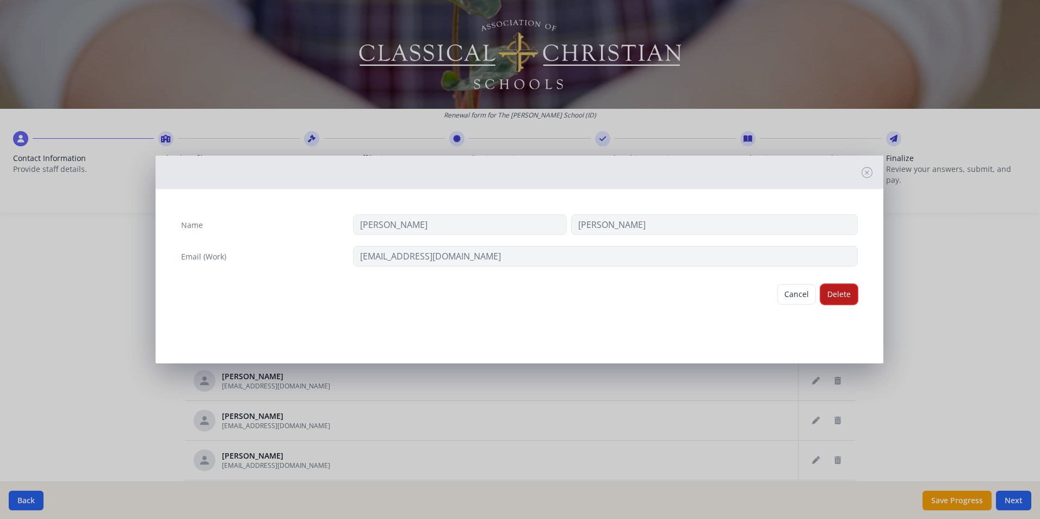
click at [845, 298] on button "Delete" at bounding box center [839, 294] width 38 height 21
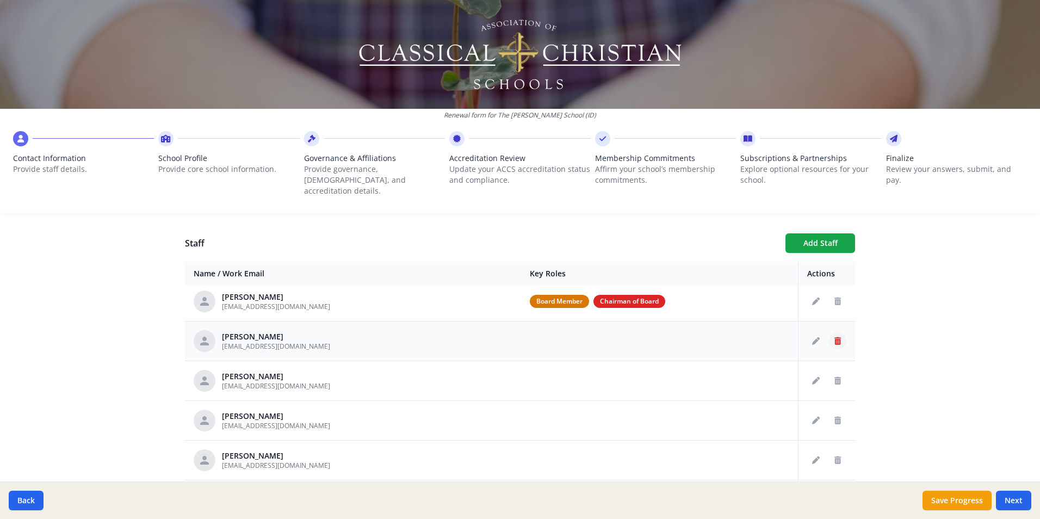
click at [834, 337] on icon "Delete staff" at bounding box center [837, 341] width 7 height 8
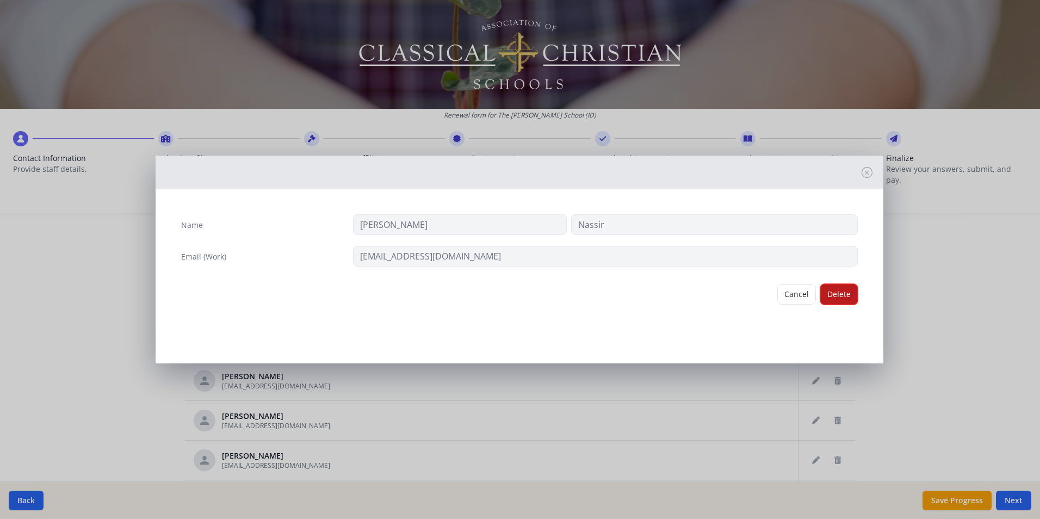
click at [841, 299] on button "Delete" at bounding box center [839, 294] width 38 height 21
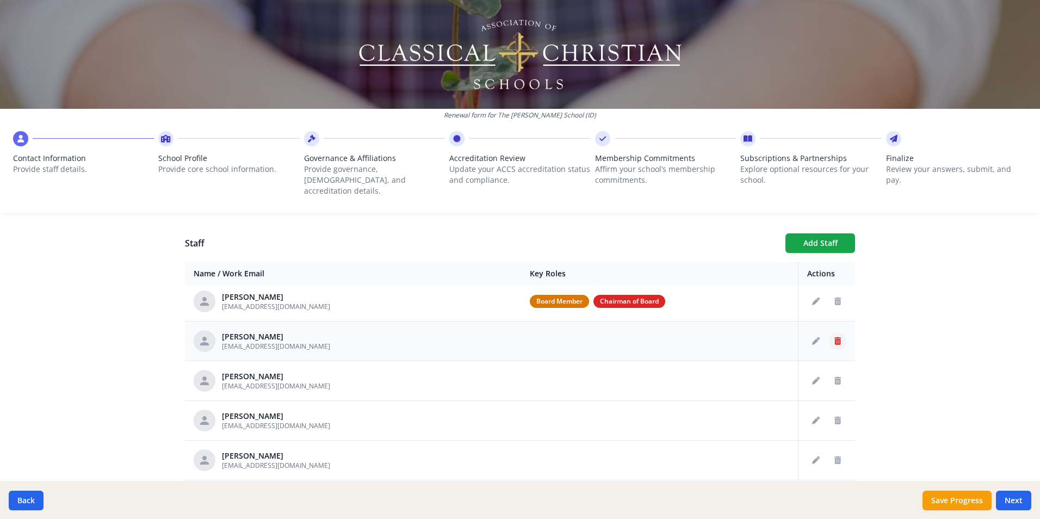
click at [834, 337] on icon "Delete staff" at bounding box center [837, 341] width 7 height 8
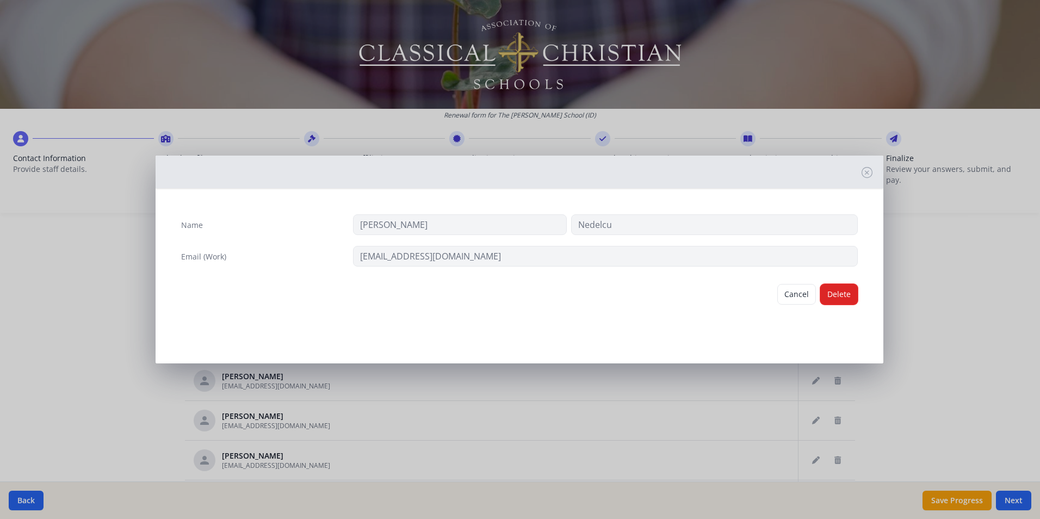
click at [842, 296] on button "Delete" at bounding box center [839, 294] width 38 height 21
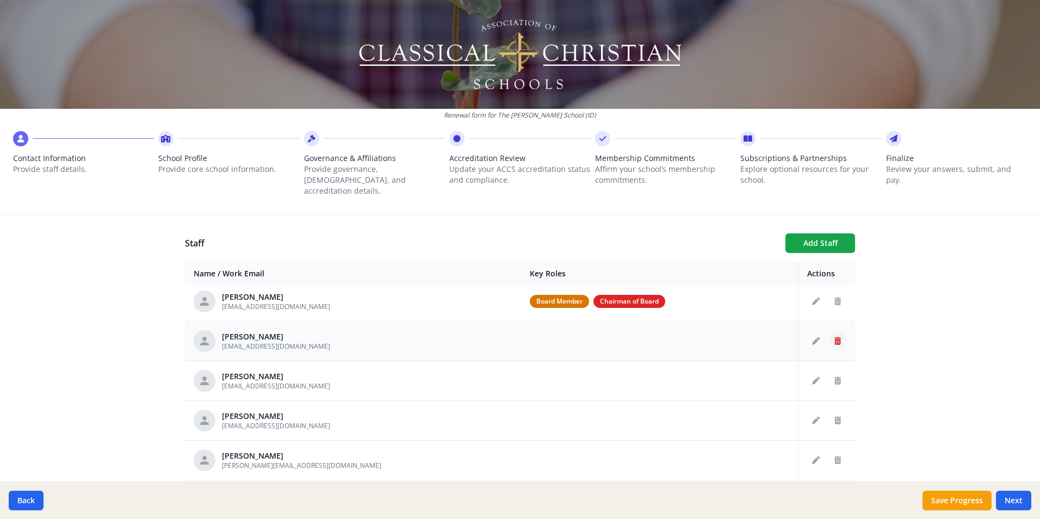
click at [834, 337] on icon "Delete staff" at bounding box center [837, 341] width 7 height 8
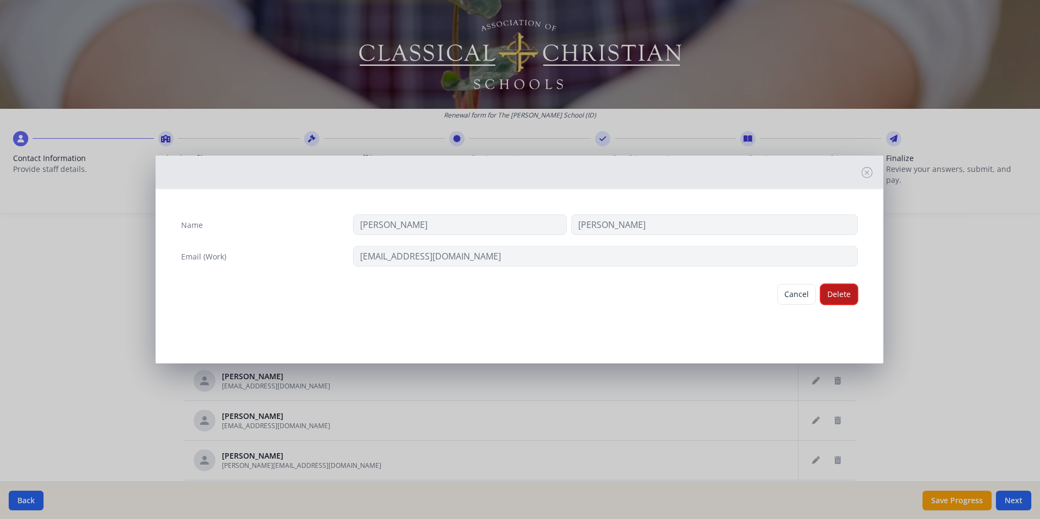
click at [837, 301] on button "Delete" at bounding box center [839, 294] width 38 height 21
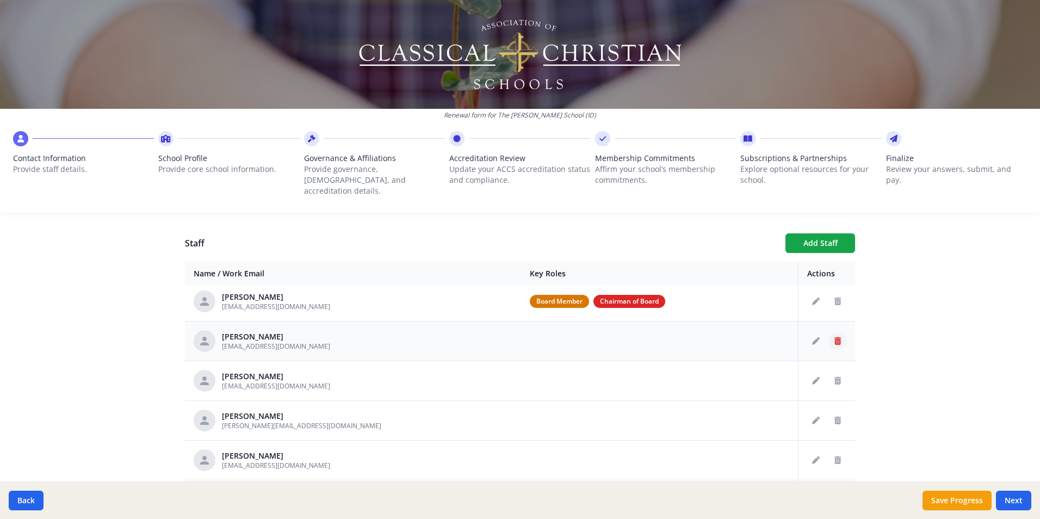
click at [834, 337] on icon "Delete staff" at bounding box center [837, 341] width 7 height 8
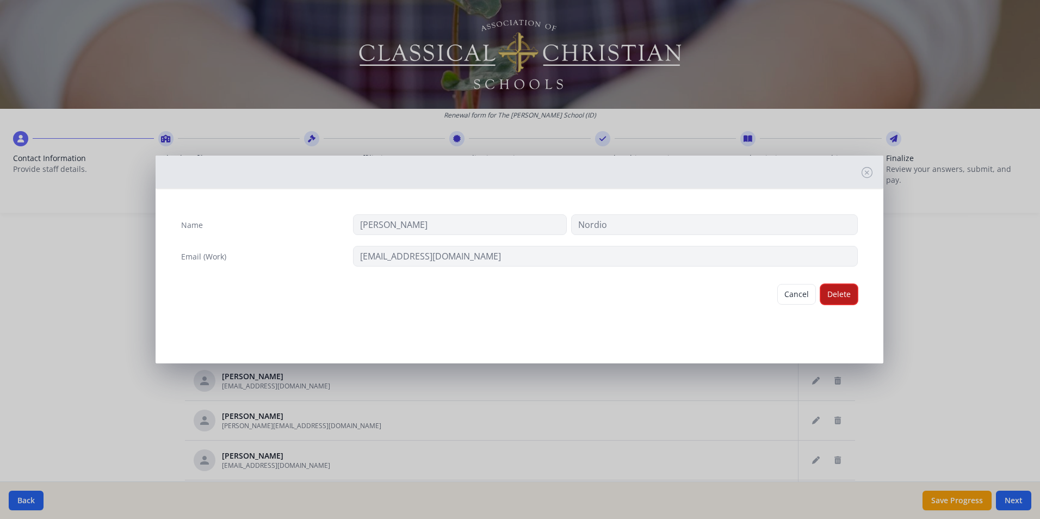
click at [835, 297] on button "Delete" at bounding box center [839, 294] width 38 height 21
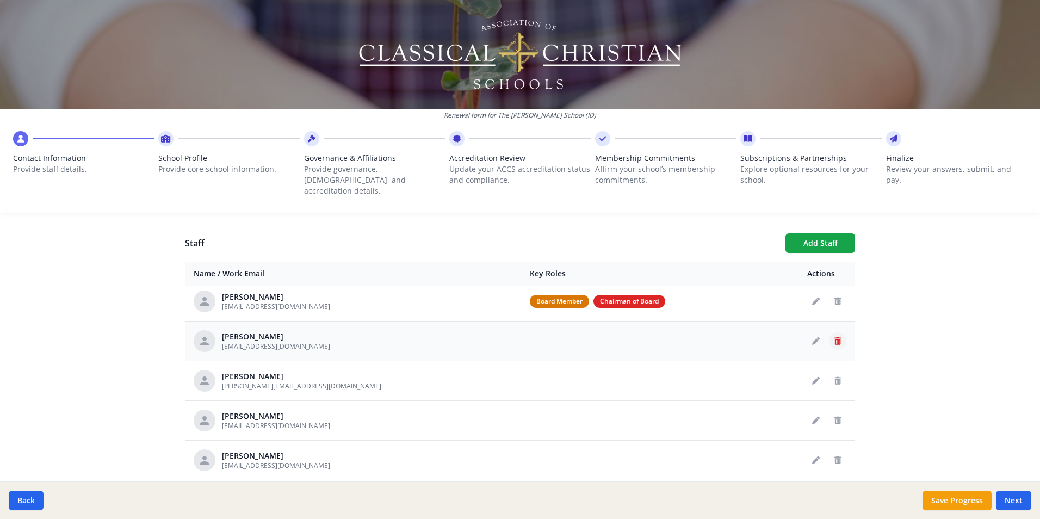
click at [834, 337] on icon "Delete staff" at bounding box center [837, 341] width 7 height 8
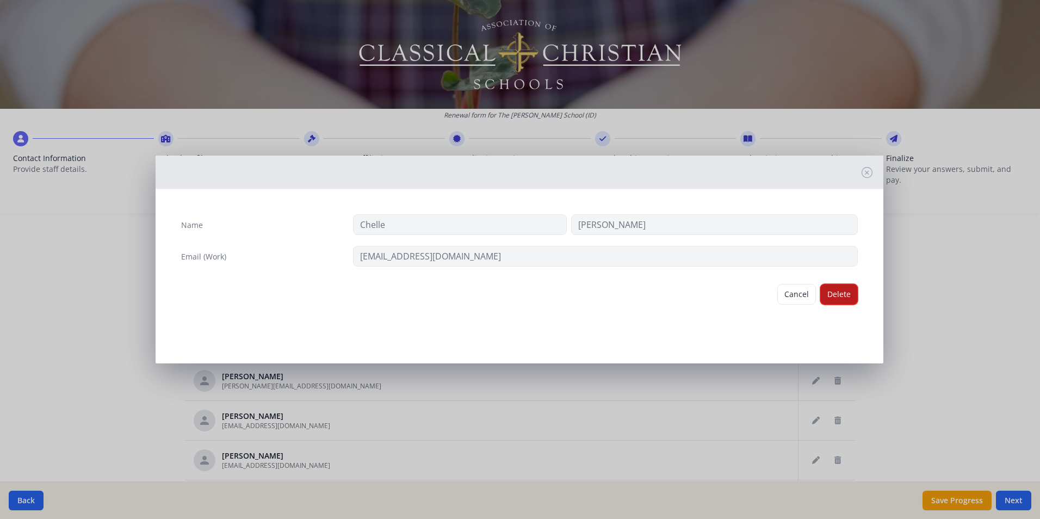
click at [838, 296] on button "Delete" at bounding box center [839, 294] width 38 height 21
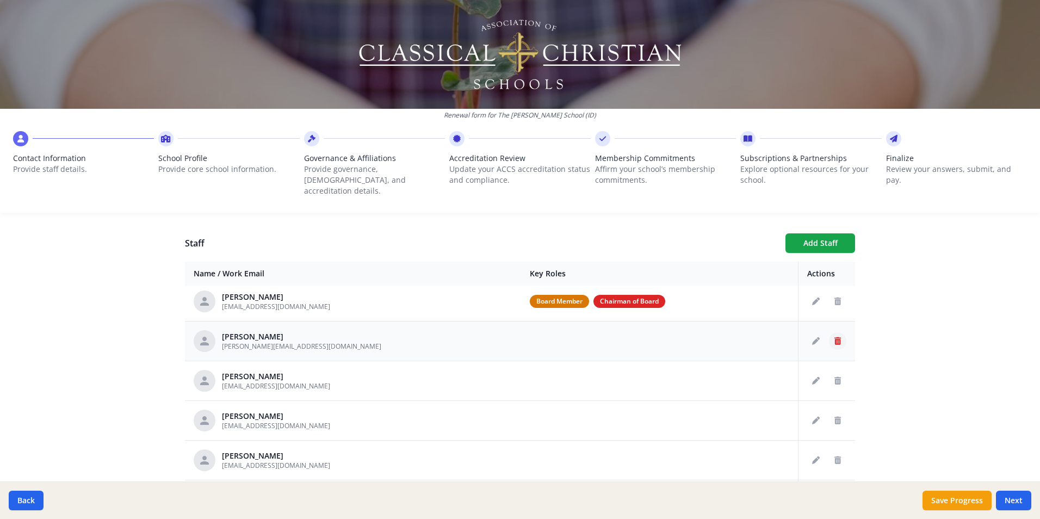
click at [834, 337] on icon "Delete staff" at bounding box center [837, 341] width 7 height 8
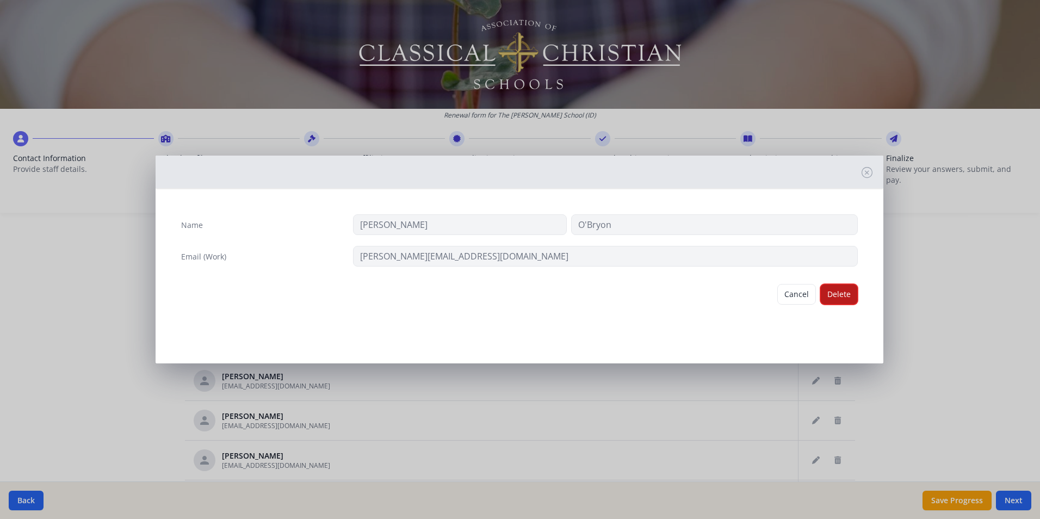
click at [840, 298] on button "Delete" at bounding box center [839, 294] width 38 height 21
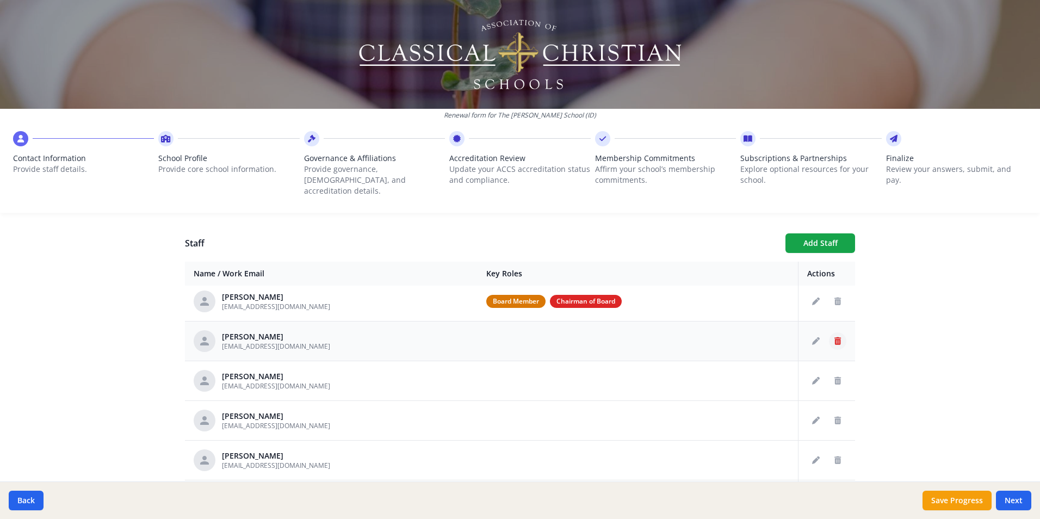
click at [834, 337] on icon "Delete staff" at bounding box center [837, 341] width 7 height 8
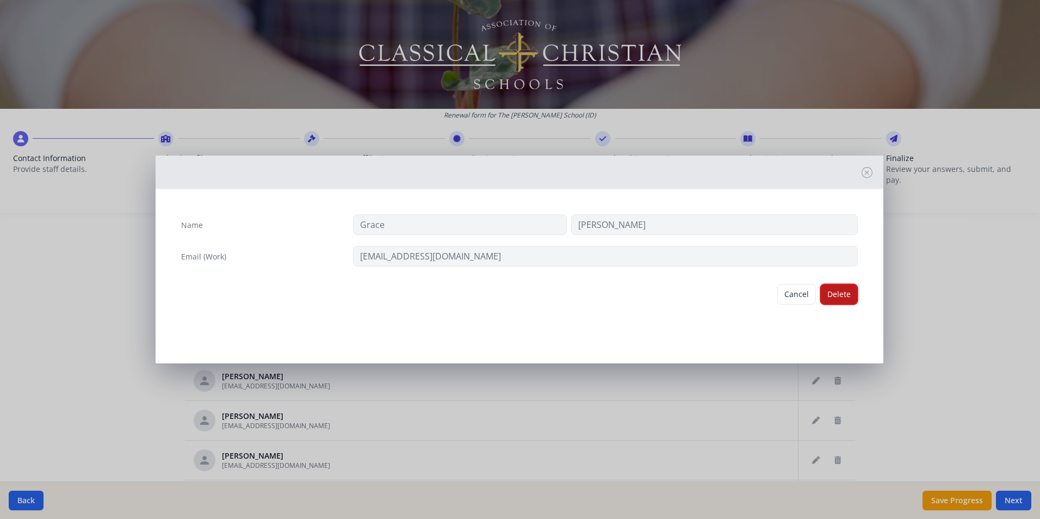
click at [837, 299] on button "Delete" at bounding box center [839, 294] width 38 height 21
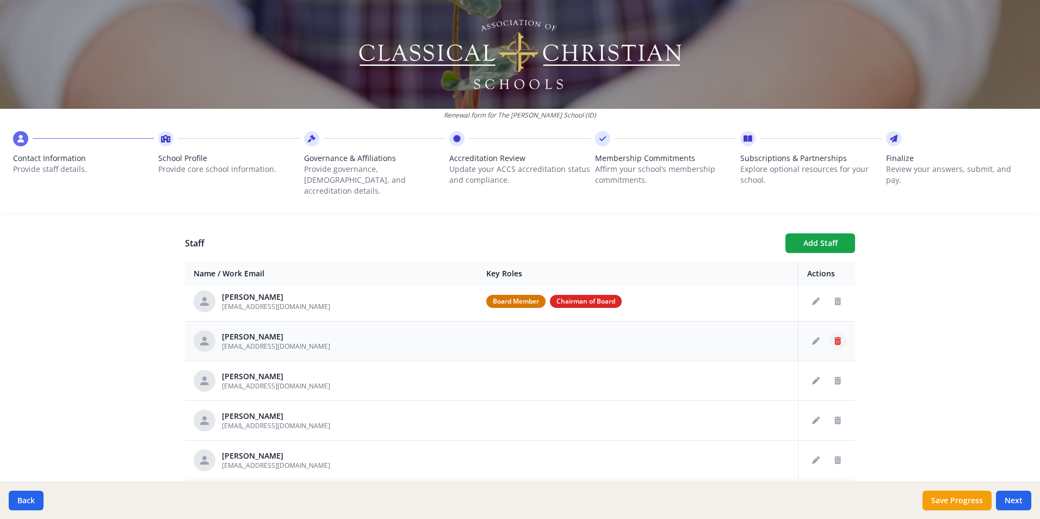
click at [834, 337] on icon "Delete staff" at bounding box center [837, 341] width 7 height 8
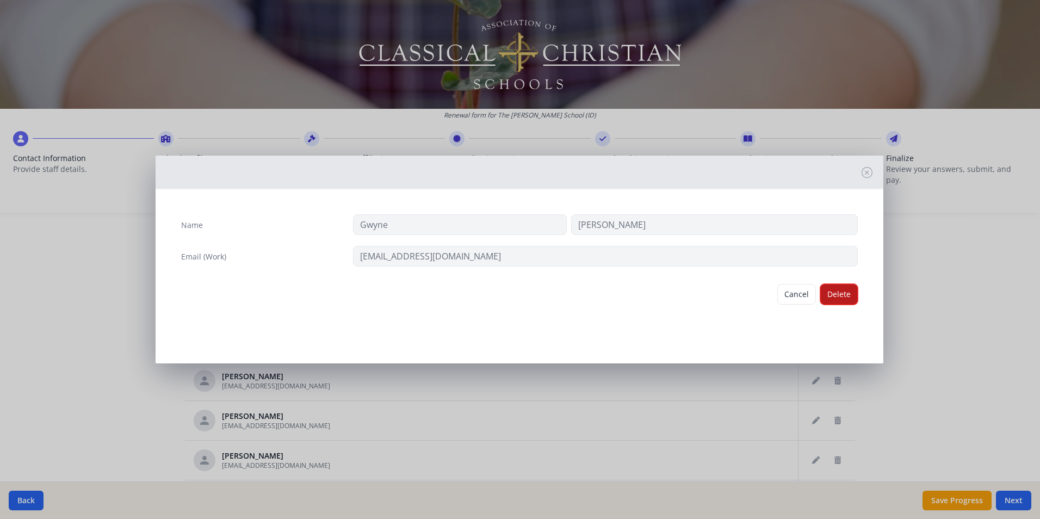
click at [841, 300] on button "Delete" at bounding box center [839, 294] width 38 height 21
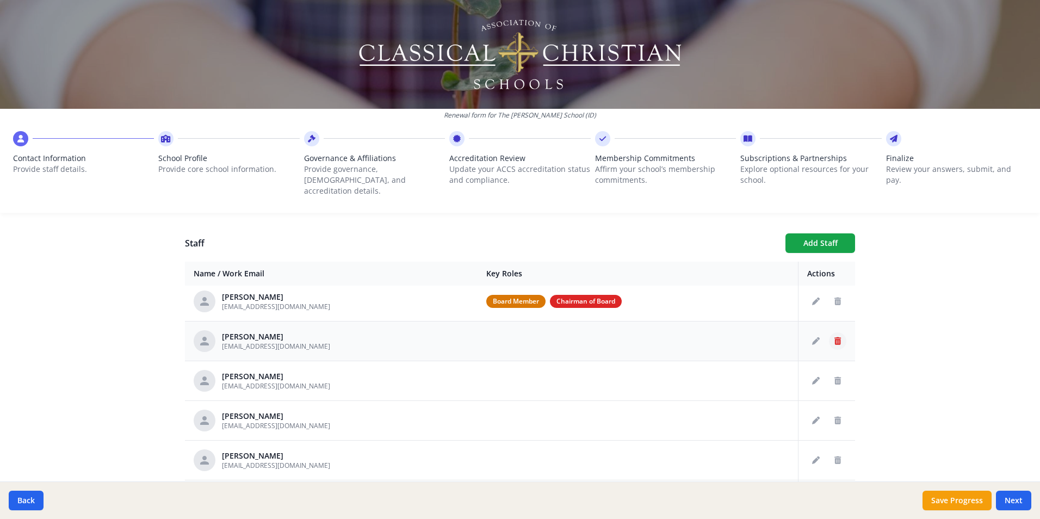
click at [834, 337] on icon "Delete staff" at bounding box center [837, 341] width 7 height 8
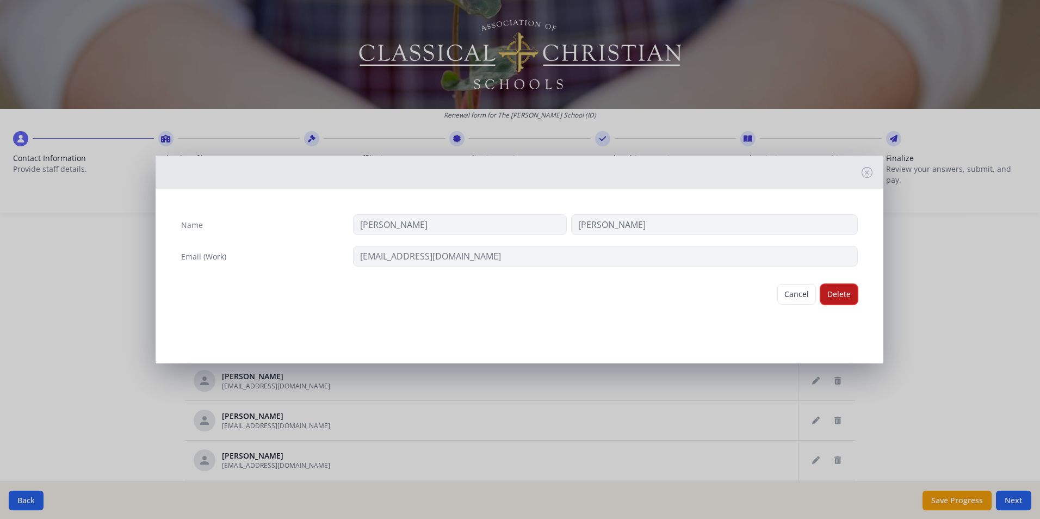
click at [844, 294] on button "Delete" at bounding box center [839, 294] width 38 height 21
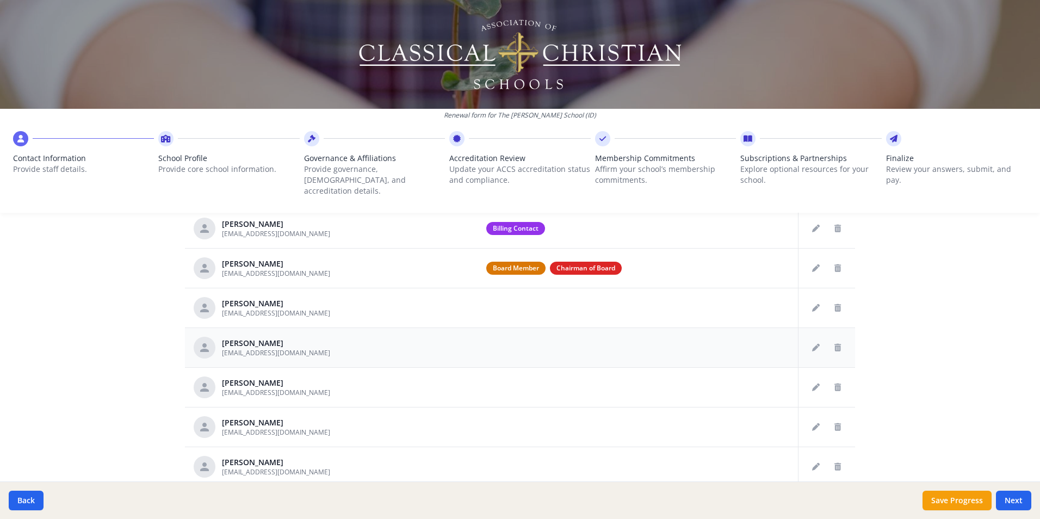
scroll to position [490, 0]
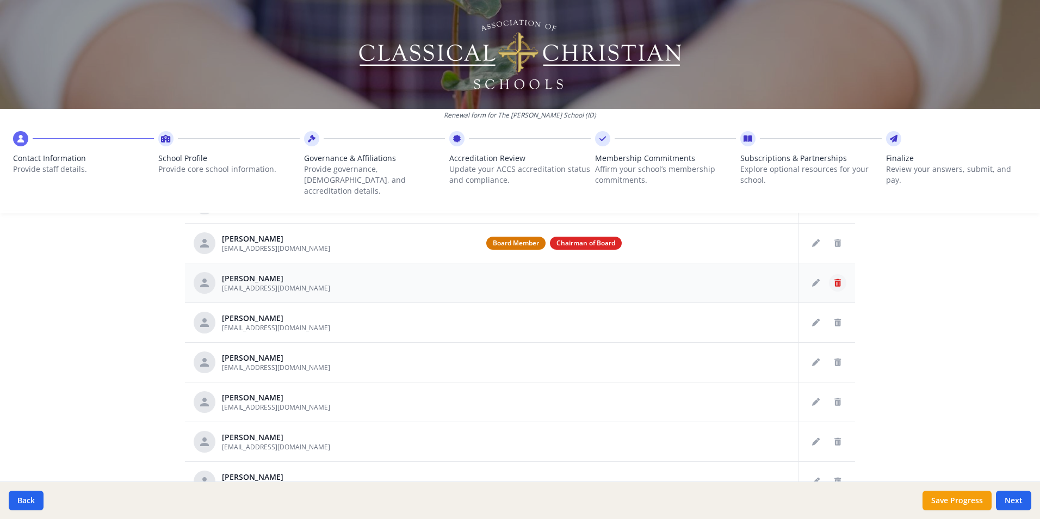
click at [834, 279] on icon "Delete staff" at bounding box center [837, 283] width 7 height 8
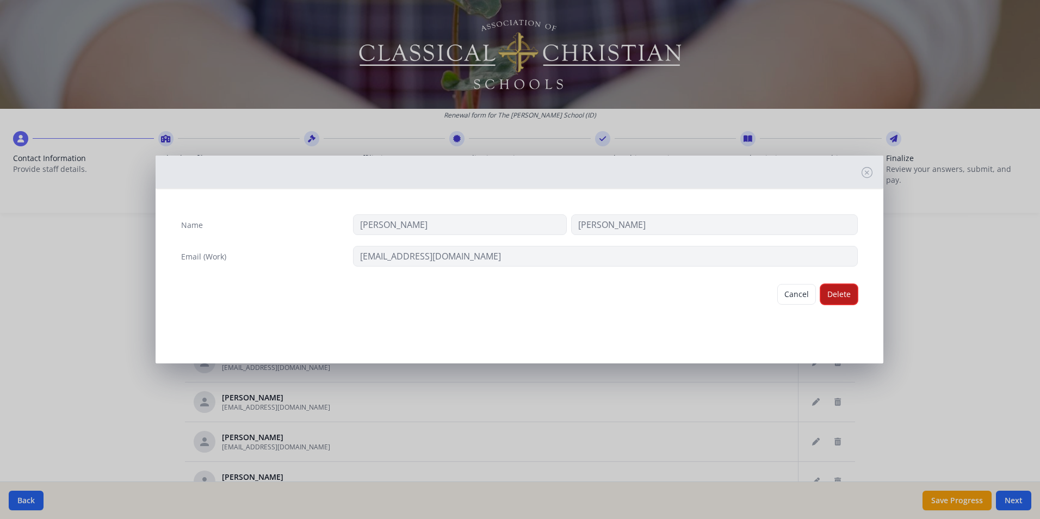
click at [835, 294] on button "Delete" at bounding box center [839, 294] width 38 height 21
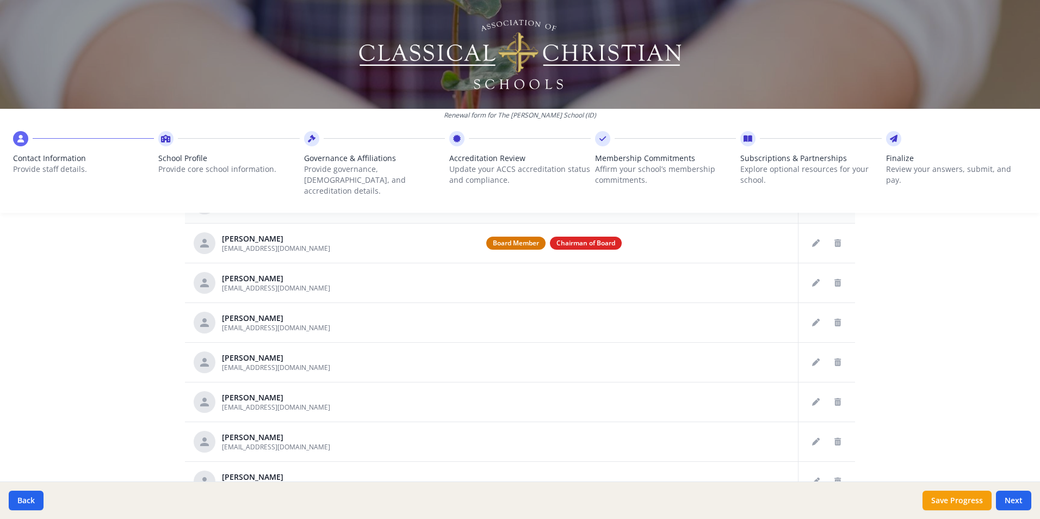
scroll to position [33, 0]
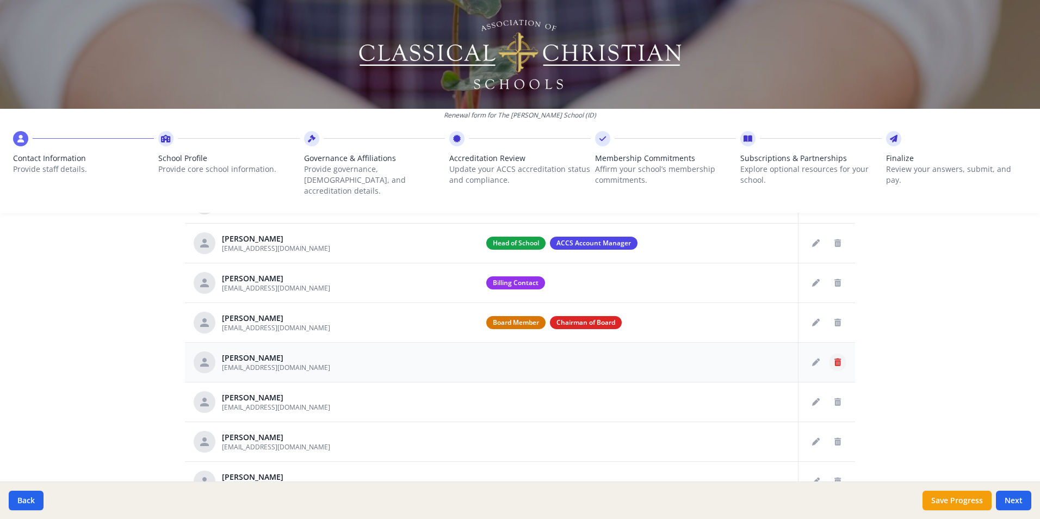
click at [834, 358] on icon "Delete staff" at bounding box center [837, 362] width 7 height 8
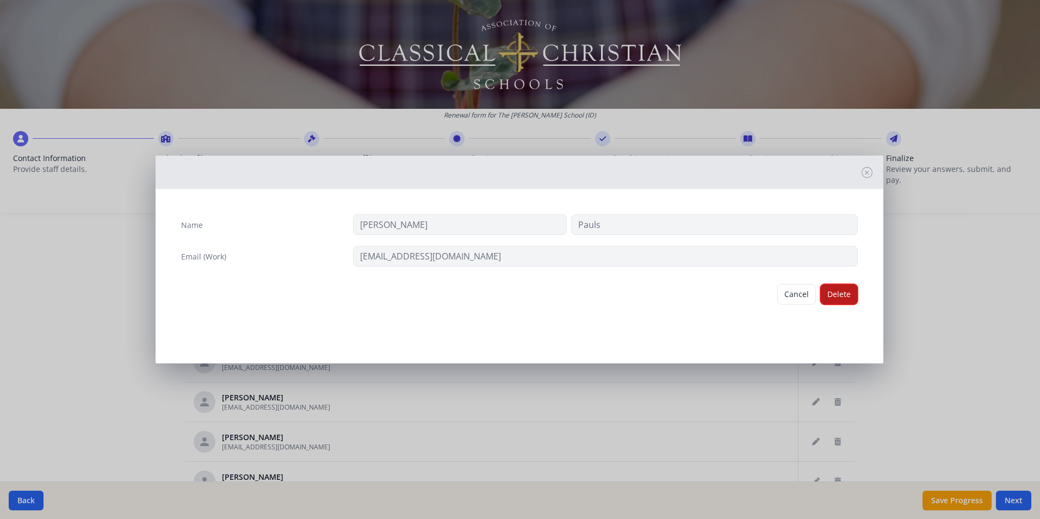
click at [831, 295] on button "Delete" at bounding box center [839, 294] width 38 height 21
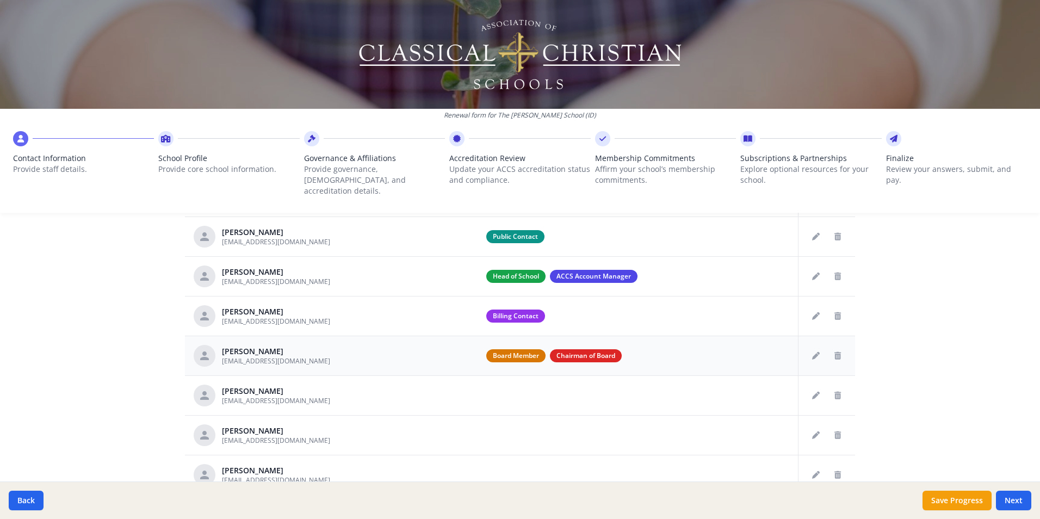
scroll to position [537, 0]
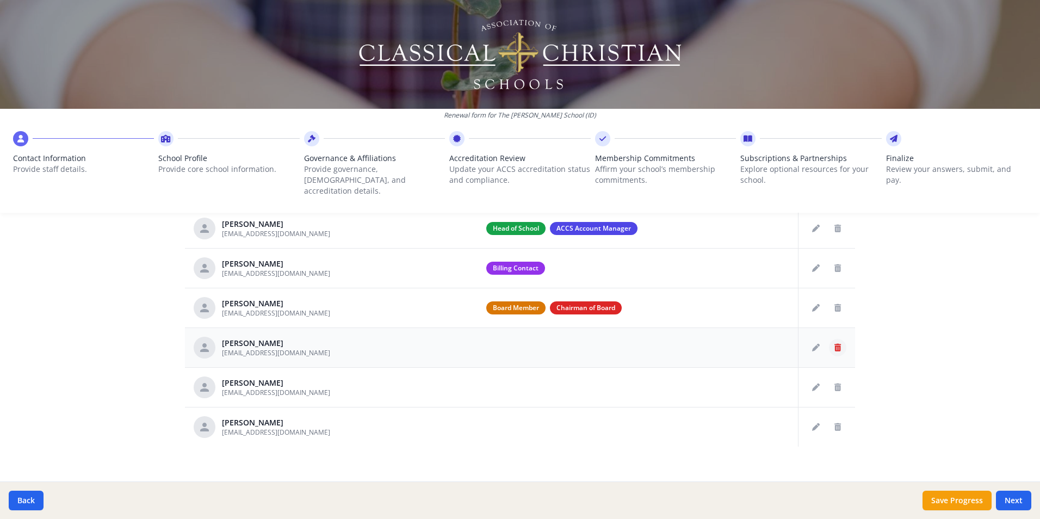
click at [834, 344] on icon "Delete staff" at bounding box center [837, 348] width 7 height 8
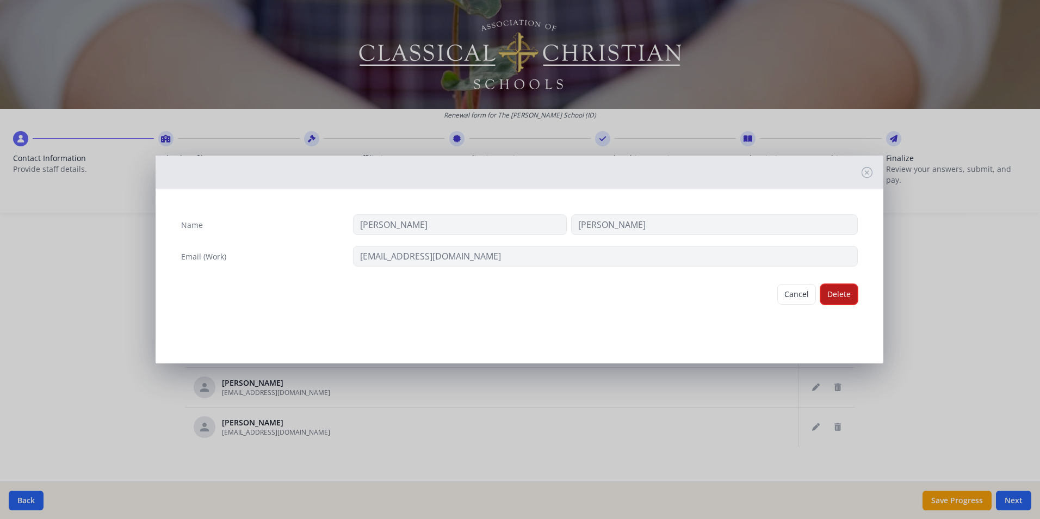
click at [832, 296] on button "Delete" at bounding box center [839, 294] width 38 height 21
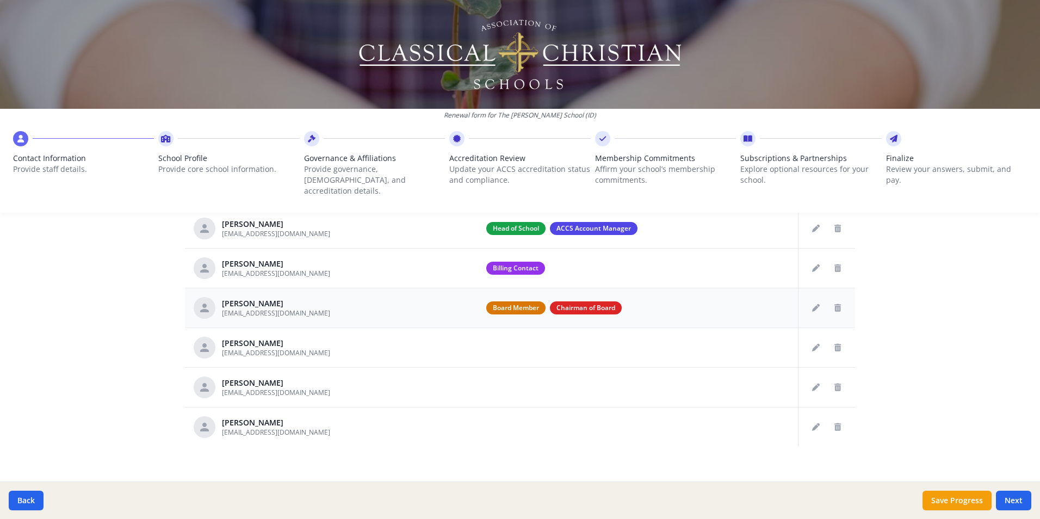
scroll to position [498, 0]
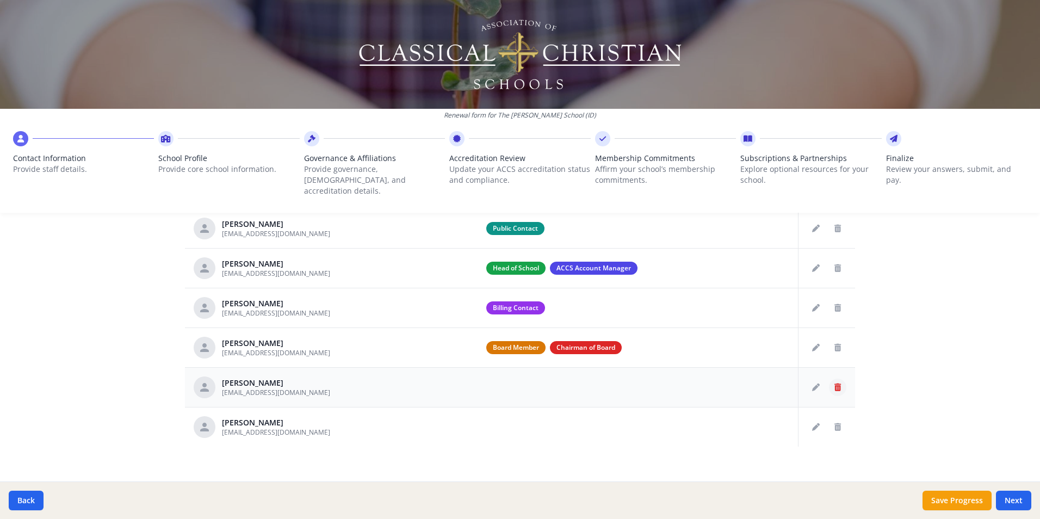
click at [834, 383] on icon "Delete staff" at bounding box center [837, 387] width 7 height 8
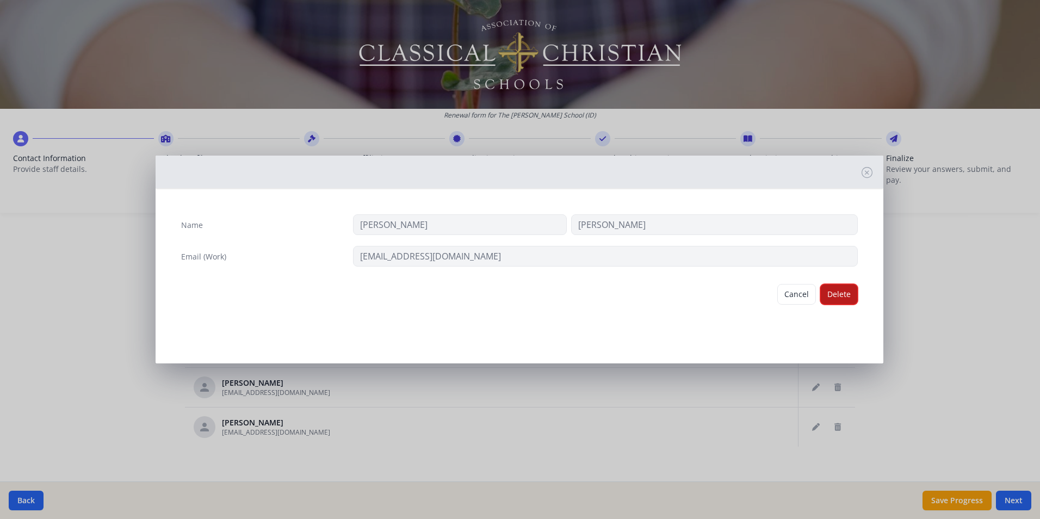
click at [837, 296] on button "Delete" at bounding box center [839, 294] width 38 height 21
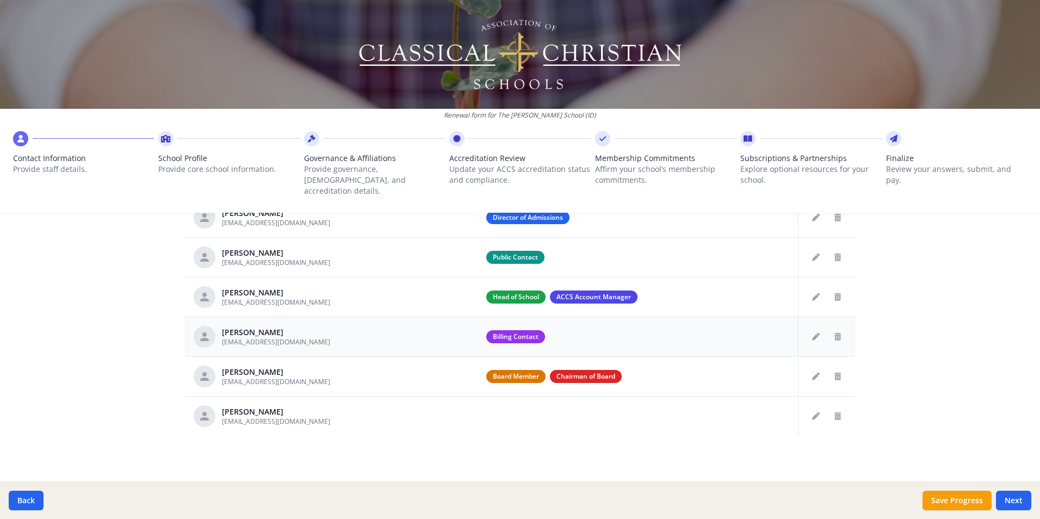
scroll to position [458, 0]
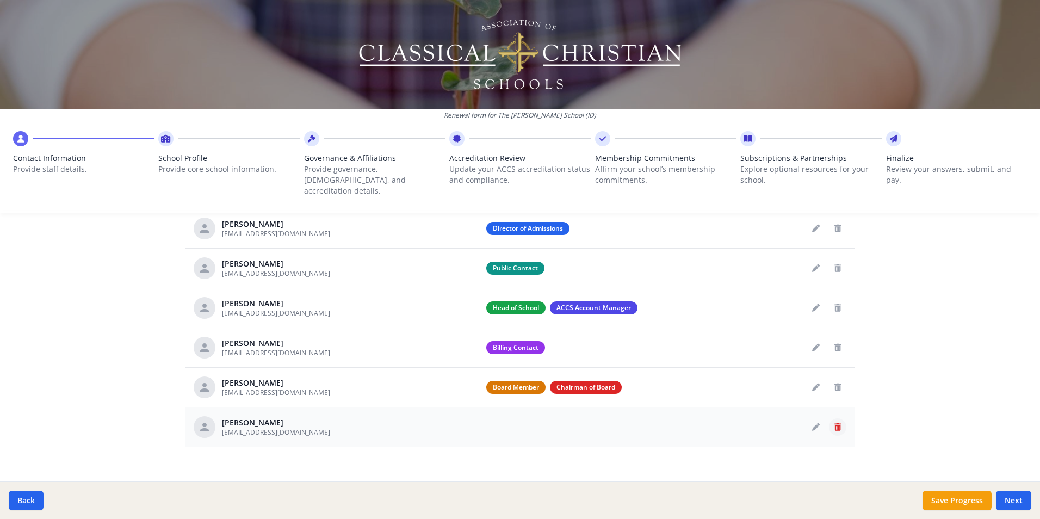
click at [835, 423] on icon "Delete staff" at bounding box center [837, 427] width 7 height 8
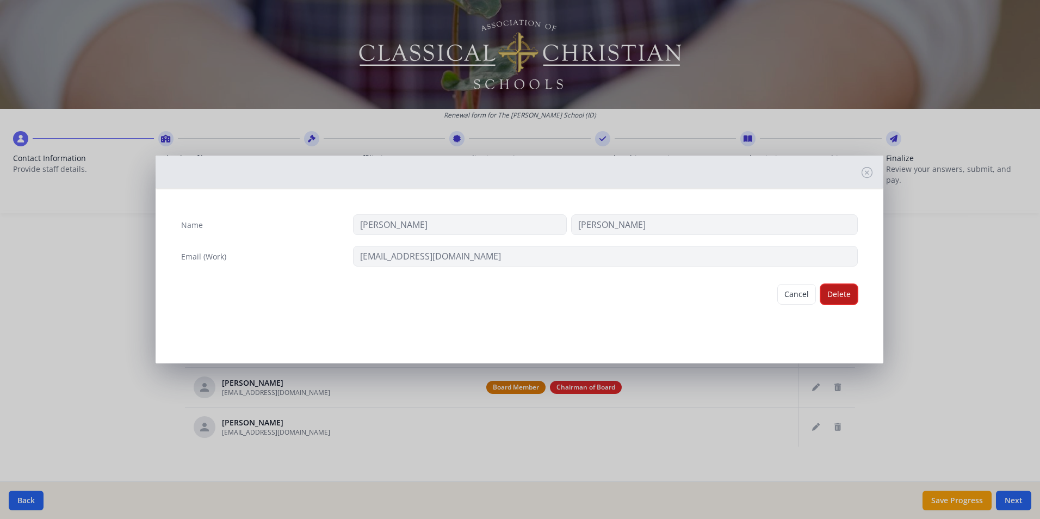
click at [827, 297] on button "Delete" at bounding box center [839, 294] width 38 height 21
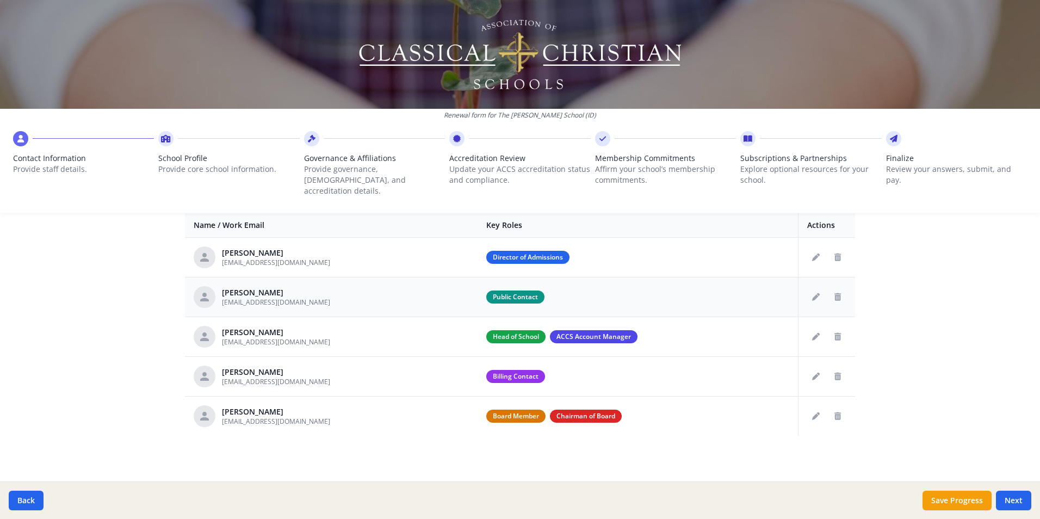
scroll to position [418, 0]
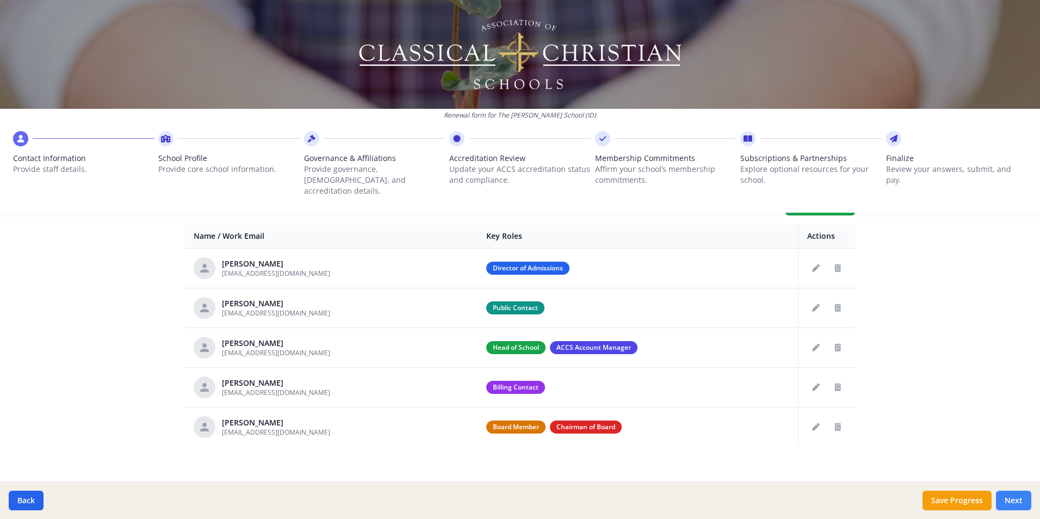
click at [1017, 500] on button "Next" at bounding box center [1013, 501] width 35 height 20
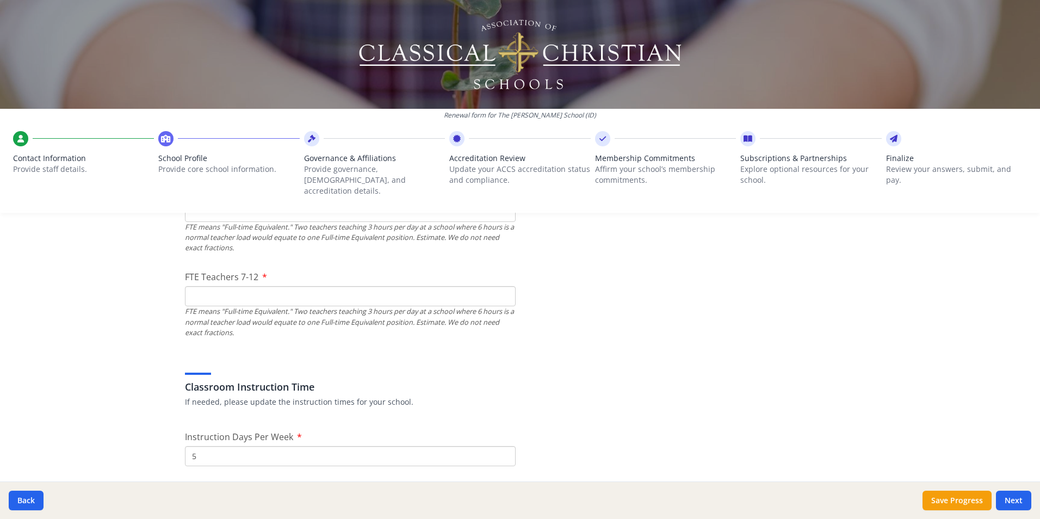
scroll to position [745, 0]
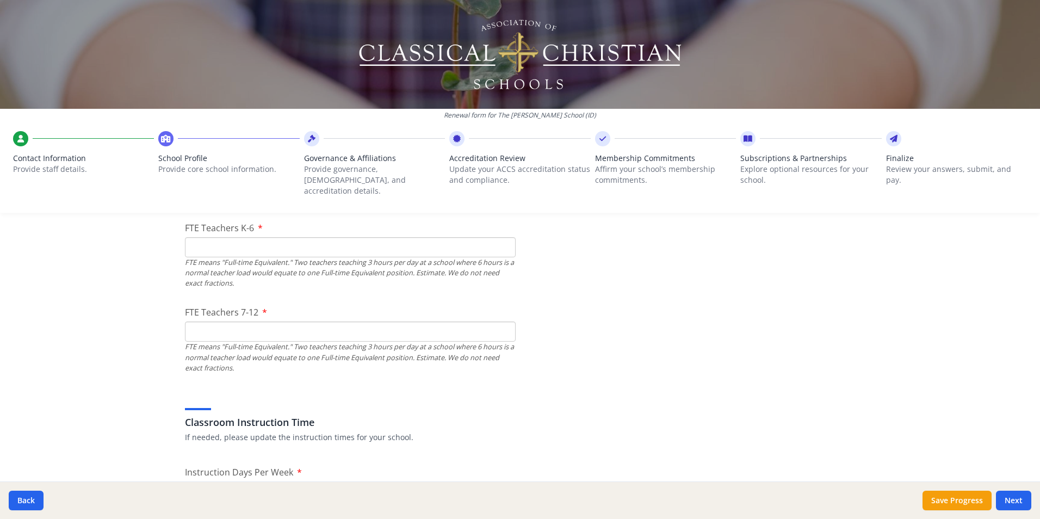
click at [380, 240] on input "FTE Teachers K-6" at bounding box center [350, 247] width 331 height 20
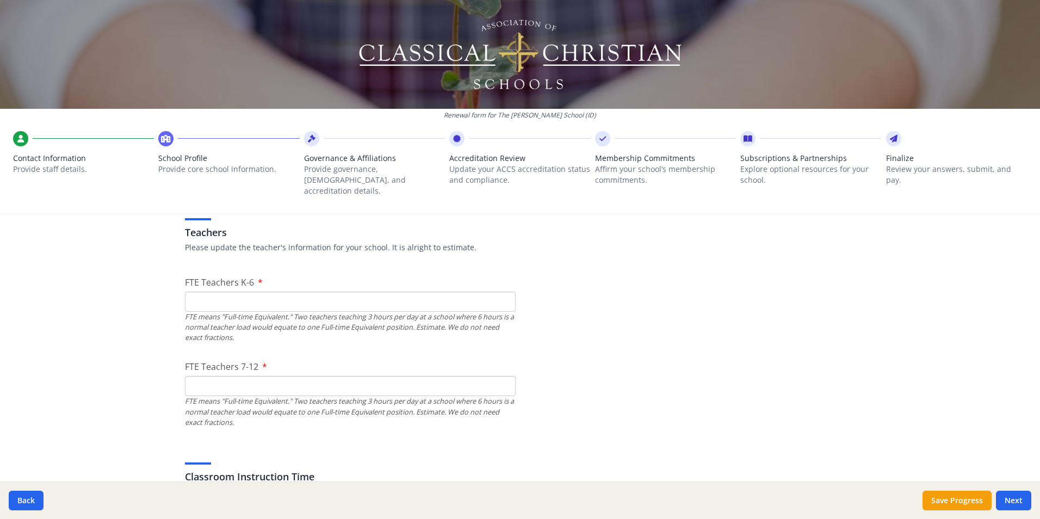
click at [219, 292] on input "FTE Teachers K-6" at bounding box center [350, 302] width 331 height 20
click at [238, 292] on input "FTE Teachers K-6" at bounding box center [350, 302] width 331 height 20
click at [498, 292] on input "1" at bounding box center [350, 302] width 331 height 20
click at [462, 380] on input "FTE Teachers 7-12" at bounding box center [350, 386] width 331 height 20
click at [501, 376] on input "1" at bounding box center [350, 386] width 331 height 20
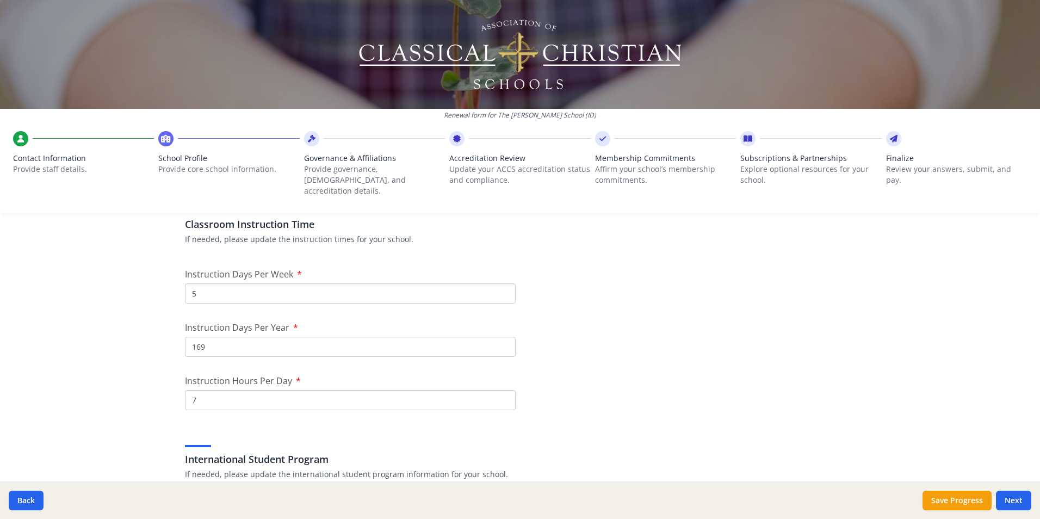
scroll to position [962, 0]
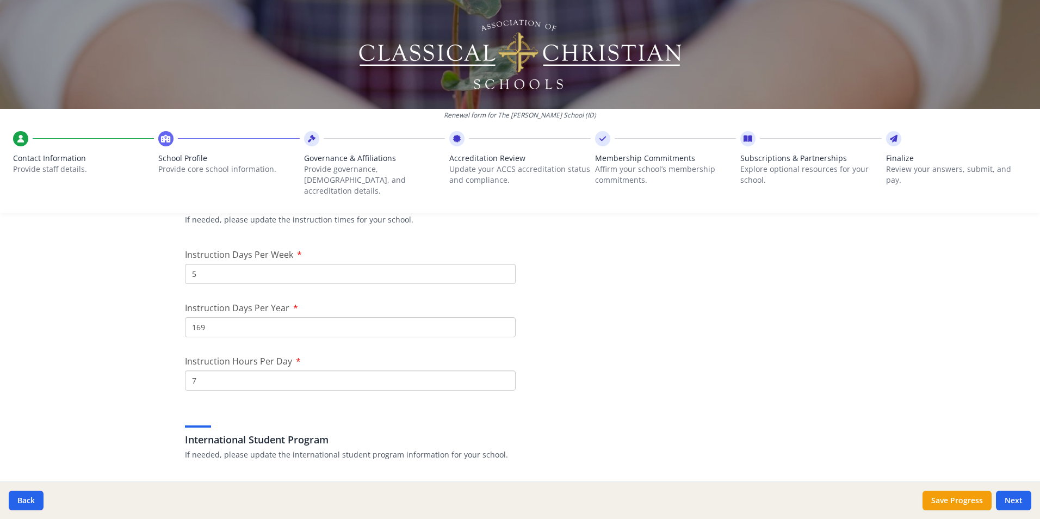
click at [197, 371] on input "7" at bounding box center [350, 380] width 331 height 20
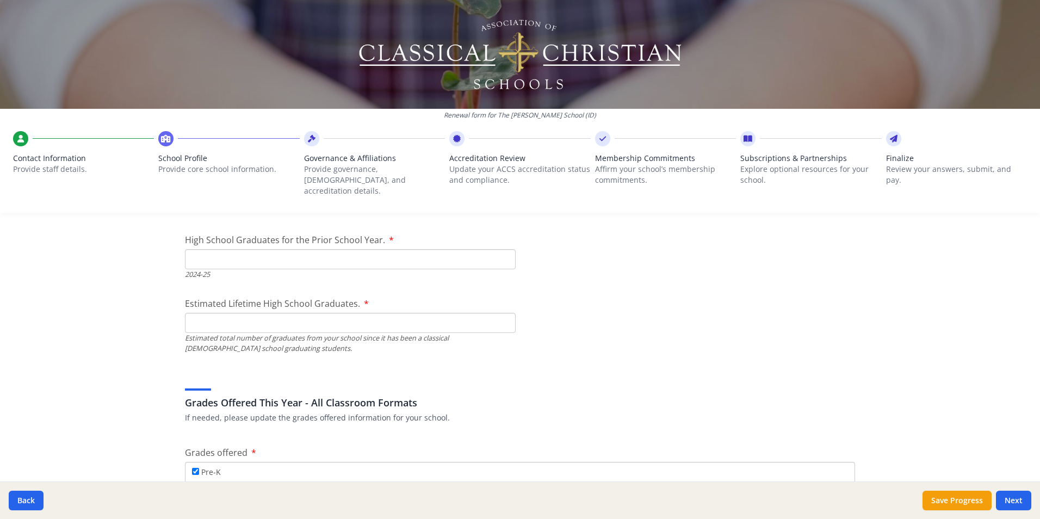
scroll to position [1615, 0]
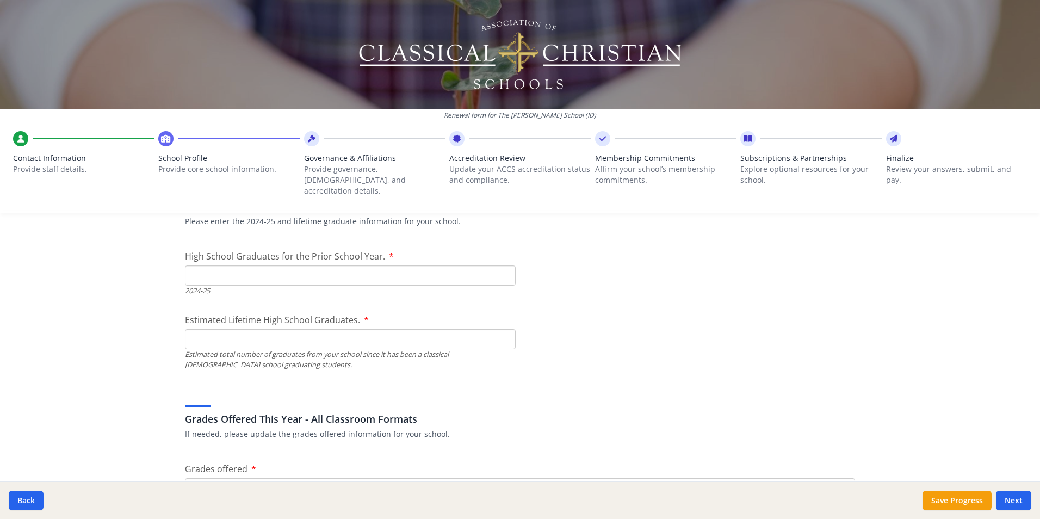
click at [224, 265] on input "High School Graduates for the Prior School Year." at bounding box center [350, 275] width 331 height 20
click at [502, 265] on input "1" at bounding box center [350, 275] width 331 height 20
click at [502, 265] on input "2" at bounding box center [350, 275] width 331 height 20
click at [502, 265] on input "3" at bounding box center [350, 275] width 331 height 20
click at [502, 265] on input "4" at bounding box center [350, 275] width 331 height 20
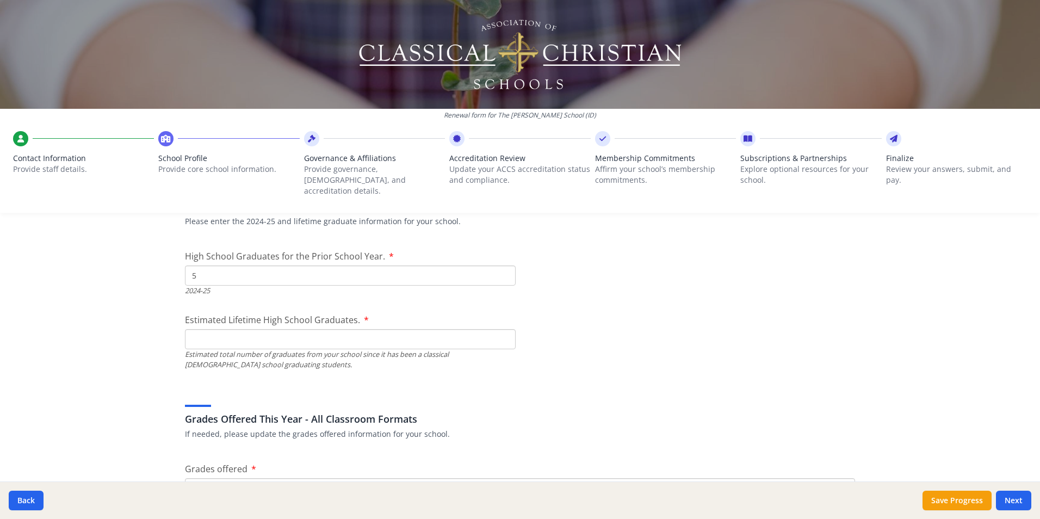
click at [503, 265] on input "5" at bounding box center [350, 275] width 331 height 20
click at [503, 265] on input "6" at bounding box center [350, 275] width 331 height 20
click at [503, 265] on input "7" at bounding box center [350, 275] width 331 height 20
click at [503, 265] on input "8" at bounding box center [350, 275] width 331 height 20
click at [503, 265] on input "9" at bounding box center [350, 275] width 331 height 20
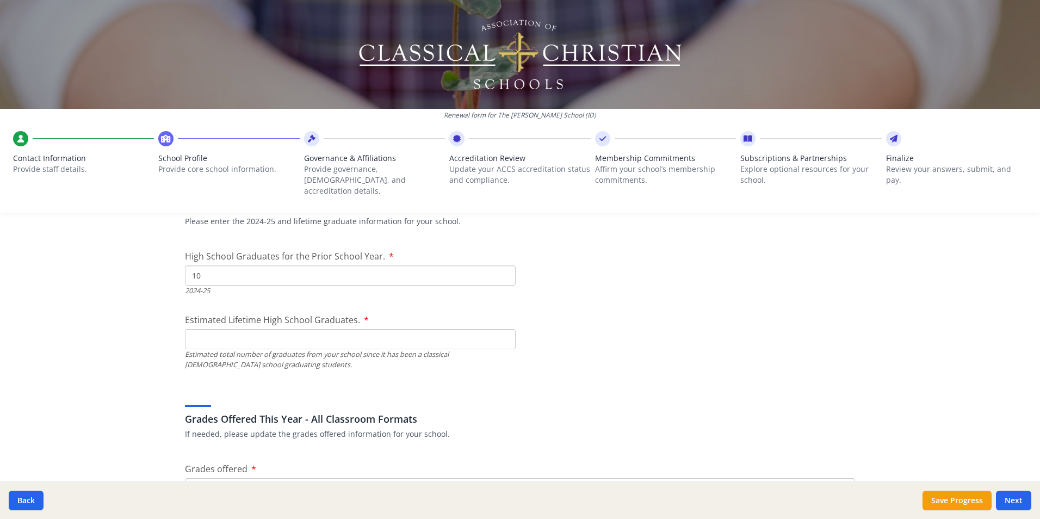
click at [503, 265] on input "10" at bounding box center [350, 275] width 331 height 20
click at [503, 265] on input "11" at bounding box center [350, 275] width 331 height 20
click at [503, 265] on input "12" at bounding box center [350, 275] width 331 height 20
click at [503, 265] on input "13" at bounding box center [350, 275] width 331 height 20
click at [503, 265] on input "14" at bounding box center [350, 275] width 331 height 20
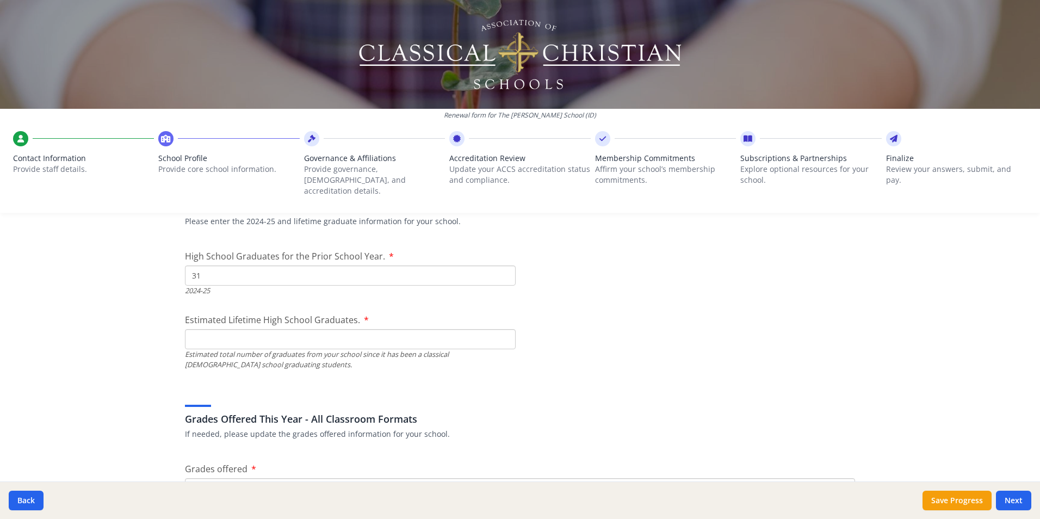
click at [503, 265] on input "31" at bounding box center [350, 275] width 331 height 20
click at [503, 265] on input "41" at bounding box center [350, 275] width 331 height 20
click at [503, 265] on input "46" at bounding box center [350, 275] width 331 height 20
click at [503, 265] on input "47" at bounding box center [350, 275] width 331 height 20
click at [503, 265] on input "48" at bounding box center [350, 275] width 331 height 20
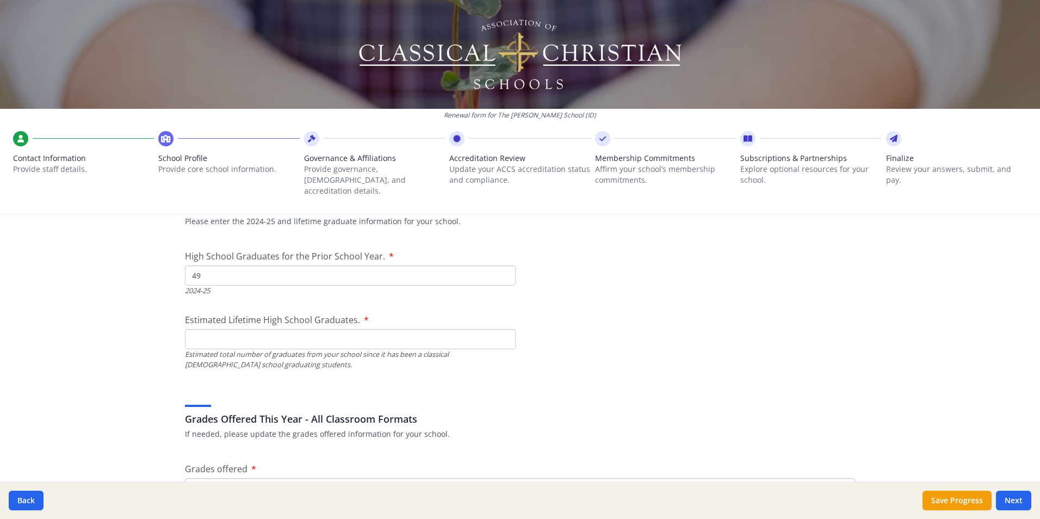
click at [503, 265] on input "49" at bounding box center [350, 275] width 331 height 20
click at [503, 265] on input "50" at bounding box center [350, 275] width 331 height 20
click at [419, 349] on div "Estimated total number of graduates from your school since it has been a classi…" at bounding box center [350, 359] width 331 height 21
click at [294, 329] on input "Estimated Lifetime High School Graduates." at bounding box center [350, 339] width 331 height 20
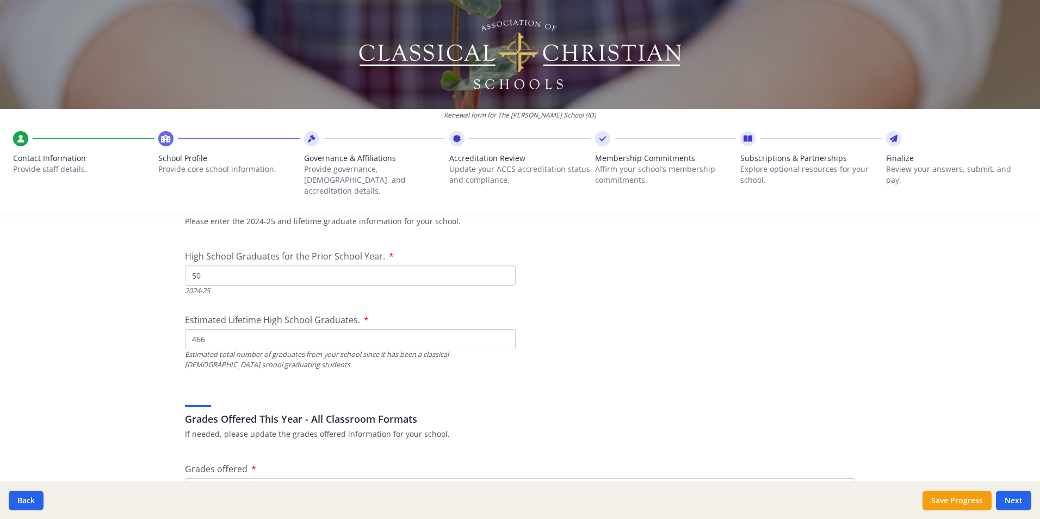
click at [500, 329] on input "466" at bounding box center [350, 339] width 331 height 20
click at [500, 329] on input "482" at bounding box center [350, 339] width 331 height 20
click at [500, 329] on input "483" at bounding box center [350, 339] width 331 height 20
click at [500, 329] on input "484" at bounding box center [350, 339] width 331 height 20
click at [500, 329] on input "485" at bounding box center [350, 339] width 331 height 20
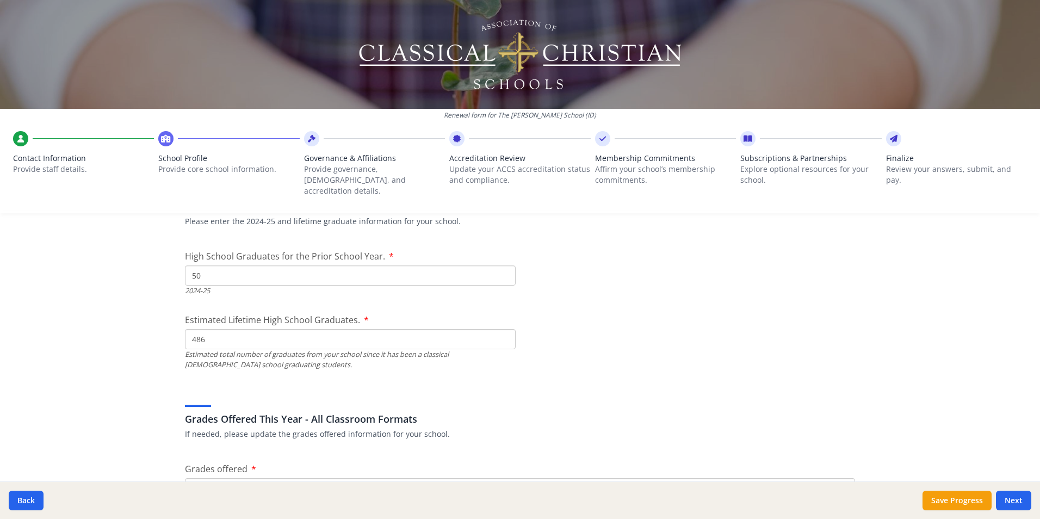
click at [500, 329] on input "486" at bounding box center [350, 339] width 331 height 20
click at [500, 329] on input "487" at bounding box center [350, 339] width 331 height 20
click at [500, 329] on input "488" at bounding box center [350, 339] width 331 height 20
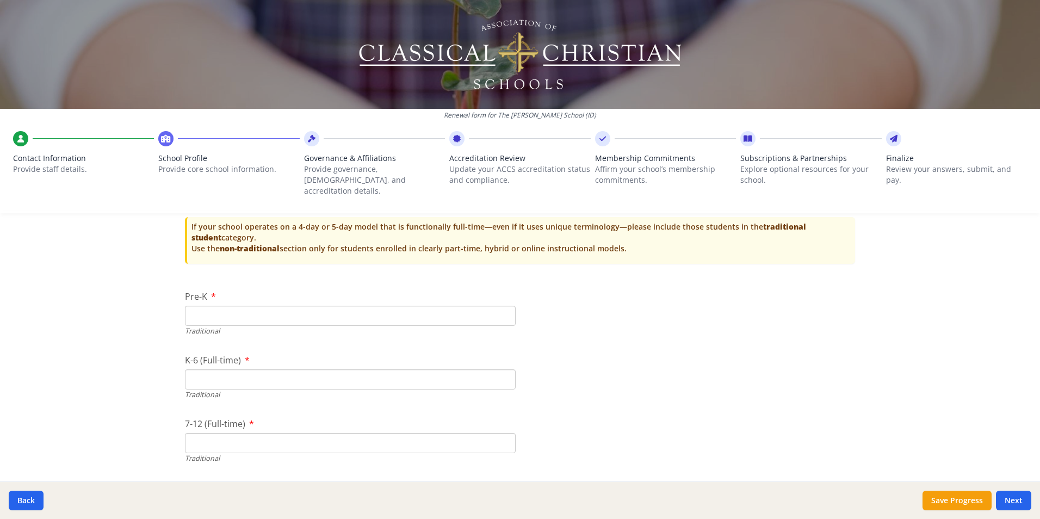
scroll to position [2213, 0]
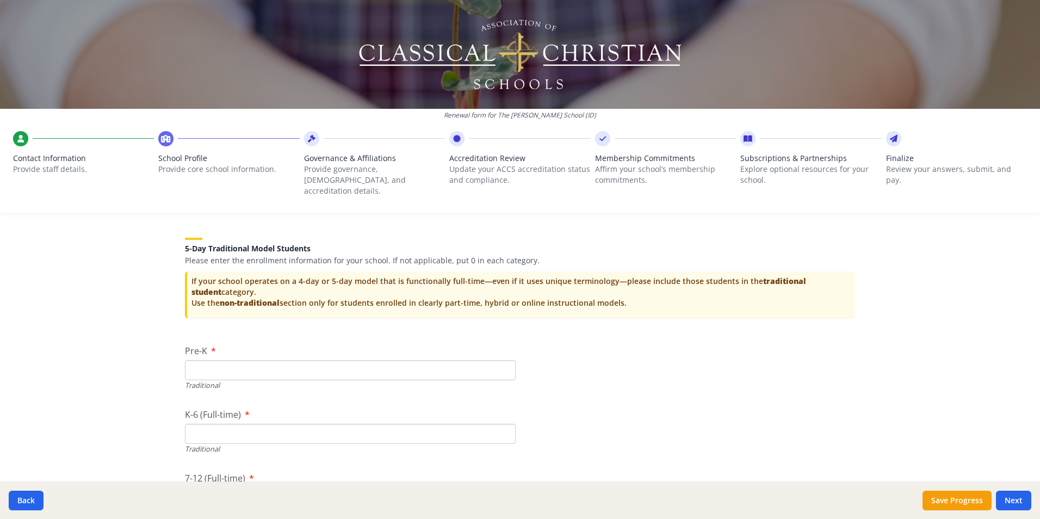
click at [337, 360] on input "Pre-K" at bounding box center [350, 370] width 331 height 20
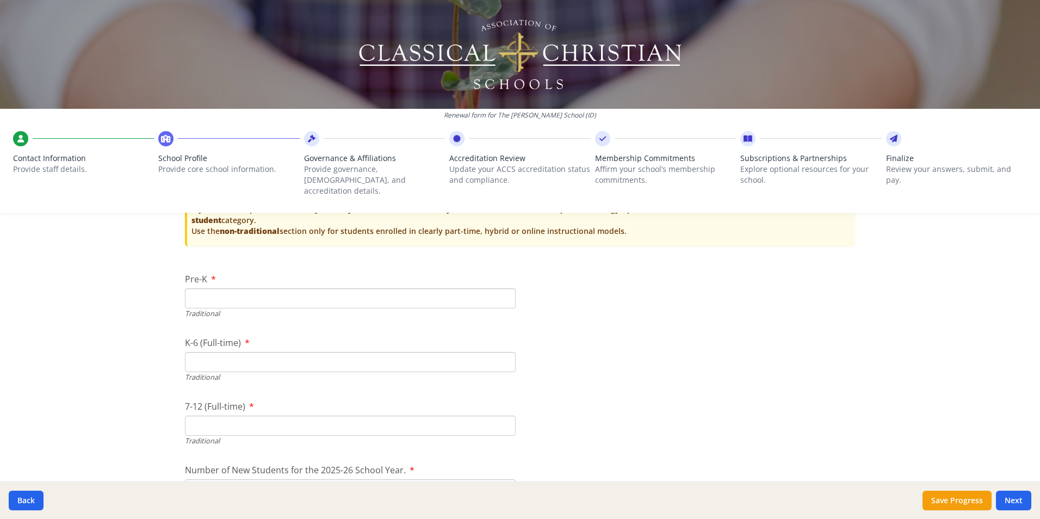
scroll to position [2322, 0]
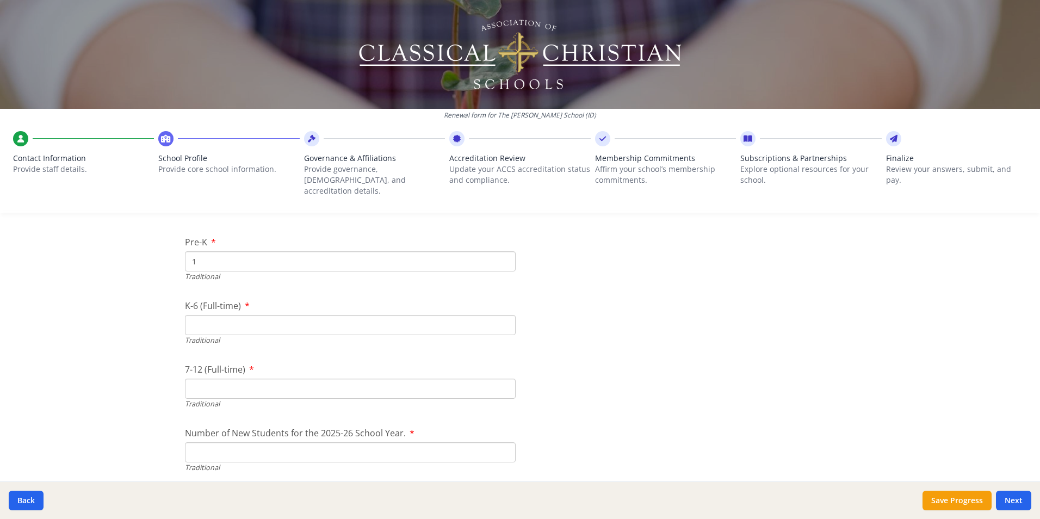
click at [500, 251] on input "1" at bounding box center [350, 261] width 331 height 20
click at [500, 251] on input "2" at bounding box center [350, 261] width 331 height 20
click at [500, 251] on input "3" at bounding box center [350, 261] width 331 height 20
click at [500, 251] on input "4" at bounding box center [350, 261] width 331 height 20
click at [500, 251] on input "5" at bounding box center [350, 261] width 331 height 20
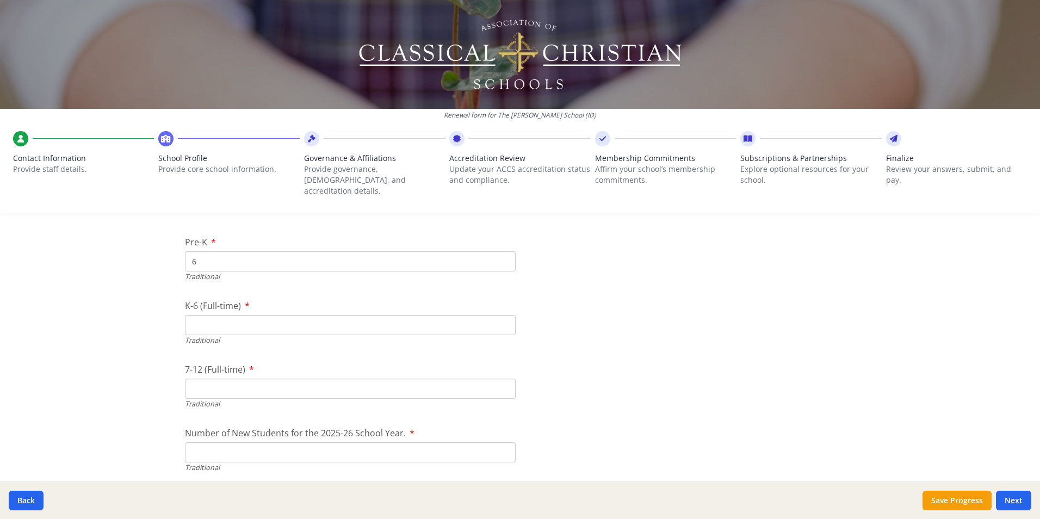
click at [500, 251] on input "6" at bounding box center [350, 261] width 331 height 20
click at [500, 251] on input "7" at bounding box center [350, 261] width 331 height 20
click at [500, 251] on input "8" at bounding box center [350, 261] width 331 height 20
click at [500, 251] on input "9" at bounding box center [350, 261] width 331 height 20
click at [500, 251] on input "18" at bounding box center [350, 261] width 331 height 20
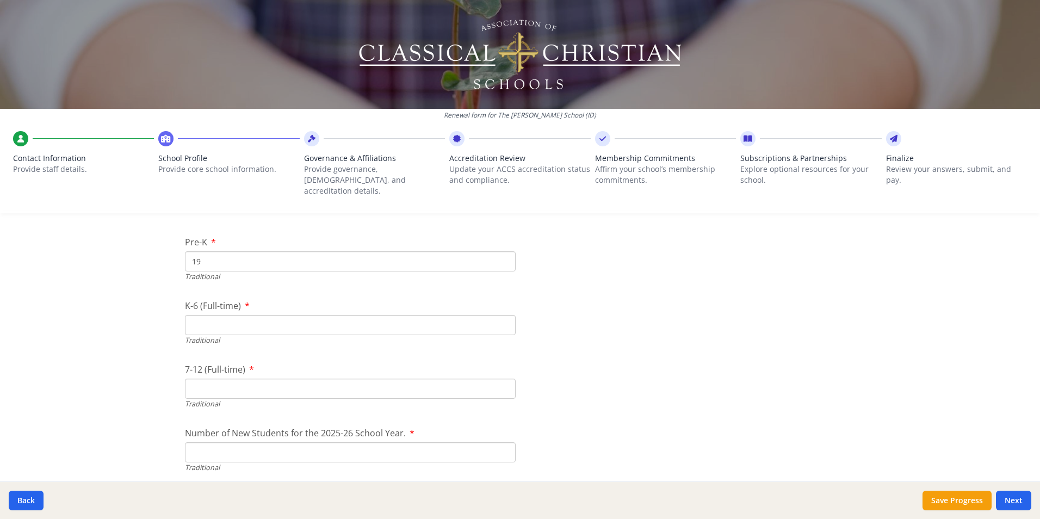
click at [500, 251] on input "19" at bounding box center [350, 261] width 331 height 20
click at [500, 251] on input "20" at bounding box center [350, 261] width 331 height 20
click at [432, 318] on input "K-6 (Full-time)" at bounding box center [350, 325] width 331 height 20
click at [502, 315] on input "315" at bounding box center [350, 325] width 331 height 20
click at [502, 315] on input "316" at bounding box center [350, 325] width 331 height 20
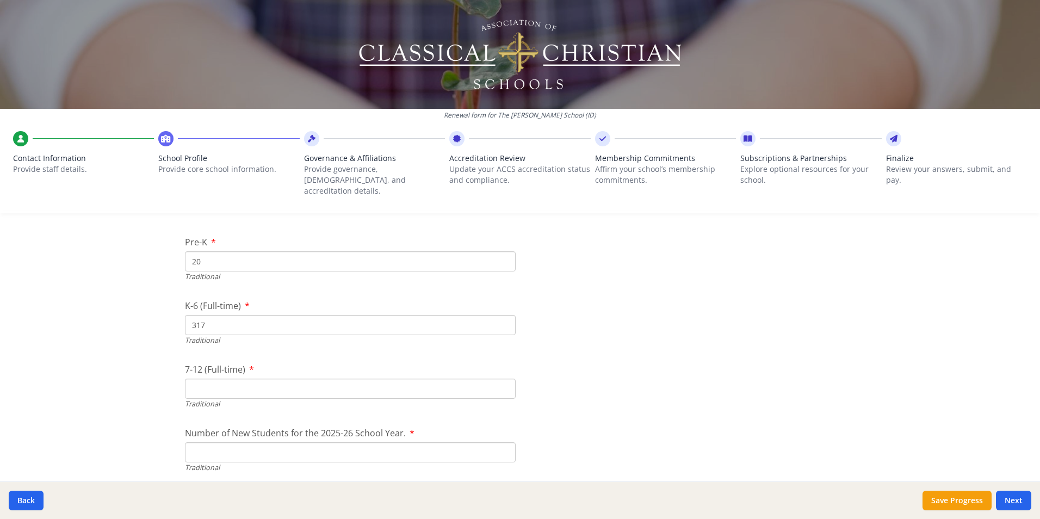
click at [502, 315] on input "317" at bounding box center [350, 325] width 331 height 20
click at [502, 315] on input "318" at bounding box center [350, 325] width 331 height 20
click at [502, 315] on input "319" at bounding box center [350, 325] width 331 height 20
click at [502, 315] on input "320" at bounding box center [350, 325] width 331 height 20
click at [503, 315] on input "321" at bounding box center [350, 325] width 331 height 20
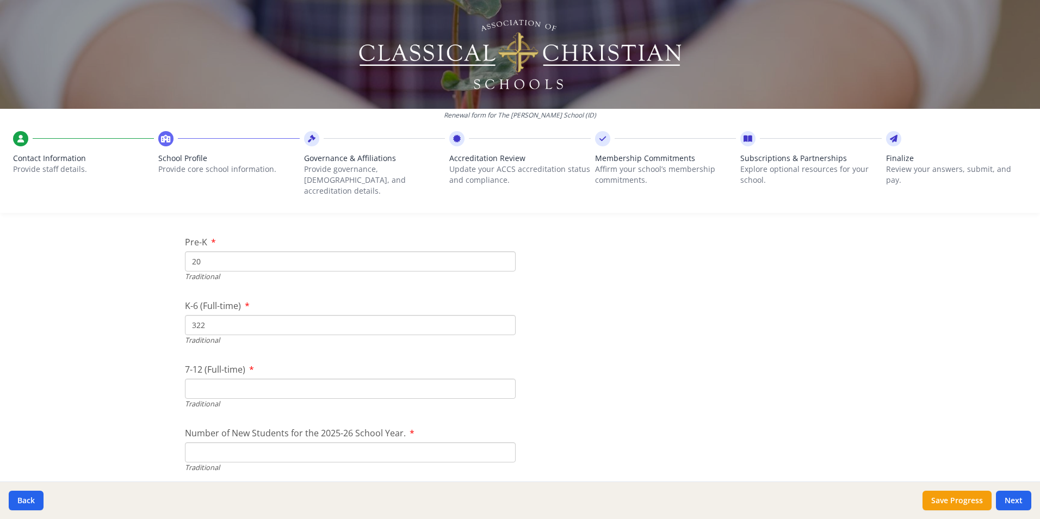
click at [503, 315] on input "322" at bounding box center [350, 325] width 331 height 20
click at [503, 315] on input "323" at bounding box center [350, 325] width 331 height 20
click at [503, 315] on input "324" at bounding box center [350, 325] width 331 height 20
click at [503, 315] on input "325" at bounding box center [350, 325] width 331 height 20
click at [503, 315] on input "326" at bounding box center [350, 325] width 331 height 20
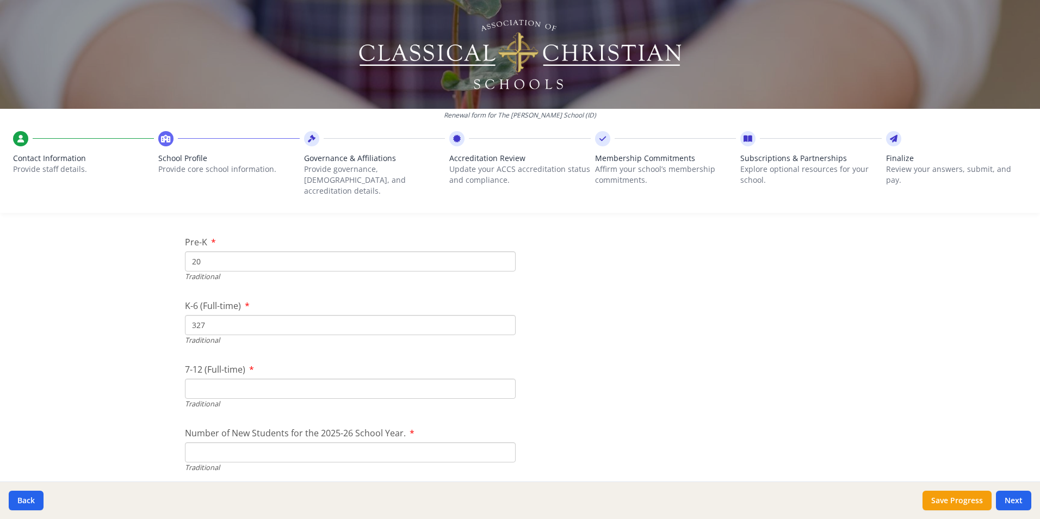
click at [503, 315] on input "327" at bounding box center [350, 325] width 331 height 20
click at [503, 315] on input "328" at bounding box center [350, 325] width 331 height 20
click at [457, 379] on input "7-12 (Full-time)" at bounding box center [350, 389] width 331 height 20
click at [502, 379] on input "248" at bounding box center [350, 389] width 331 height 20
click at [502, 379] on input "249" at bounding box center [350, 389] width 331 height 20
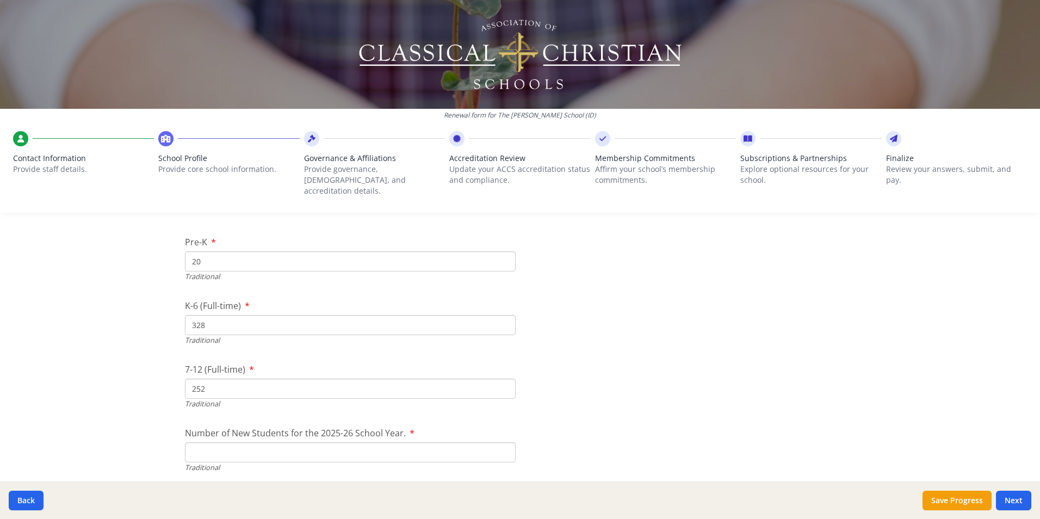
click at [502, 379] on input "252" at bounding box center [350, 389] width 331 height 20
click at [502, 379] on input "260" at bounding box center [350, 389] width 331 height 20
click at [502, 379] on input "261" at bounding box center [350, 389] width 331 height 20
click at [502, 379] on input "262" at bounding box center [350, 389] width 331 height 20
click at [502, 379] on input "263" at bounding box center [350, 389] width 331 height 20
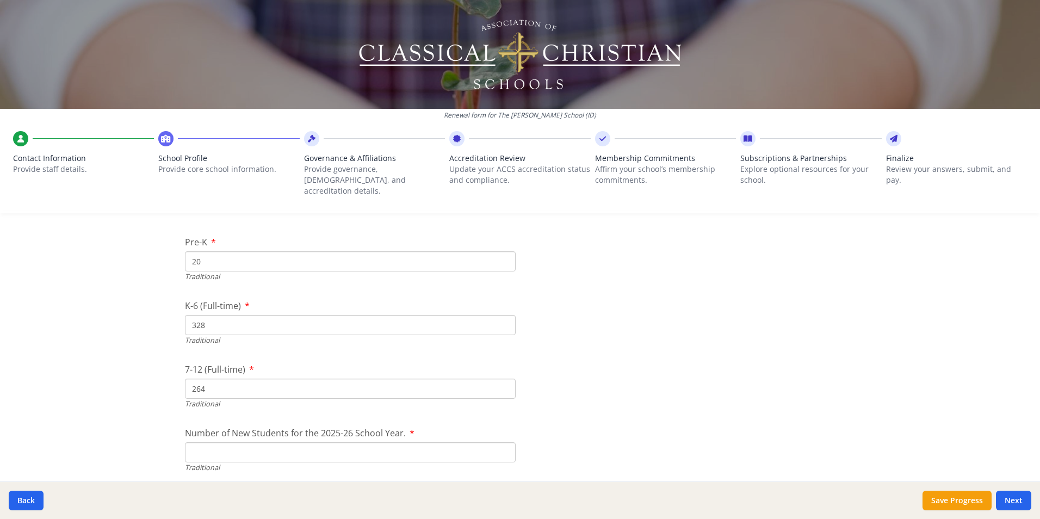
click at [502, 379] on input "264" at bounding box center [350, 389] width 331 height 20
click at [452, 442] on input "Number of New Students for the 2025-26 School Year." at bounding box center [350, 452] width 331 height 20
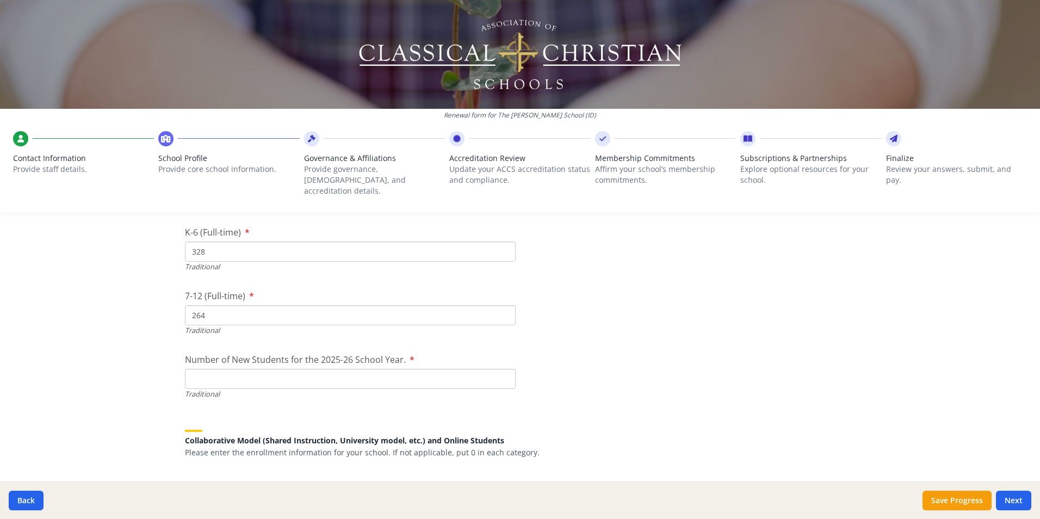
scroll to position [2376, 0]
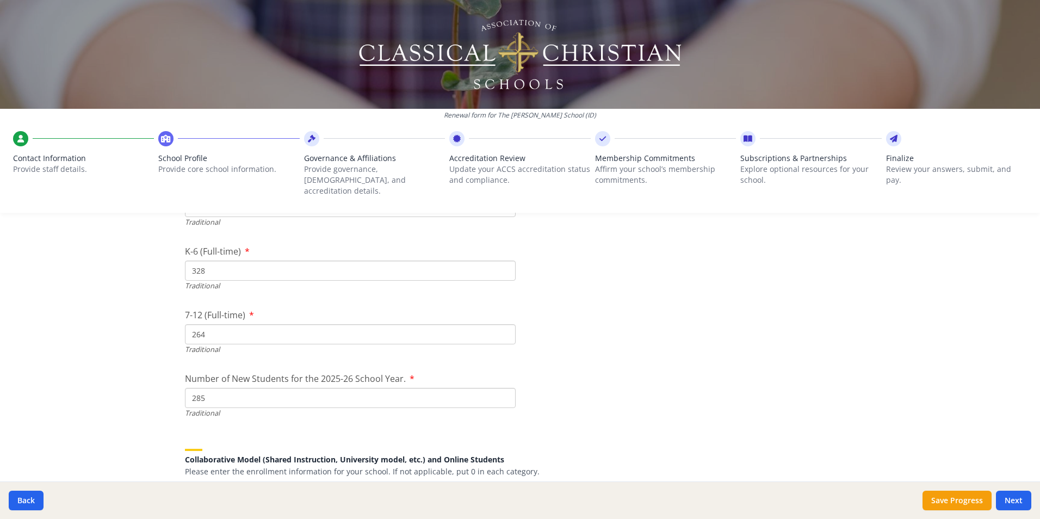
click at [502, 388] on input "285" at bounding box center [350, 398] width 331 height 20
drag, startPoint x: 218, startPoint y: 386, endPoint x: 158, endPoint y: 387, distance: 59.9
click at [158, 387] on div "Renewal form for The [PERSON_NAME] School (ID) Contact Information Provide staf…" at bounding box center [520, 259] width 1040 height 519
click at [502, 390] on input "12" at bounding box center [350, 398] width 331 height 20
click at [503, 388] on input "54" at bounding box center [350, 398] width 331 height 20
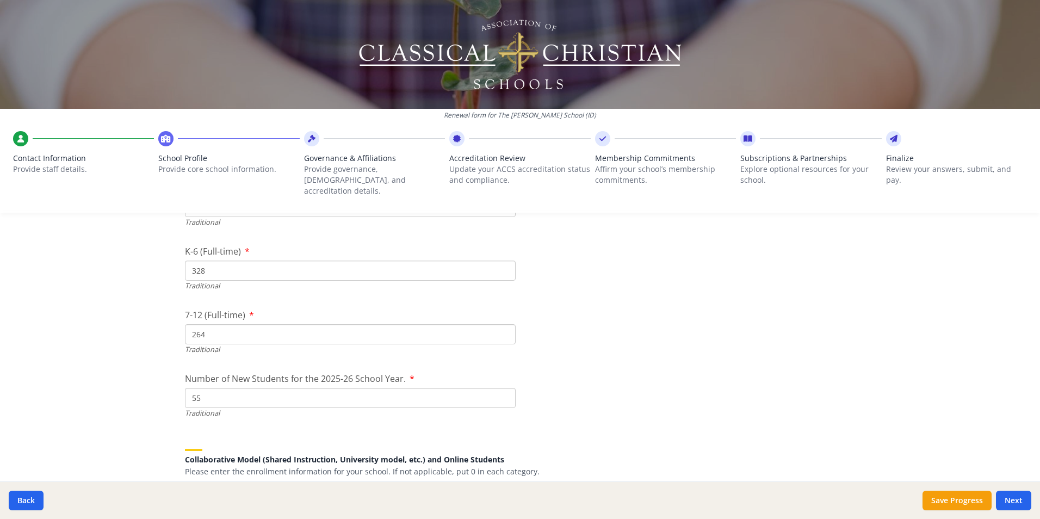
click at [503, 388] on input "55" at bounding box center [350, 398] width 331 height 20
click at [503, 388] on input "56" at bounding box center [350, 398] width 331 height 20
click at [503, 388] on input "68" at bounding box center [350, 398] width 331 height 20
click at [503, 388] on input "69" at bounding box center [350, 398] width 331 height 20
click at [503, 388] on input "70" at bounding box center [350, 398] width 331 height 20
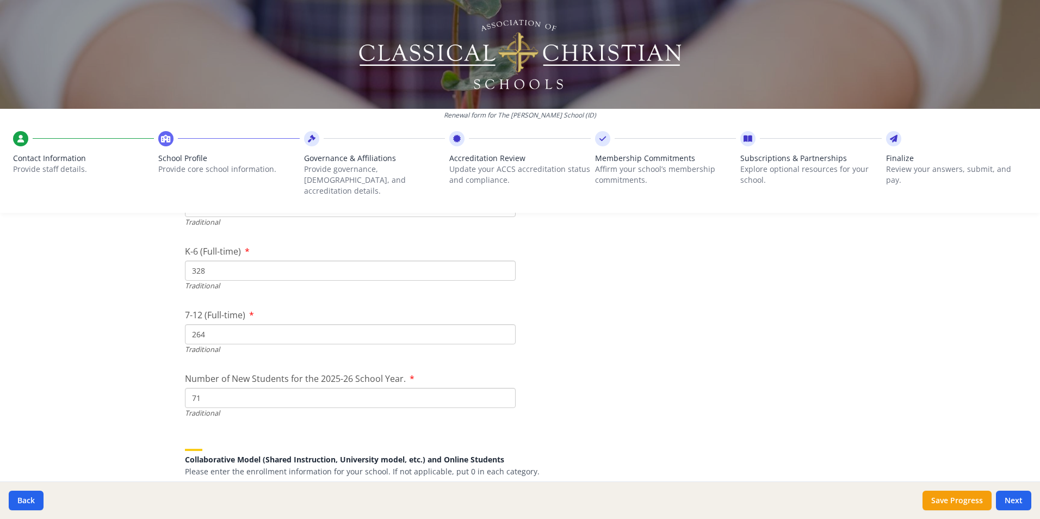
click at [503, 388] on input "71" at bounding box center [350, 398] width 331 height 20
click at [503, 388] on input "72" at bounding box center [350, 398] width 331 height 20
click at [503, 388] on input "73" at bounding box center [350, 398] width 331 height 20
click at [503, 388] on input "74" at bounding box center [350, 398] width 331 height 20
click at [503, 388] on input "75" at bounding box center [350, 398] width 331 height 20
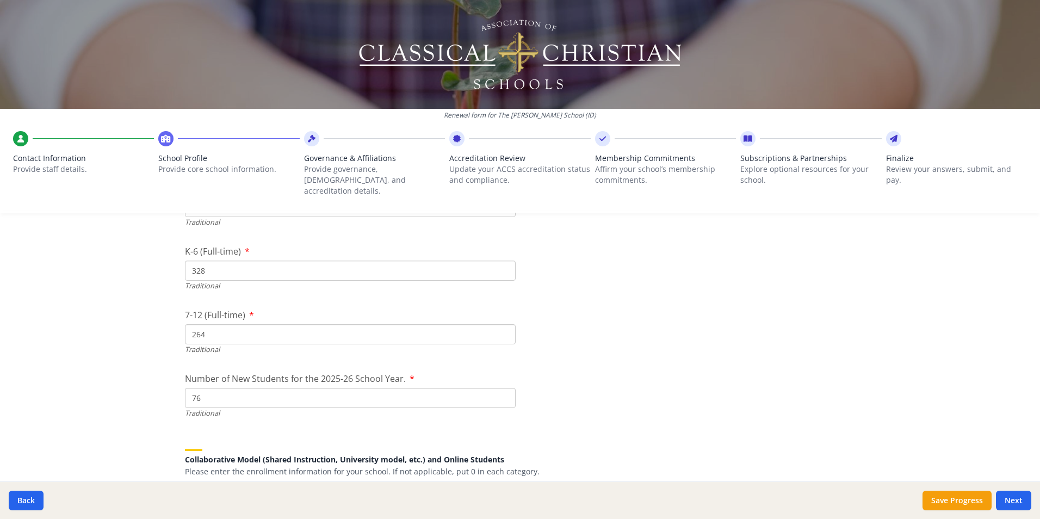
click at [503, 388] on input "76" at bounding box center [350, 398] width 331 height 20
click at [503, 388] on input "77" at bounding box center [350, 398] width 331 height 20
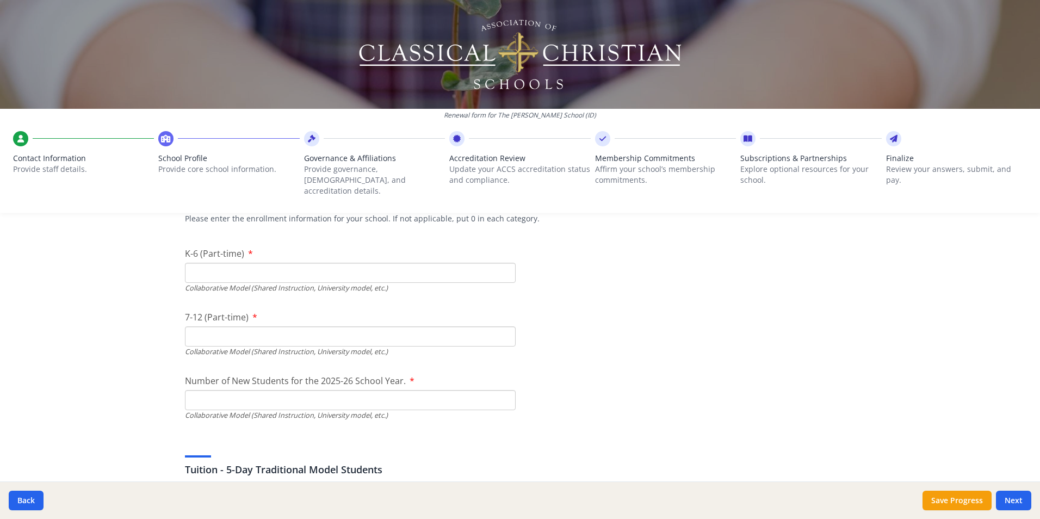
scroll to position [2648, 0]
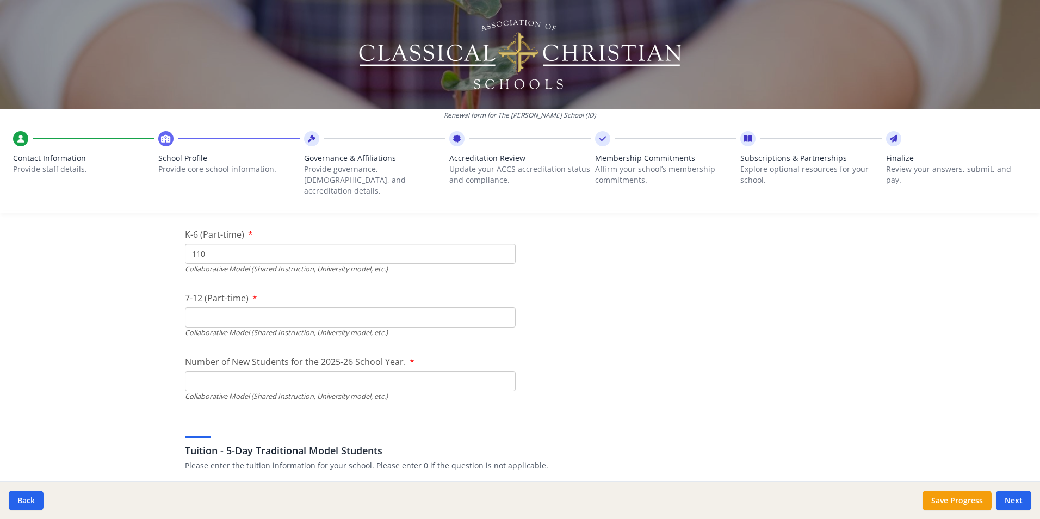
click at [500, 244] on input "110" at bounding box center [350, 254] width 331 height 20
click at [500, 244] on input "111" at bounding box center [350, 254] width 331 height 20
click at [500, 244] on input "161" at bounding box center [350, 254] width 331 height 20
click at [500, 244] on input "162" at bounding box center [350, 254] width 331 height 20
click at [500, 244] on input "163" at bounding box center [350, 254] width 331 height 20
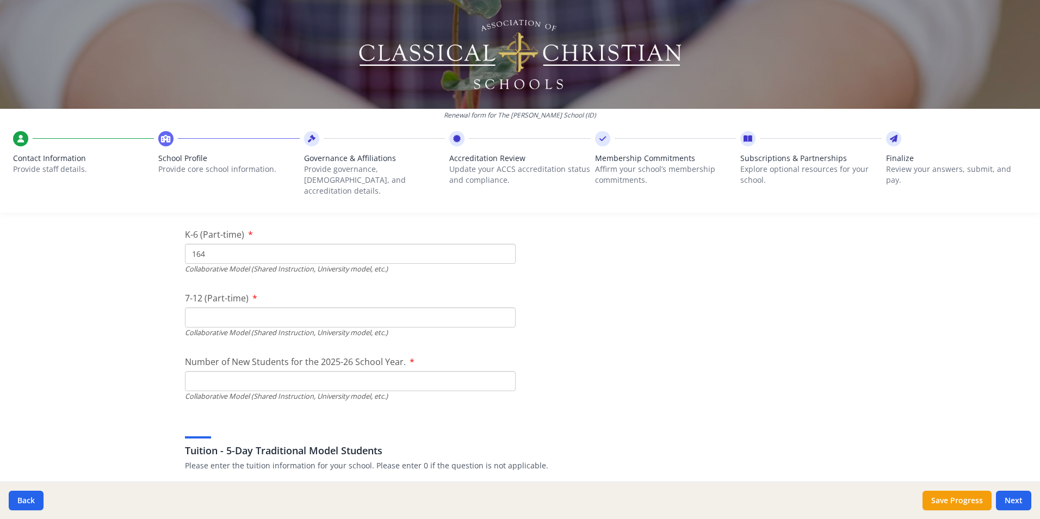
click at [500, 244] on input "164" at bounding box center [350, 254] width 331 height 20
click at [500, 244] on input "175" at bounding box center [350, 254] width 331 height 20
click at [502, 245] on input "174" at bounding box center [350, 254] width 331 height 20
click at [502, 245] on input "173" at bounding box center [350, 254] width 331 height 20
click at [502, 245] on input "172" at bounding box center [350, 254] width 331 height 20
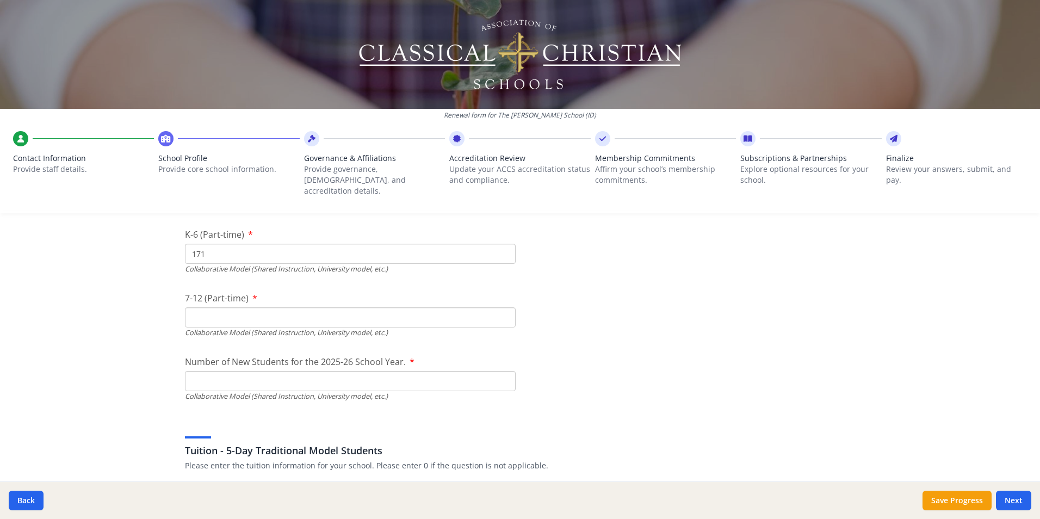
click at [502, 245] on input "171" at bounding box center [350, 254] width 331 height 20
click at [500, 307] on input "110" at bounding box center [350, 317] width 331 height 20
click at [500, 307] on input "111" at bounding box center [350, 317] width 331 height 20
click at [500, 307] on input "112" at bounding box center [350, 317] width 331 height 20
click at [500, 307] on input "113" at bounding box center [350, 317] width 331 height 20
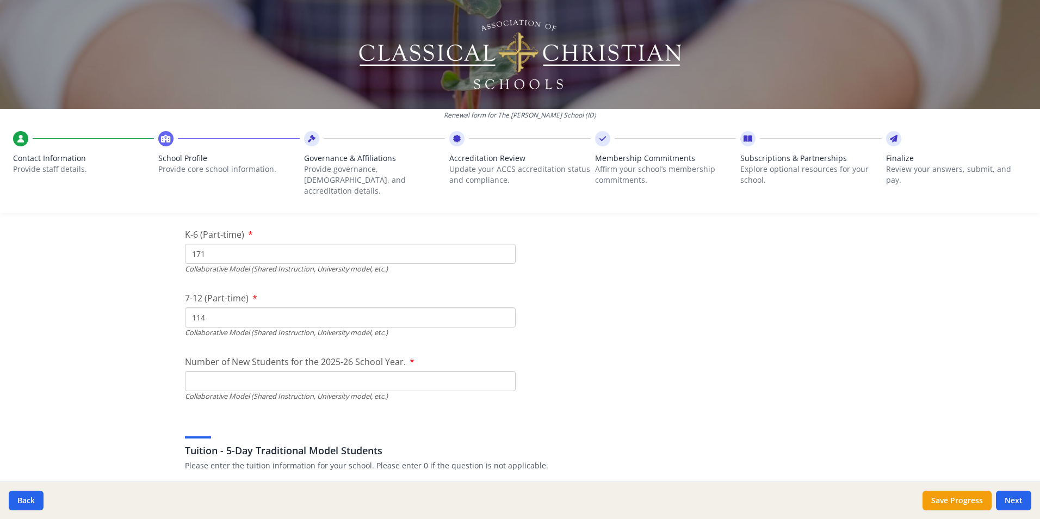
click at [500, 307] on input "114" at bounding box center [350, 317] width 331 height 20
click at [500, 307] on input "115" at bounding box center [350, 317] width 331 height 20
click at [500, 307] on input "116" at bounding box center [350, 317] width 331 height 20
click at [500, 307] on input "117" at bounding box center [350, 317] width 331 height 20
click at [412, 136] on input "Number of New Students for the 2025-26 School Year." at bounding box center [350, 126] width 331 height 20
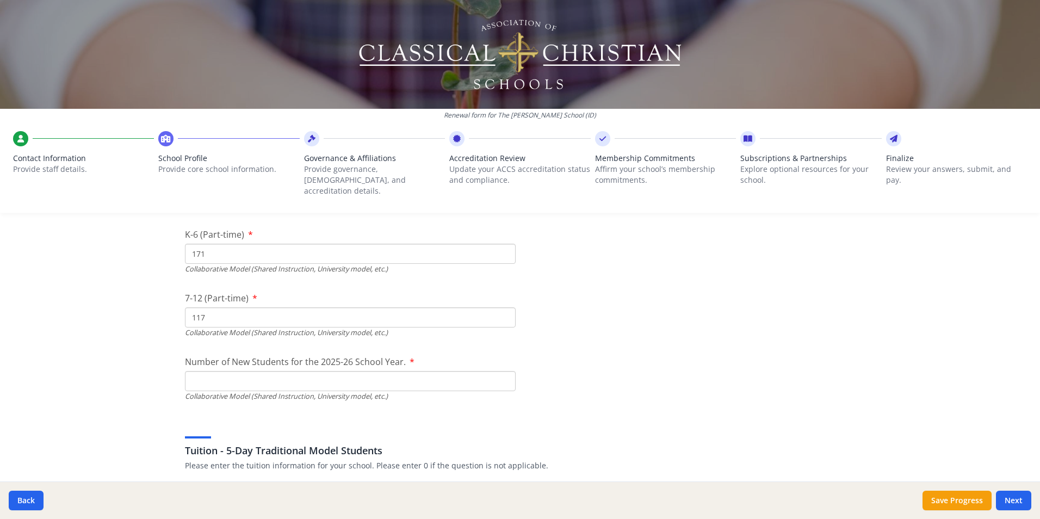
scroll to position [2703, 0]
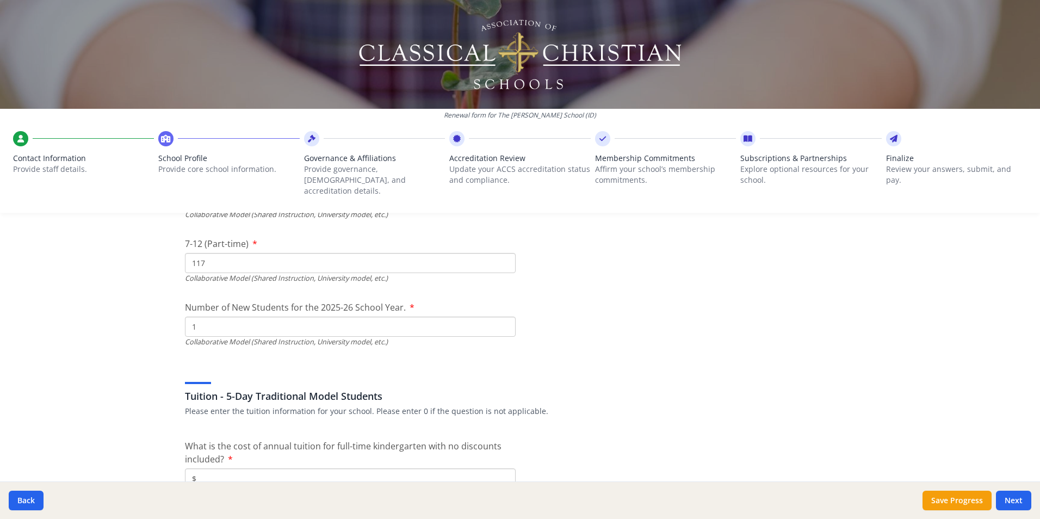
click at [502, 82] on input "1" at bounding box center [350, 71] width 331 height 20
click at [502, 82] on input "2" at bounding box center [350, 71] width 331 height 20
click at [502, 82] on input "41" at bounding box center [350, 71] width 331 height 20
click at [502, 82] on input "42" at bounding box center [350, 71] width 331 height 20
click at [500, 82] on input "41" at bounding box center [350, 71] width 331 height 20
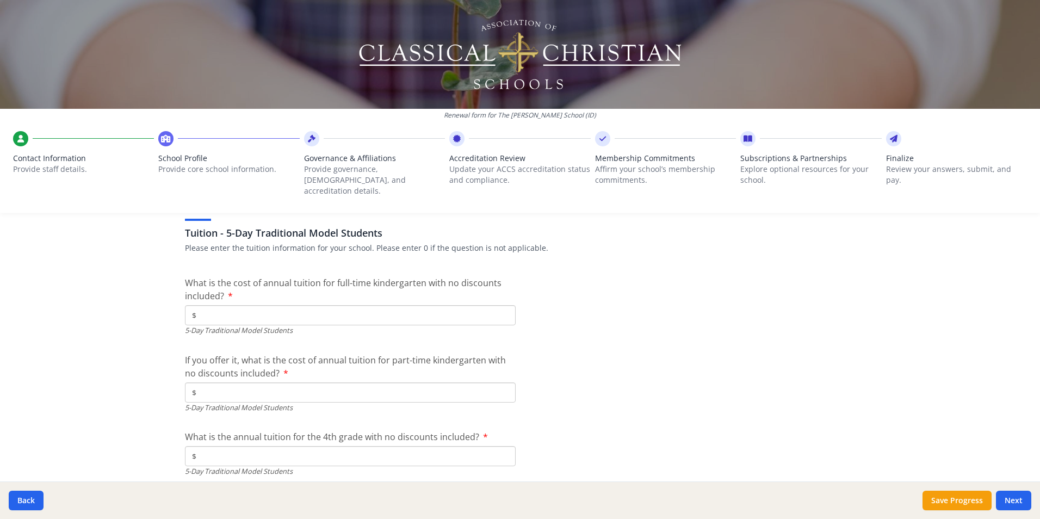
scroll to position [2920, 0]
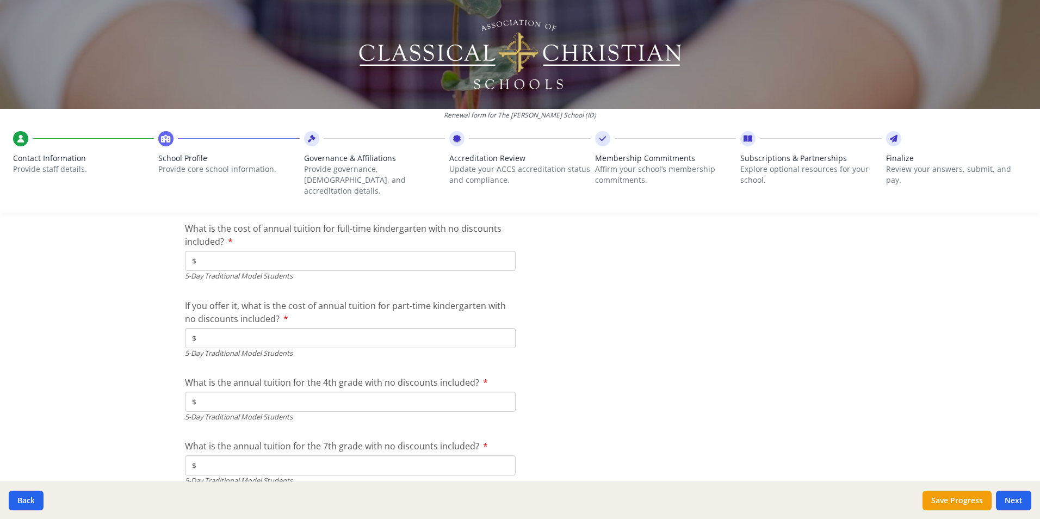
click at [398, 251] on input "$" at bounding box center [350, 261] width 331 height 20
drag, startPoint x: 421, startPoint y: 248, endPoint x: 410, endPoint y: 249, distance: 10.9
click at [410, 251] on input "$" at bounding box center [350, 261] width 331 height 20
click at [233, 251] on input "$" at bounding box center [350, 261] width 331 height 20
click at [240, 251] on input "$8 700" at bounding box center [350, 261] width 331 height 20
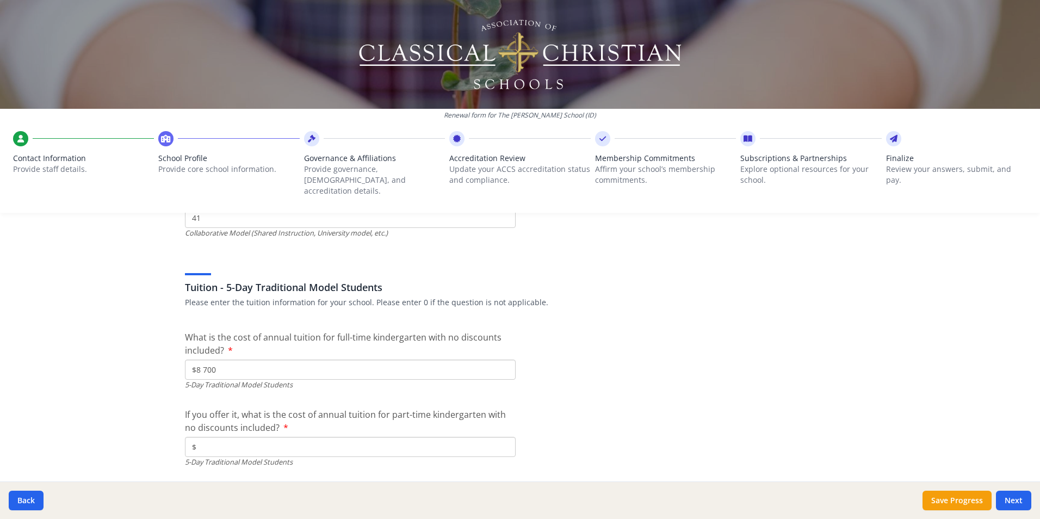
scroll to position [2757, 0]
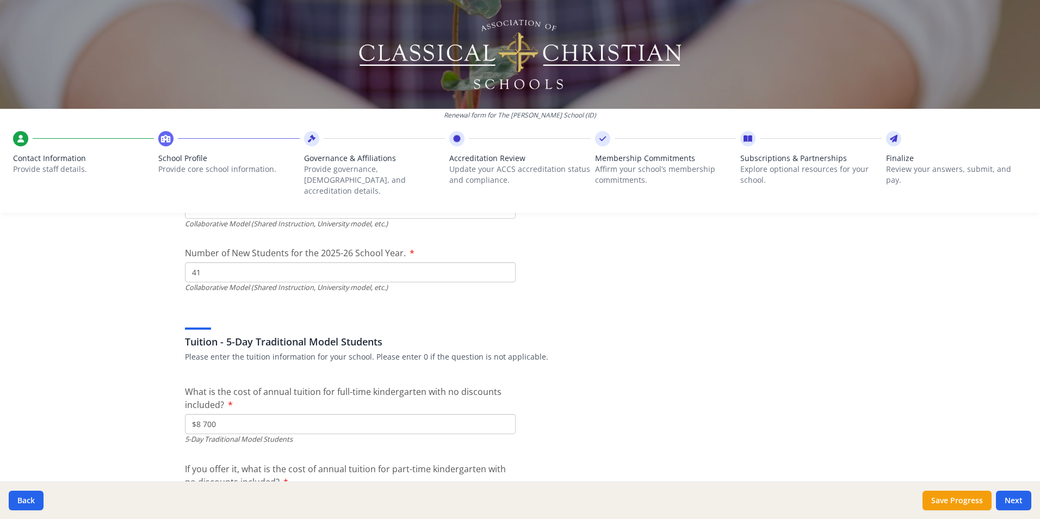
click at [203, 27] on input "41" at bounding box center [350, 17] width 331 height 20
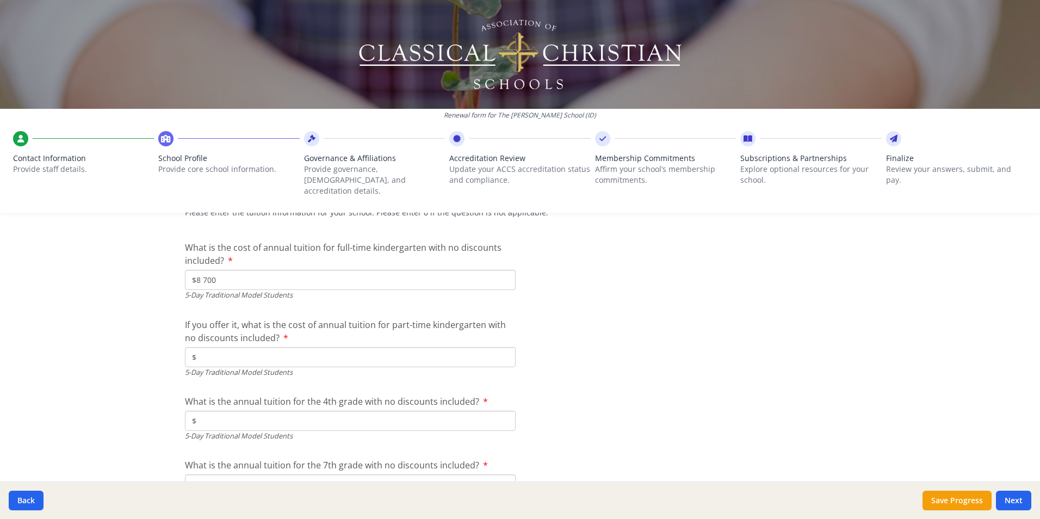
scroll to position [2920, 0]
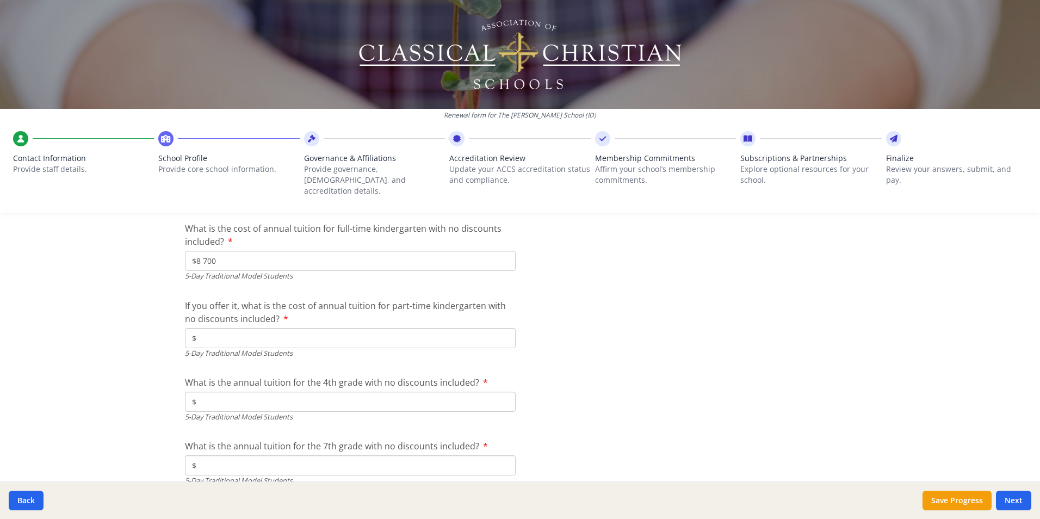
click at [199, 251] on input "$8 700" at bounding box center [350, 261] width 331 height 20
click at [223, 328] on input "$" at bounding box center [350, 338] width 331 height 20
click at [212, 392] on input "$" at bounding box center [350, 402] width 331 height 20
click at [276, 455] on input "$" at bounding box center [350, 465] width 331 height 20
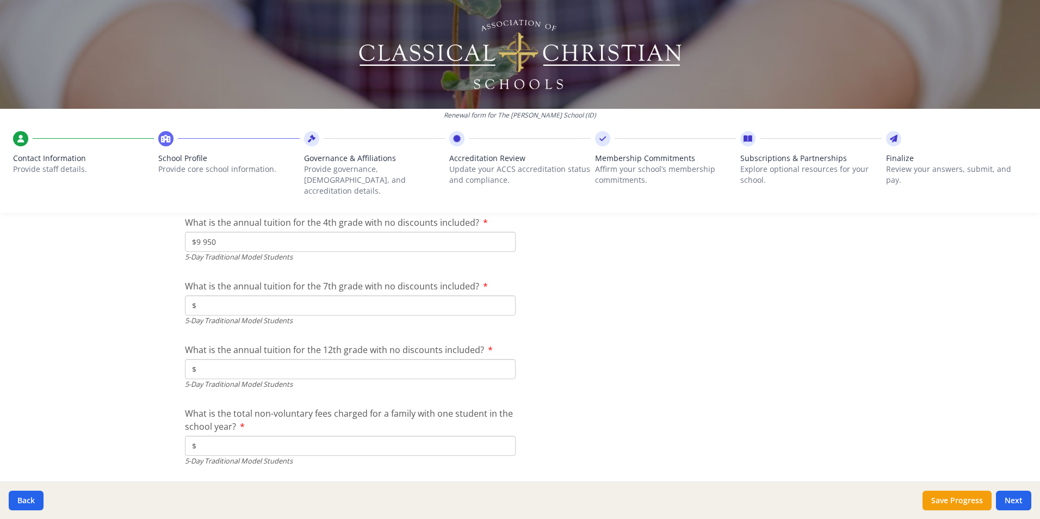
scroll to position [3084, 0]
click at [216, 356] on input "$" at bounding box center [350, 366] width 331 height 20
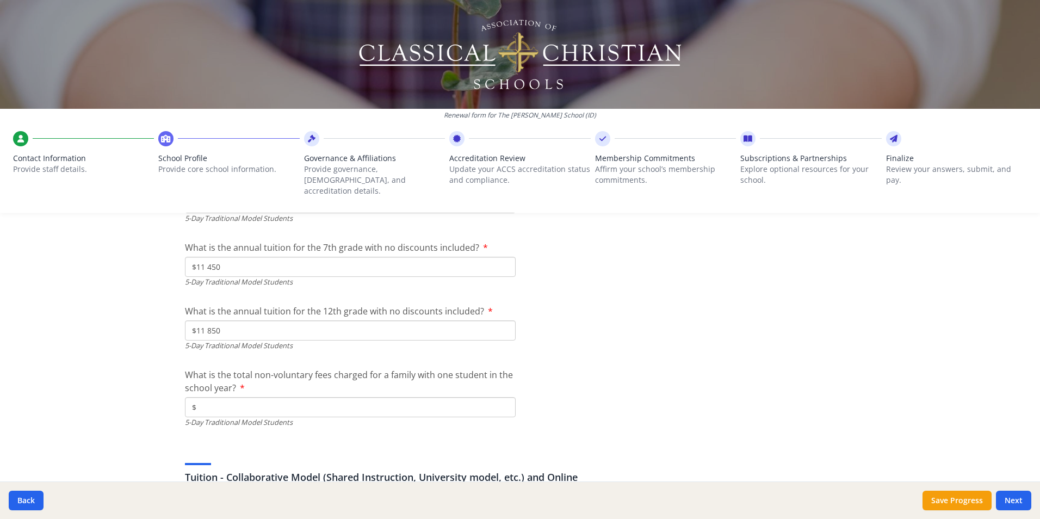
scroll to position [3138, 0]
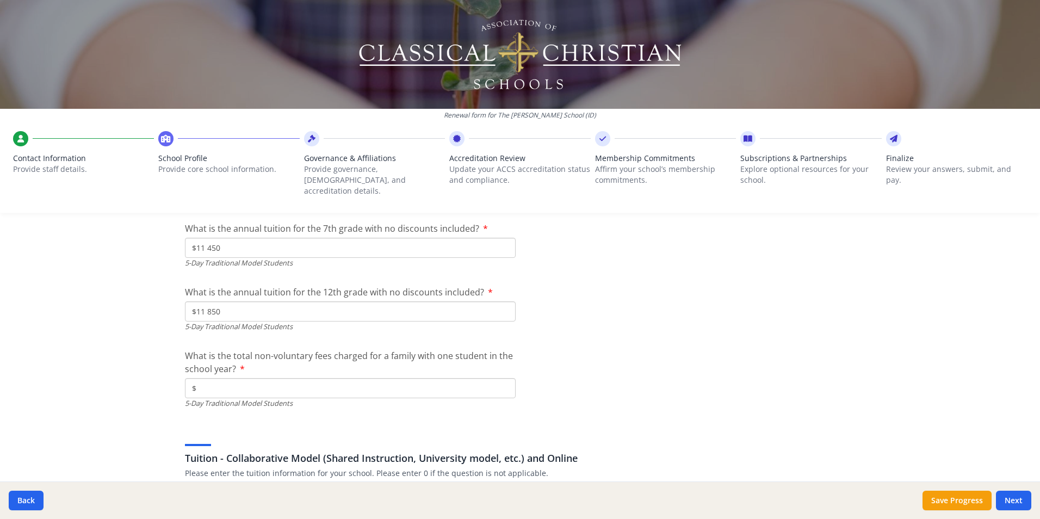
click at [241, 379] on input "$" at bounding box center [350, 388] width 331 height 20
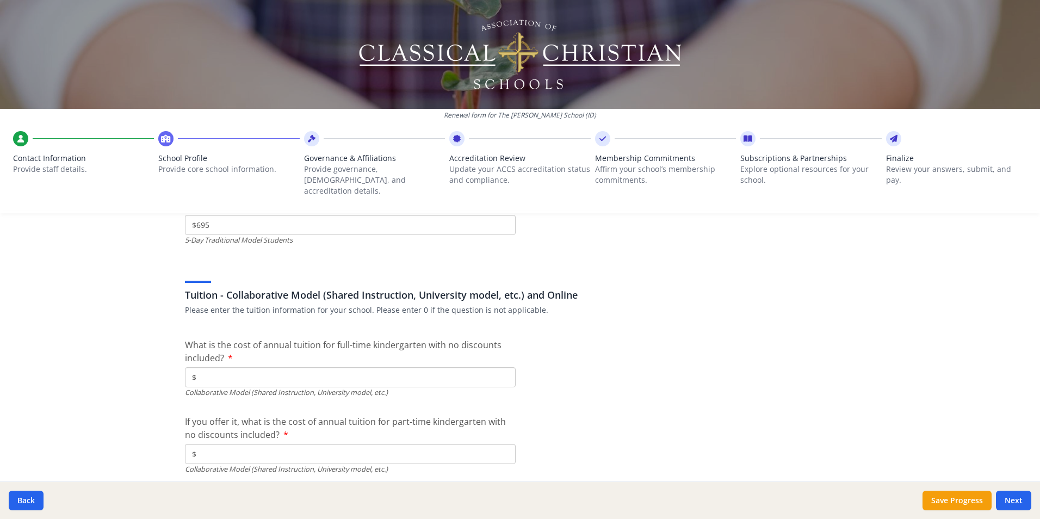
scroll to position [3356, 0]
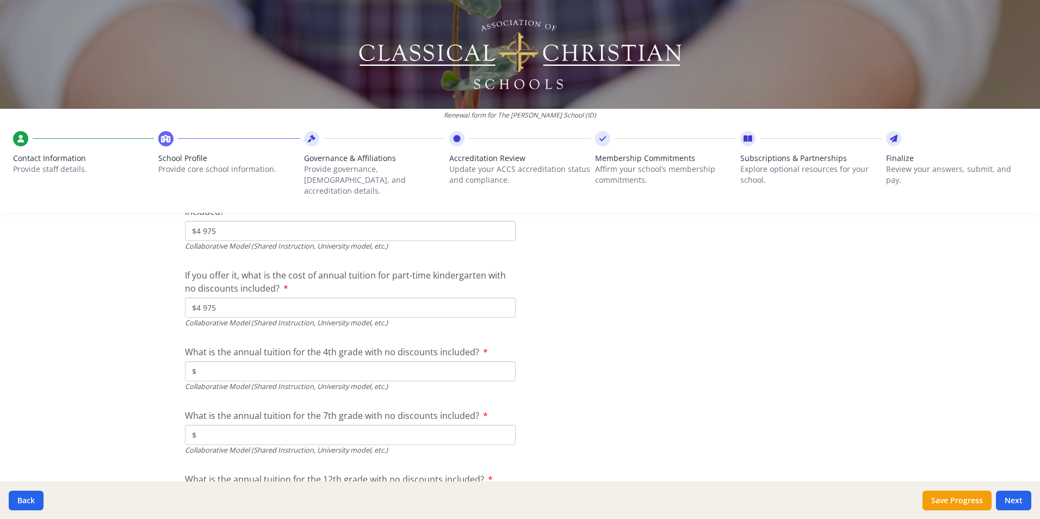
scroll to position [3464, 0]
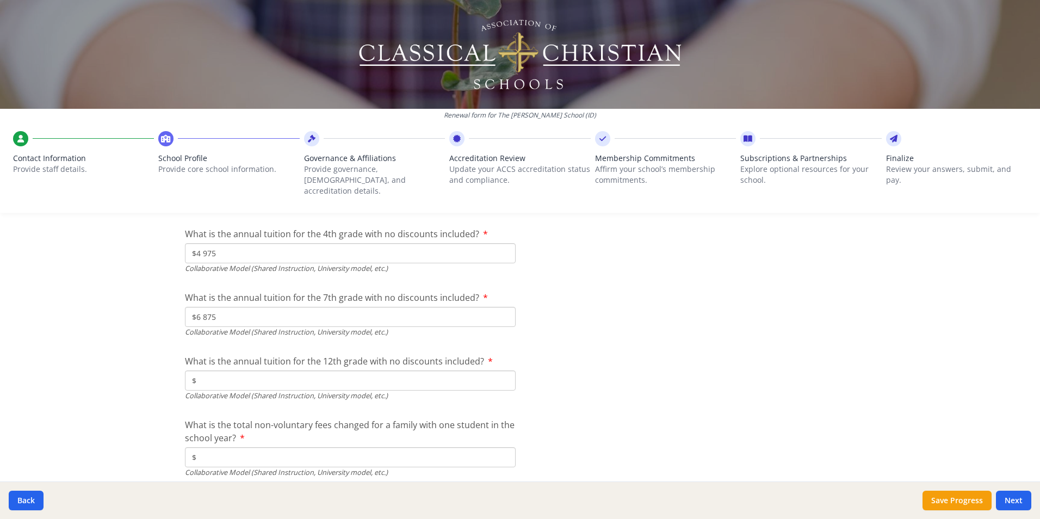
scroll to position [3573, 0]
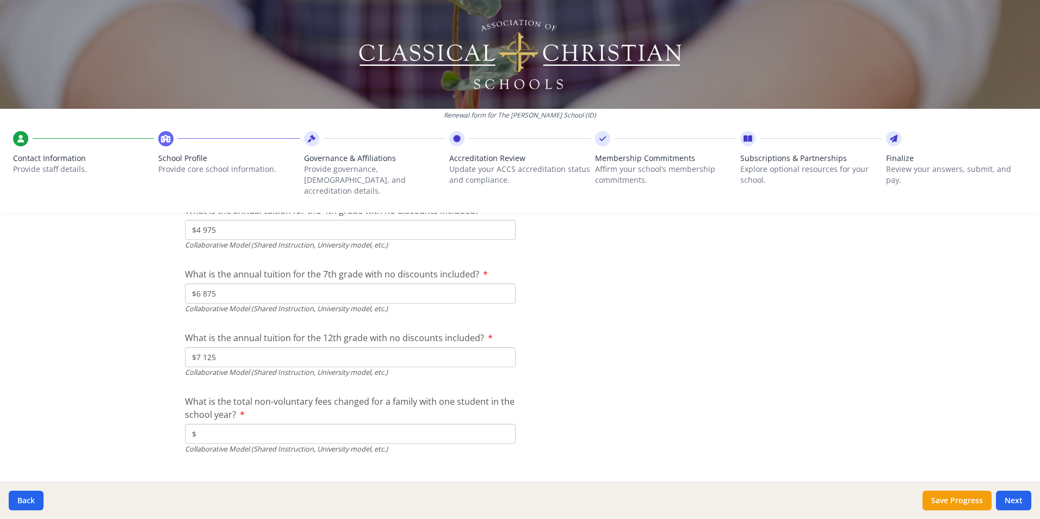
scroll to position [3597, 0]
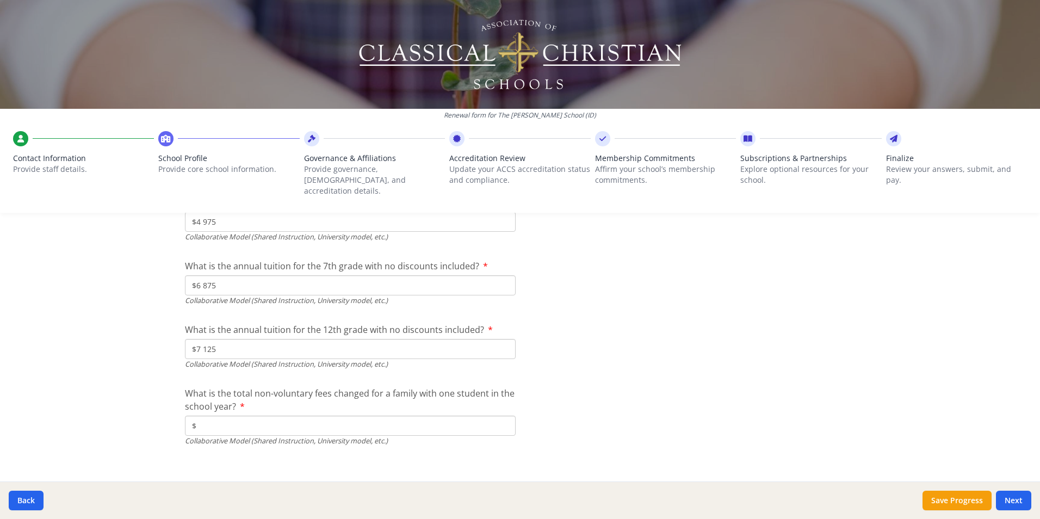
click at [247, 417] on input "$" at bounding box center [350, 426] width 331 height 20
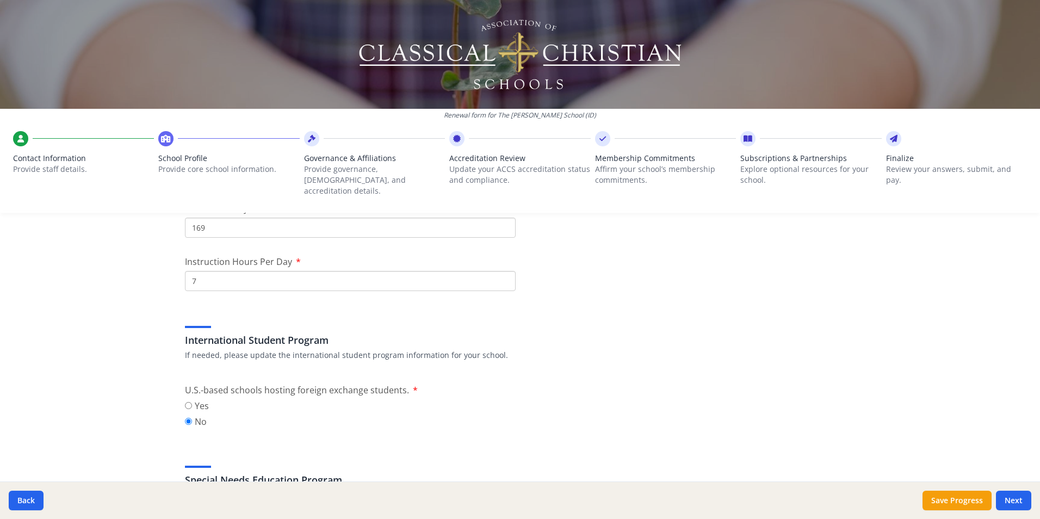
scroll to position [1041, 0]
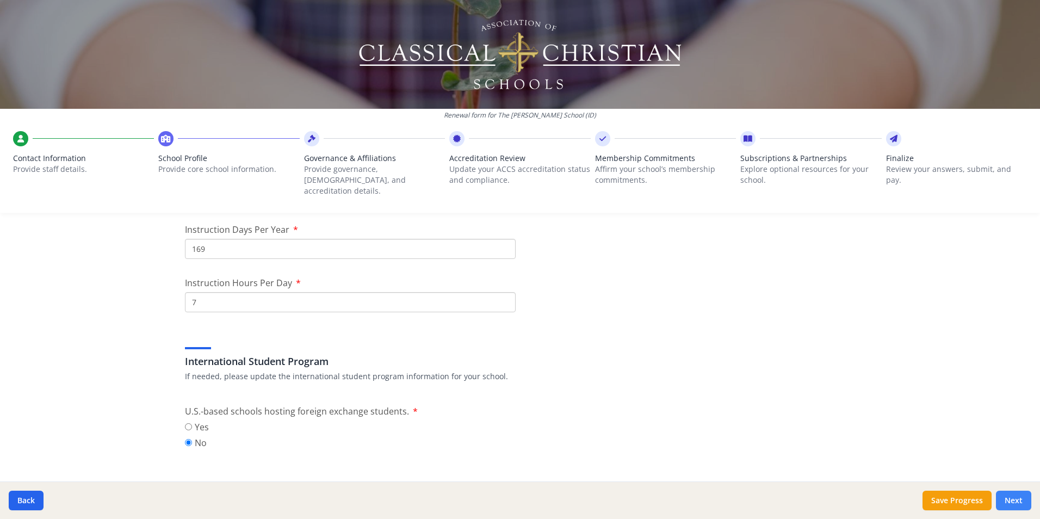
click at [1018, 500] on button "Next" at bounding box center [1013, 501] width 35 height 20
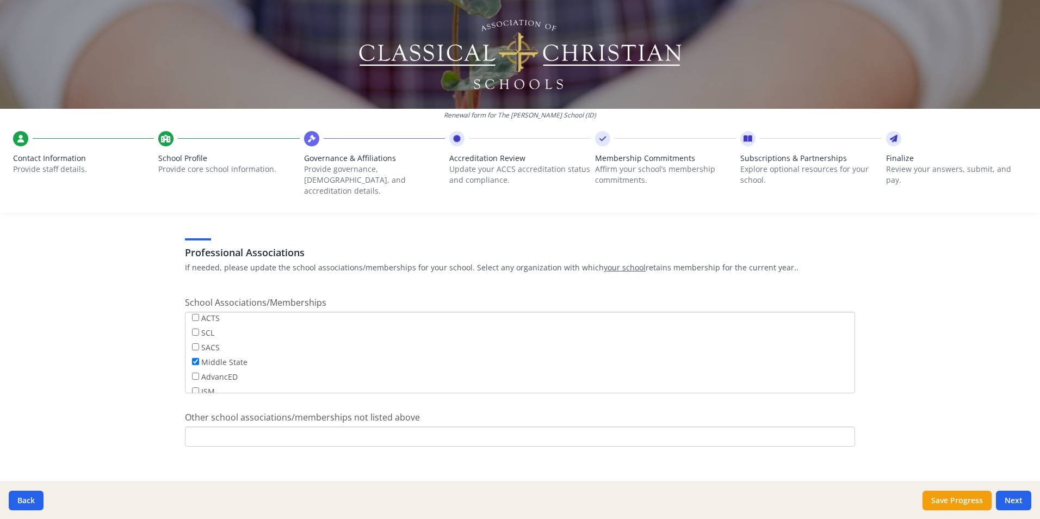
scroll to position [0, 0]
click at [1018, 497] on button "Next" at bounding box center [1013, 501] width 35 height 20
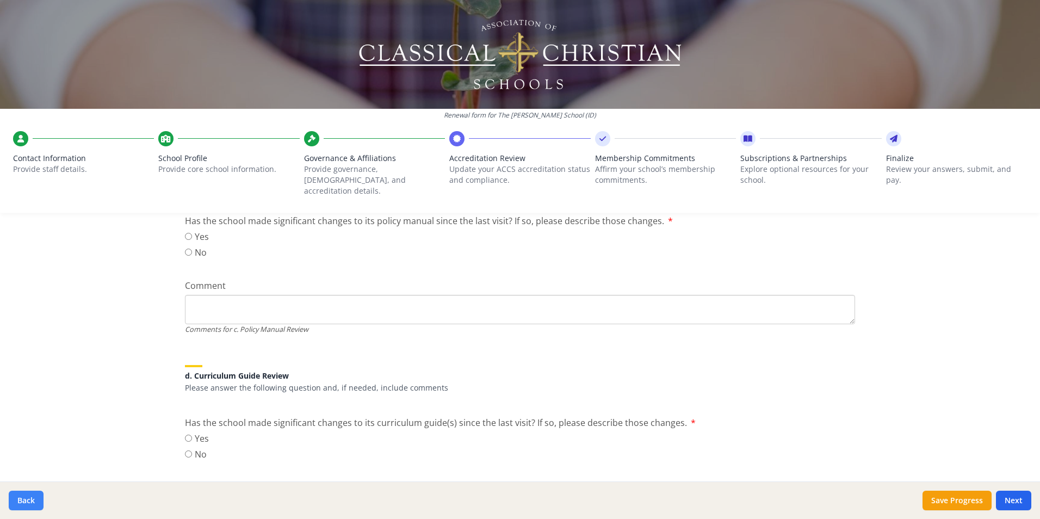
click at [32, 493] on button "Back" at bounding box center [26, 501] width 35 height 20
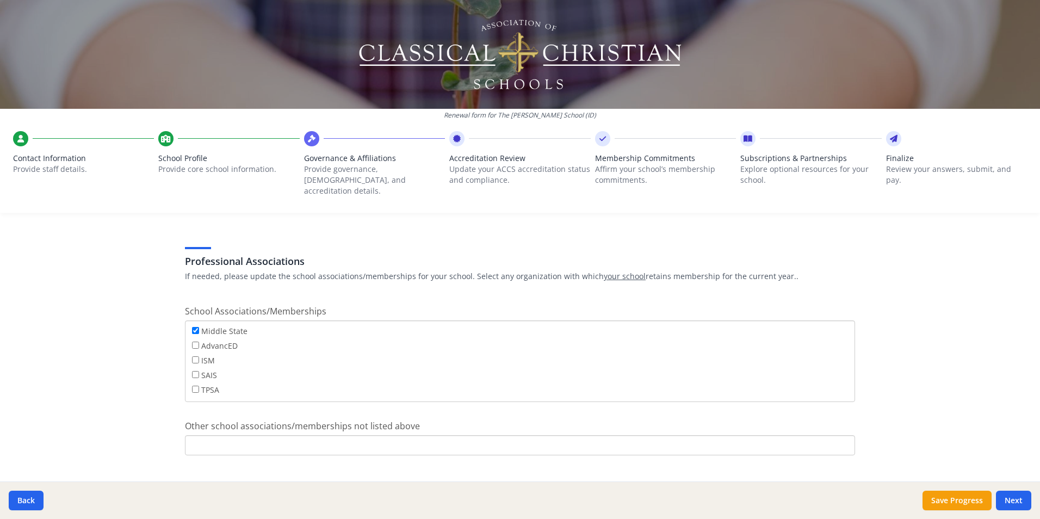
scroll to position [623, 0]
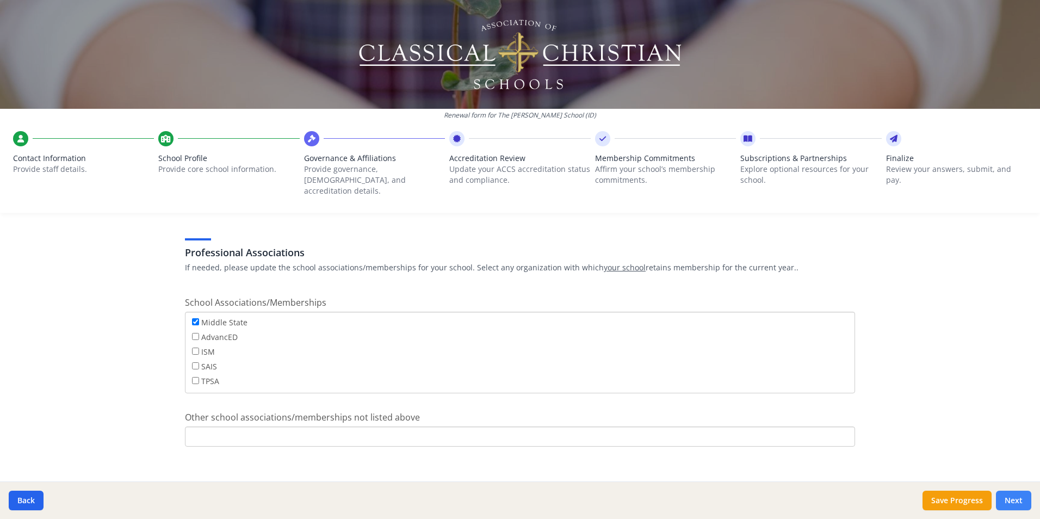
click at [1013, 500] on button "Next" at bounding box center [1013, 501] width 35 height 20
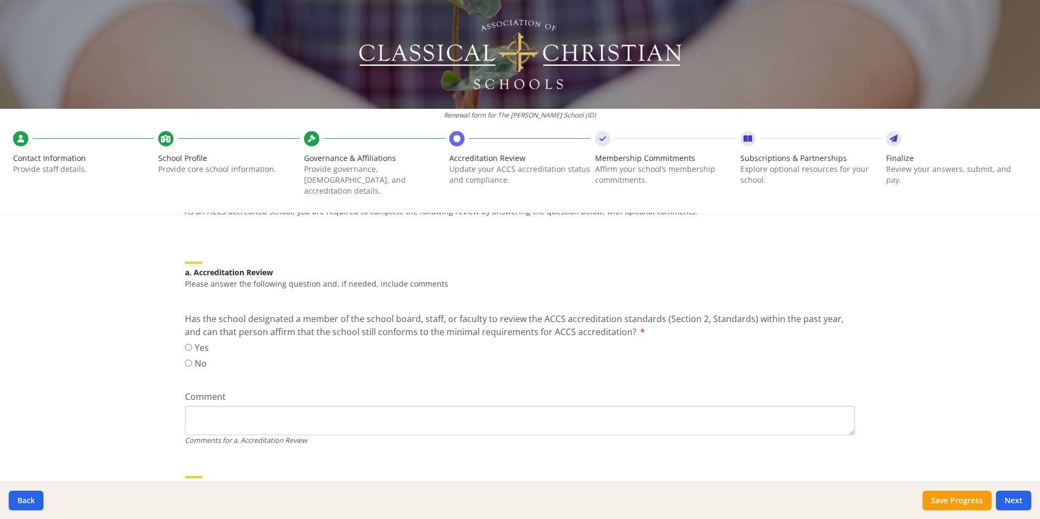
scroll to position [163, 0]
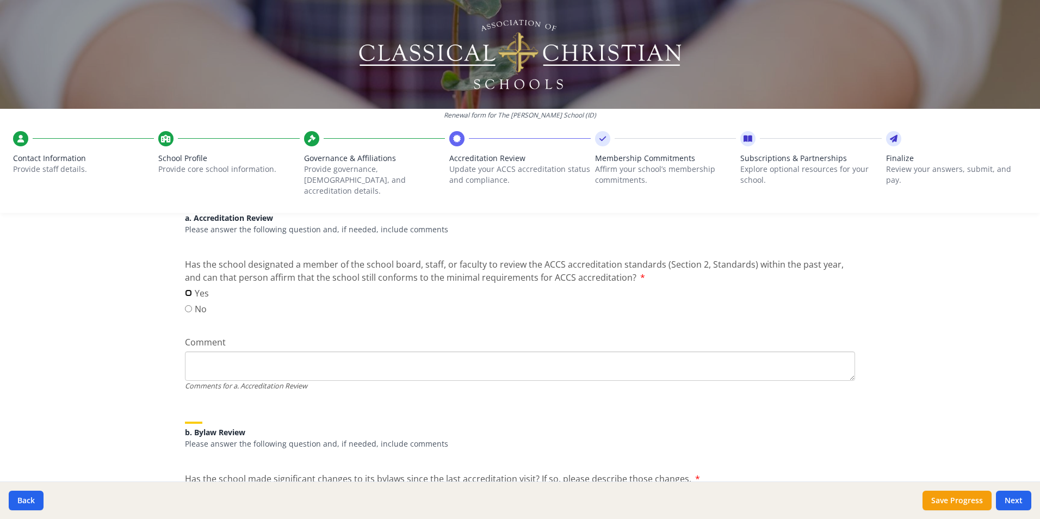
click at [185, 289] on input "Yes" at bounding box center [188, 292] width 7 height 7
click at [230, 287] on div "Yes No" at bounding box center [520, 303] width 670 height 32
click at [214, 356] on textarea "Comment" at bounding box center [520, 365] width 670 height 29
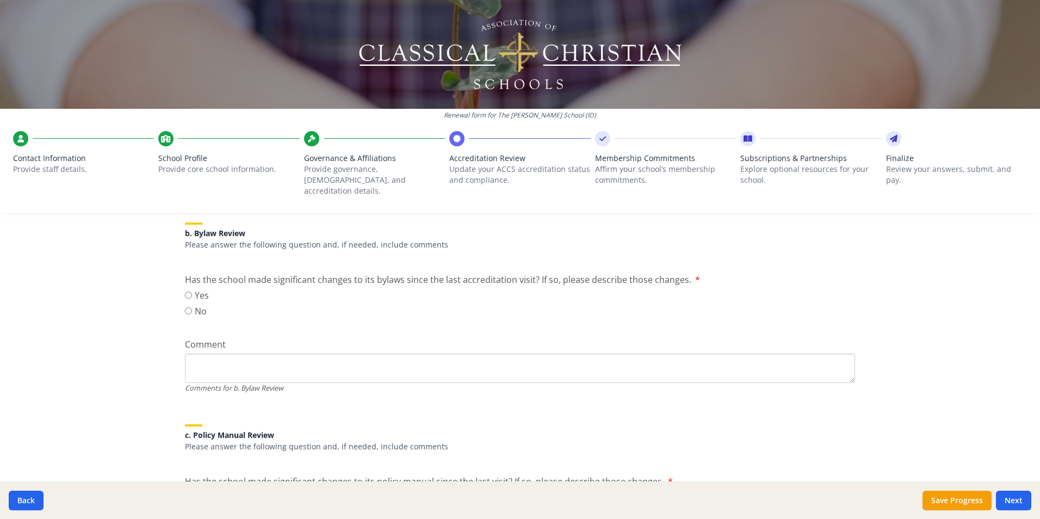
scroll to position [381, 0]
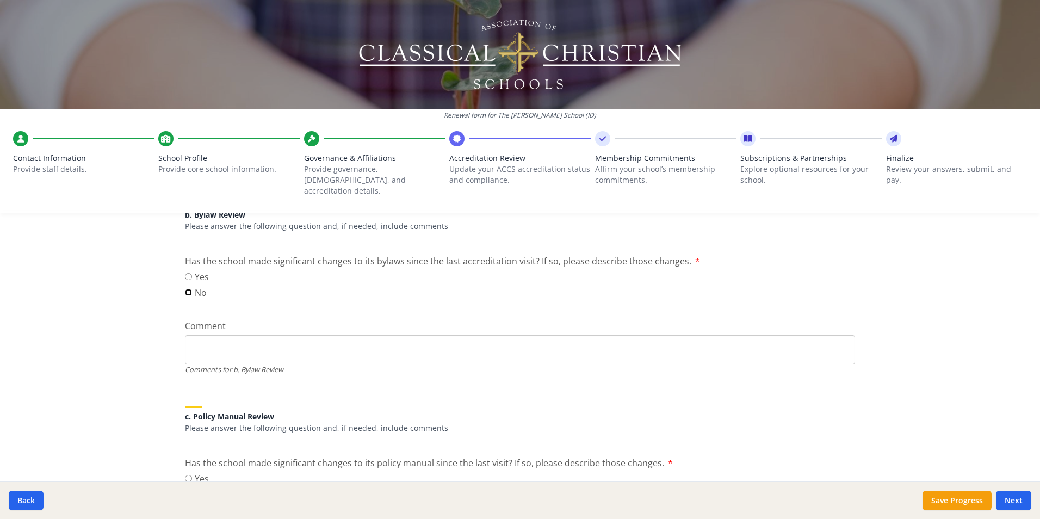
click at [185, 289] on input "No" at bounding box center [188, 292] width 7 height 7
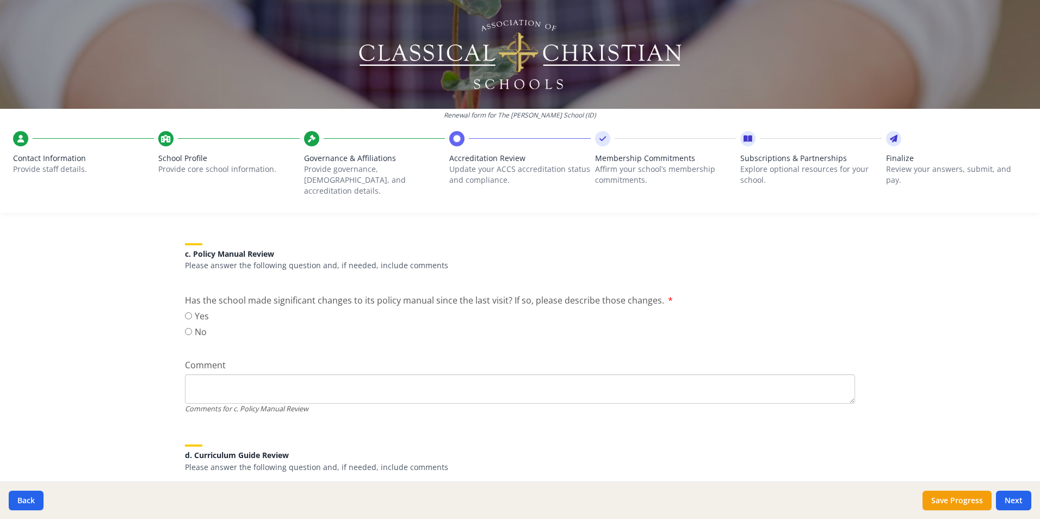
scroll to position [544, 0]
click at [185, 327] on input "No" at bounding box center [188, 330] width 7 height 7
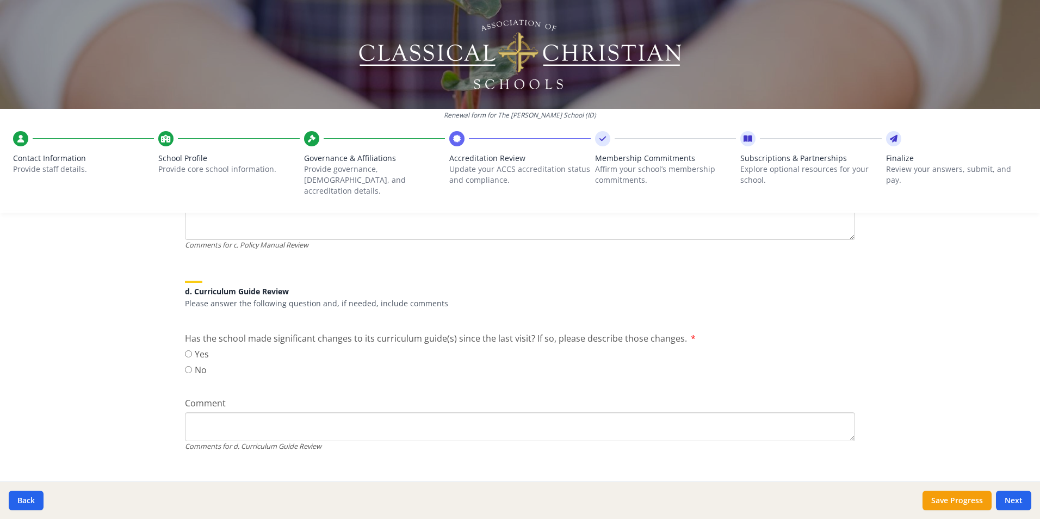
scroll to position [762, 0]
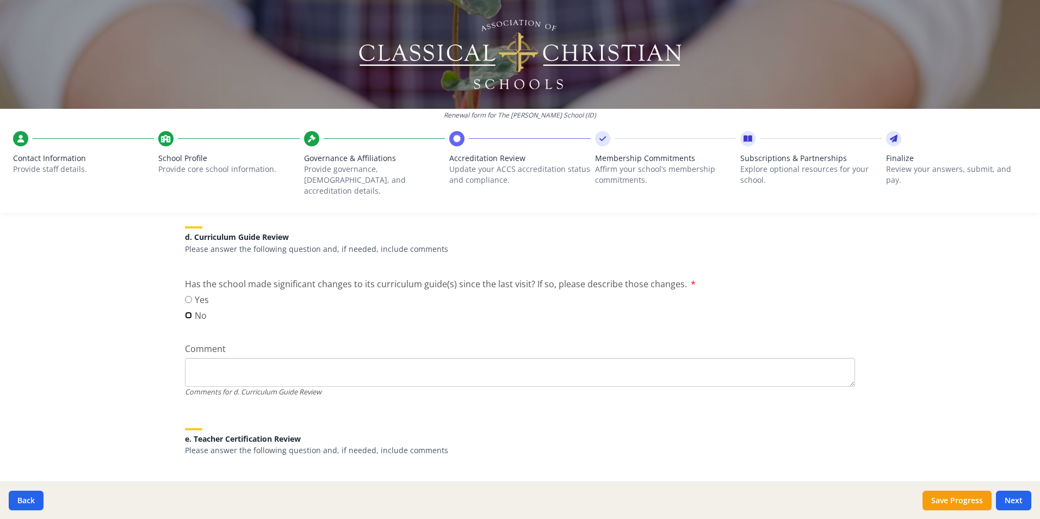
click at [185, 312] on input "No" at bounding box center [188, 315] width 7 height 7
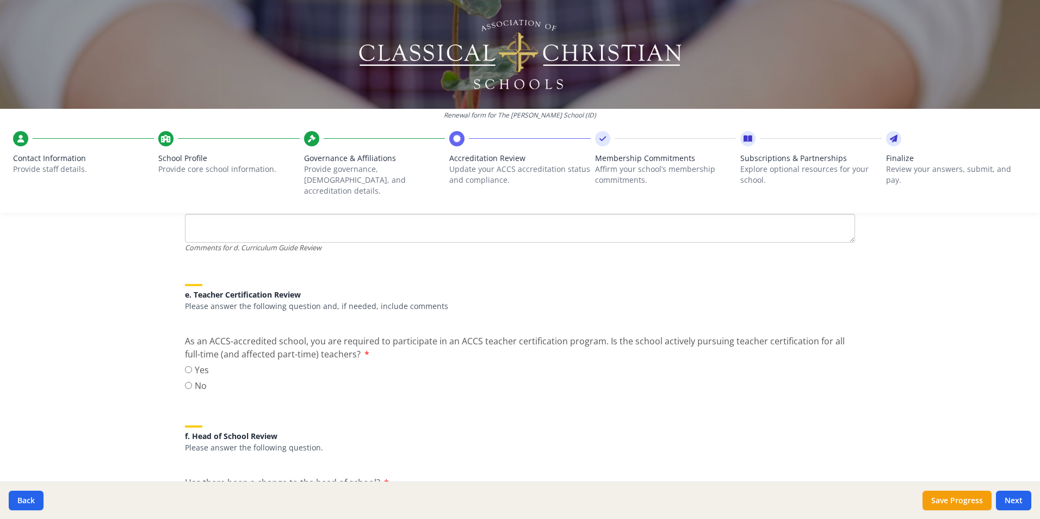
scroll to position [979, 0]
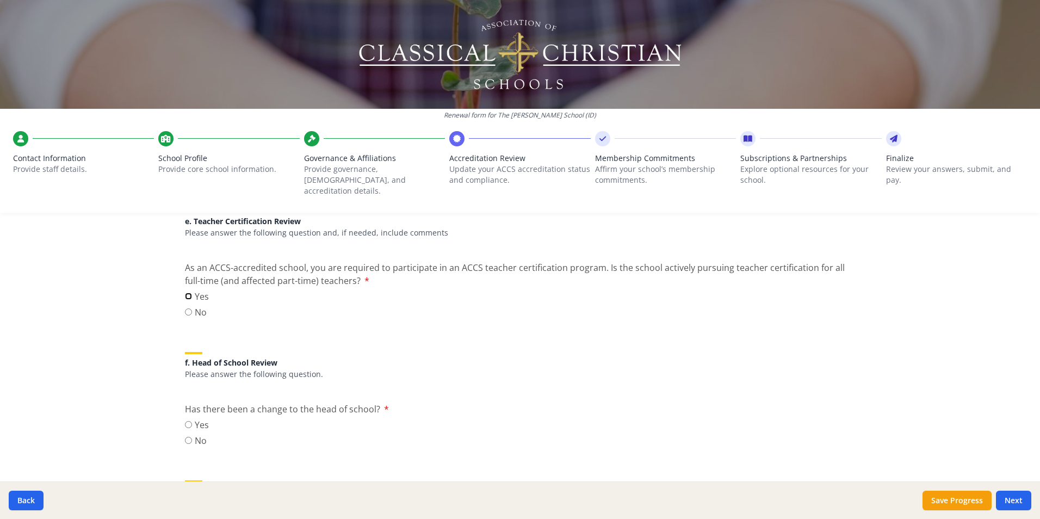
click at [188, 293] on input "Yes" at bounding box center [188, 296] width 7 height 7
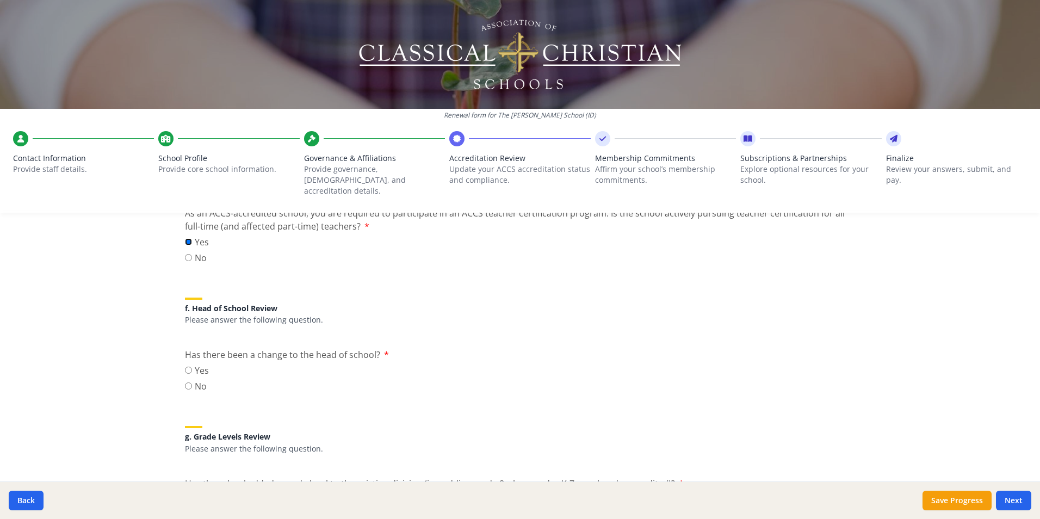
scroll to position [1088, 0]
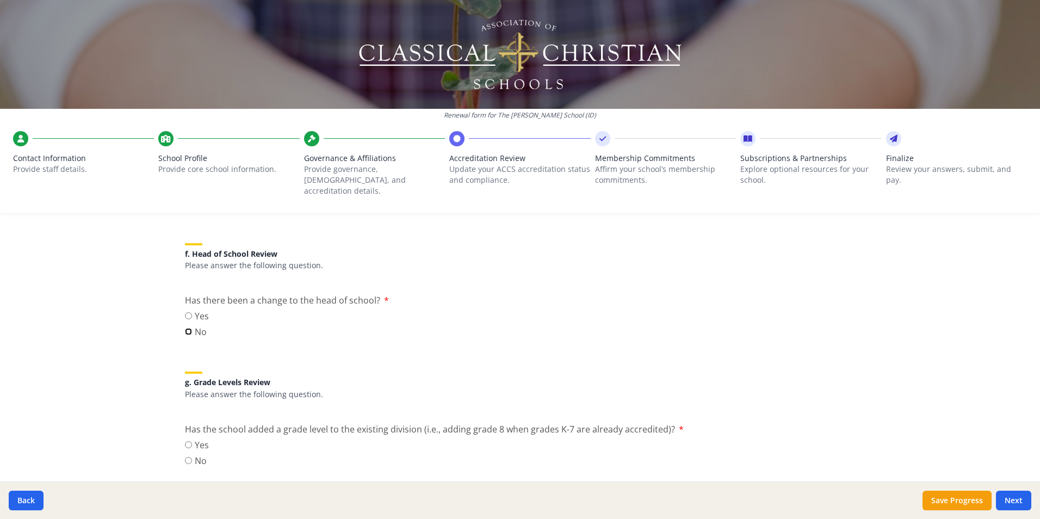
click at [185, 328] on input "No" at bounding box center [188, 331] width 7 height 7
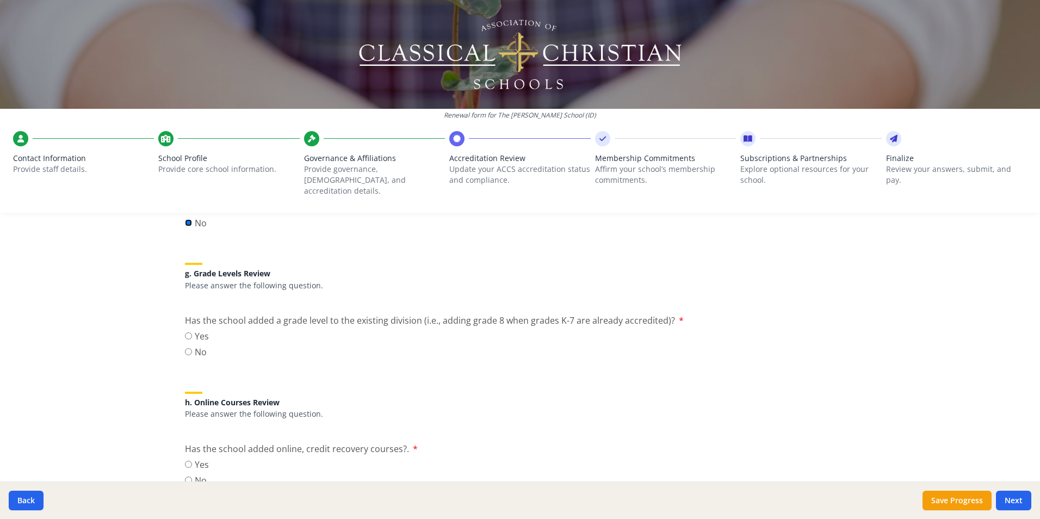
scroll to position [1251, 0]
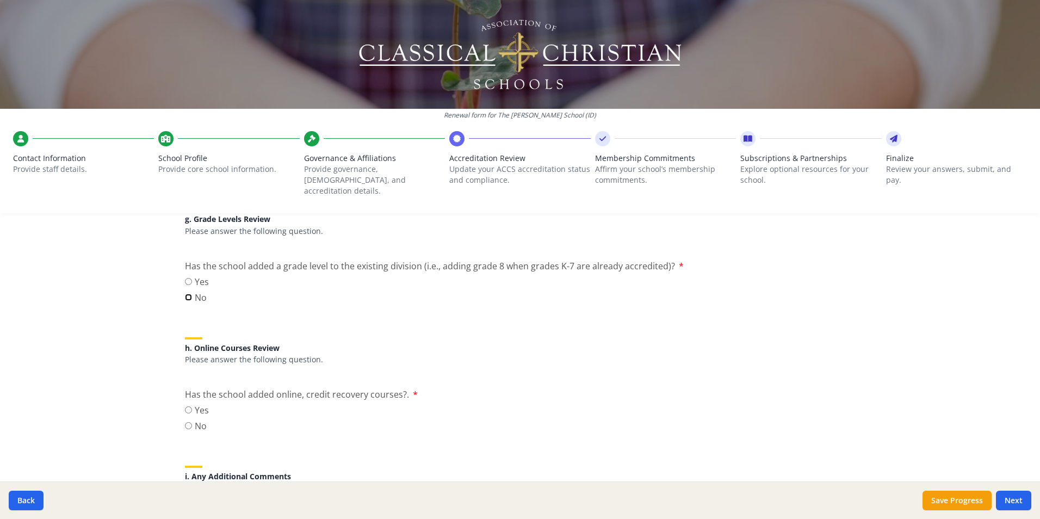
click at [187, 294] on input "No" at bounding box center [188, 297] width 7 height 7
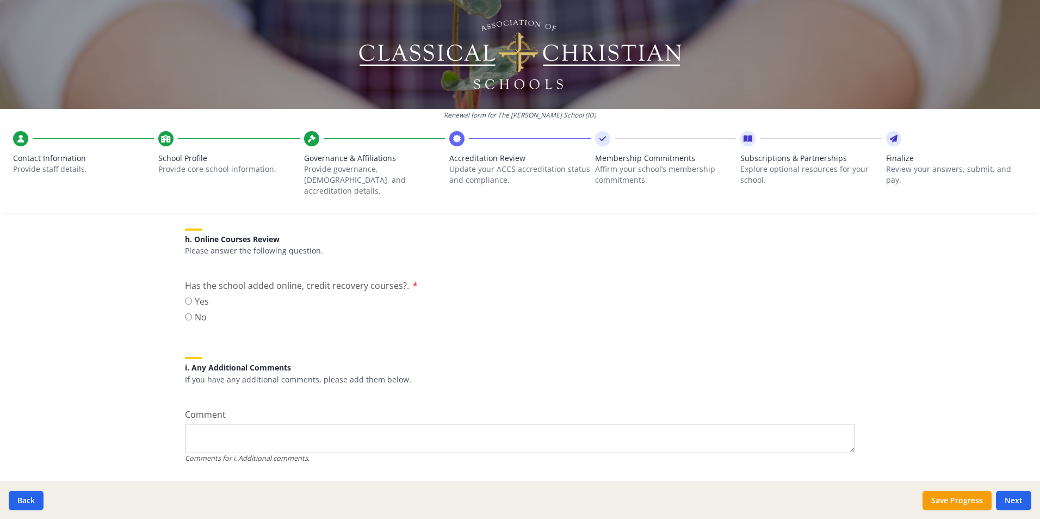
scroll to position [1377, 0]
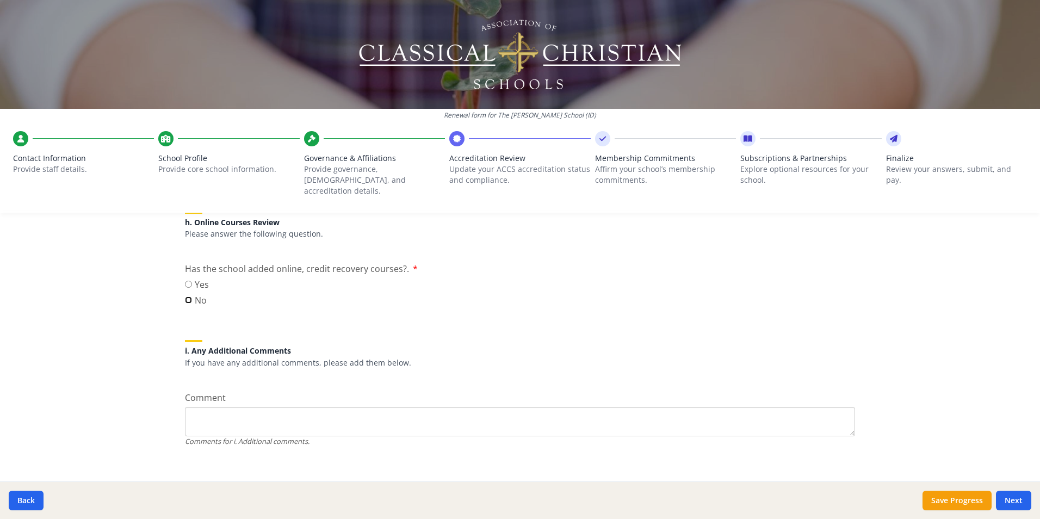
click at [188, 296] on input "No" at bounding box center [188, 299] width 7 height 7
click at [1018, 501] on button "Next" at bounding box center [1013, 501] width 35 height 20
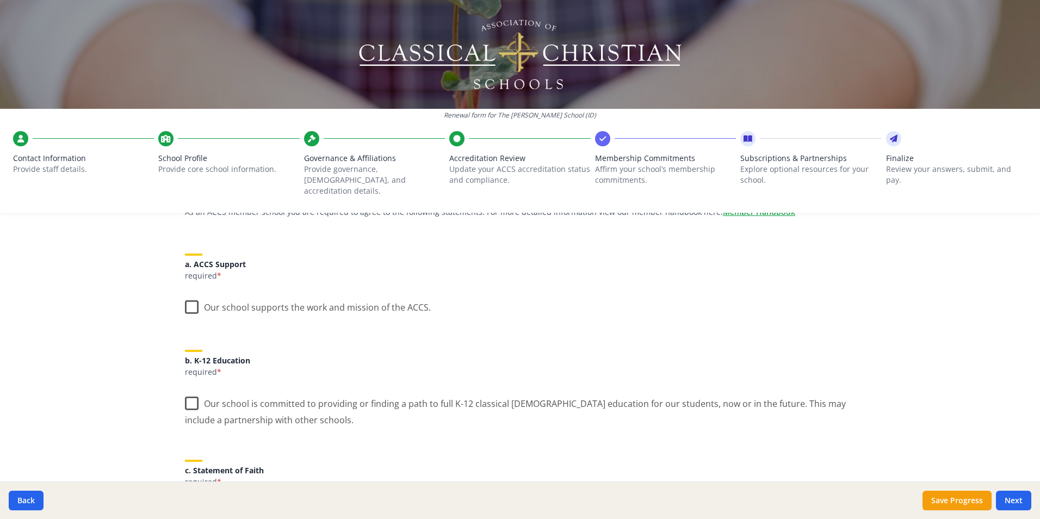
scroll to position [109, 0]
click at [189, 296] on label "Our school supports the work and mission of the ACCS." at bounding box center [308, 304] width 246 height 23
click at [0, 0] on input "Our school supports the work and mission of the ACCS." at bounding box center [0, 0] width 0 height 0
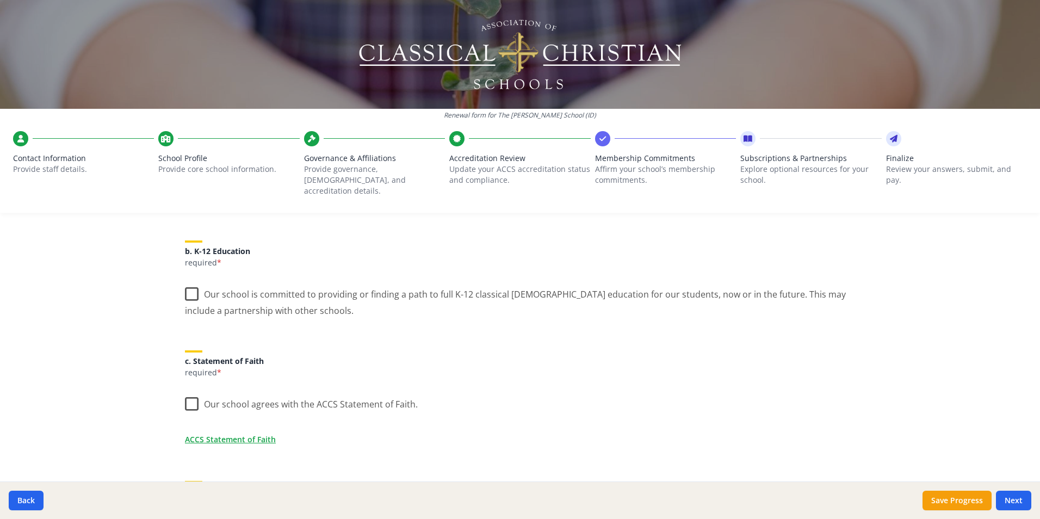
click at [187, 286] on label "Our school is committed to providing or finding a path to full K-12 classical […" at bounding box center [520, 298] width 670 height 36
click at [0, 0] on input "Our school is committed to providing or finding a path to full K-12 classical […" at bounding box center [0, 0] width 0 height 0
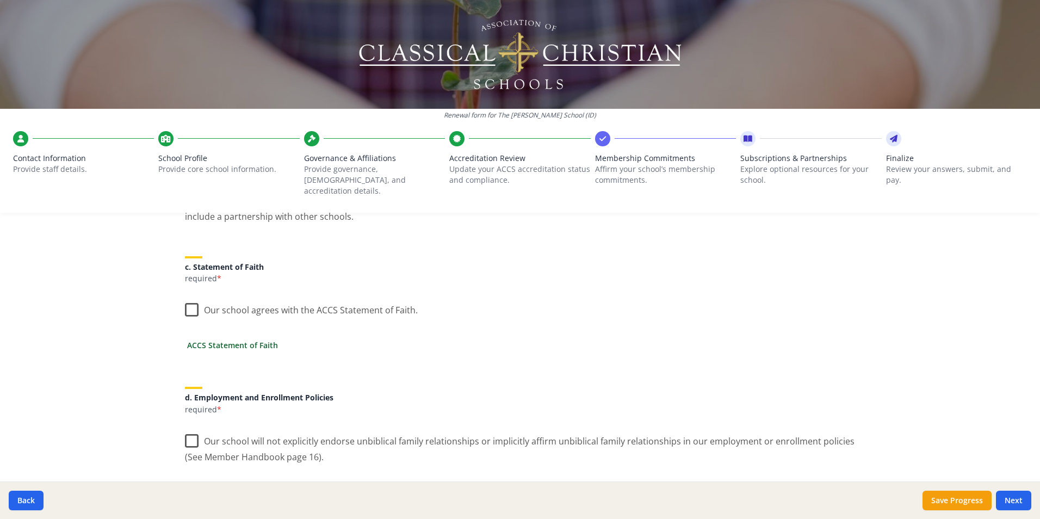
scroll to position [326, 0]
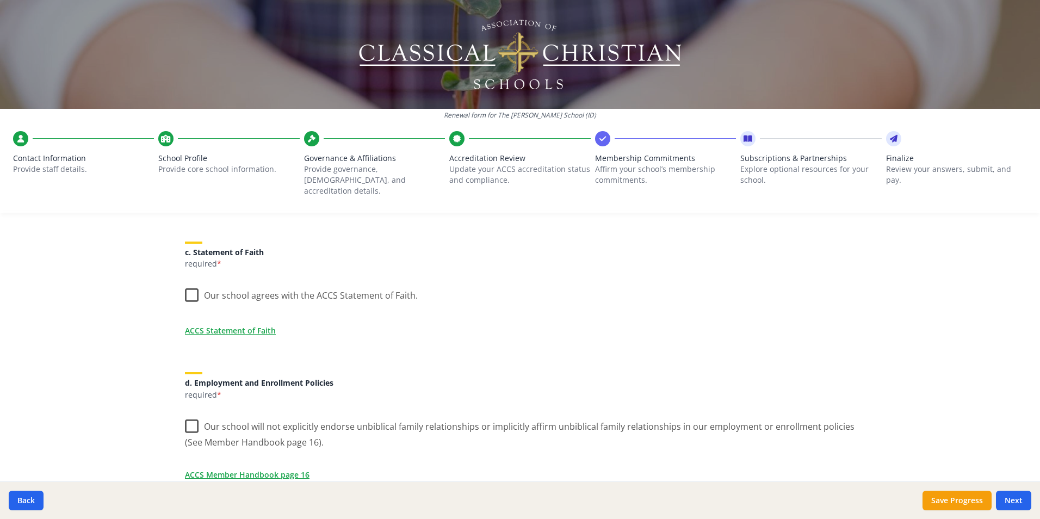
click at [191, 284] on label "Our school agrees with the ACCS Statement of Faith." at bounding box center [301, 292] width 233 height 23
click at [0, 0] on input "Our school agrees with the ACCS Statement of Faith." at bounding box center [0, 0] width 0 height 0
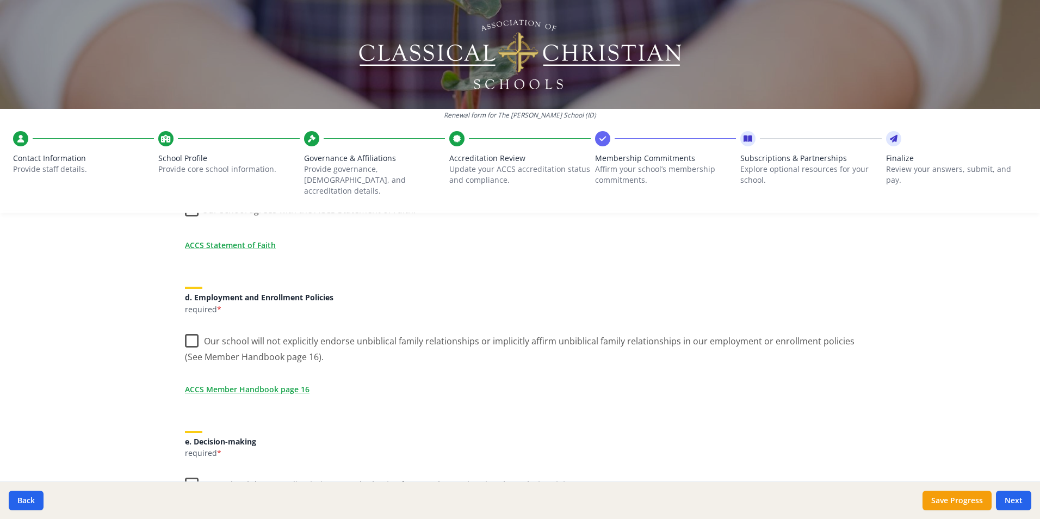
scroll to position [490, 0]
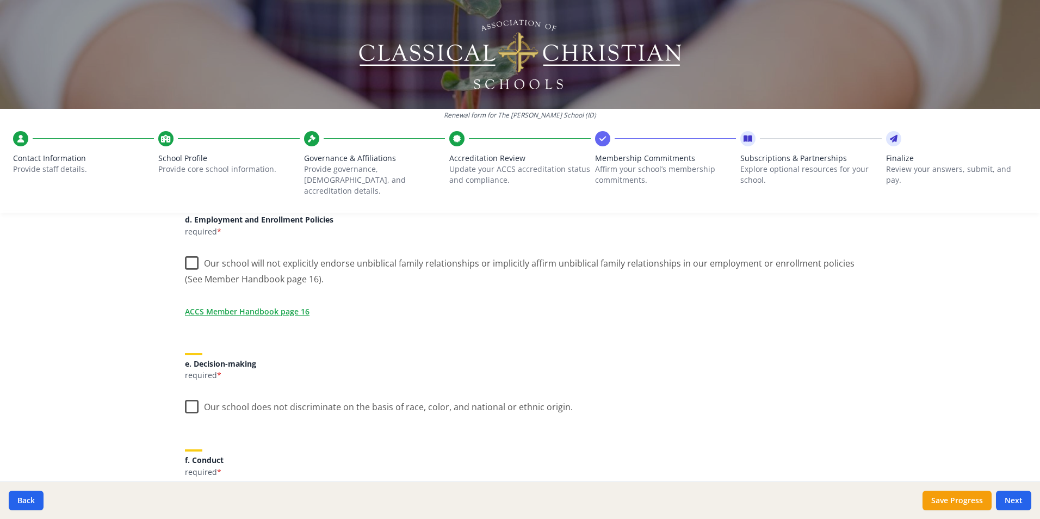
click at [192, 253] on label "Our school will not explicitly endorse unbiblical family relationships or impli…" at bounding box center [520, 267] width 670 height 36
click at [0, 0] on input "Our school will not explicitly endorse unbiblical family relationships or impli…" at bounding box center [0, 0] width 0 height 0
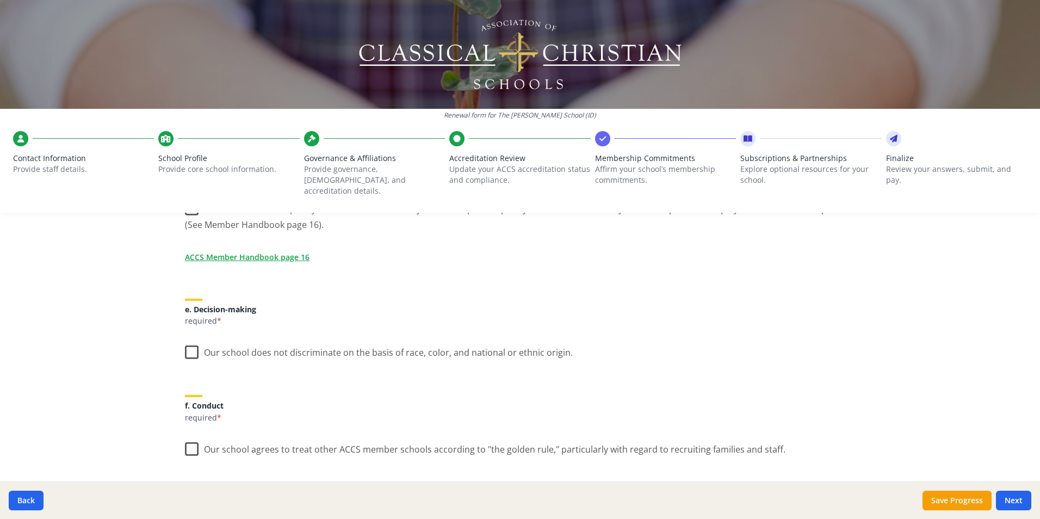
click at [191, 341] on label "Our school does not discriminate on the basis of race, color, and national or e…" at bounding box center [379, 349] width 388 height 23
click at [0, 0] on input "Our school does not discriminate on the basis of race, color, and national or e…" at bounding box center [0, 0] width 0 height 0
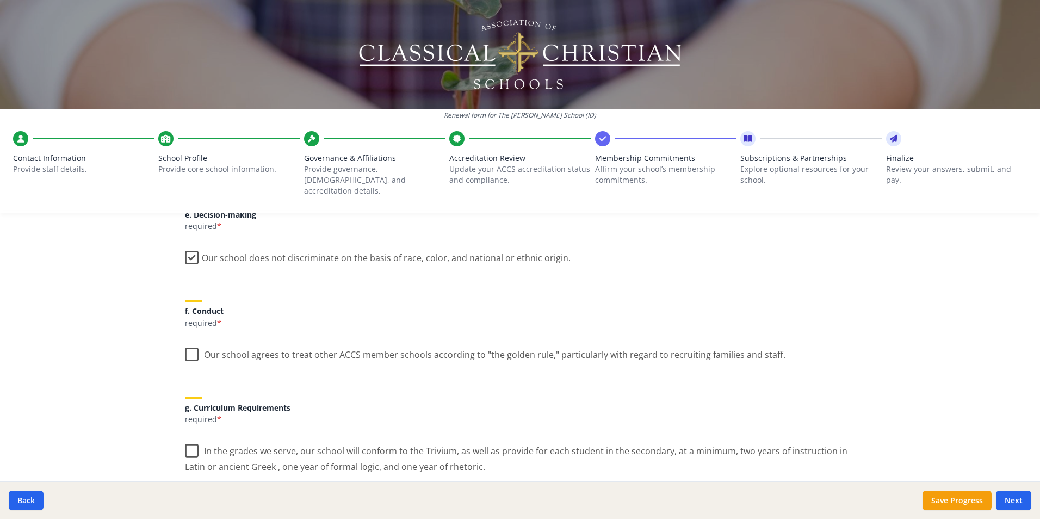
scroll to position [653, 0]
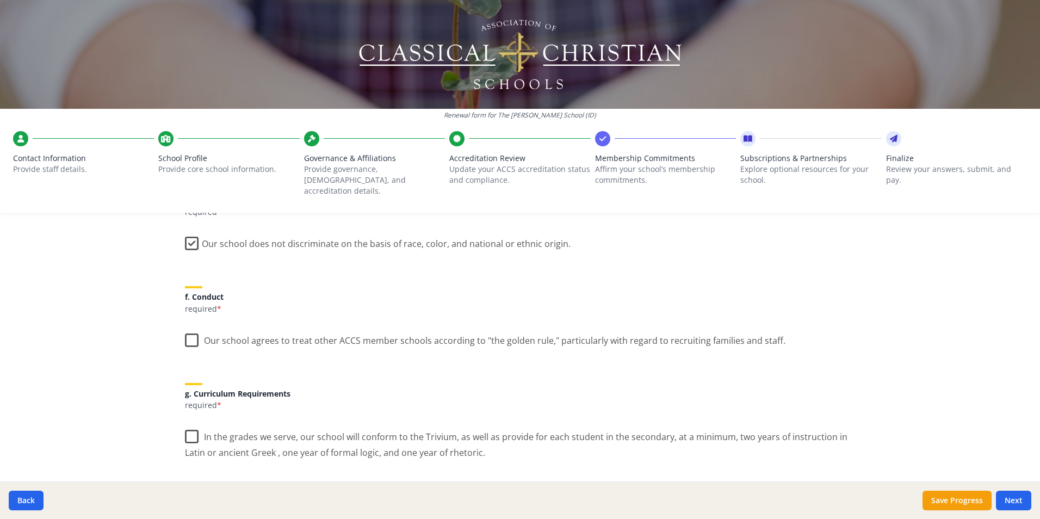
click at [188, 327] on label "Our school agrees to treat other ACCS member schools according to "the golden r…" at bounding box center [485, 337] width 601 height 23
click at [0, 0] on input "Our school agrees to treat other ACCS member schools according to "the golden r…" at bounding box center [0, 0] width 0 height 0
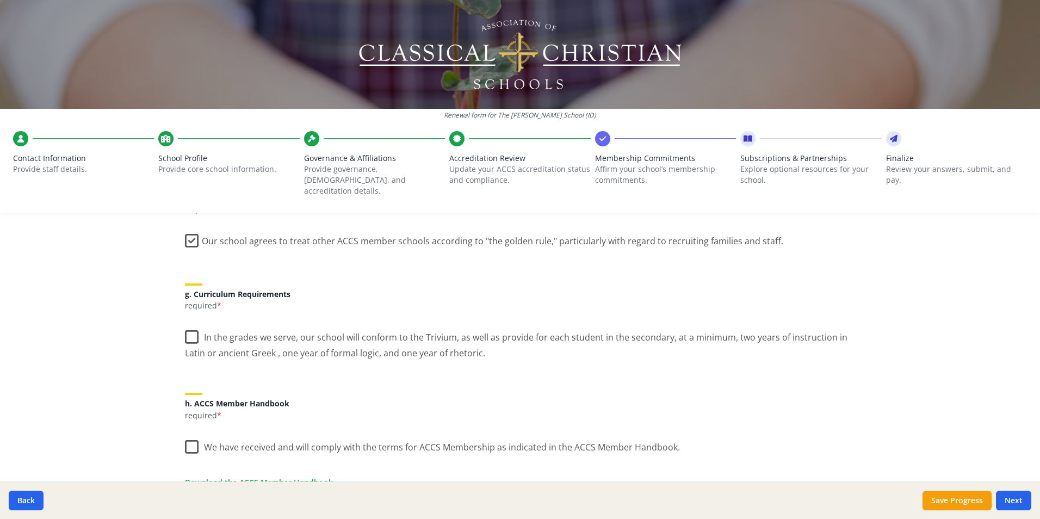
scroll to position [762, 0]
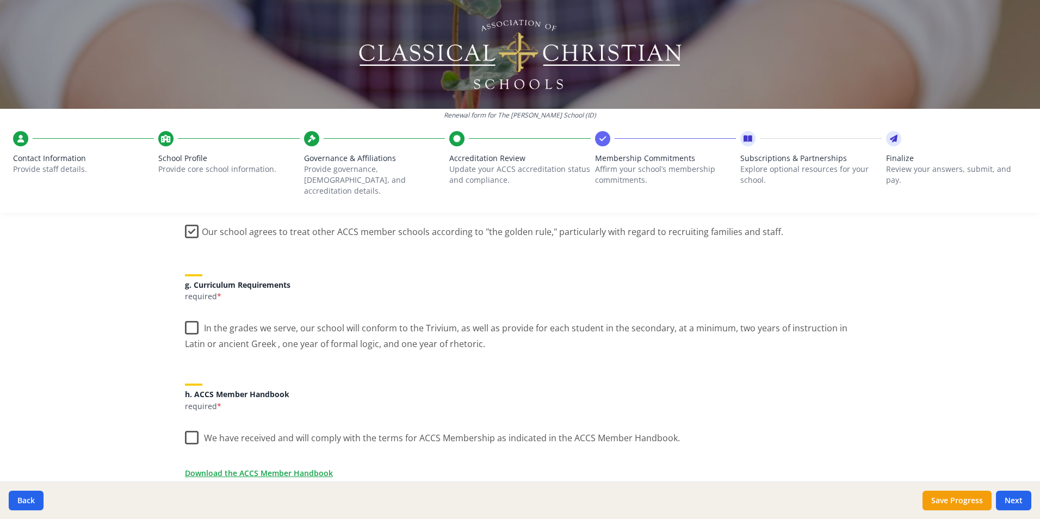
click at [185, 319] on label "In the grades we serve, our school will conform to the Trivium, as well as prov…" at bounding box center [520, 332] width 670 height 36
click at [0, 0] on input "In the grades we serve, our school will conform to the Trivium, as well as prov…" at bounding box center [0, 0] width 0 height 0
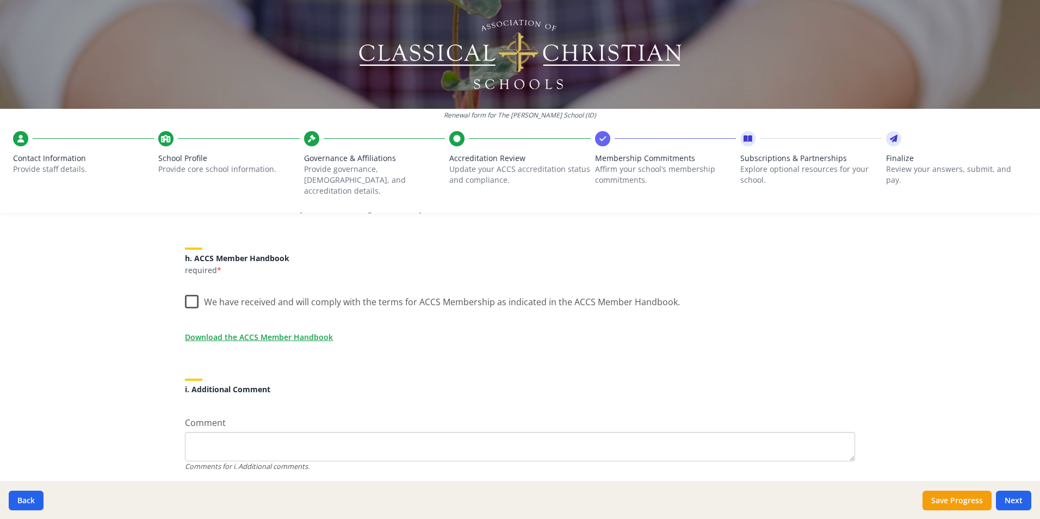
scroll to position [923, 0]
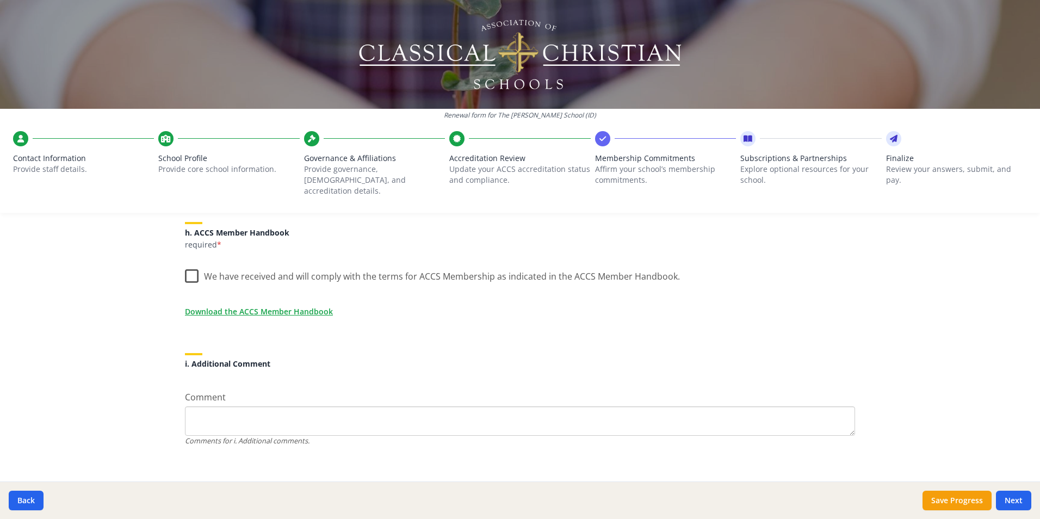
click at [190, 267] on label "We have received and will comply with the terms for ACCS Membership as indicate…" at bounding box center [432, 273] width 495 height 23
click at [0, 0] on input "We have received and will comply with the terms for ACCS Membership as indicate…" at bounding box center [0, 0] width 0 height 0
click at [1011, 497] on button "Next" at bounding box center [1013, 501] width 35 height 20
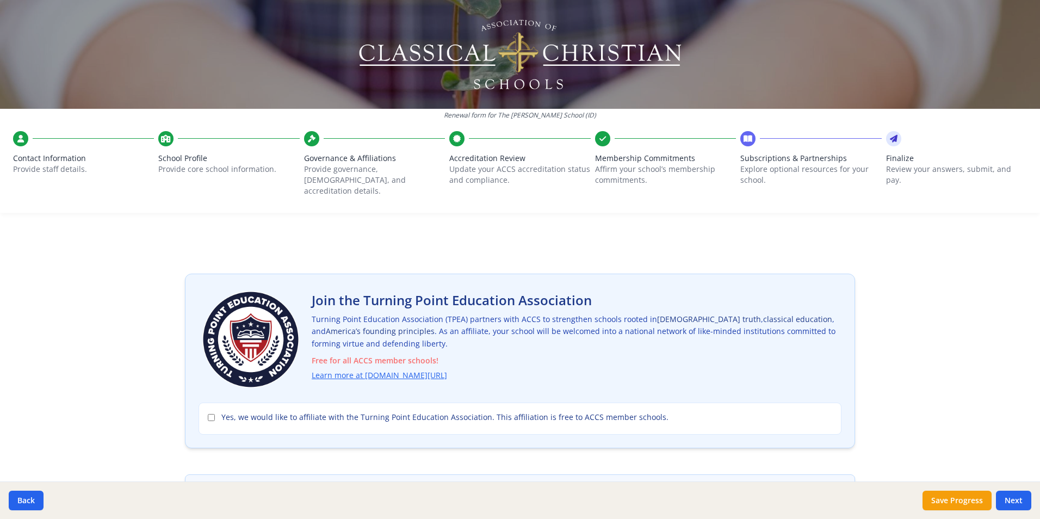
scroll to position [54, 0]
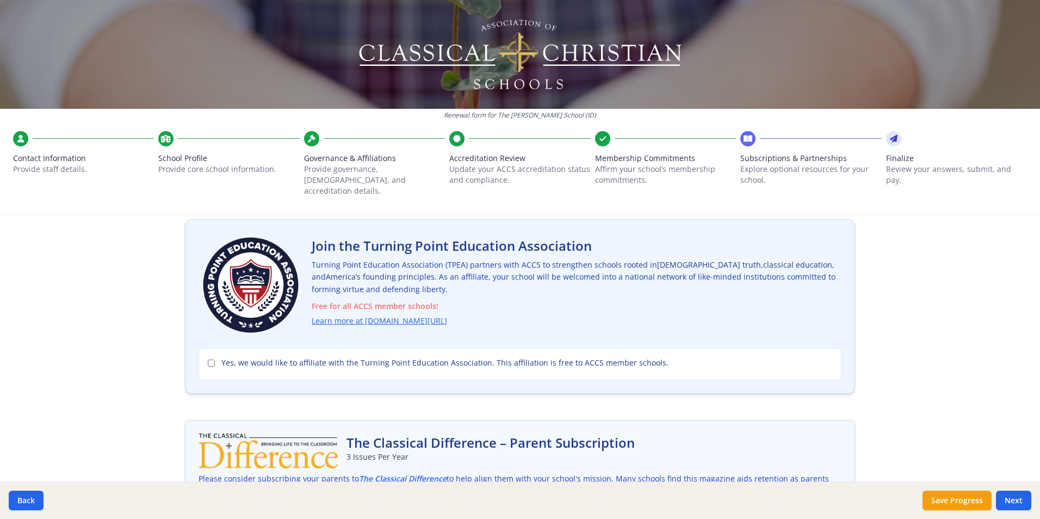
drag, startPoint x: 308, startPoint y: 232, endPoint x: 660, endPoint y: 359, distance: 374.2
click at [660, 359] on div "Join the Turning Point Education Association Turning Point Education Associatio…" at bounding box center [520, 306] width 670 height 175
copy div "Join the Turning Point Education Association Turning Point Education Associatio…"
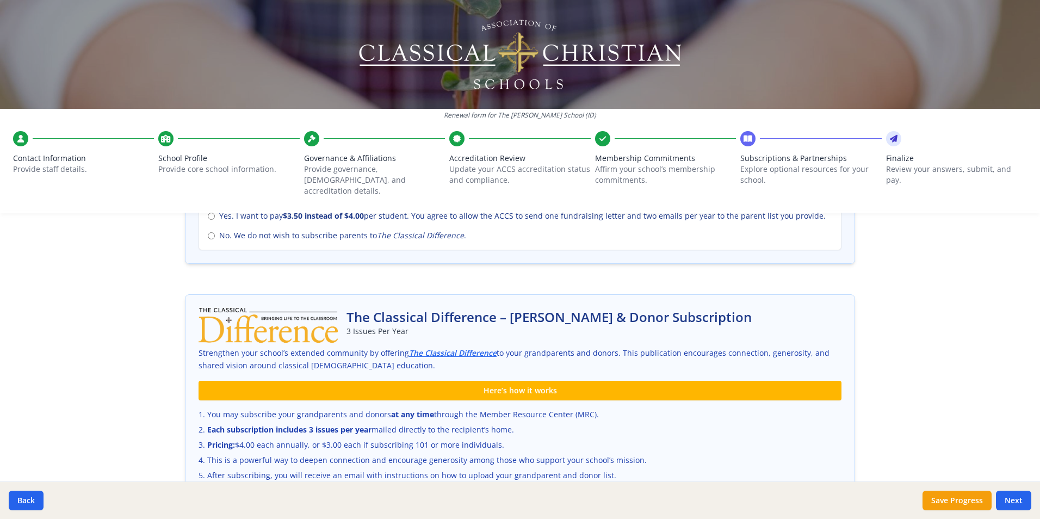
scroll to position [490, 0]
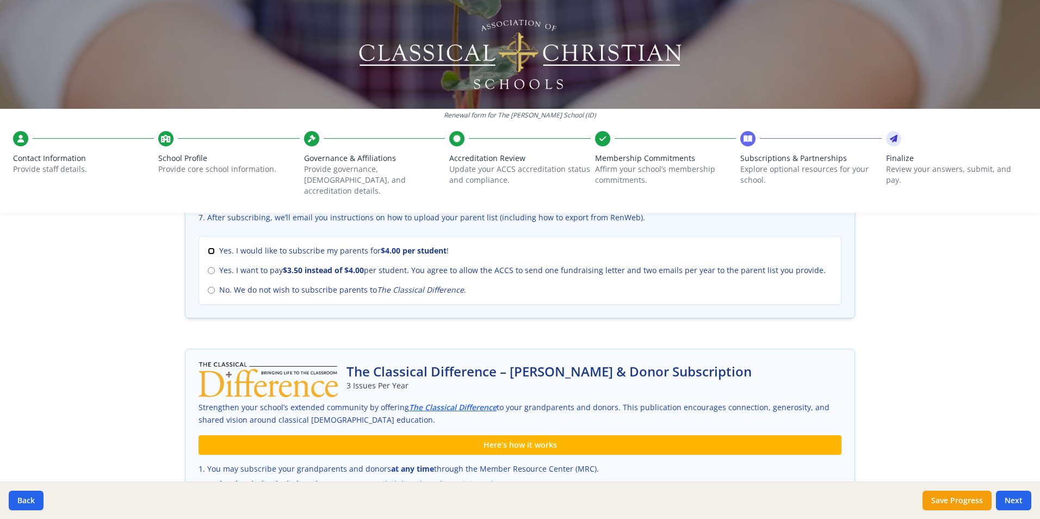
click at [209, 247] on input "Yes. I would like to subscribe my parents for $4.00 per student !" at bounding box center [211, 250] width 7 height 7
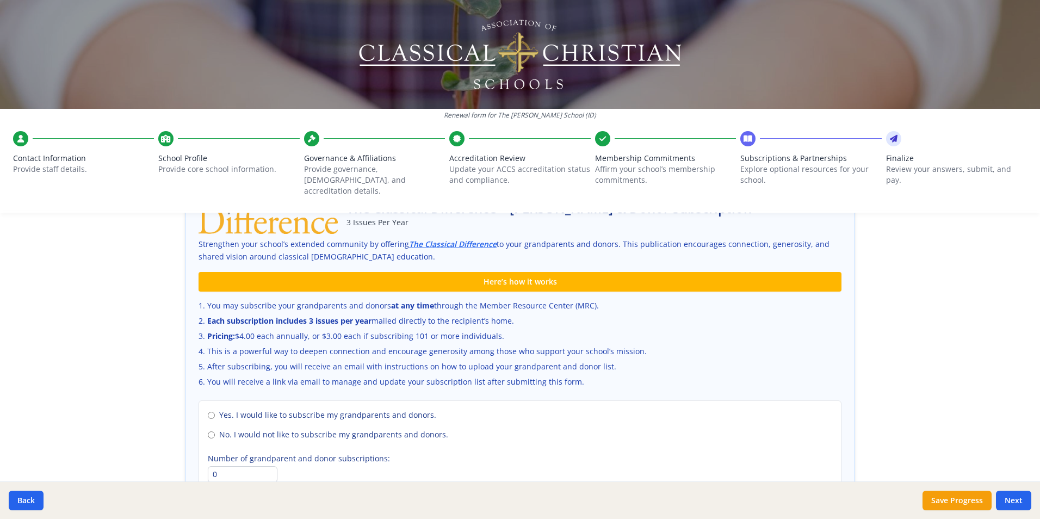
scroll to position [707, 0]
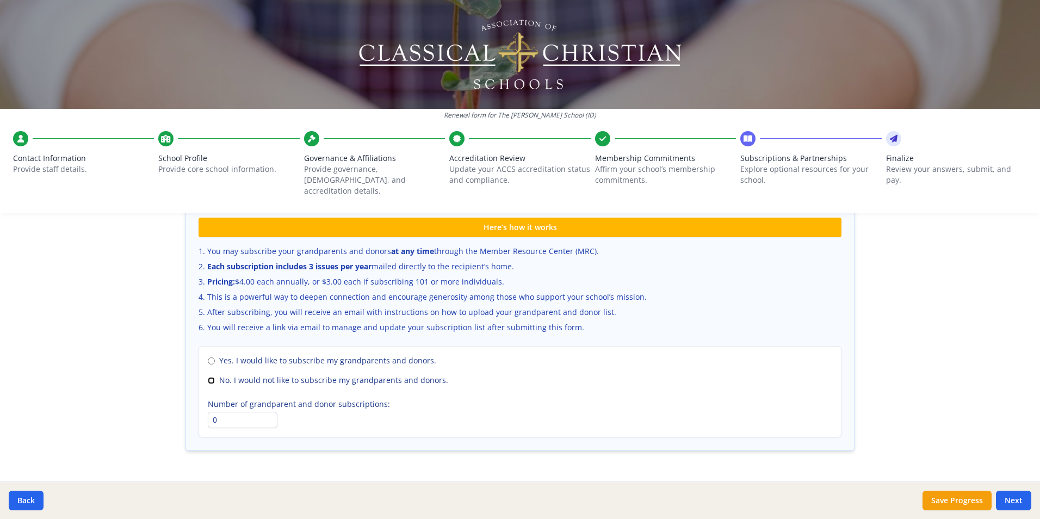
click at [208, 377] on input "No. I would not like to subscribe my grandparents and donors." at bounding box center [211, 380] width 7 height 7
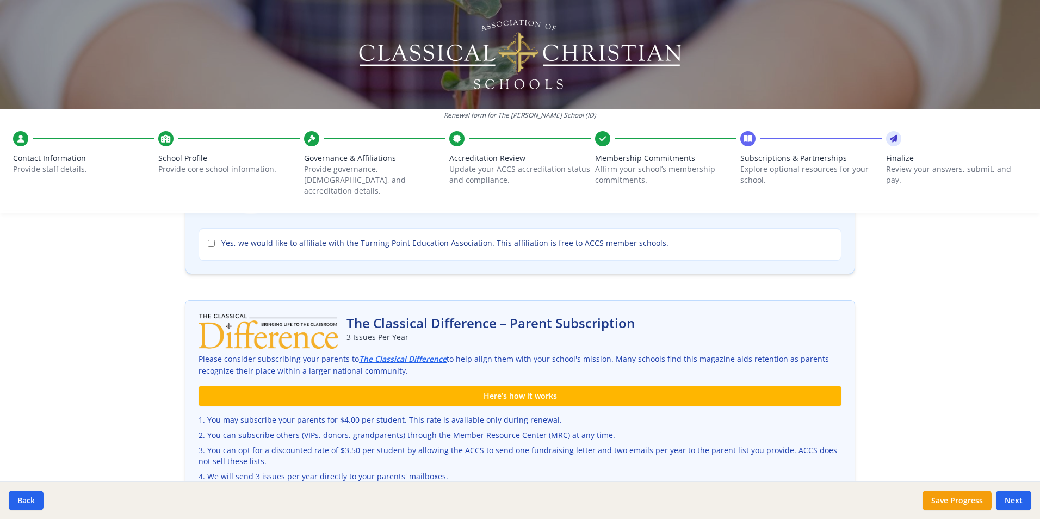
scroll to position [218, 0]
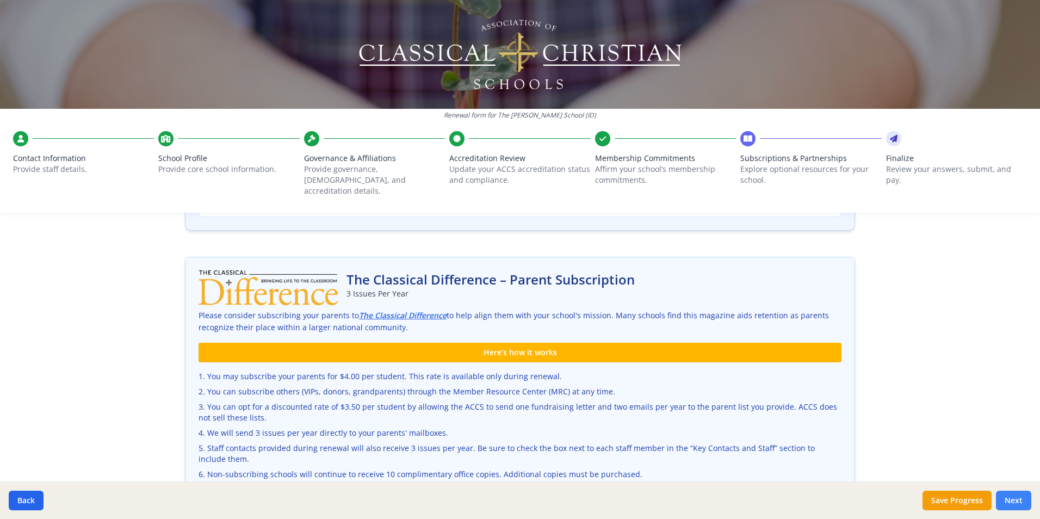
click at [1018, 499] on button "Next" at bounding box center [1013, 501] width 35 height 20
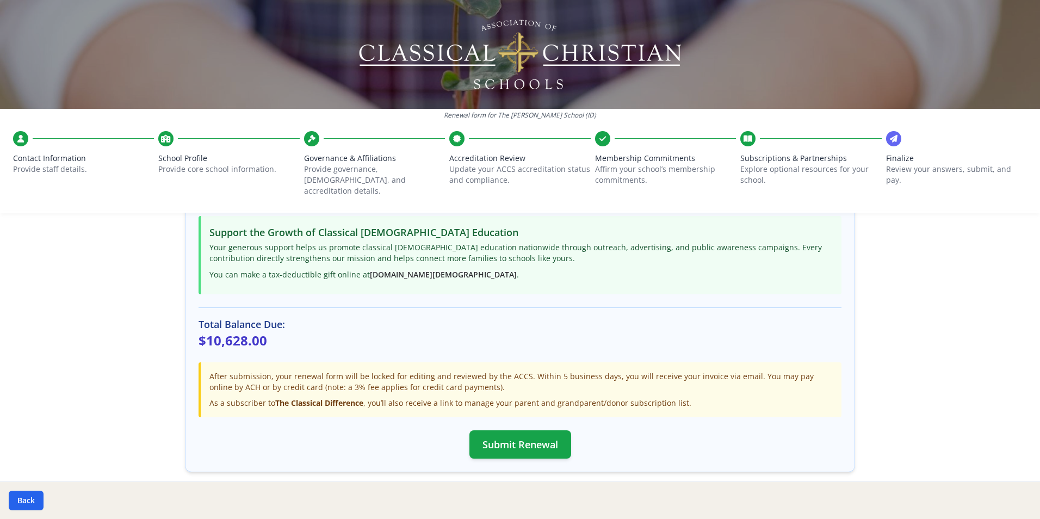
scroll to position [272, 0]
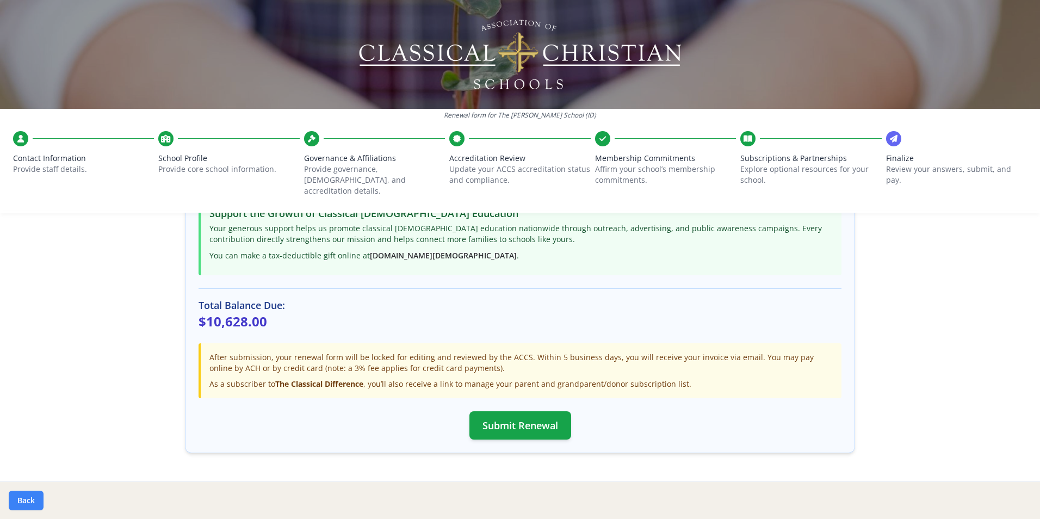
click at [15, 498] on button "Back" at bounding box center [26, 501] width 35 height 20
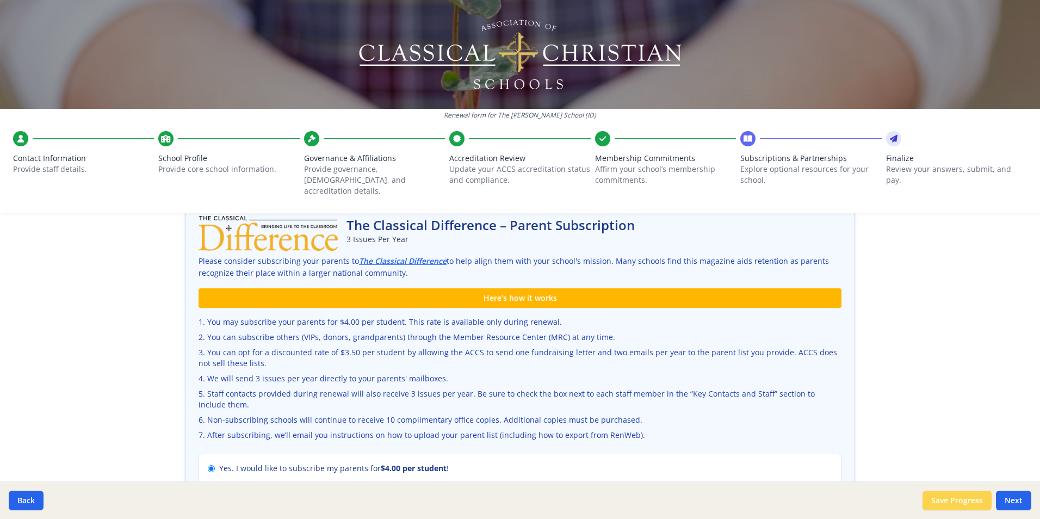
click at [964, 503] on button "Save Progress" at bounding box center [957, 501] width 69 height 20
click at [309, 144] on icon at bounding box center [312, 138] width 8 height 11
click at [22, 502] on button "Back" at bounding box center [26, 501] width 35 height 20
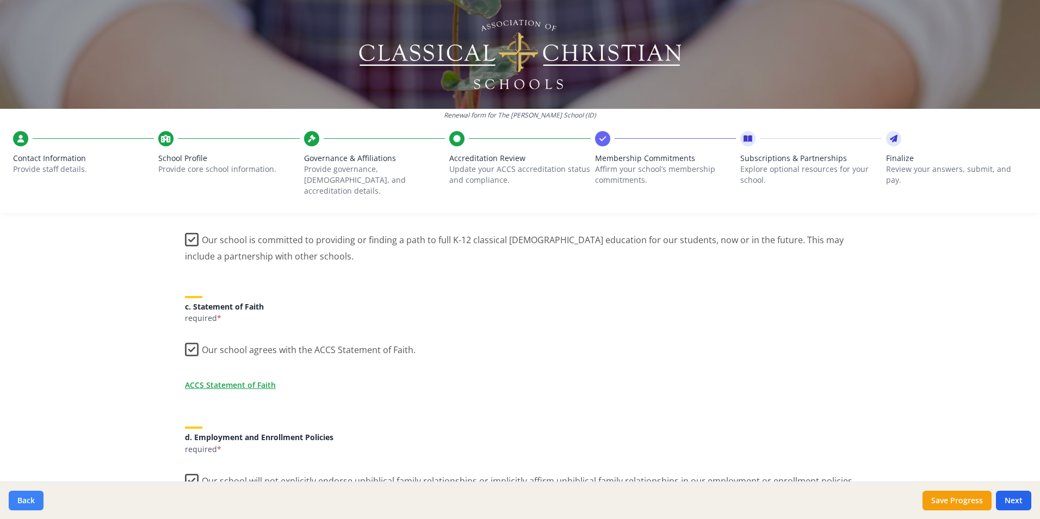
click at [25, 501] on button "Back" at bounding box center [26, 501] width 35 height 20
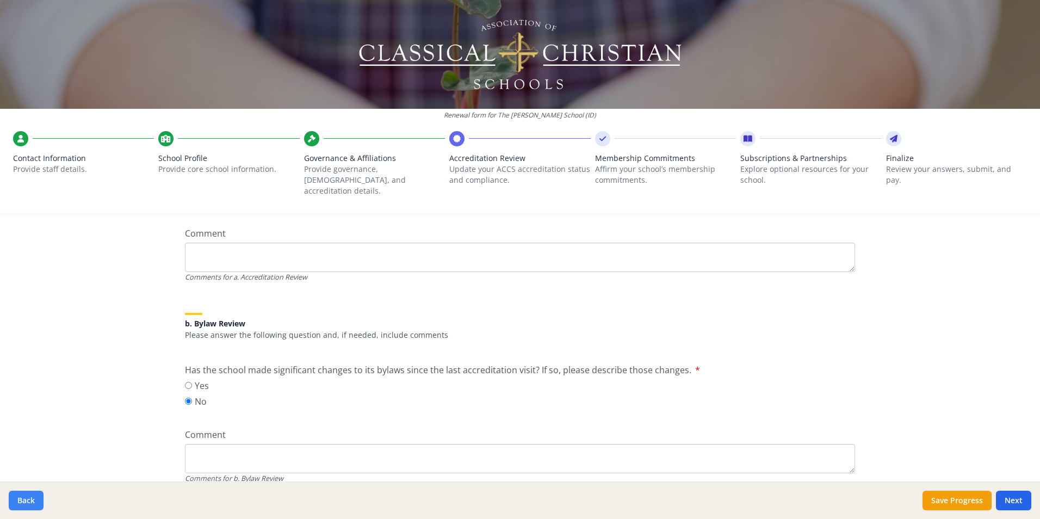
click at [29, 496] on button "Back" at bounding box center [26, 501] width 35 height 20
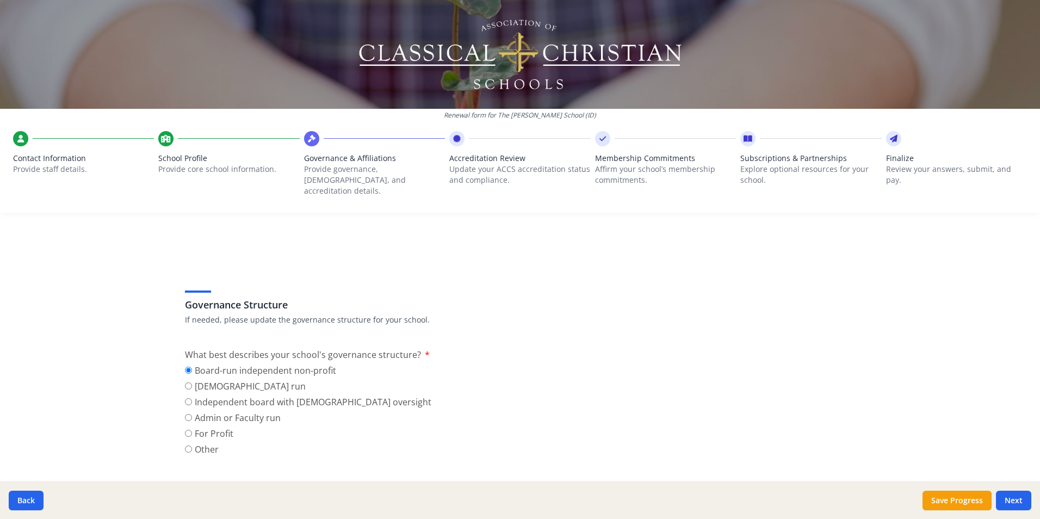
scroll to position [0, 0]
click at [30, 500] on button "Back" at bounding box center [26, 501] width 35 height 20
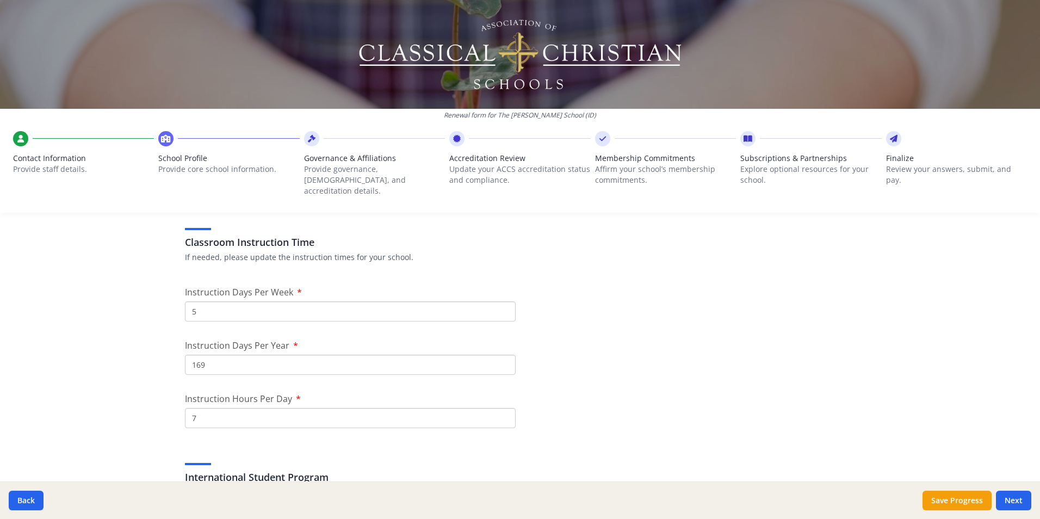
scroll to position [979, 0]
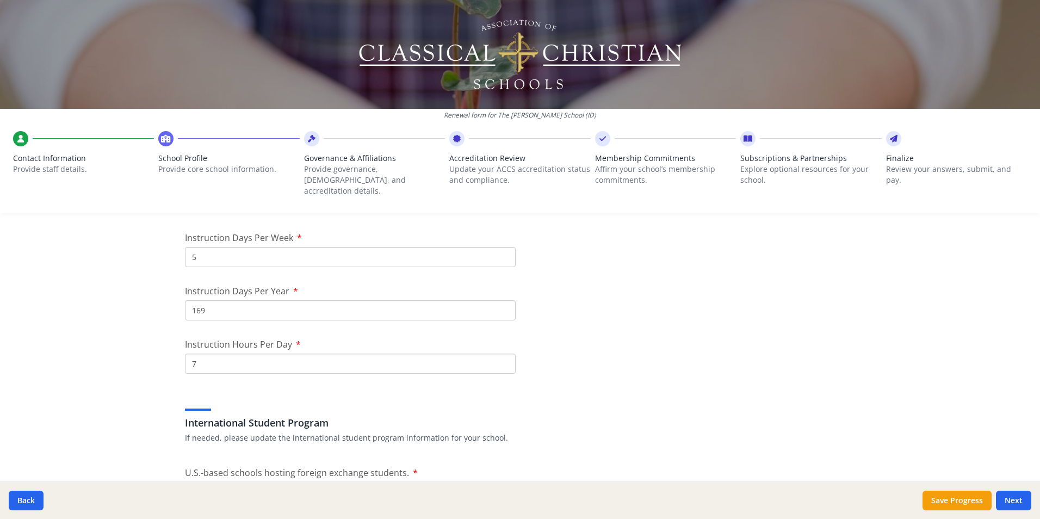
click at [202, 300] on input "169" at bounding box center [350, 310] width 331 height 20
click at [958, 499] on button "Save Progress" at bounding box center [957, 501] width 69 height 20
click at [958, 502] on button "Save Progress" at bounding box center [957, 501] width 69 height 20
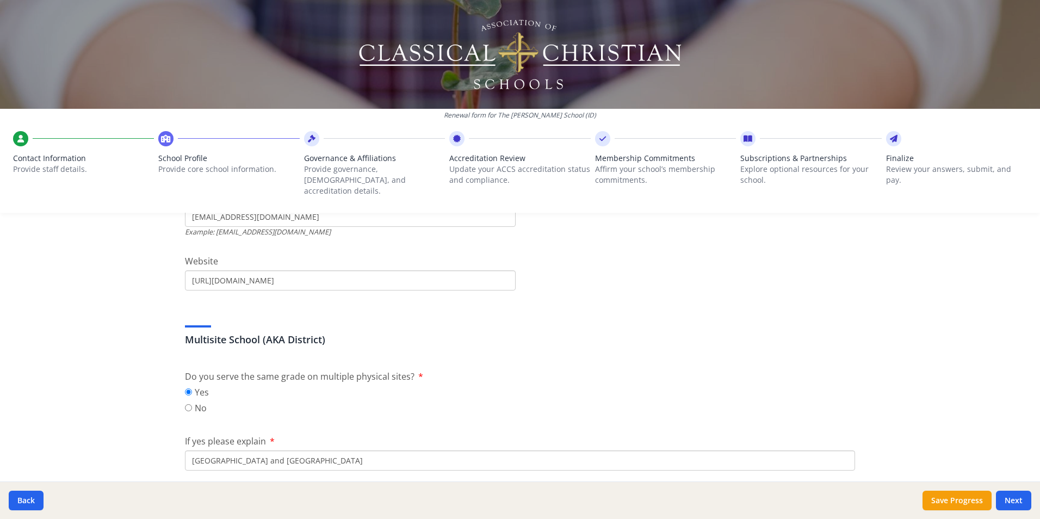
scroll to position [381, 0]
